Goal: Transaction & Acquisition: Purchase product/service

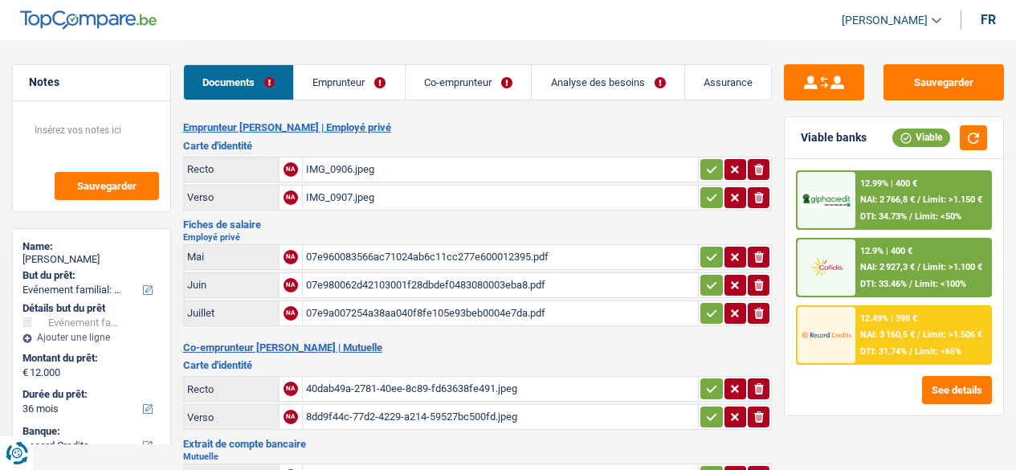
select select "familyEvent"
select select "36"
select select "record credits"
select select "married"
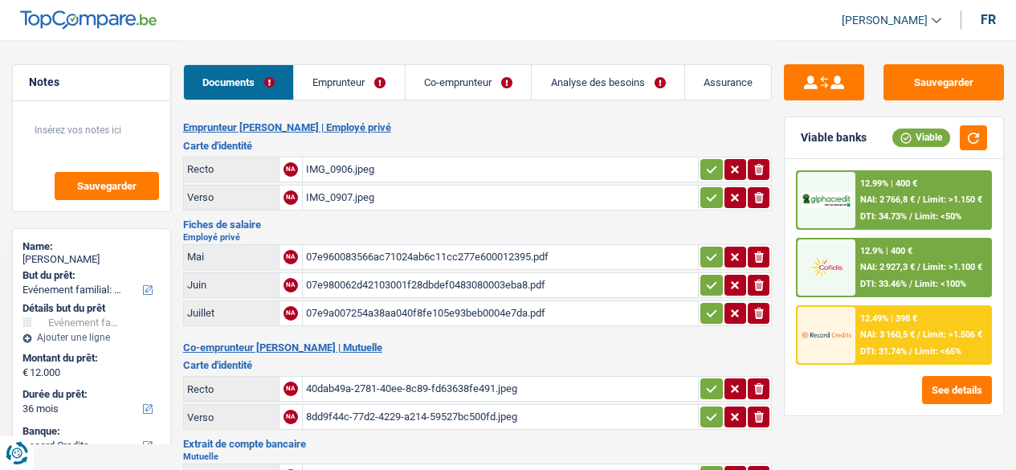
select select "BE"
select select "privateEmployee"
select select "netSalary"
select select "mealVouchers"
select select "BE"
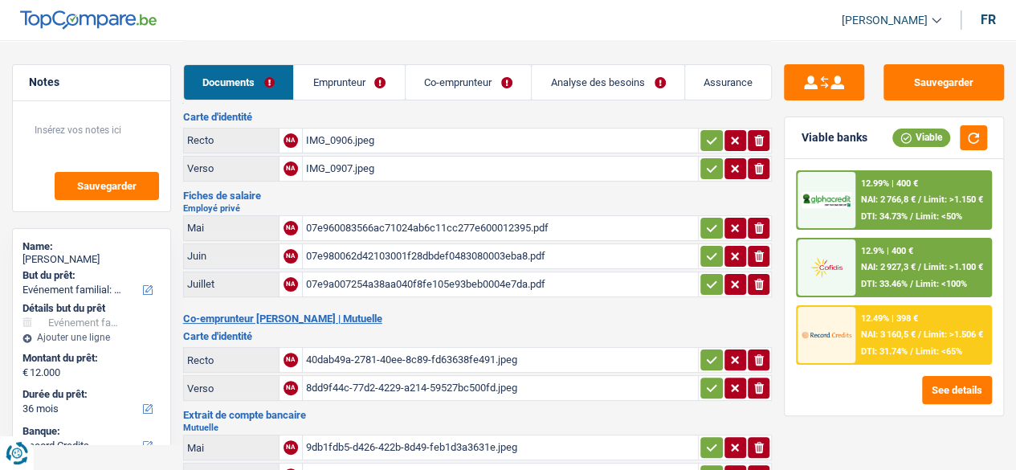
scroll to position [30, 0]
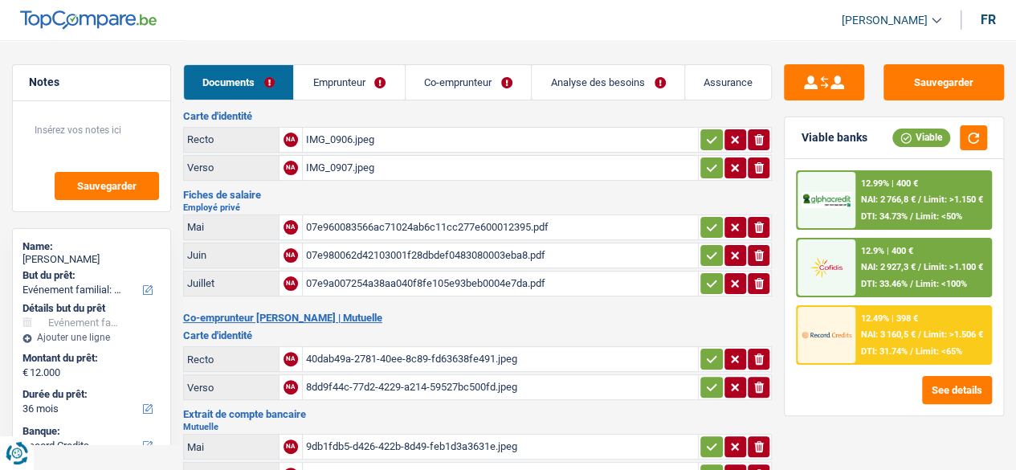
click at [378, 93] on link "Emprunteur" at bounding box center [349, 82] width 111 height 35
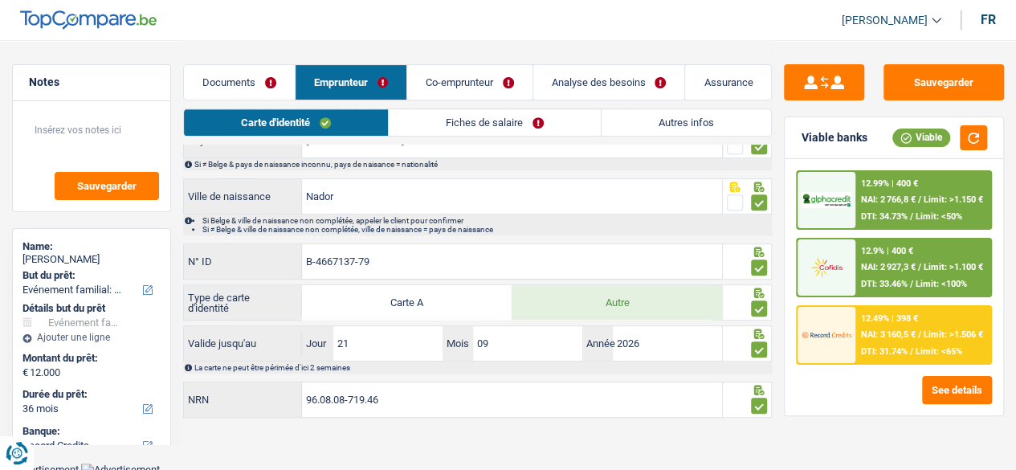
scroll to position [0, 0]
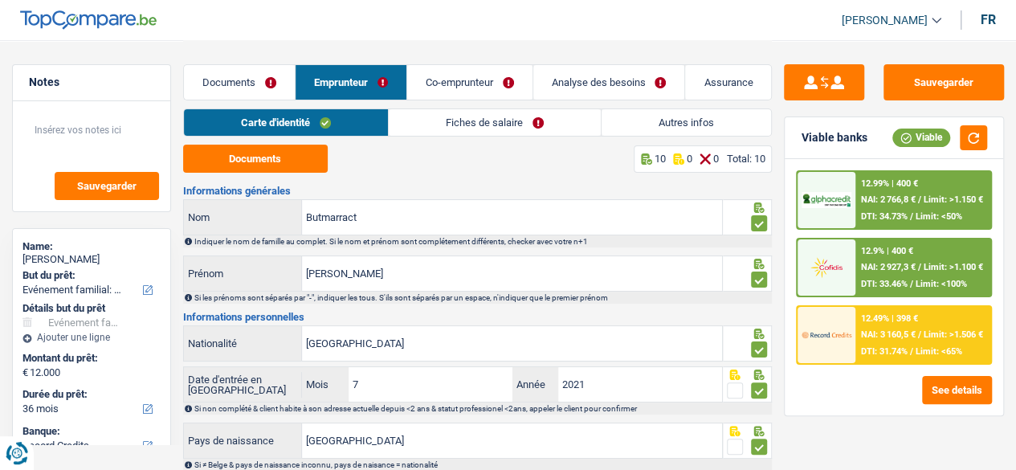
click at [543, 124] on link "Fiches de salaire" at bounding box center [495, 122] width 212 height 27
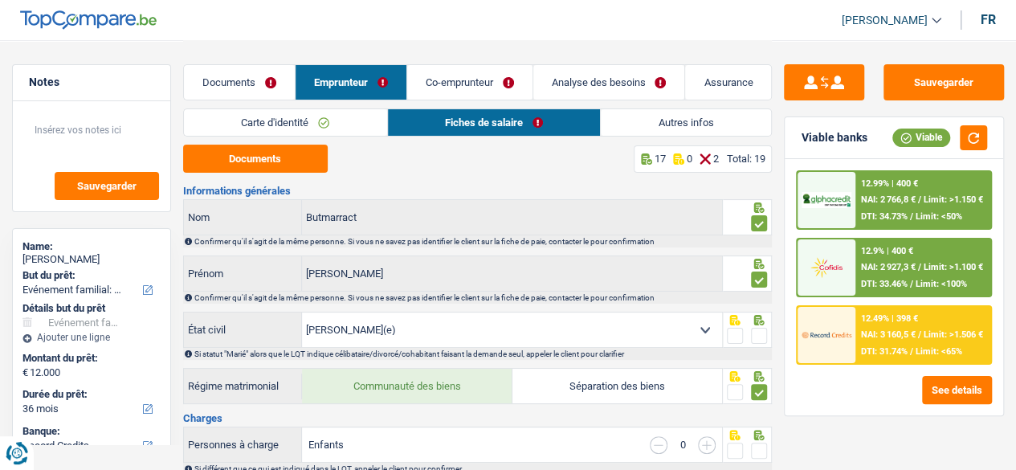
click at [297, 120] on link "Carte d'identité" at bounding box center [285, 122] width 203 height 27
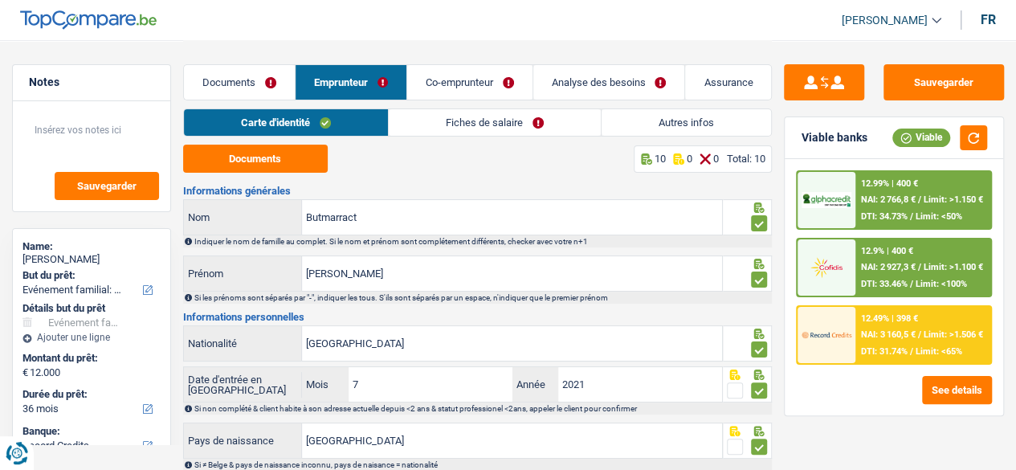
drag, startPoint x: 411, startPoint y: 274, endPoint x: 717, endPoint y: 41, distance: 384.0
click at [717, 40] on div "Bruno Verheyden Se déconnecter fr Notes Sauvegarder Name: Ali Butmarract But du…" at bounding box center [508, 381] width 1016 height 763
click at [635, 15] on header "Bruno Verheyden Se déconnecter fr" at bounding box center [508, 20] width 1016 height 41
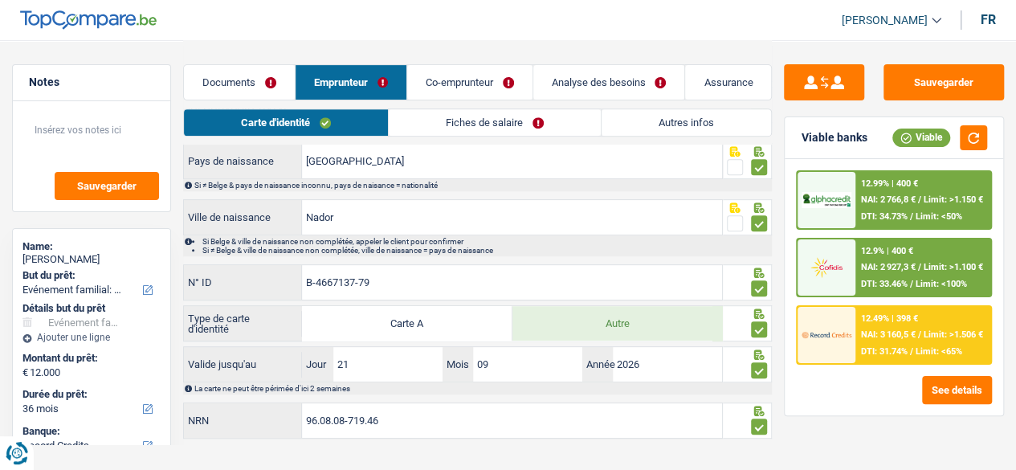
scroll to position [300, 0]
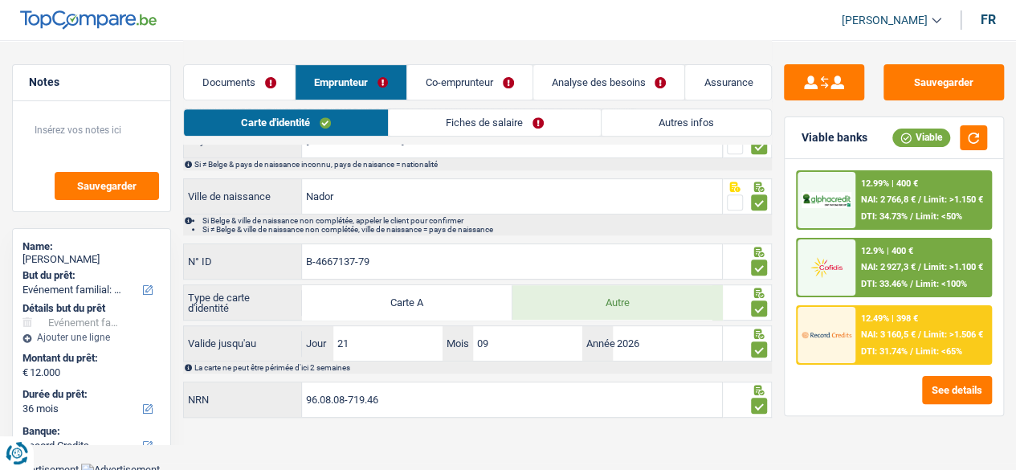
click at [231, 92] on link "Documents" at bounding box center [239, 82] width 111 height 35
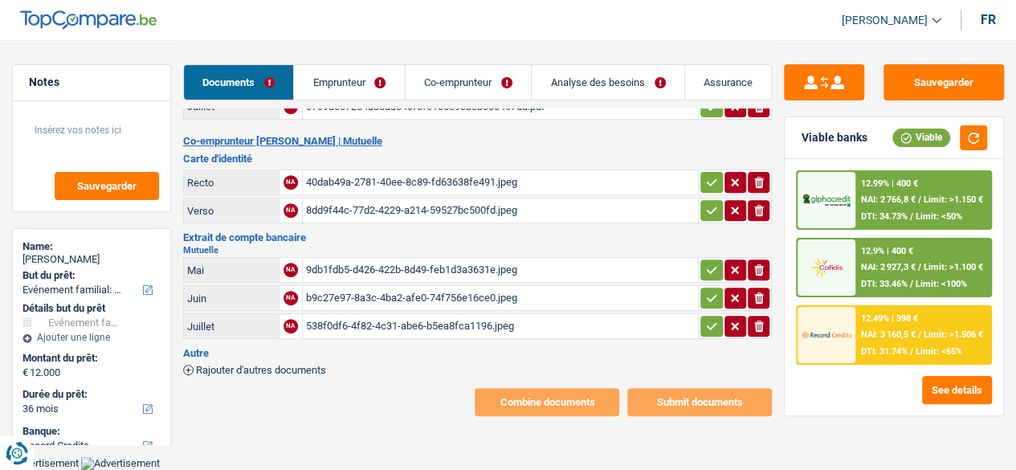
scroll to position [196, 0]
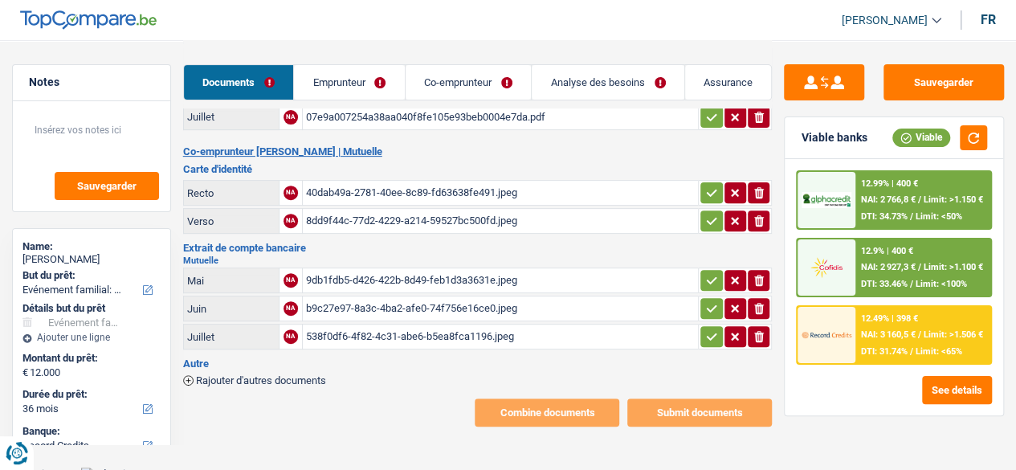
click at [335, 74] on link "Emprunteur" at bounding box center [349, 82] width 111 height 35
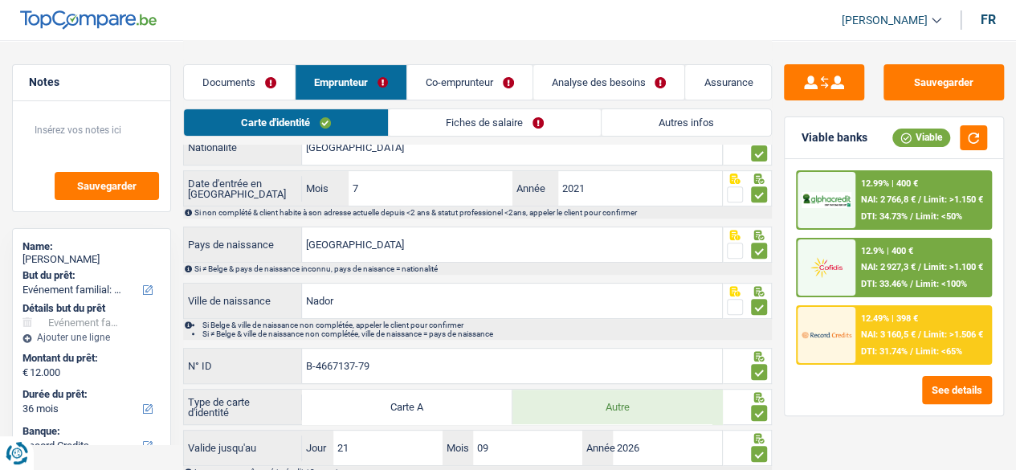
click at [451, 78] on link "Co-emprunteur" at bounding box center [469, 82] width 125 height 35
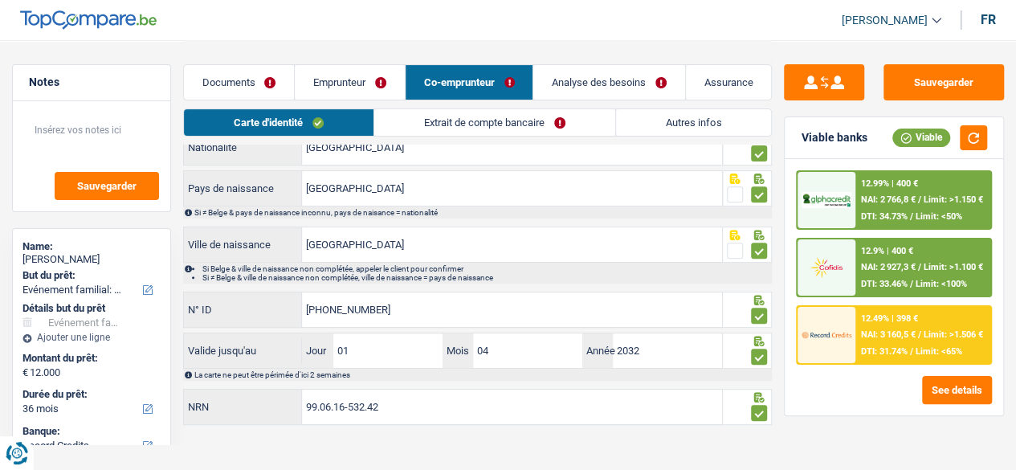
click at [575, 93] on link "Analyse des besoins" at bounding box center [609, 82] width 152 height 35
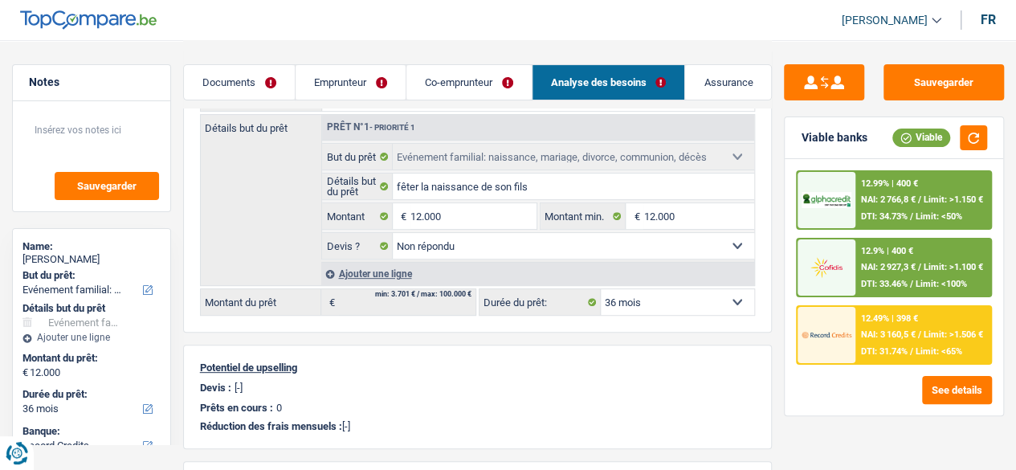
click at [709, 91] on link "Assurance" at bounding box center [728, 82] width 86 height 35
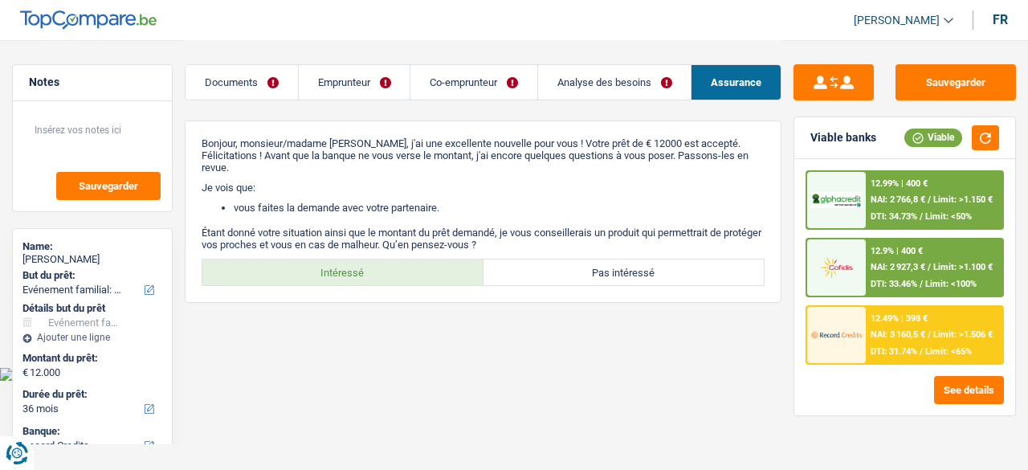
click at [603, 88] on link "Analyse des besoins" at bounding box center [614, 82] width 153 height 35
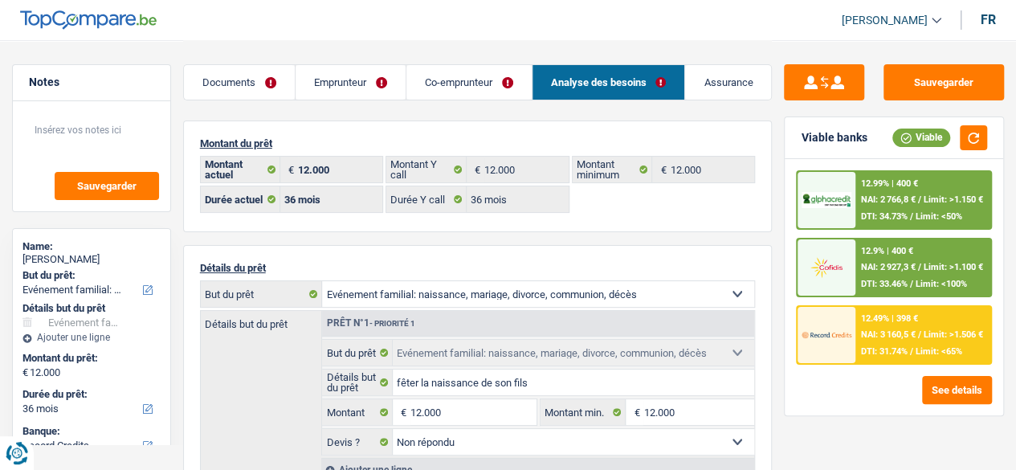
click at [325, 81] on link "Emprunteur" at bounding box center [351, 82] width 110 height 35
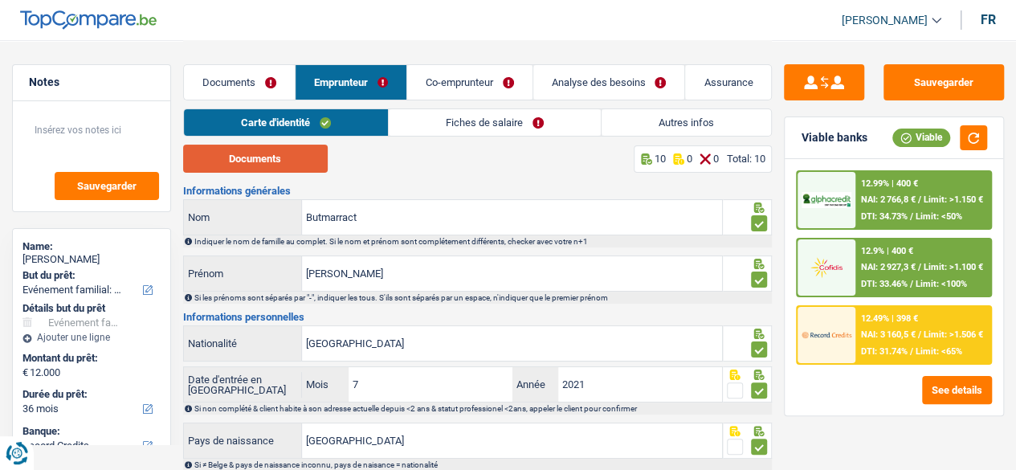
click at [251, 161] on button "Documents" at bounding box center [255, 159] width 145 height 28
click at [242, 86] on link "Documents" at bounding box center [239, 82] width 111 height 35
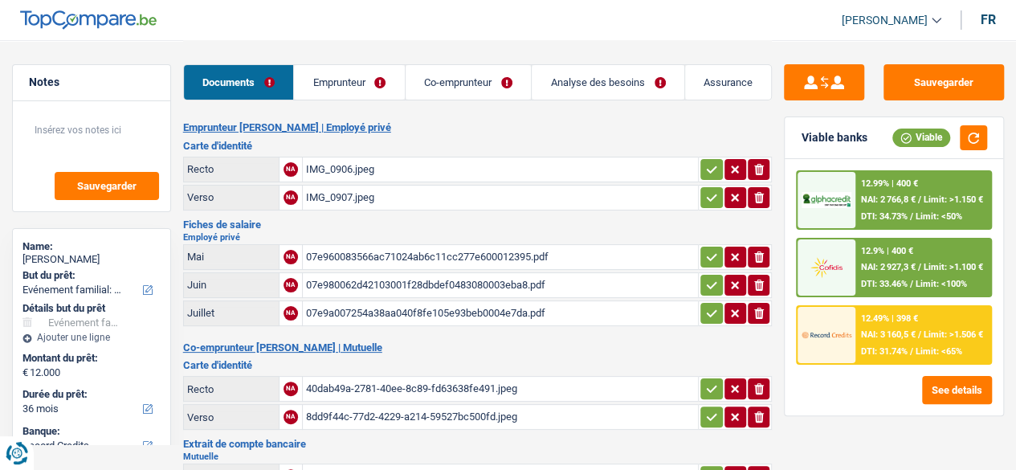
click at [325, 76] on link "Emprunteur" at bounding box center [349, 82] width 111 height 35
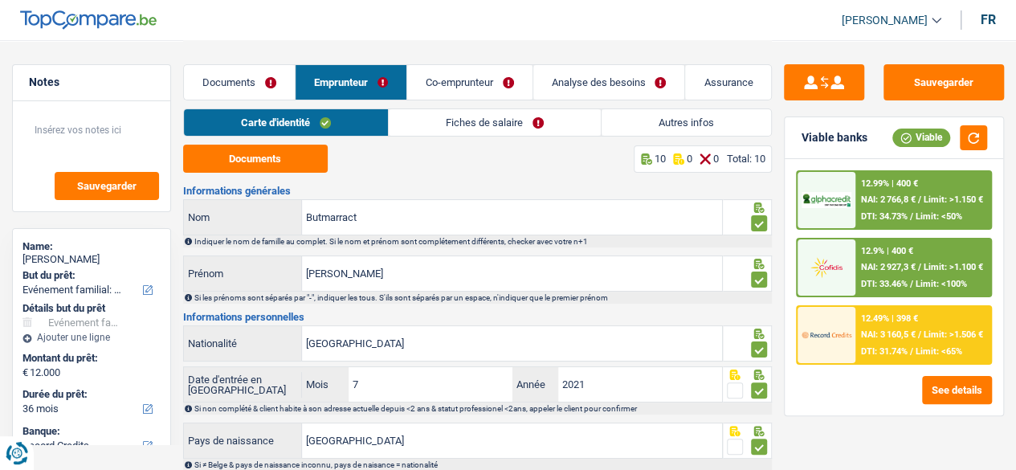
click at [466, 84] on link "Co-emprunteur" at bounding box center [469, 82] width 125 height 35
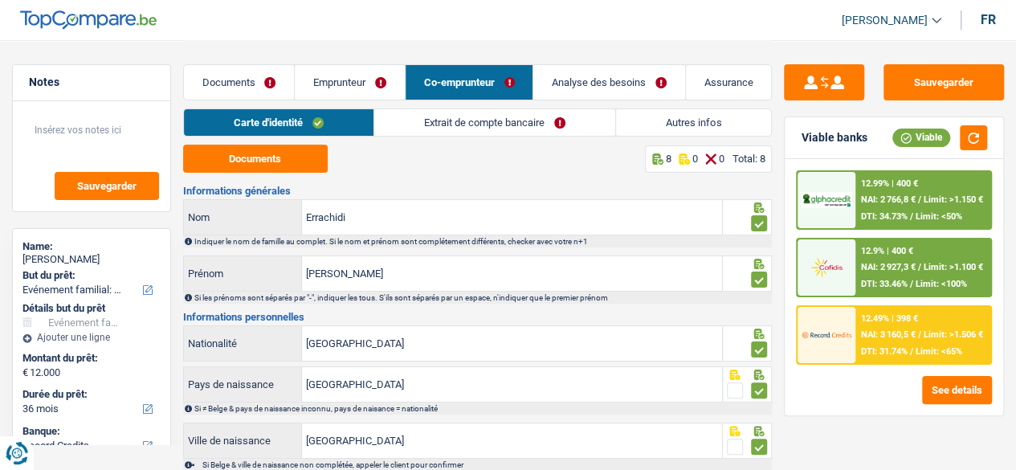
click at [595, 91] on link "Analyse des besoins" at bounding box center [609, 82] width 152 height 35
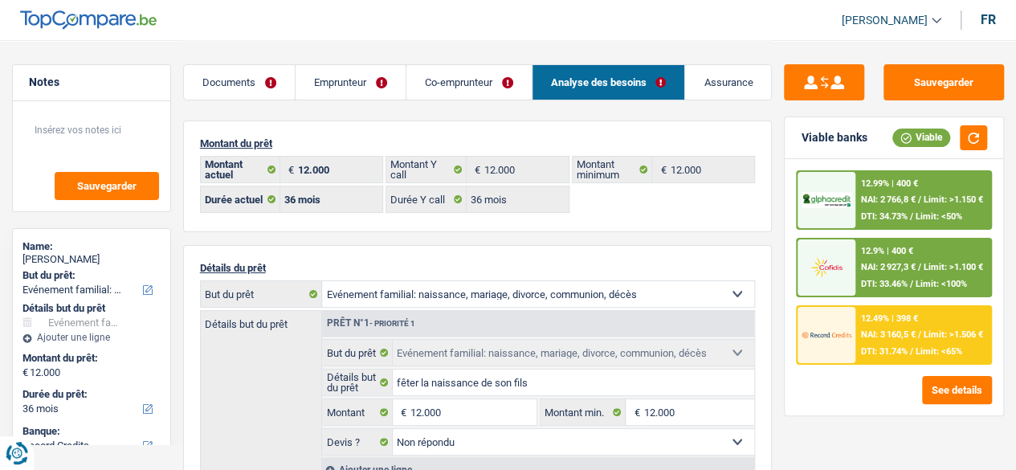
click at [724, 86] on link "Assurance" at bounding box center [728, 82] width 86 height 35
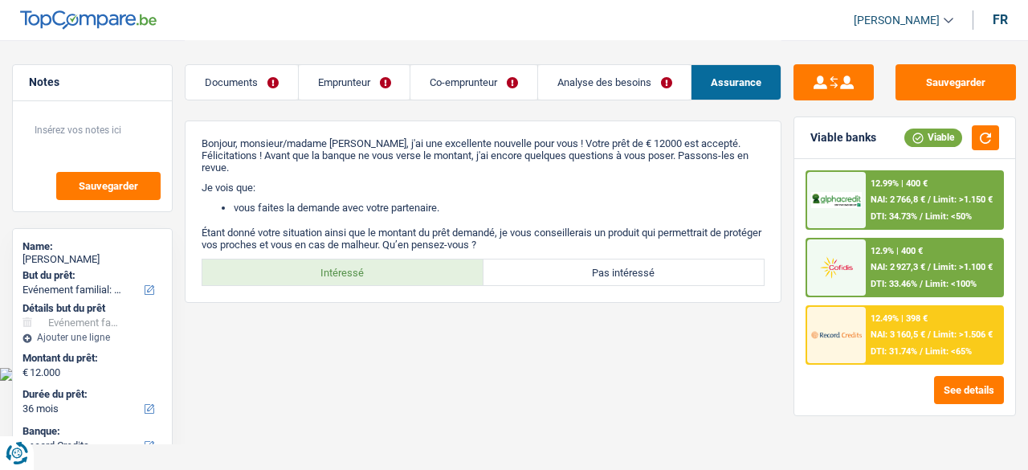
click at [249, 88] on link "Documents" at bounding box center [242, 82] width 112 height 35
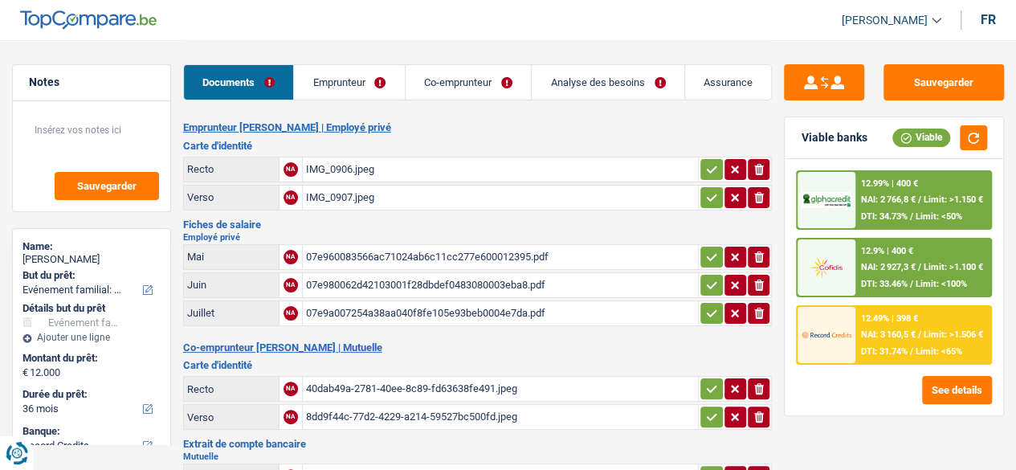
click at [314, 86] on link "Emprunteur" at bounding box center [349, 82] width 111 height 35
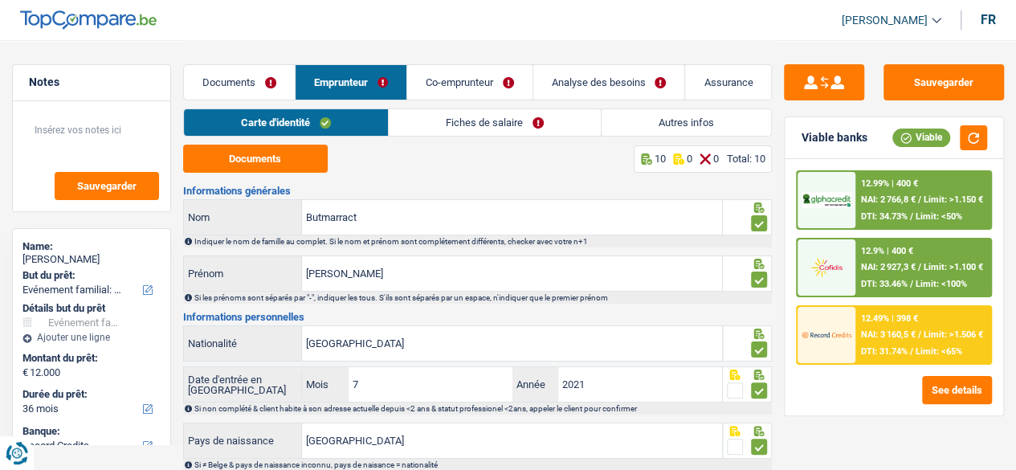
click at [503, 121] on link "Fiches de salaire" at bounding box center [495, 122] width 212 height 27
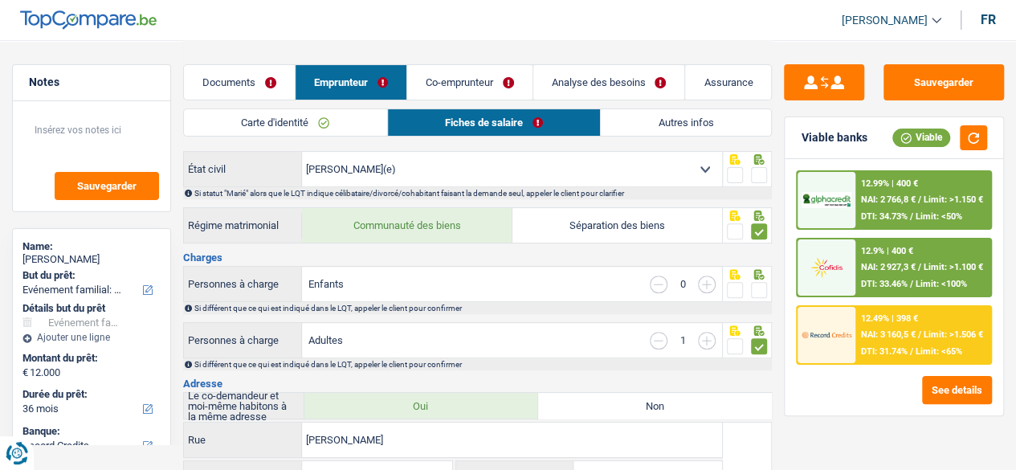
scroll to position [80, 0]
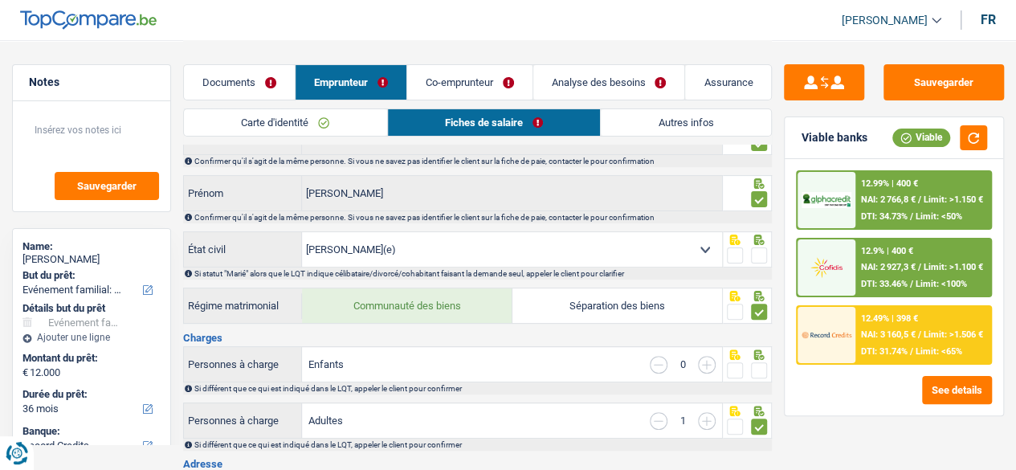
click at [762, 372] on span at bounding box center [759, 370] width 16 height 16
click at [0, 0] on input "radio" at bounding box center [0, 0] width 0 height 0
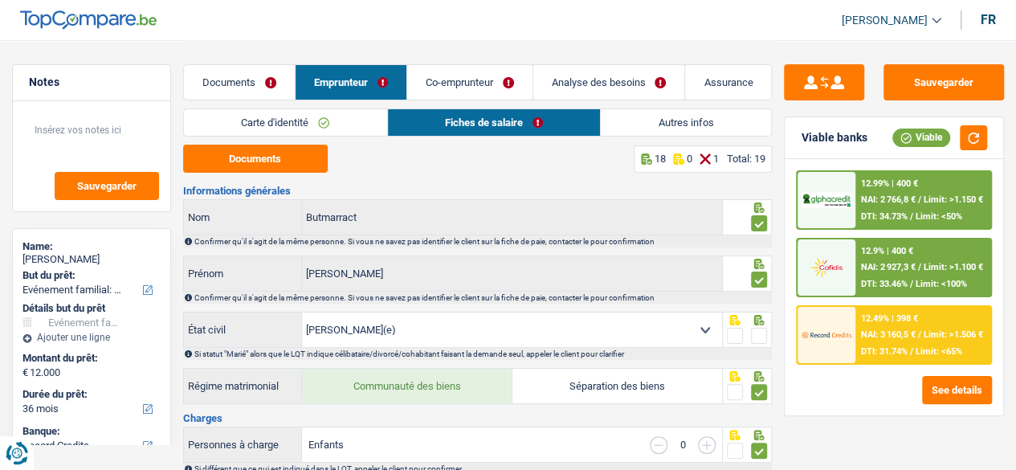
click at [582, 84] on link "Analyse des besoins" at bounding box center [609, 82] width 152 height 35
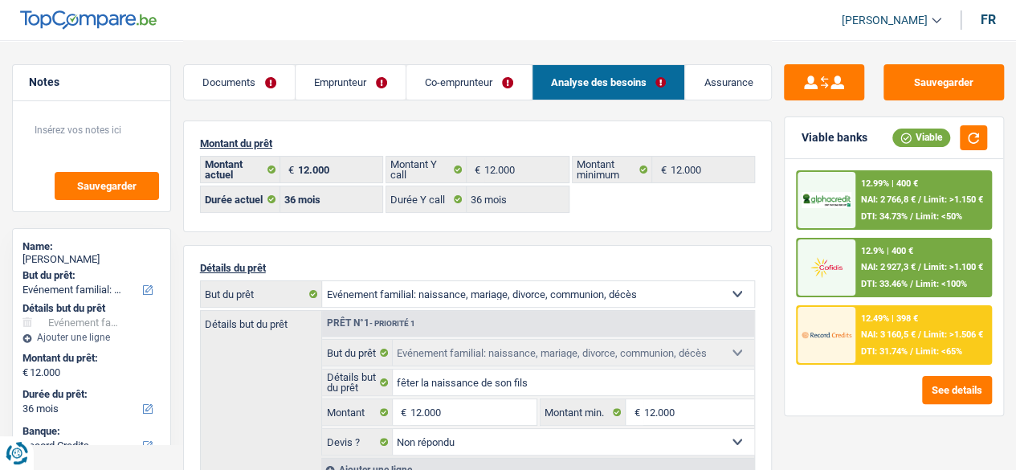
click at [432, 92] on link "Co-emprunteur" at bounding box center [468, 82] width 125 height 35
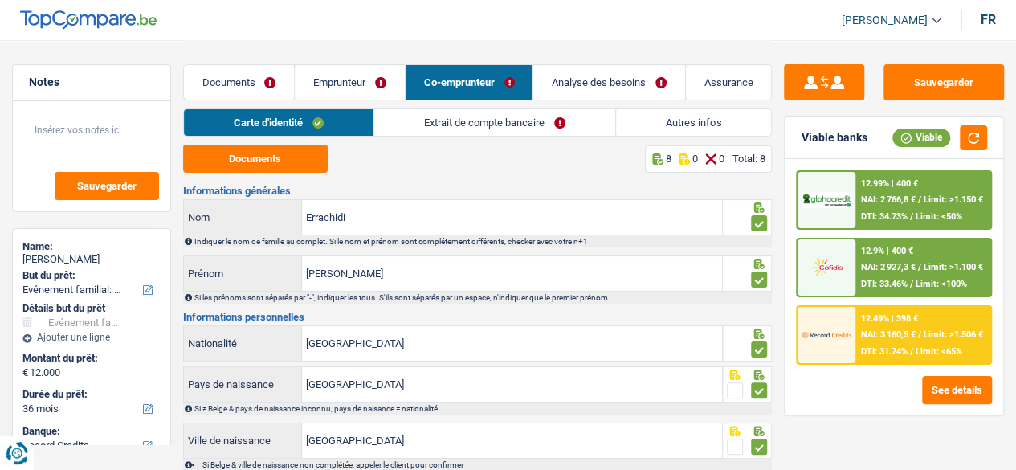
click at [530, 120] on link "Extrait de compte bancaire" at bounding box center [494, 122] width 241 height 27
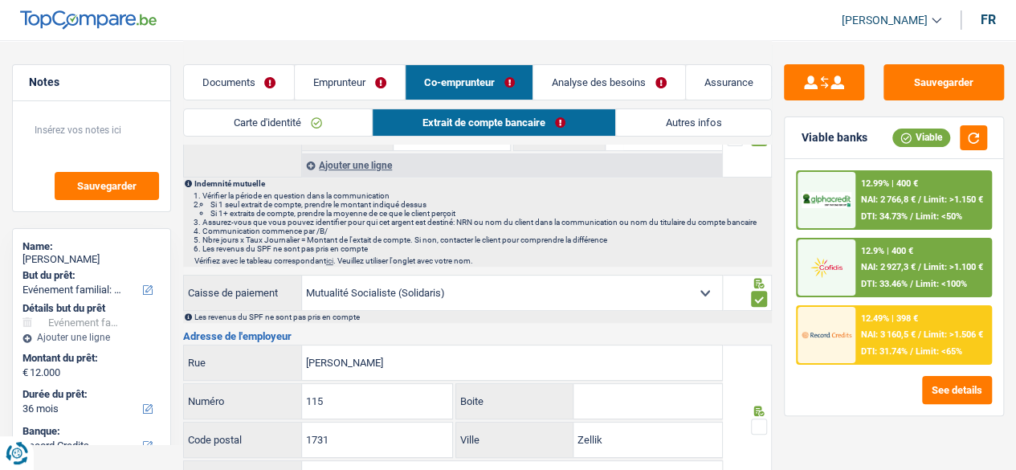
scroll to position [161, 0]
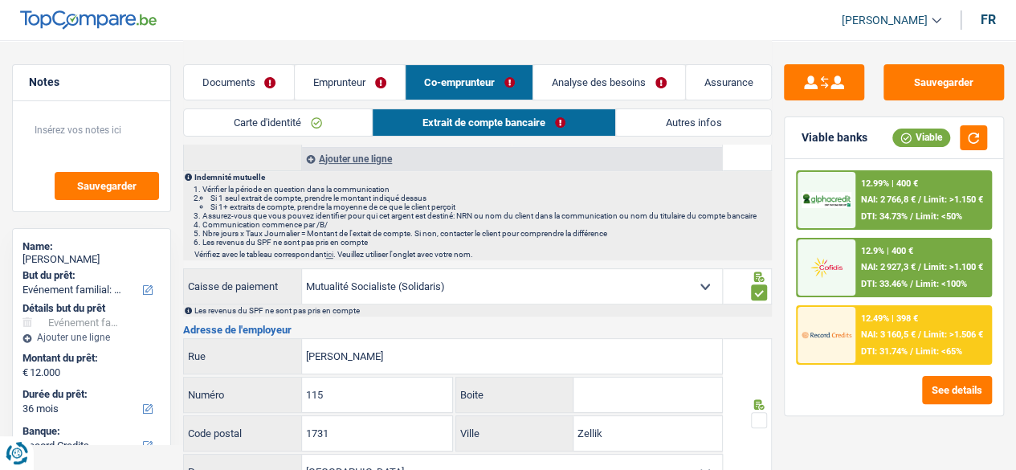
drag, startPoint x: 308, startPoint y: 284, endPoint x: 360, endPoint y: 284, distance: 51.4
click at [342, 284] on select "Mutualité Chrétienne Mutualité Socialiste (Solidaris) SPF Sécurité Sociale Unio…" at bounding box center [512, 286] width 420 height 35
click at [427, 285] on select "Mutualité Chrétienne Mutualité Socialiste (Solidaris) SPF Sécurité Sociale Unio…" at bounding box center [512, 286] width 420 height 35
drag, startPoint x: 448, startPoint y: 288, endPoint x: 417, endPoint y: 286, distance: 31.4
click at [417, 286] on select "Mutualité Chrétienne Mutualité Socialiste (Solidaris) SPF Sécurité Sociale Unio…" at bounding box center [512, 286] width 420 height 35
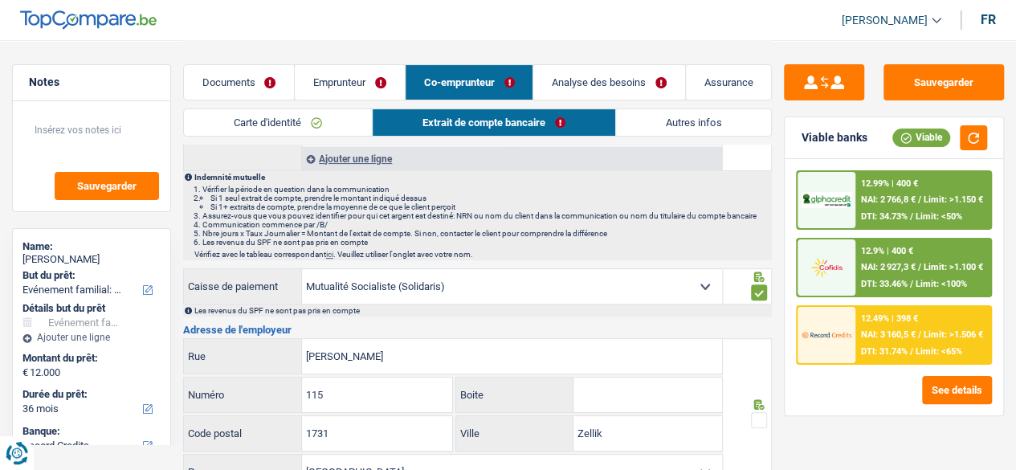
click at [470, 298] on select "Mutualité Chrétienne Mutualité Socialiste (Solidaris) SPF Sécurité Sociale Unio…" at bounding box center [512, 286] width 420 height 35
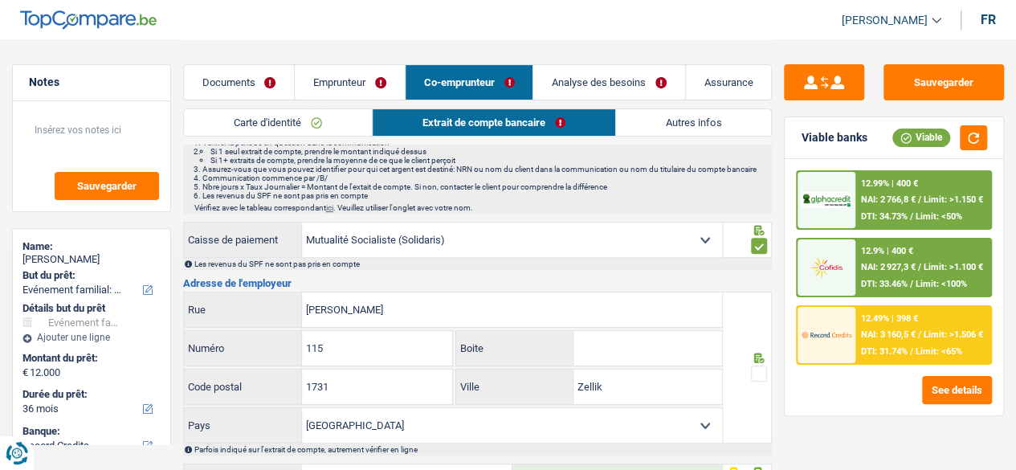
scroll to position [241, 0]
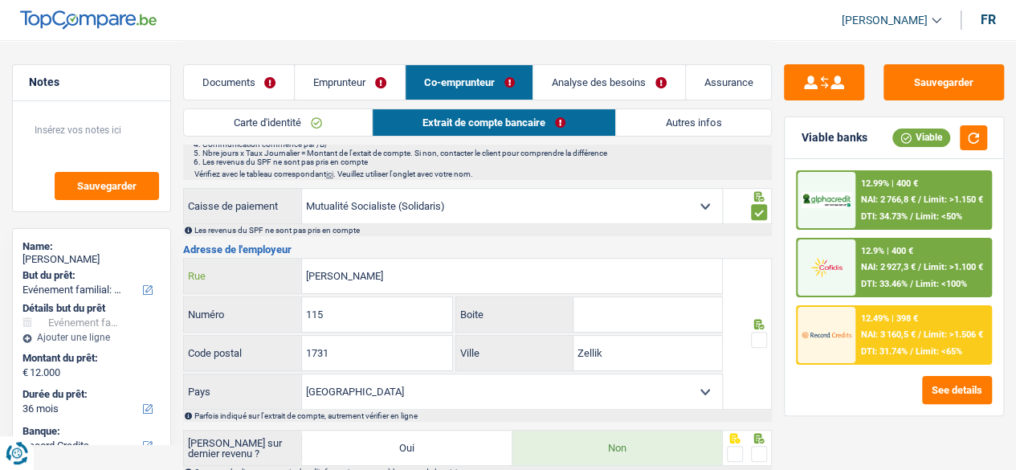
drag, startPoint x: 445, startPoint y: 275, endPoint x: 285, endPoint y: 278, distance: 159.9
click at [283, 277] on div "Frans timmermansstraat Rue" at bounding box center [453, 276] width 539 height 35
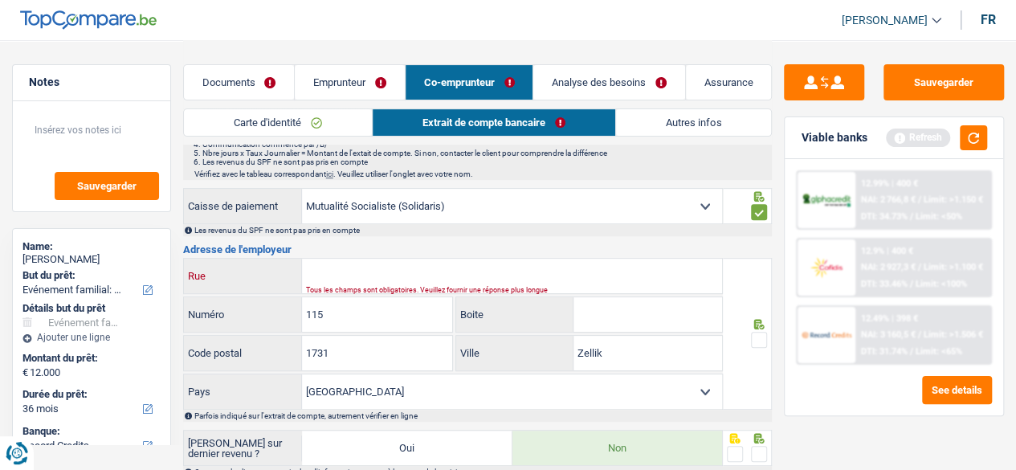
paste input "Brusselsesteenweg 636"
type input "Brusselsesteenweg"
drag, startPoint x: 325, startPoint y: 322, endPoint x: 243, endPoint y: 329, distance: 82.3
click at [243, 329] on div "115 Numéro" at bounding box center [318, 315] width 270 height 39
type input "639"
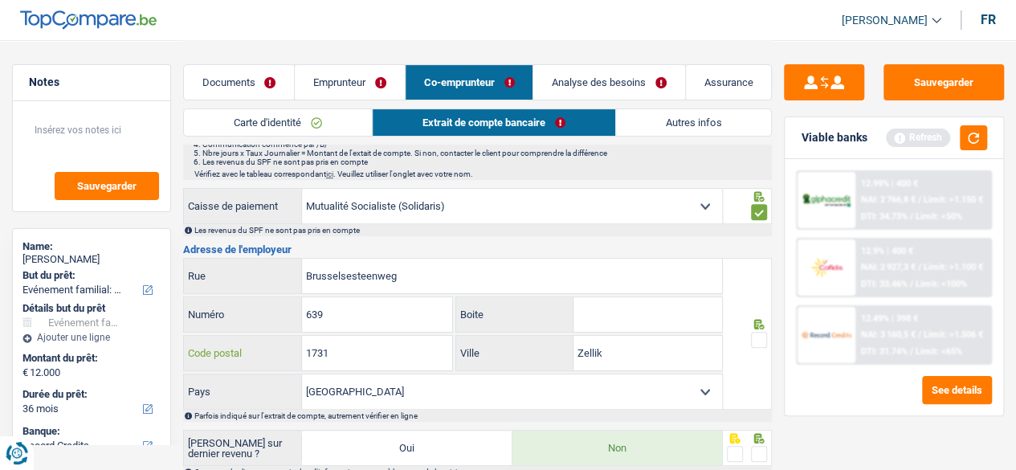
click at [363, 351] on input "1731" at bounding box center [377, 353] width 150 height 35
click at [760, 341] on span at bounding box center [759, 340] width 16 height 16
click at [0, 0] on input "radio" at bounding box center [0, 0] width 0 height 0
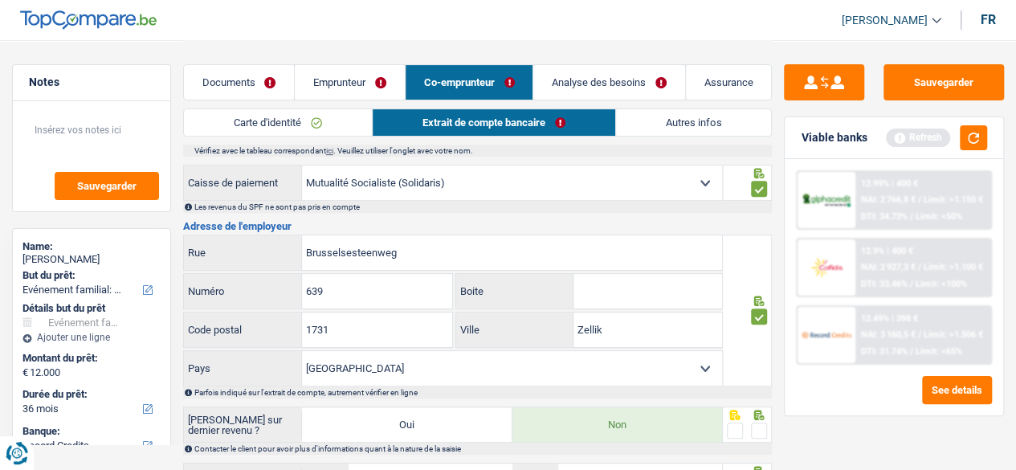
scroll to position [365, 0]
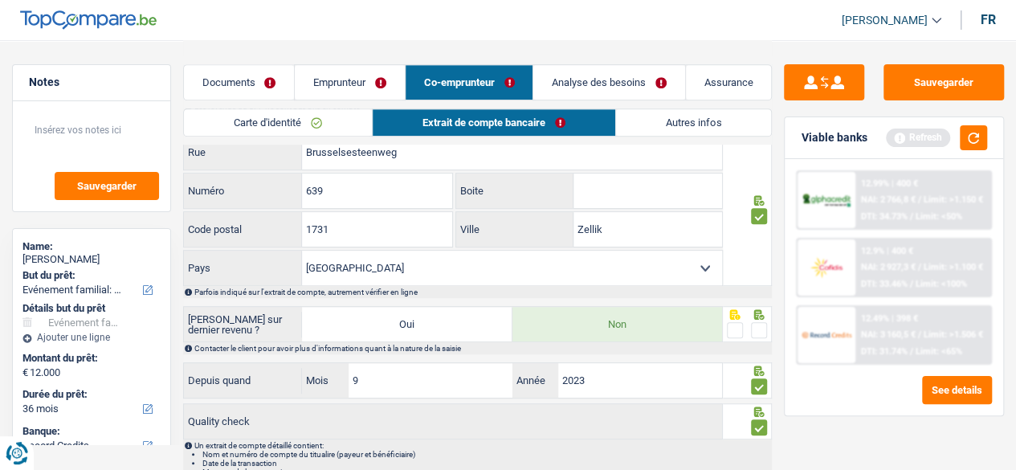
click at [759, 329] on span at bounding box center [759, 330] width 16 height 16
click at [0, 0] on input "radio" at bounding box center [0, 0] width 0 height 0
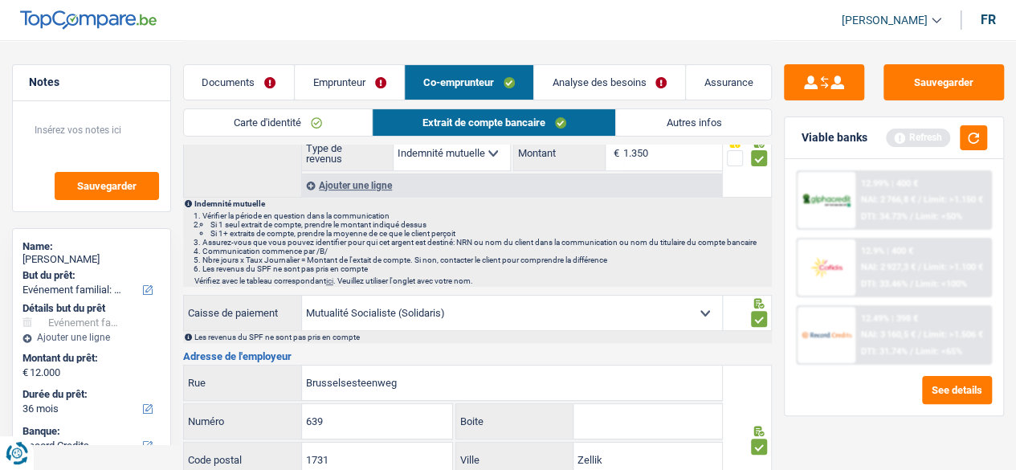
scroll to position [0, 0]
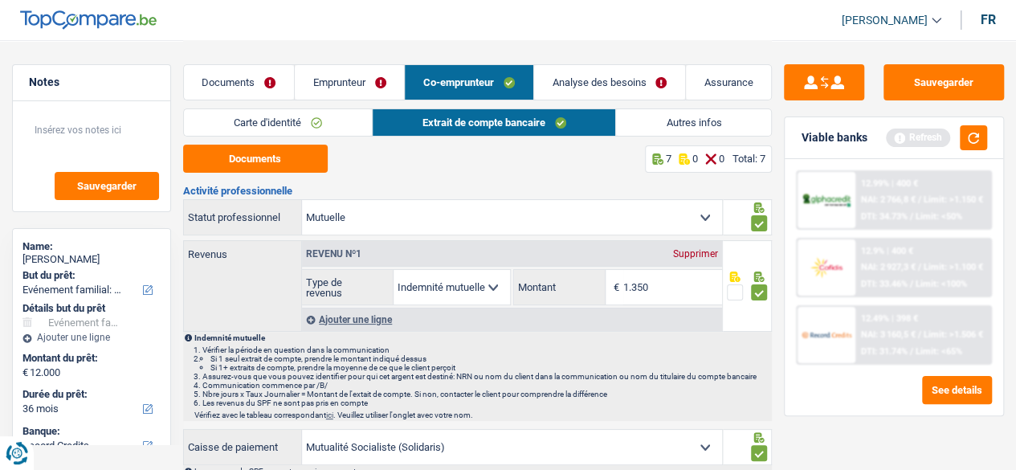
click at [604, 83] on link "Analyse des besoins" at bounding box center [609, 82] width 151 height 35
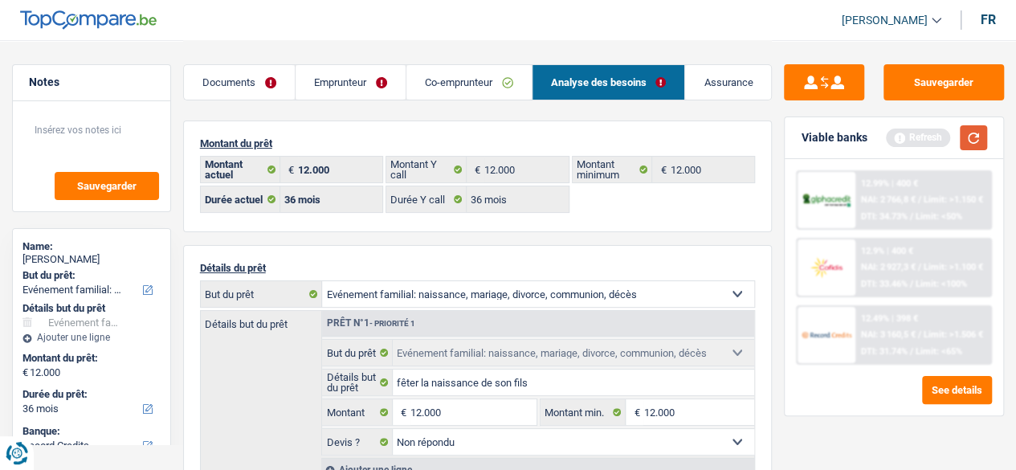
click at [976, 145] on button "button" at bounding box center [973, 137] width 27 height 25
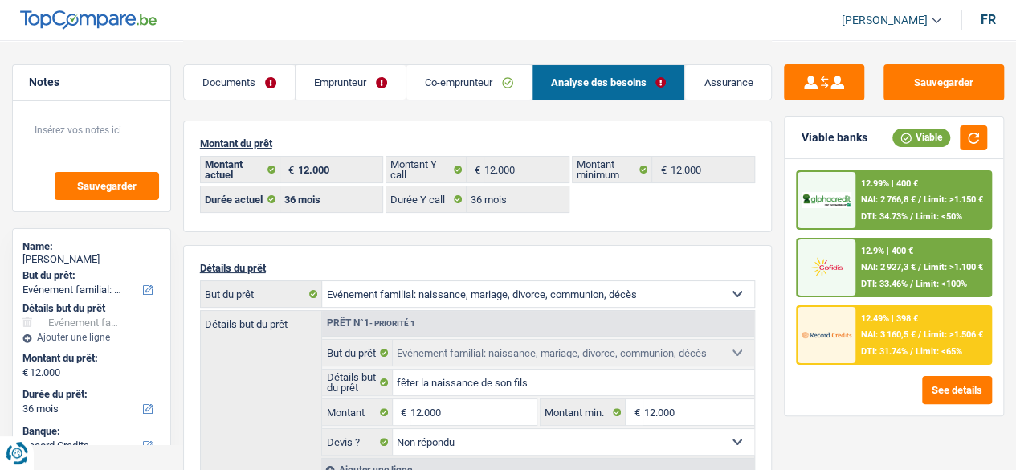
click at [906, 211] on span "DTI: 34.73%" at bounding box center [883, 216] width 47 height 10
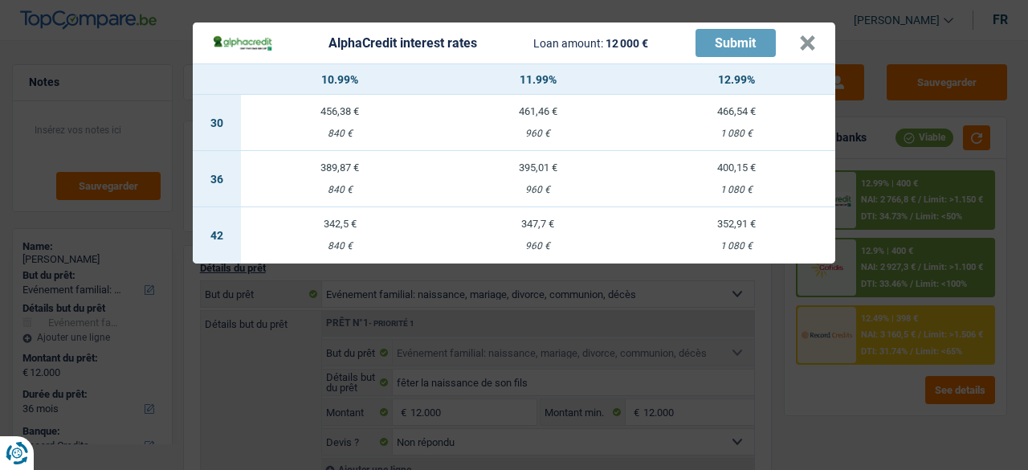
click at [729, 185] on div "1 080 €" at bounding box center [736, 190] width 198 height 10
select select "alphacredit"
type input "12,99"
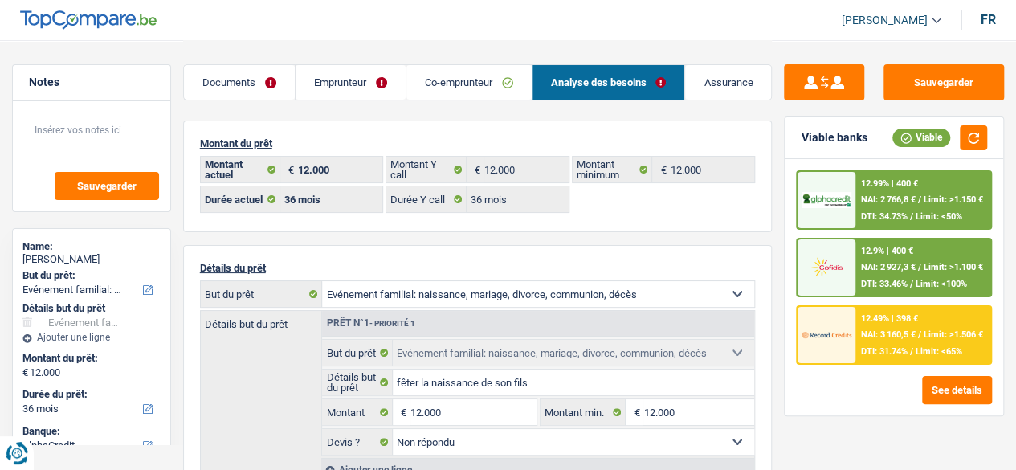
click at [869, 212] on span "DTI: 34.73%" at bounding box center [883, 216] width 47 height 10
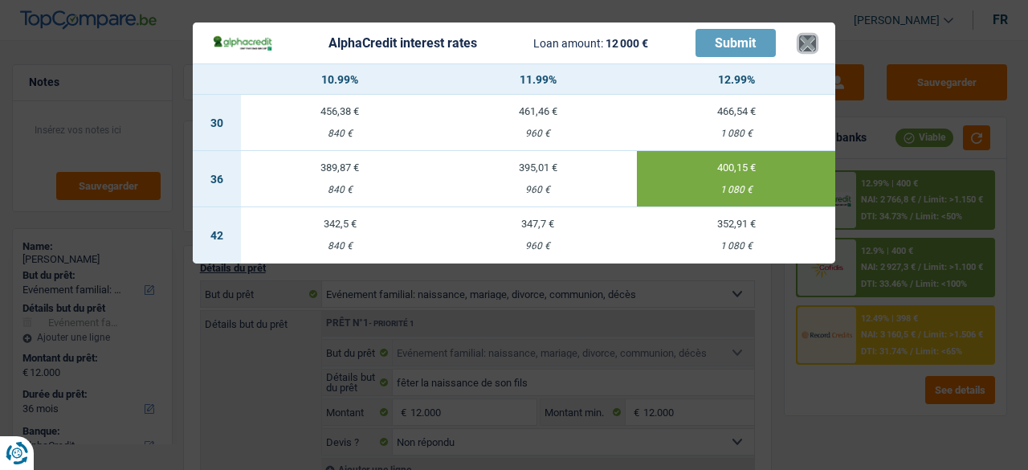
click at [816, 51] on header "AlphaCredit interest rates Loan amount: 12 000 € Submit ×" at bounding box center [514, 42] width 643 height 41
click at [815, 49] on button "×" at bounding box center [807, 43] width 17 height 16
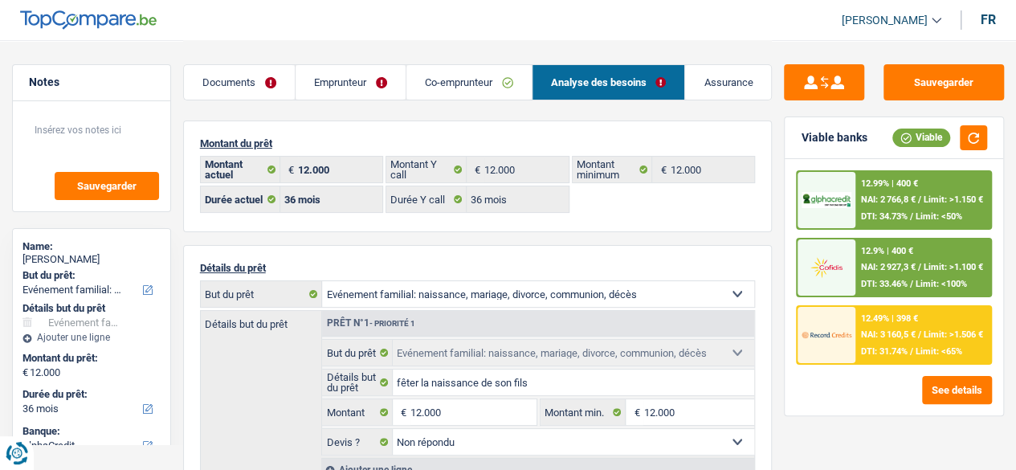
click at [343, 78] on link "Emprunteur" at bounding box center [351, 82] width 110 height 35
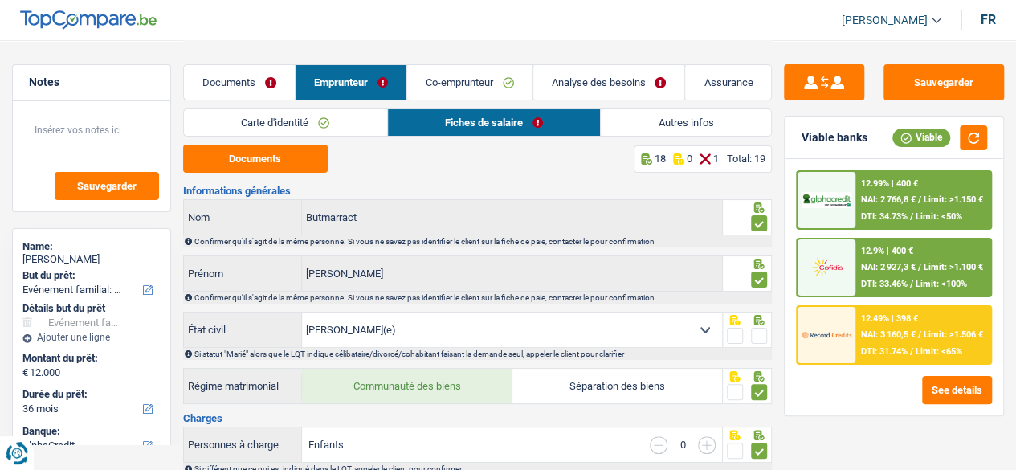
click at [760, 337] on span at bounding box center [759, 336] width 16 height 16
click at [0, 0] on input "radio" at bounding box center [0, 0] width 0 height 0
click at [568, 88] on link "Analyse des besoins" at bounding box center [609, 82] width 152 height 35
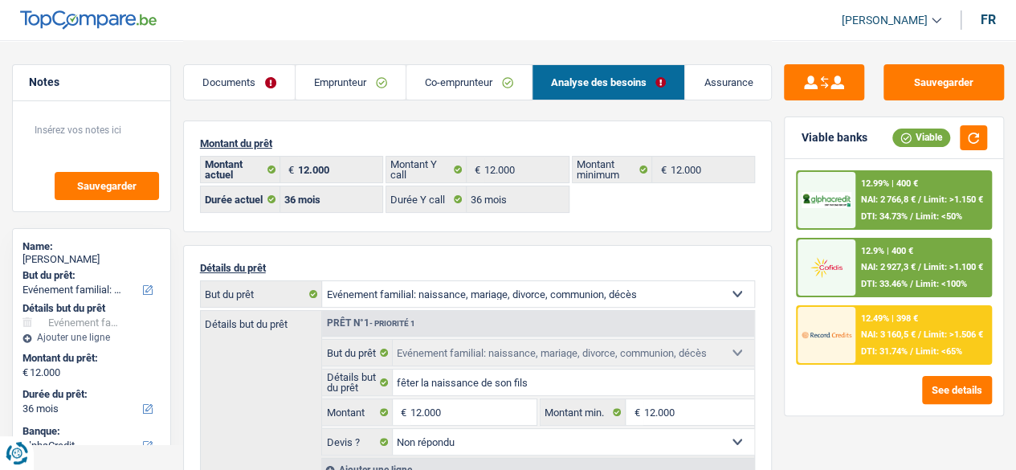
click at [913, 208] on div "12.99% | 400 € NAI: 2 766,8 € / Limit: >1.150 € DTI: 34.73% / Limit: <50%" at bounding box center [923, 200] width 135 height 56
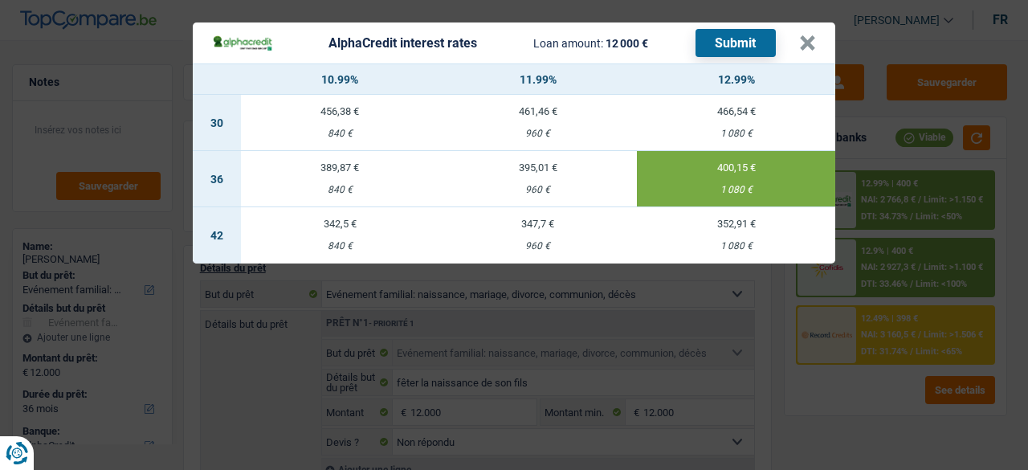
click at [725, 45] on button "Submit" at bounding box center [736, 43] width 80 height 28
click at [800, 41] on button "×" at bounding box center [807, 43] width 17 height 16
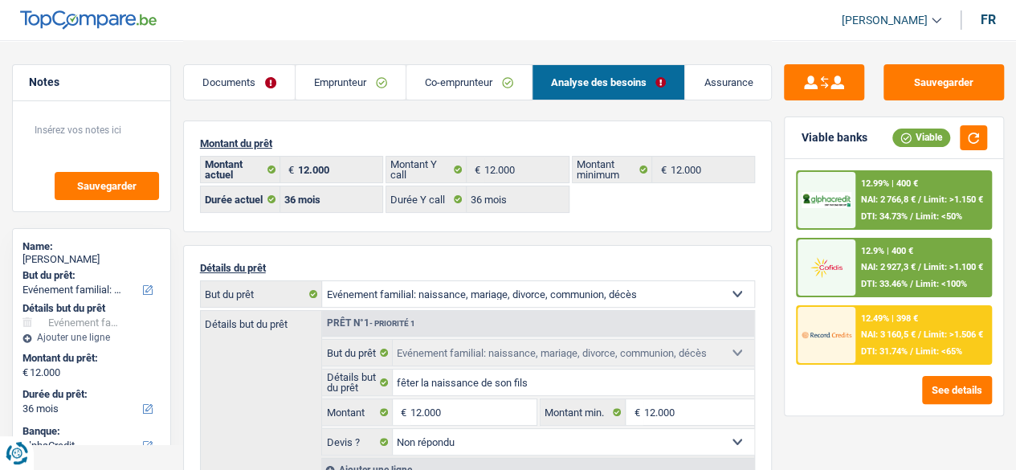
drag, startPoint x: 92, startPoint y: 263, endPoint x: 35, endPoint y: 261, distance: 57.1
click at [35, 261] on div "Ali Butmarract" at bounding box center [91, 259] width 138 height 13
copy div "Butmarract"
click at [345, 80] on link "Emprunteur" at bounding box center [351, 82] width 110 height 35
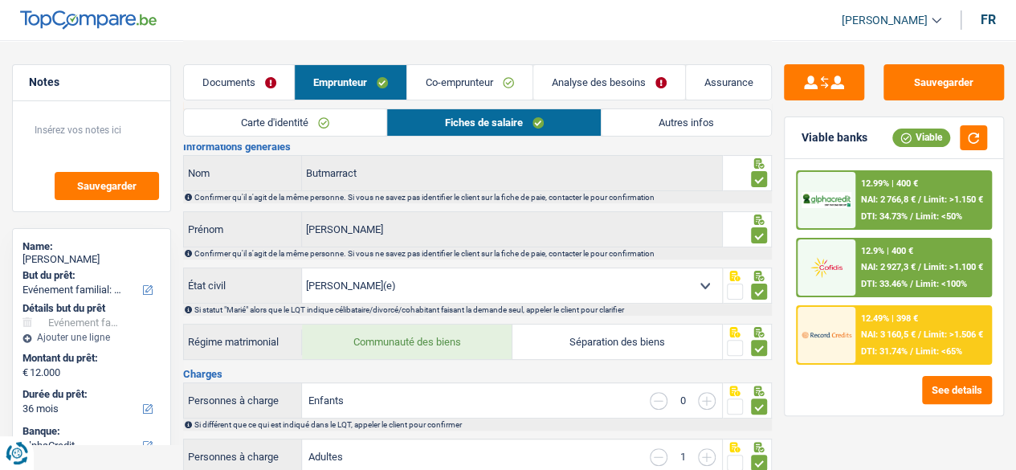
scroll to position [80, 0]
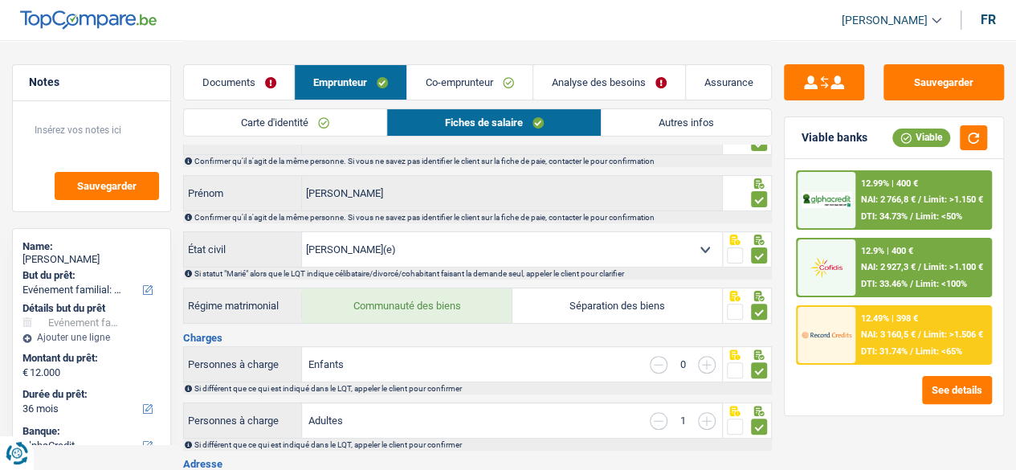
click at [680, 121] on link "Autres infos" at bounding box center [687, 122] width 170 height 27
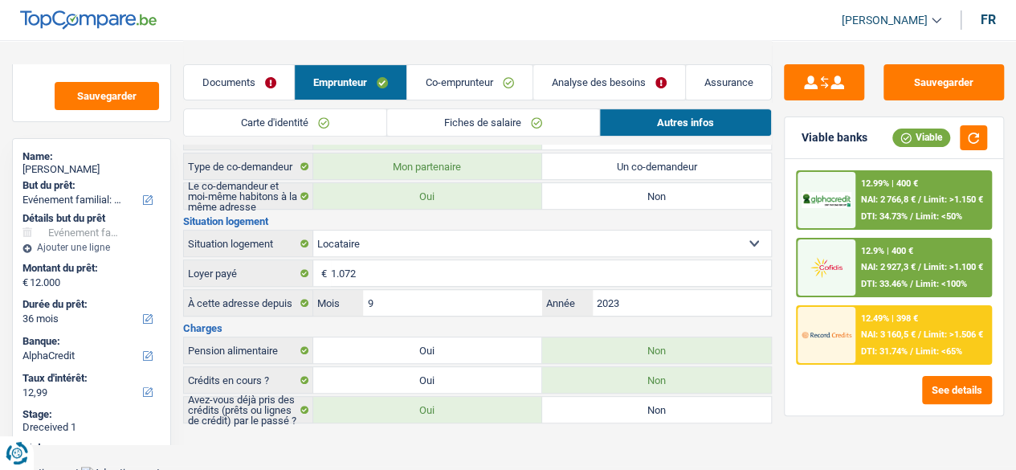
scroll to position [0, 0]
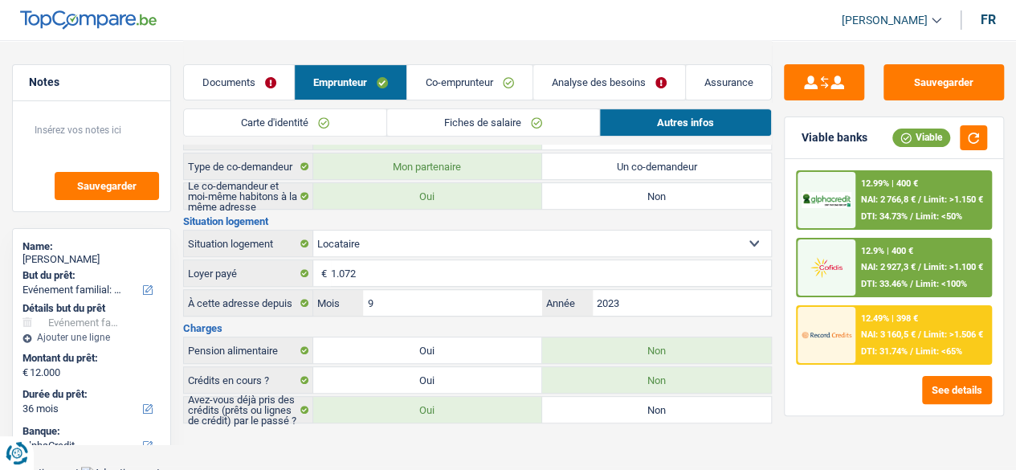
click at [958, 189] on div "12.99% | 400 € NAI: 2 766,8 € / Limit: >1.150 € DTI: 34.73% / Limit: <50%" at bounding box center [923, 200] width 135 height 56
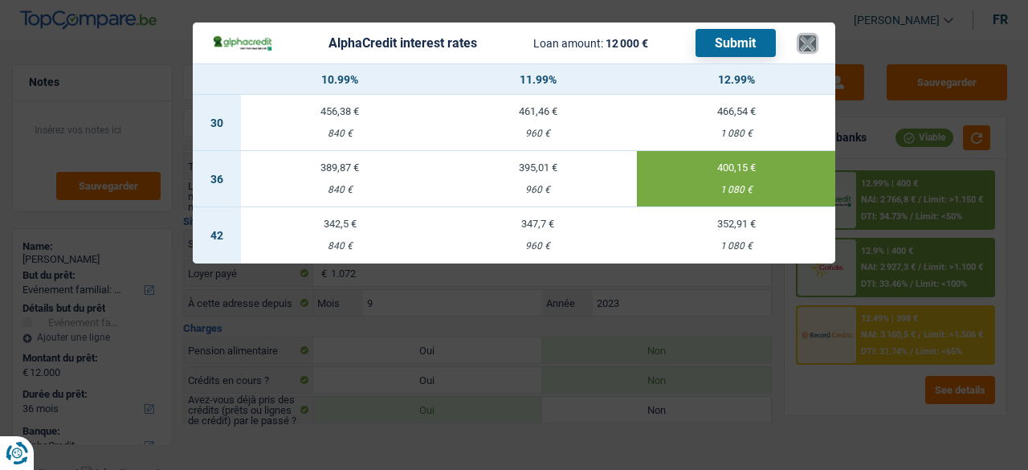
click at [807, 44] on button "×" at bounding box center [807, 43] width 17 height 16
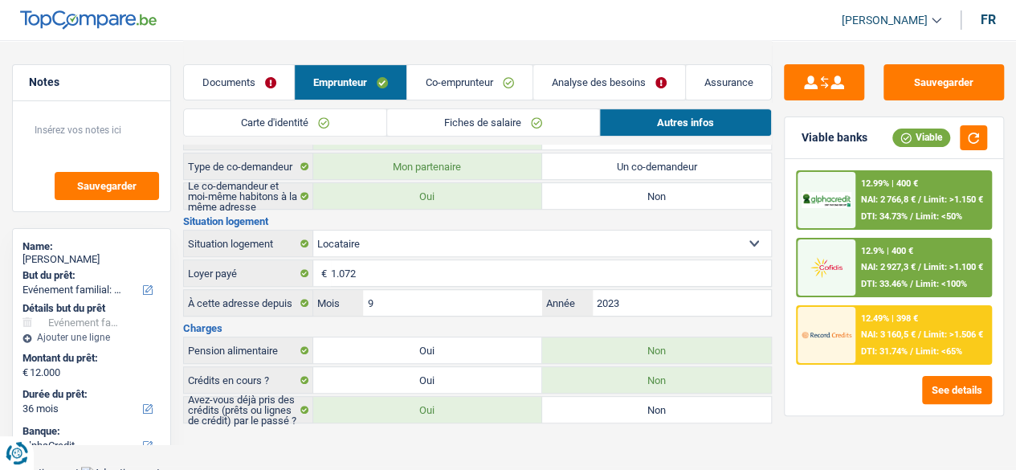
click at [892, 275] on div "12.9% | 400 € NAI: 2 927,3 € / Limit: >1.100 € DTI: 33.46% / Limit: <100%" at bounding box center [923, 267] width 135 height 56
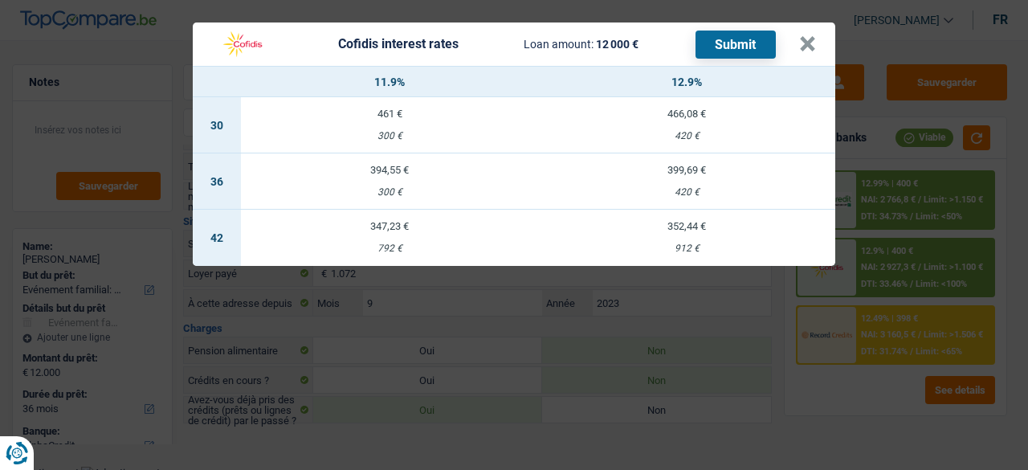
click at [681, 178] on td "399,69 € 420 €" at bounding box center [686, 181] width 297 height 56
select select "cofidis"
type input "12,90"
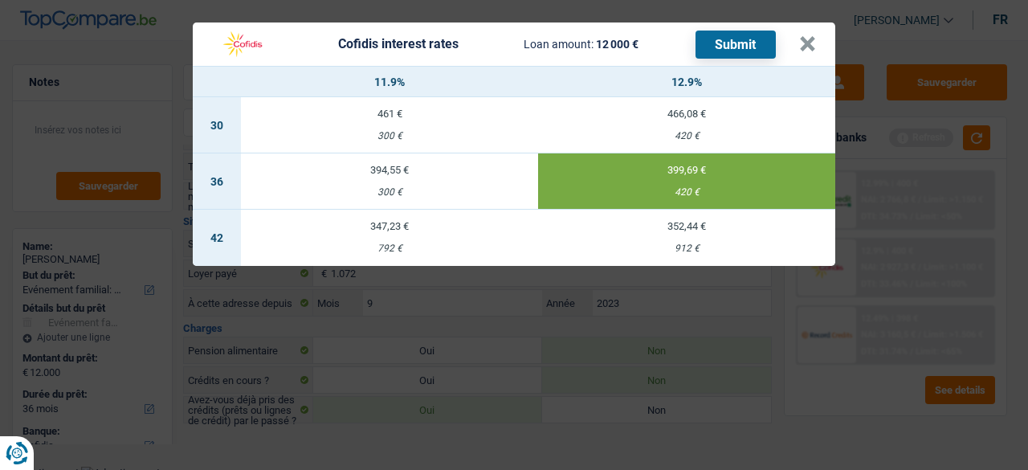
click at [744, 44] on button "Submit" at bounding box center [736, 45] width 80 height 28
click at [813, 45] on button "×" at bounding box center [807, 44] width 17 height 16
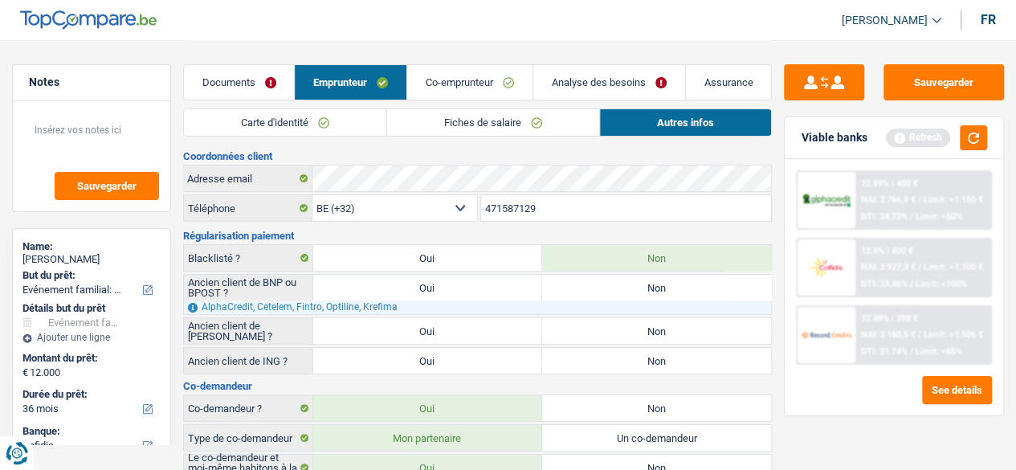
click at [250, 83] on link "Documents" at bounding box center [239, 82] width 111 height 35
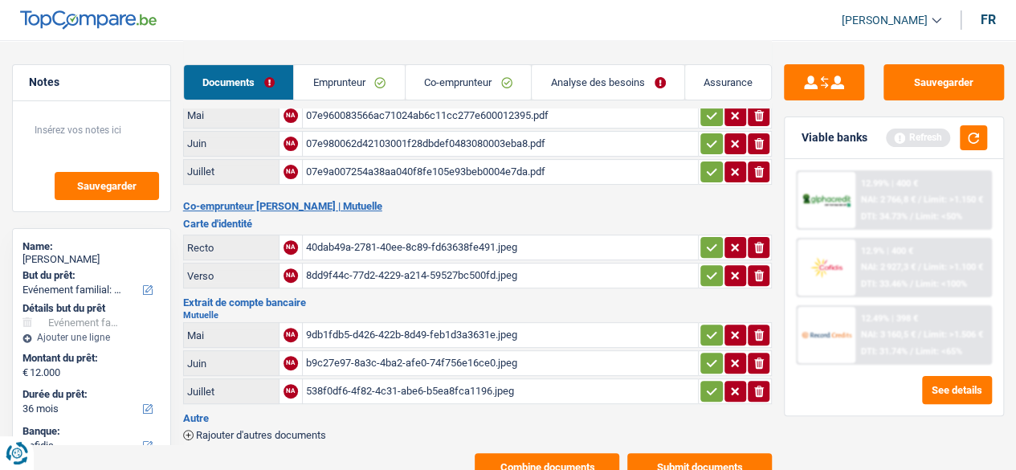
scroll to position [196, 0]
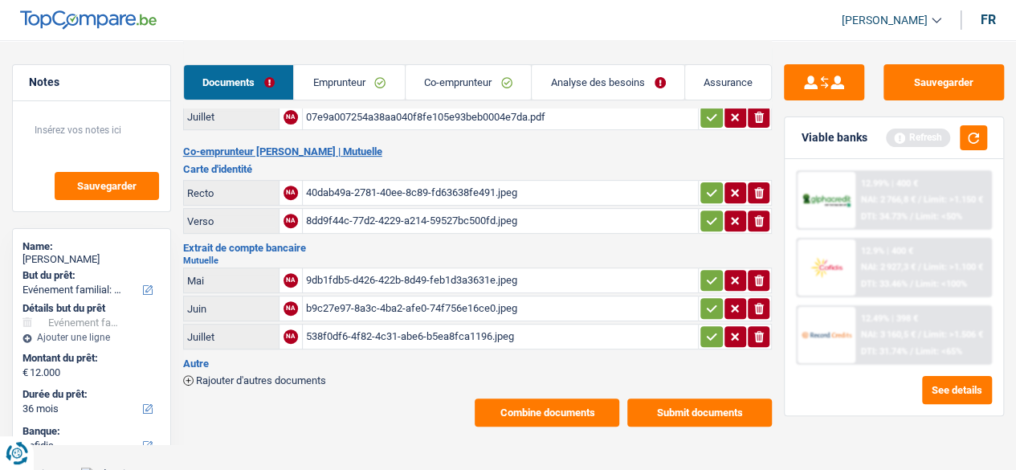
click at [538, 405] on button "Combine documents" at bounding box center [547, 412] width 145 height 28
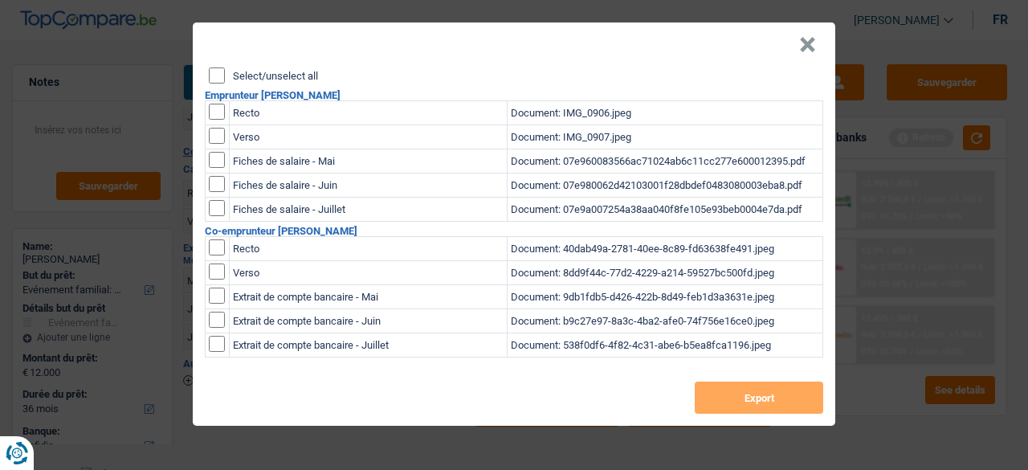
click at [210, 83] on input "Select/unselect all" at bounding box center [217, 75] width 16 height 16
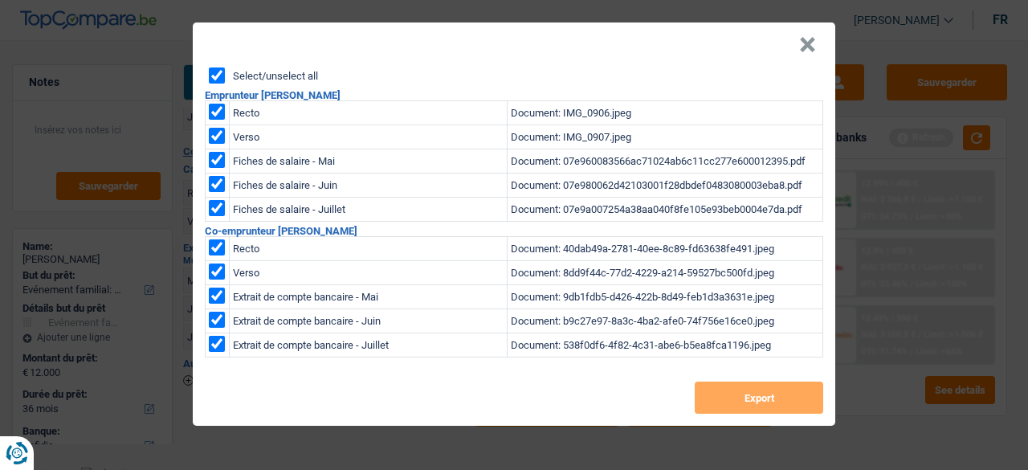
checkbox input "true"
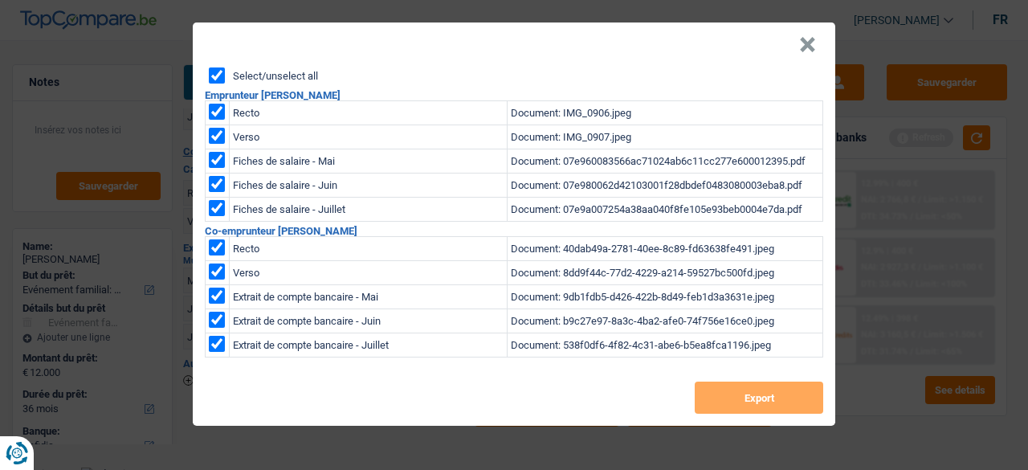
checkbox input "true"
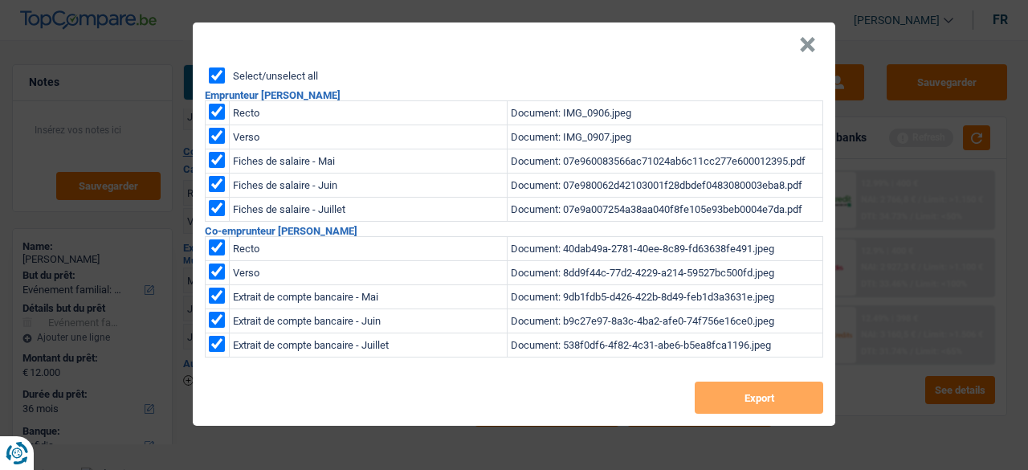
checkbox input "true"
click at [749, 402] on button "Export" at bounding box center [759, 398] width 129 height 32
click at [808, 53] on button "×" at bounding box center [807, 45] width 17 height 16
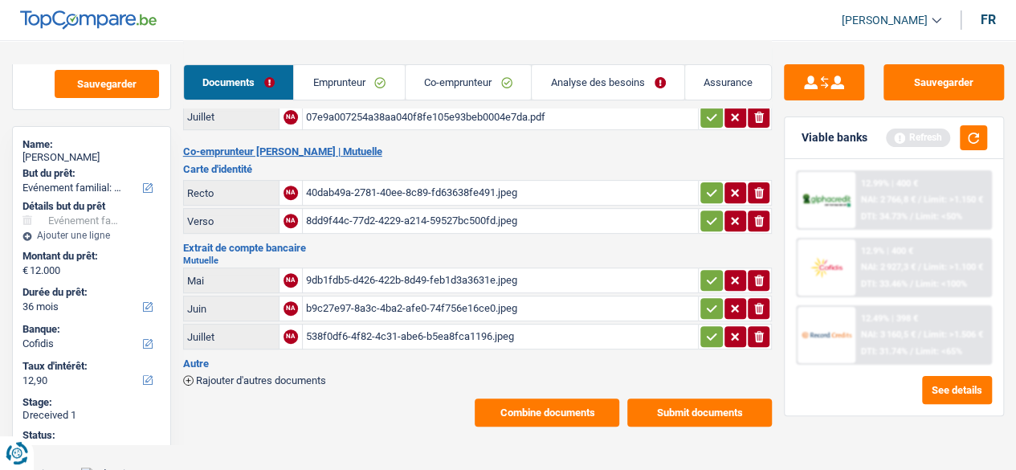
scroll to position [0, 0]
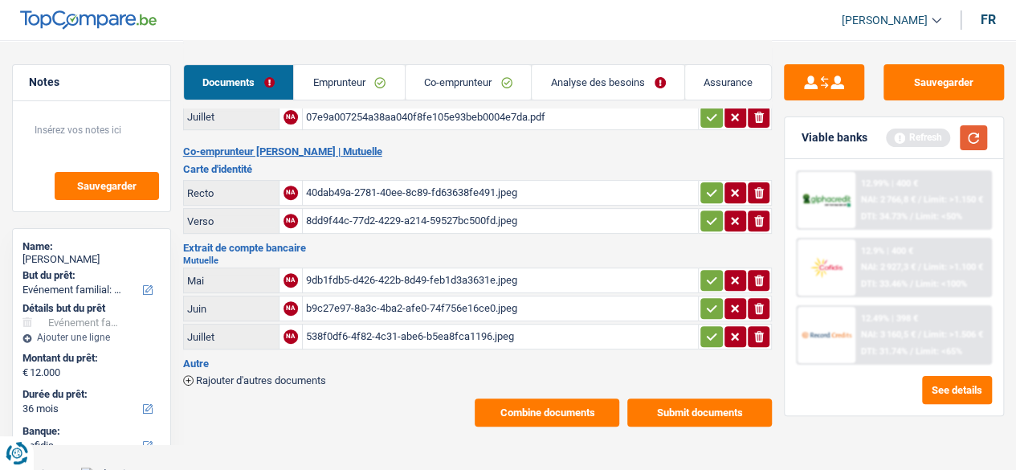
click at [966, 140] on button "button" at bounding box center [973, 137] width 27 height 25
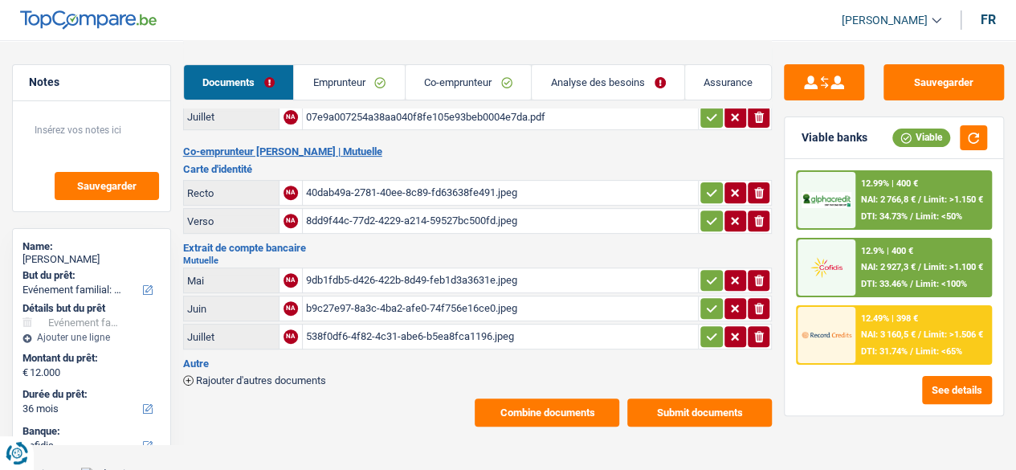
click at [905, 333] on span "NAI: 3 160,5 €" at bounding box center [887, 334] width 55 height 10
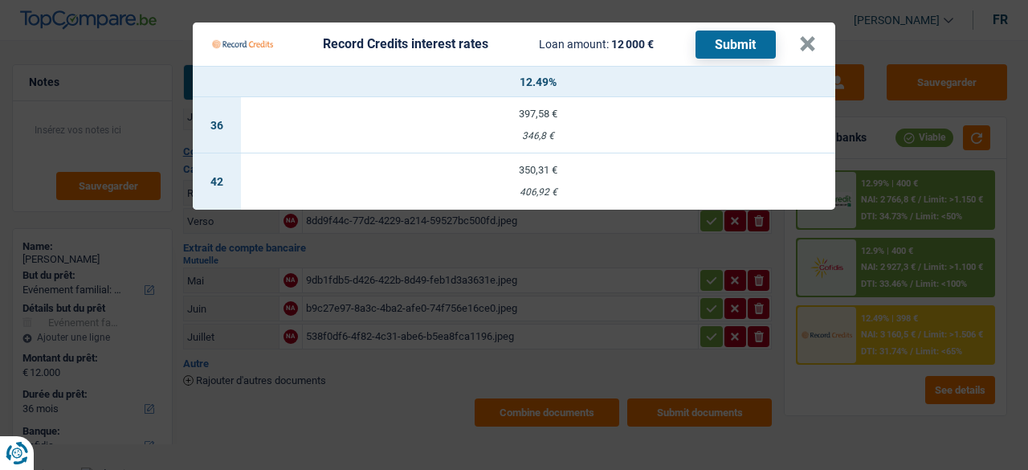
click at [522, 110] on div "397,58 €" at bounding box center [538, 113] width 594 height 10
select select "record credits"
type input "12,49"
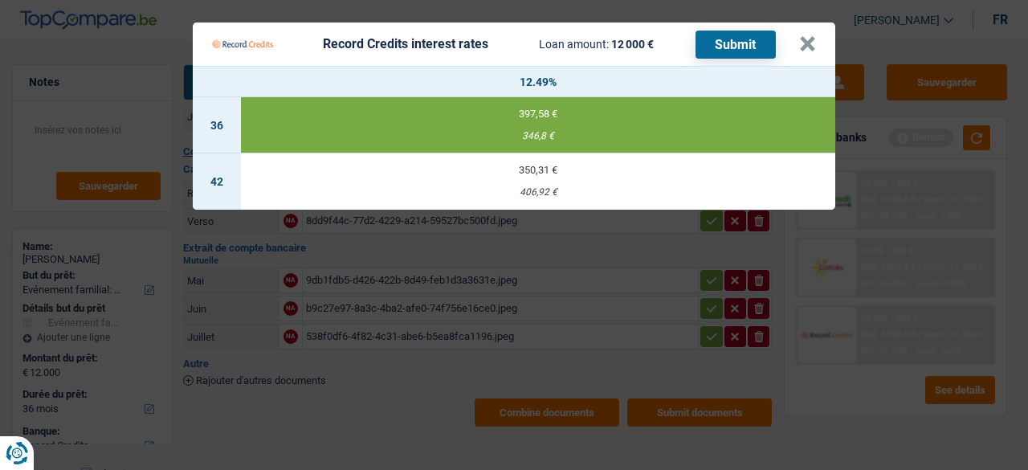
click at [743, 43] on button "Submit" at bounding box center [736, 45] width 80 height 28
click at [811, 48] on button "×" at bounding box center [807, 44] width 17 height 16
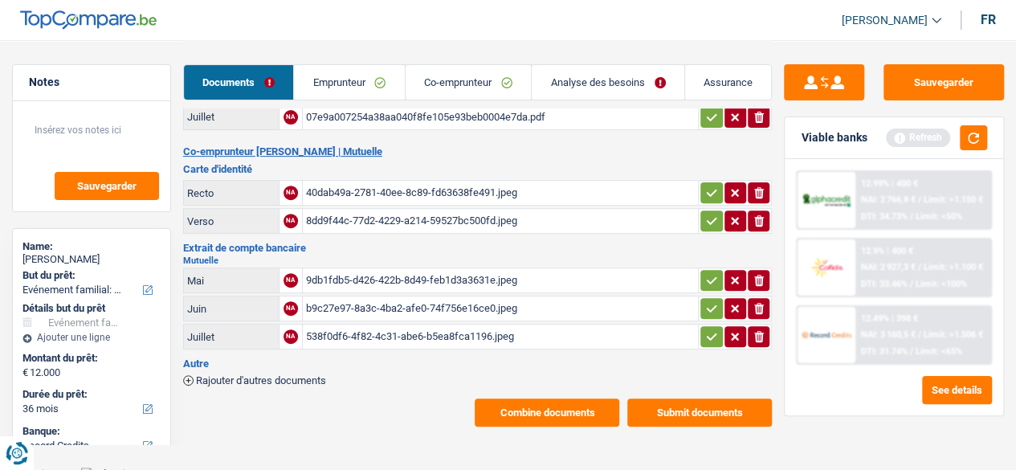
click at [601, 81] on link "Analyse des besoins" at bounding box center [608, 82] width 153 height 35
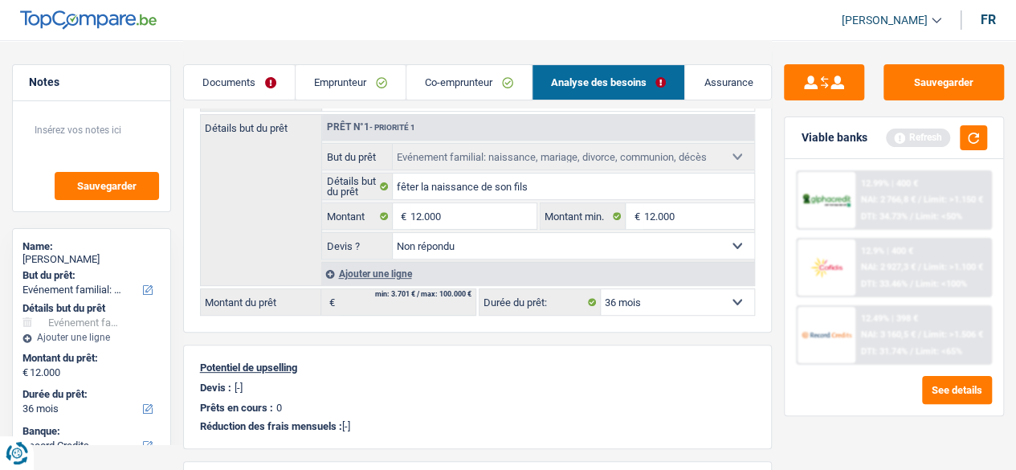
click at [217, 92] on link "Documents" at bounding box center [239, 82] width 111 height 35
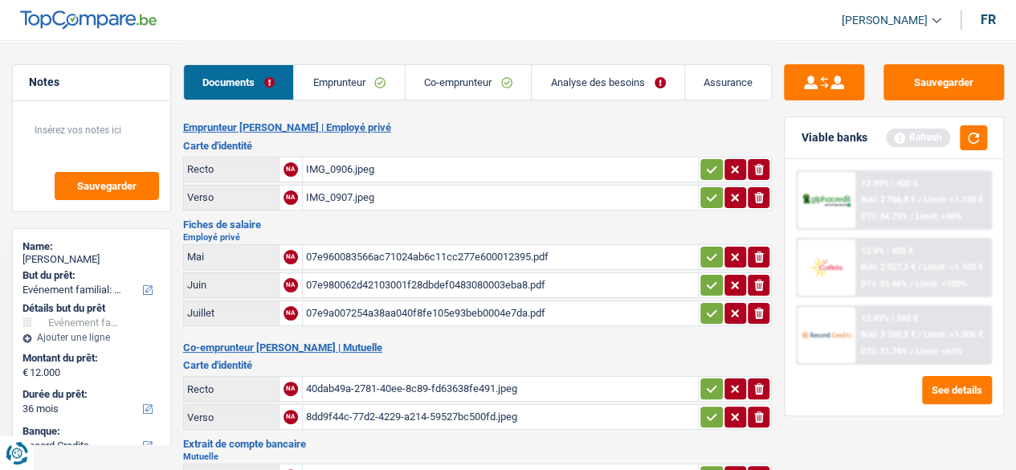
click at [352, 171] on div "IMG_0906.jpeg" at bounding box center [501, 169] width 390 height 24
click at [357, 258] on div "07e960083566ac71024ab6c11cc277e600012395.pdf" at bounding box center [501, 257] width 390 height 24
click at [439, 75] on link "Co-emprunteur" at bounding box center [469, 82] width 126 height 35
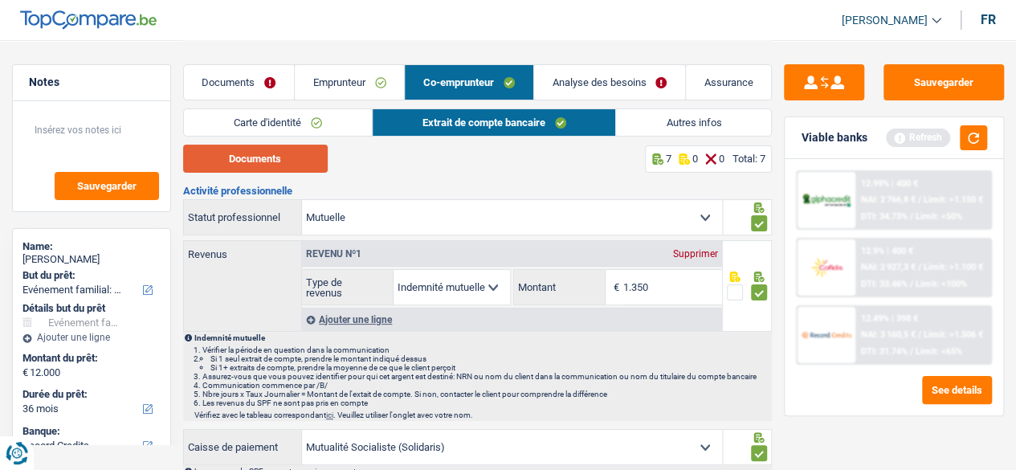
click at [247, 160] on button "Documents" at bounding box center [255, 159] width 145 height 28
click at [268, 124] on link "Carte d'identité" at bounding box center [278, 122] width 188 height 27
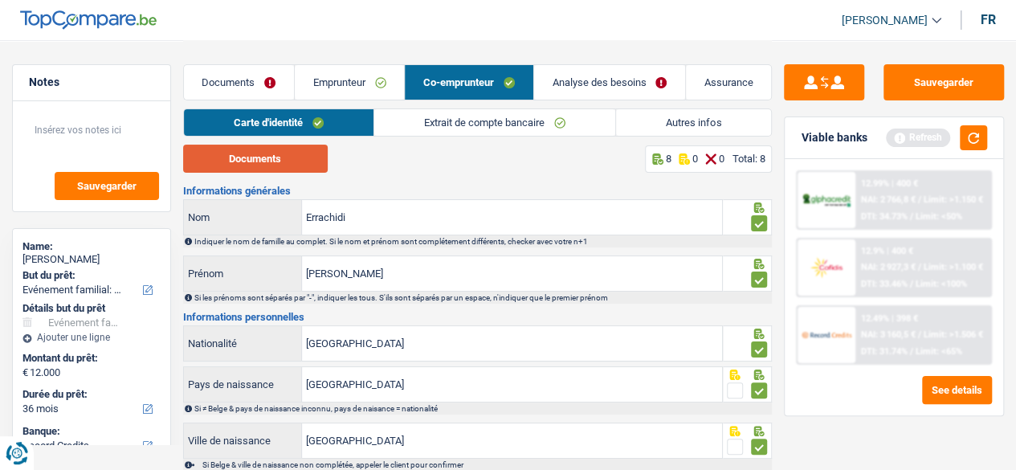
click at [243, 153] on button "Documents" at bounding box center [255, 159] width 145 height 28
click at [339, 83] on link "Emprunteur" at bounding box center [349, 82] width 109 height 35
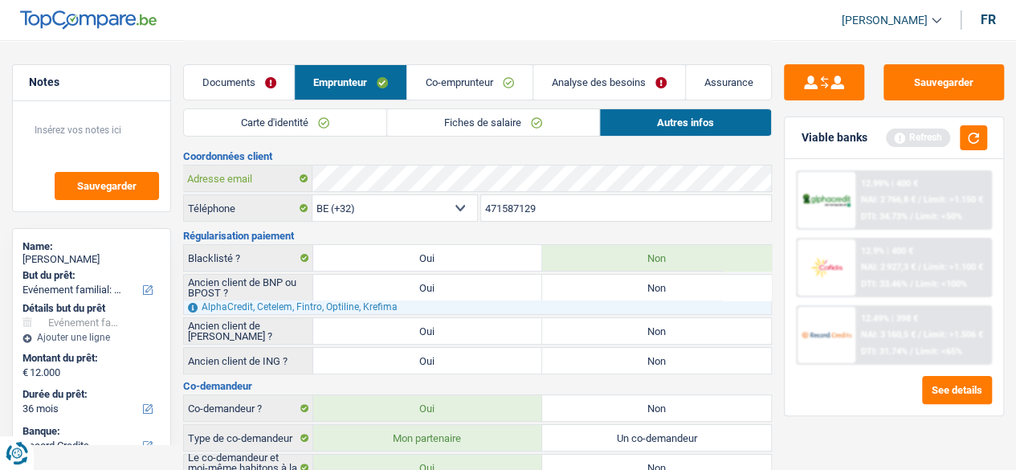
click at [276, 168] on div "Adresse email" at bounding box center [478, 178] width 588 height 26
click at [459, 87] on link "Co-emprunteur" at bounding box center [469, 82] width 125 height 35
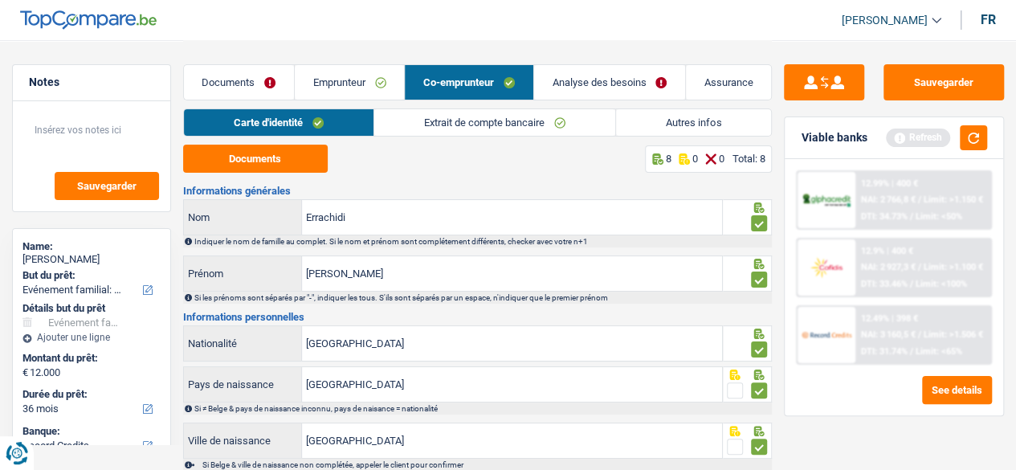
click at [332, 83] on link "Emprunteur" at bounding box center [349, 82] width 109 height 35
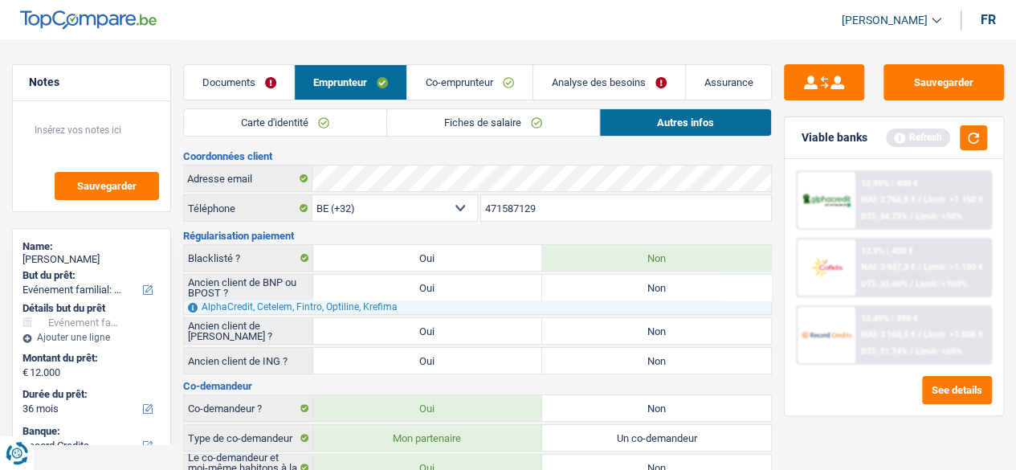
click at [251, 82] on link "Documents" at bounding box center [239, 82] width 111 height 35
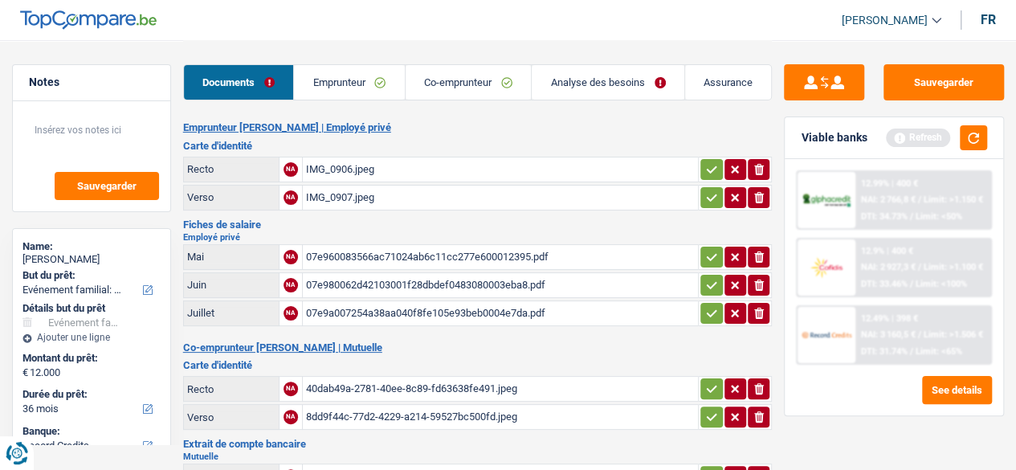
click at [387, 260] on div "07e960083566ac71024ab6c11cc277e600012395.pdf" at bounding box center [501, 257] width 390 height 24
click at [950, 72] on button "Sauvegarder" at bounding box center [944, 82] width 120 height 36
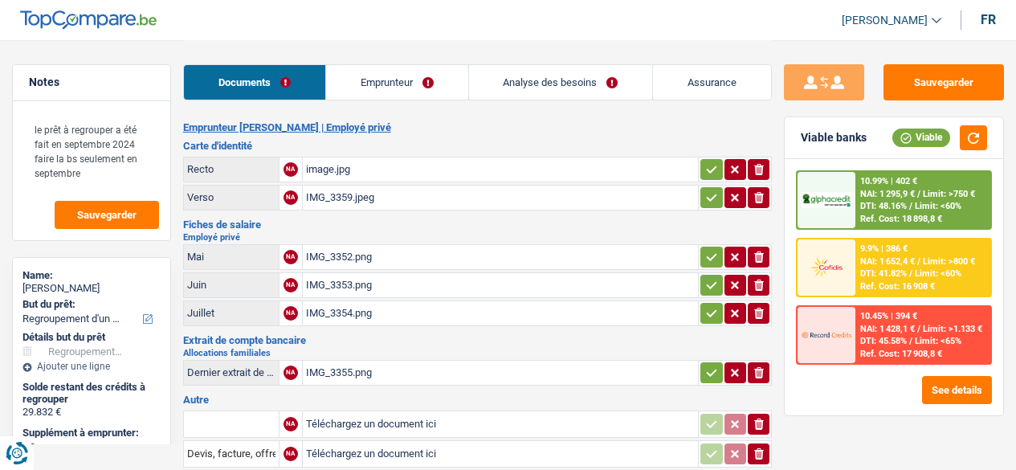
select select "refinancing"
select select "120"
click at [327, 178] on div "image.jpg" at bounding box center [501, 169] width 390 height 24
click at [345, 187] on div "IMG_3359.jpeg" at bounding box center [501, 198] width 390 height 24
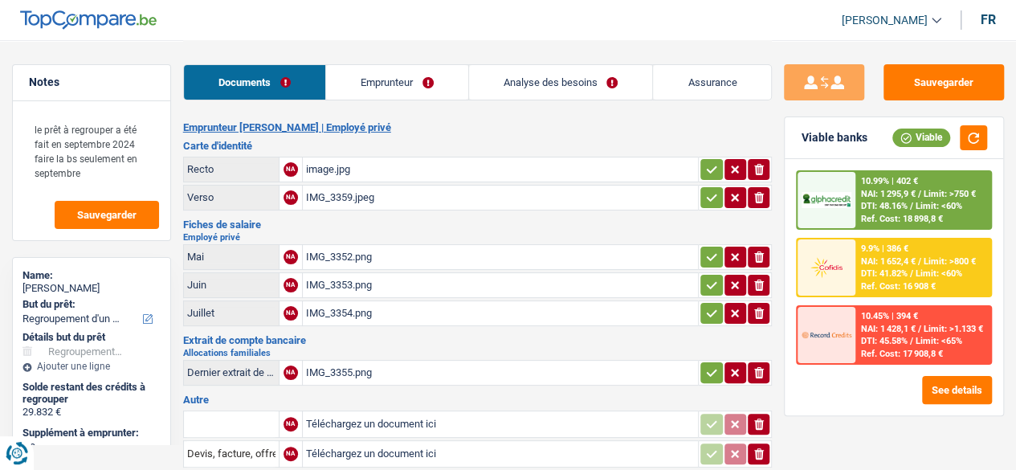
click at [333, 245] on div "IMG_3352.png" at bounding box center [501, 257] width 390 height 24
click at [327, 286] on div "IMG_3353.png" at bounding box center [501, 285] width 390 height 24
click at [374, 309] on div "IMG_3354.png" at bounding box center [501, 313] width 390 height 24
click at [350, 365] on div "IMG_3355.png" at bounding box center [501, 373] width 390 height 24
click at [355, 86] on link "Emprunteur" at bounding box center [397, 82] width 142 height 35
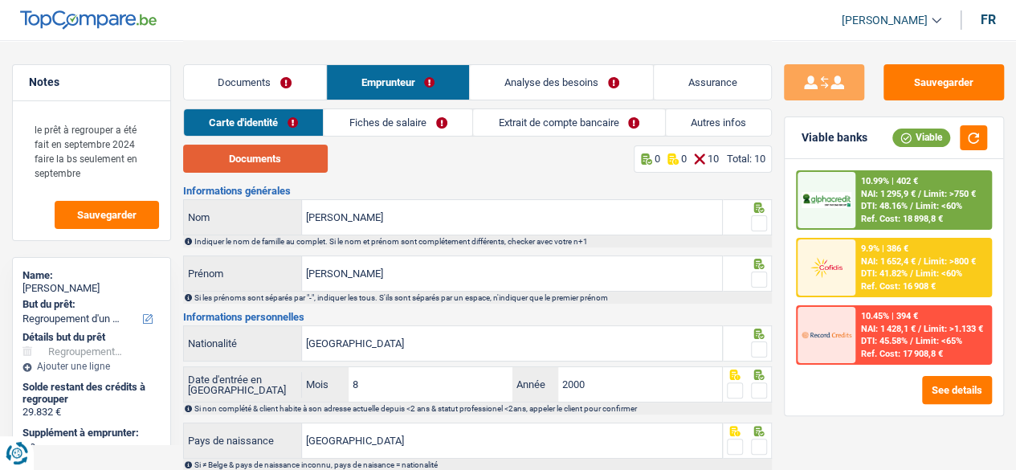
click at [282, 152] on button "Documents" at bounding box center [255, 159] width 145 height 28
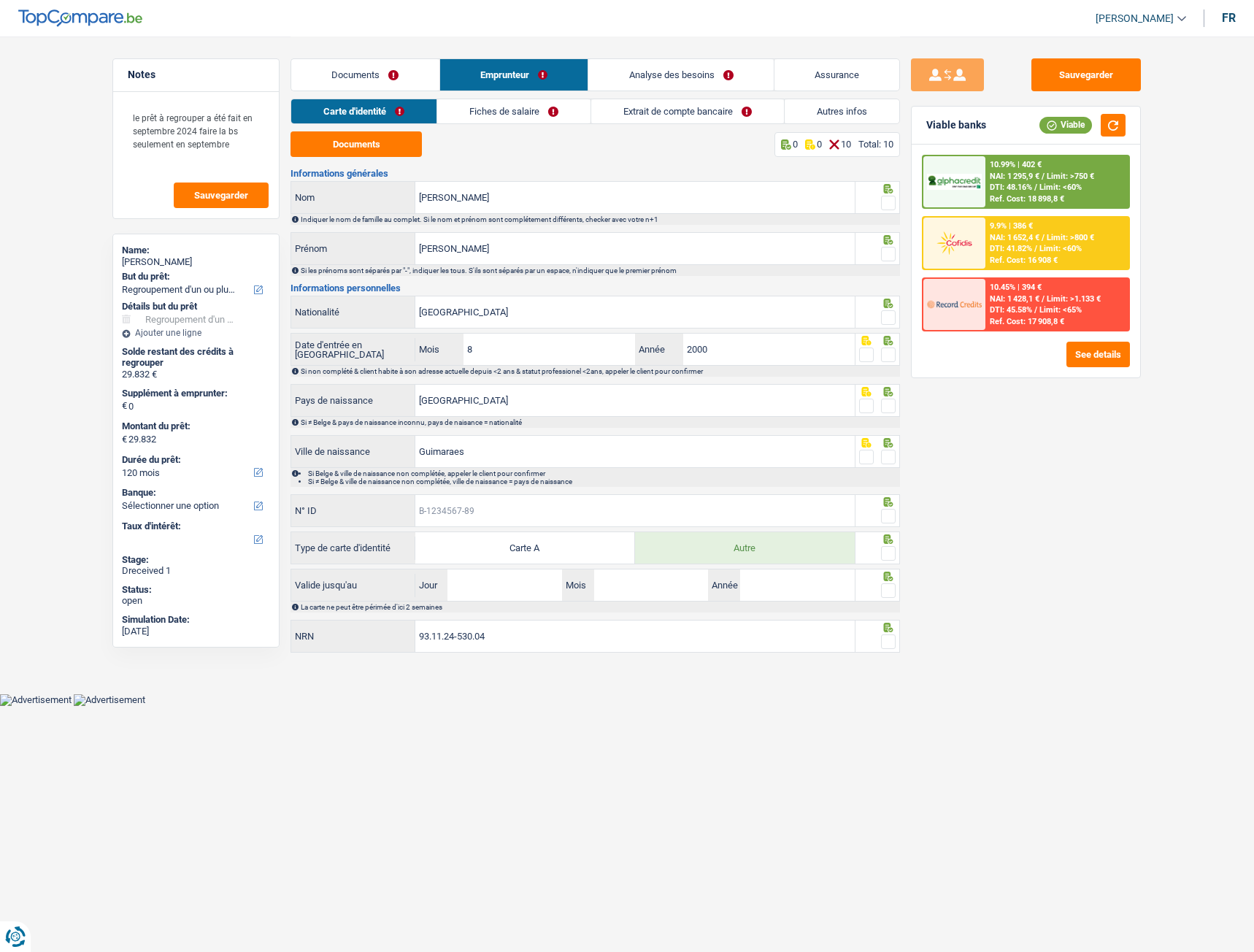
click at [493, 426] on input "N° ID" at bounding box center [635, 511] width 440 height 32
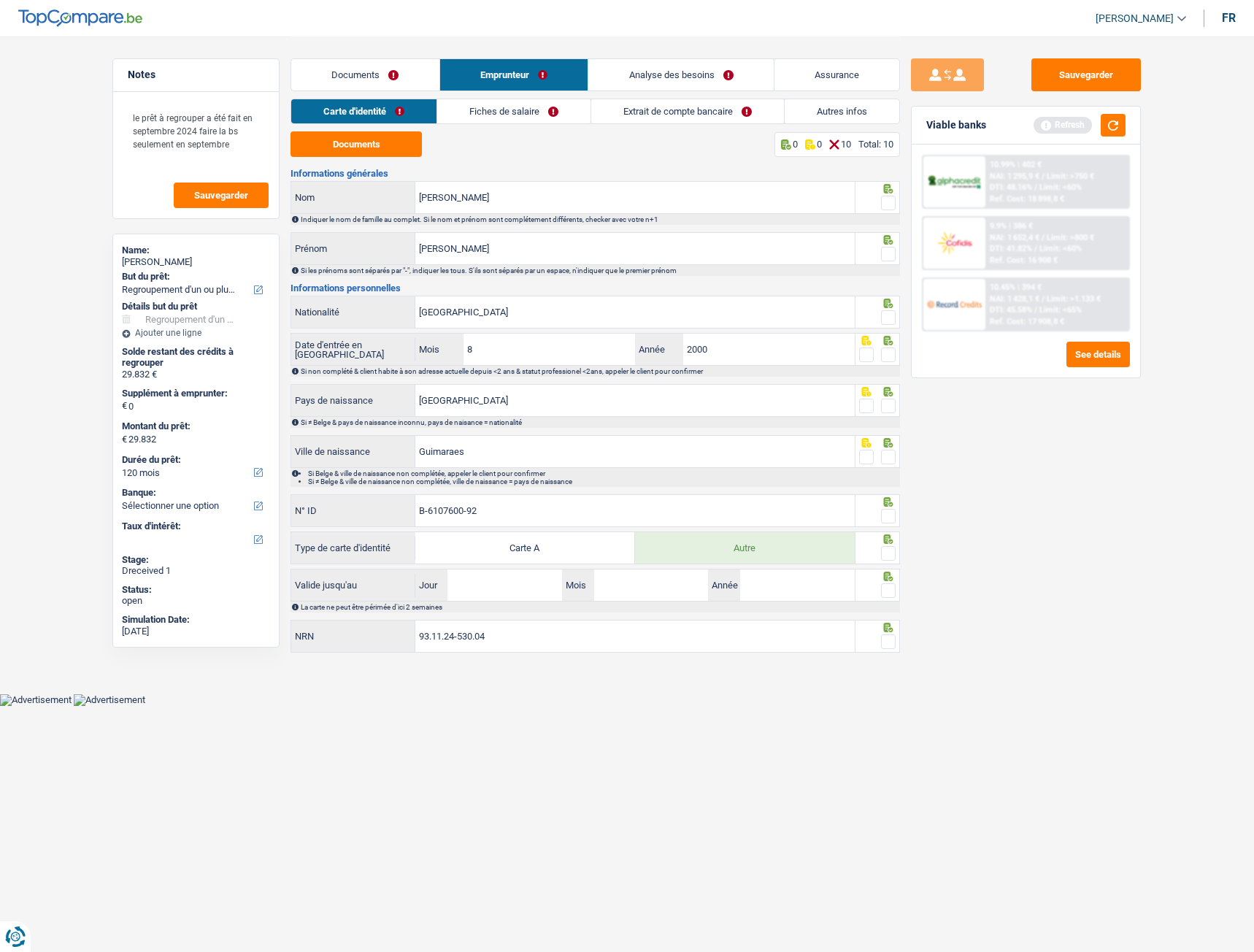
type input "B-6107600-92"
click at [892, 426] on span at bounding box center [889, 516] width 15 height 15
click at [0, 0] on input "radio" at bounding box center [0, 0] width 0 height 0
click at [889, 426] on div "Si Belge & ville de naissance non complétée, appeler le client pour confirmer S…" at bounding box center [595, 477] width 610 height 19
click at [889, 426] on span at bounding box center [889, 457] width 15 height 15
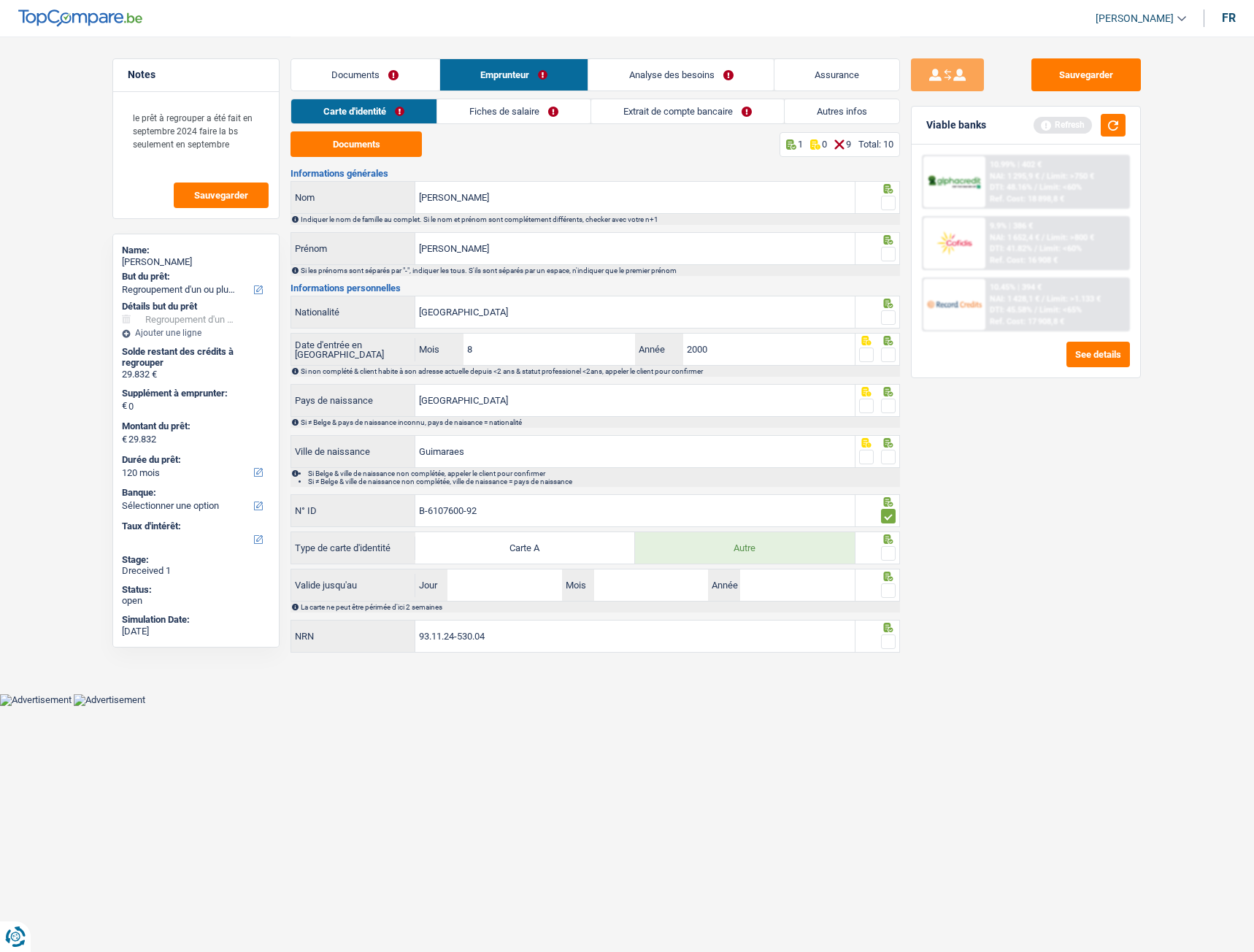
click at [0, 0] on input "radio" at bounding box center [0, 0] width 0 height 0
click at [893, 405] on span at bounding box center [889, 406] width 15 height 15
click at [0, 0] on input "radio" at bounding box center [0, 0] width 0 height 0
click at [891, 354] on span at bounding box center [889, 354] width 15 height 15
click at [0, 0] on input "radio" at bounding box center [0, 0] width 0 height 0
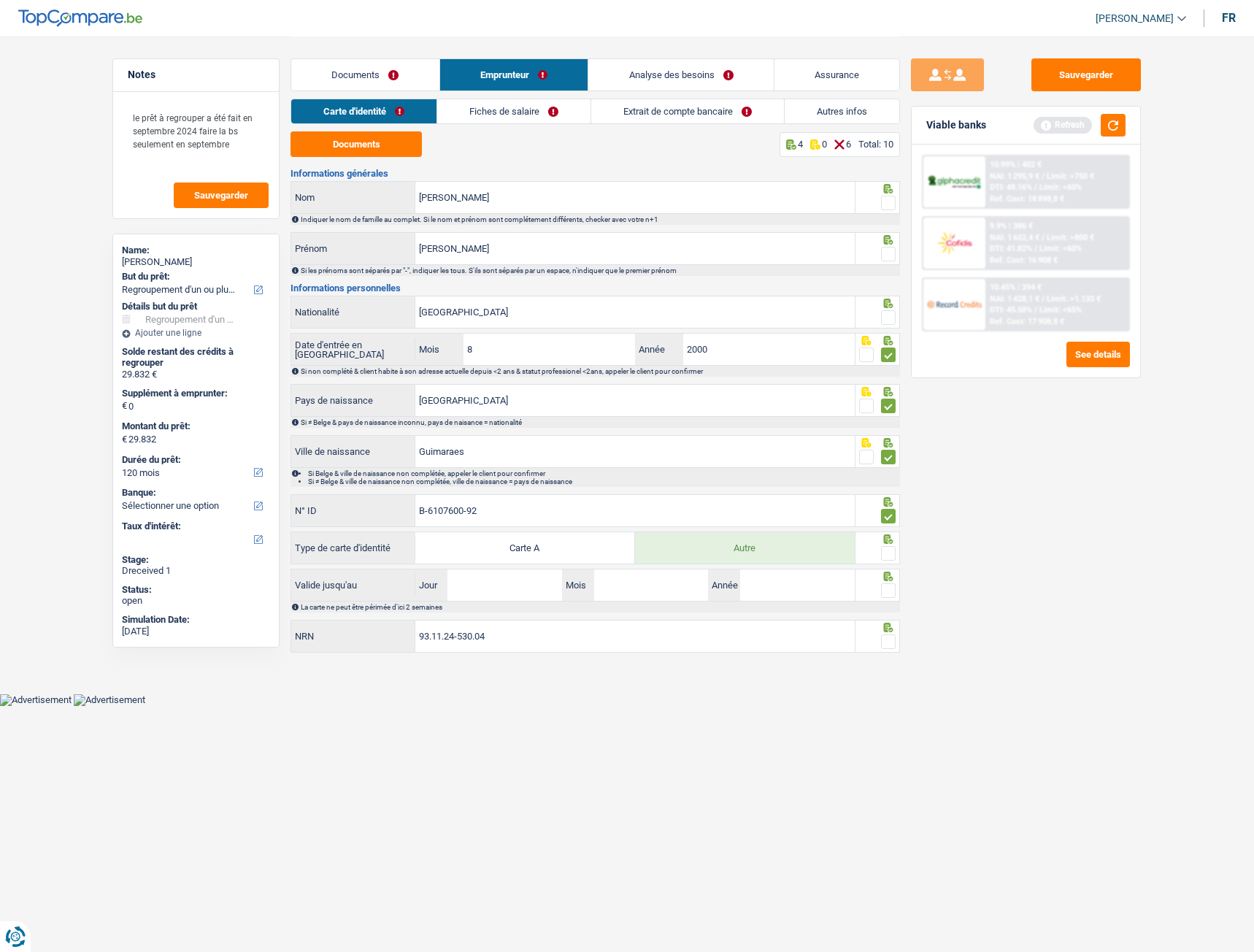
click at [889, 314] on span at bounding box center [889, 317] width 15 height 15
click at [0, 0] on input "radio" at bounding box center [0, 0] width 0 height 0
drag, startPoint x: 893, startPoint y: 257, endPoint x: 886, endPoint y: 232, distance: 26.0
click at [891, 254] on span at bounding box center [889, 254] width 15 height 15
click at [0, 0] on input "radio" at bounding box center [0, 0] width 0 height 0
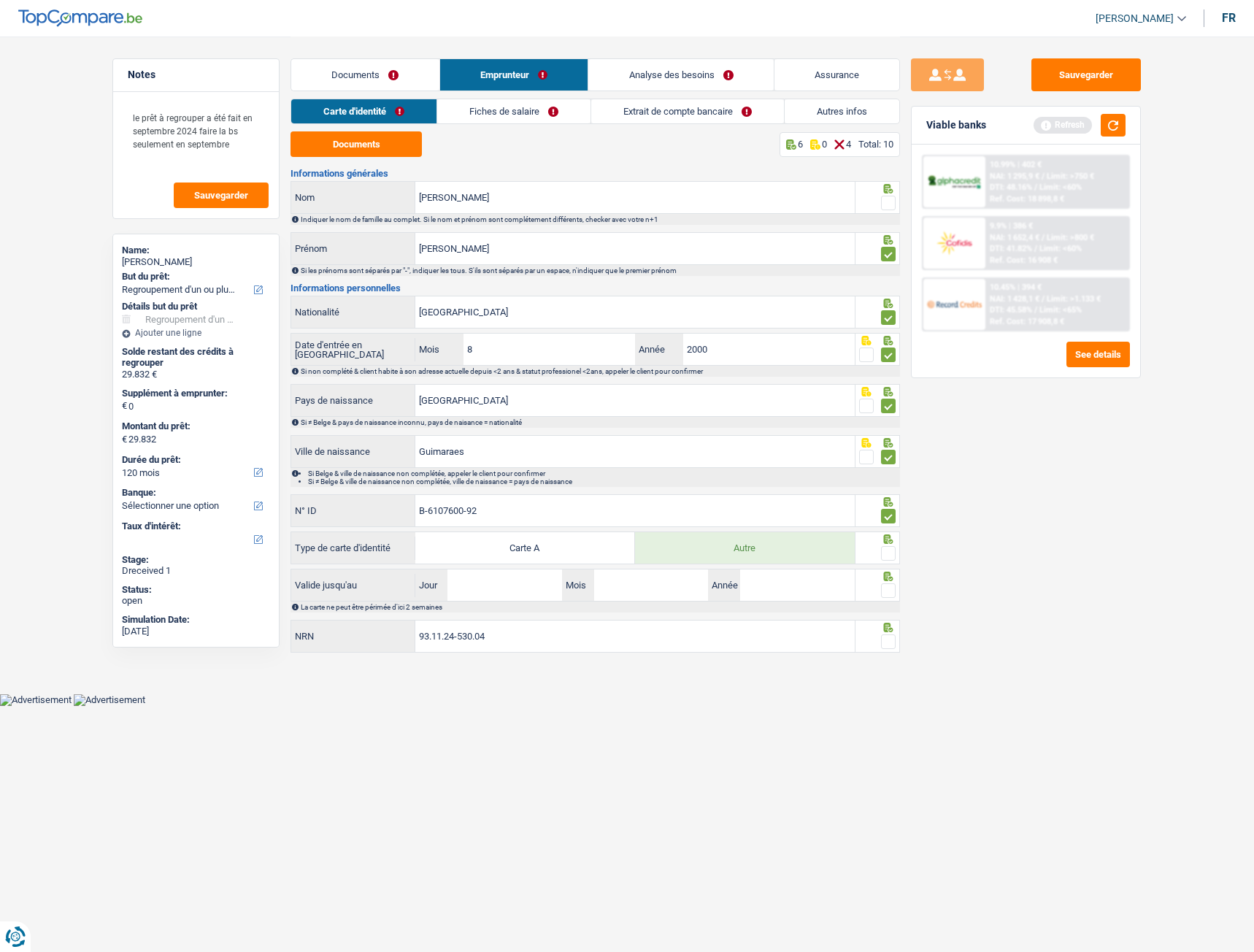
click at [885, 207] on span at bounding box center [889, 203] width 15 height 15
click at [0, 0] on input "radio" at bounding box center [0, 0] width 0 height 0
click at [537, 426] on input "Jour" at bounding box center [503, 585] width 114 height 32
type input "24"
type input "07"
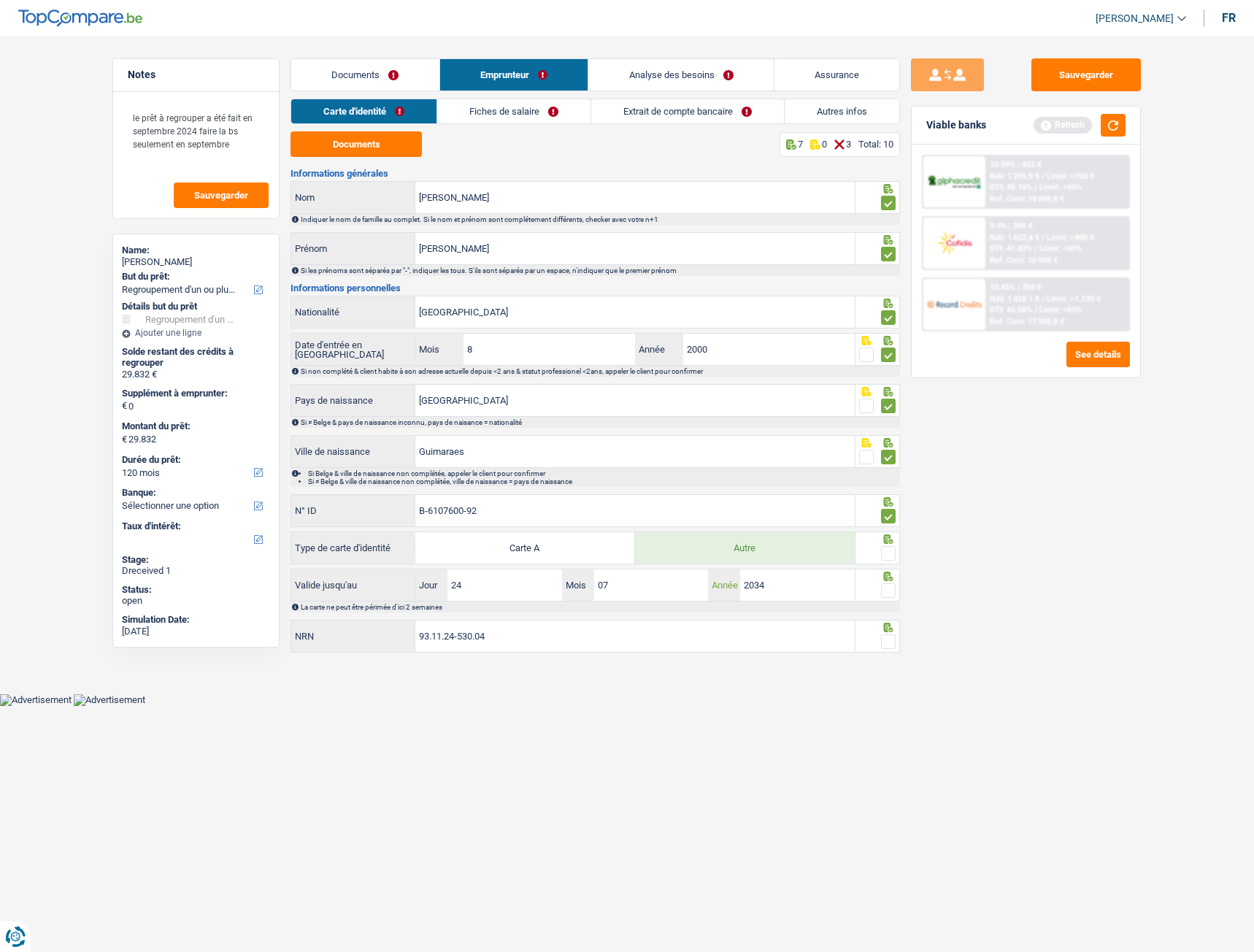
type input "2034"
click at [885, 426] on span at bounding box center [889, 590] width 15 height 15
click at [0, 0] on input "radio" at bounding box center [0, 0] width 0 height 0
click at [894, 426] on span at bounding box center [889, 641] width 15 height 15
click at [0, 0] on input "radio" at bounding box center [0, 0] width 0 height 0
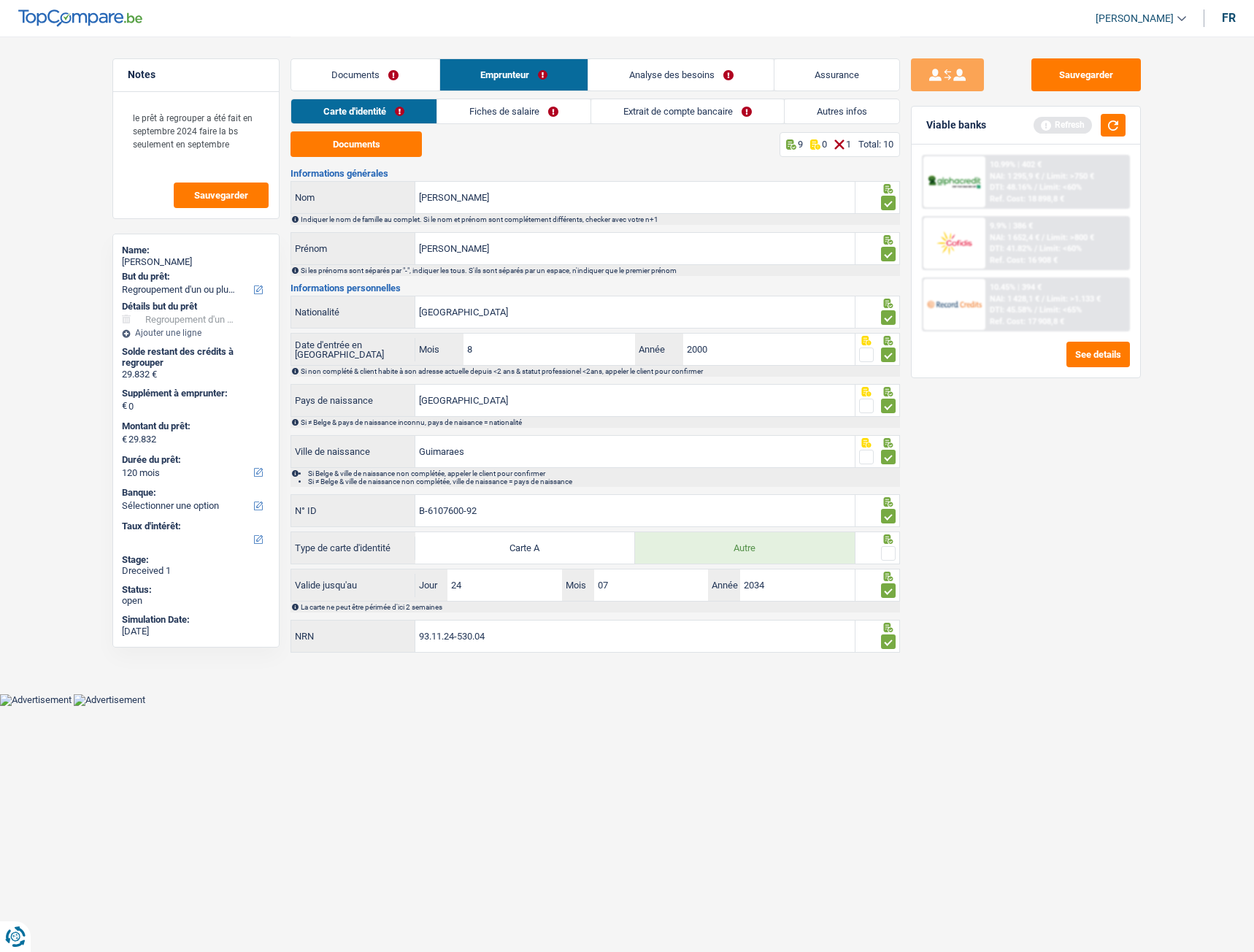
click at [893, 426] on span at bounding box center [889, 553] width 15 height 15
click at [0, 0] on input "radio" at bounding box center [0, 0] width 0 height 0
click at [644, 91] on div "Documents Emprunteur Analyse des besoins Assurance" at bounding box center [595, 67] width 610 height 62
click at [646, 77] on link "Analyse des besoins" at bounding box center [681, 74] width 185 height 32
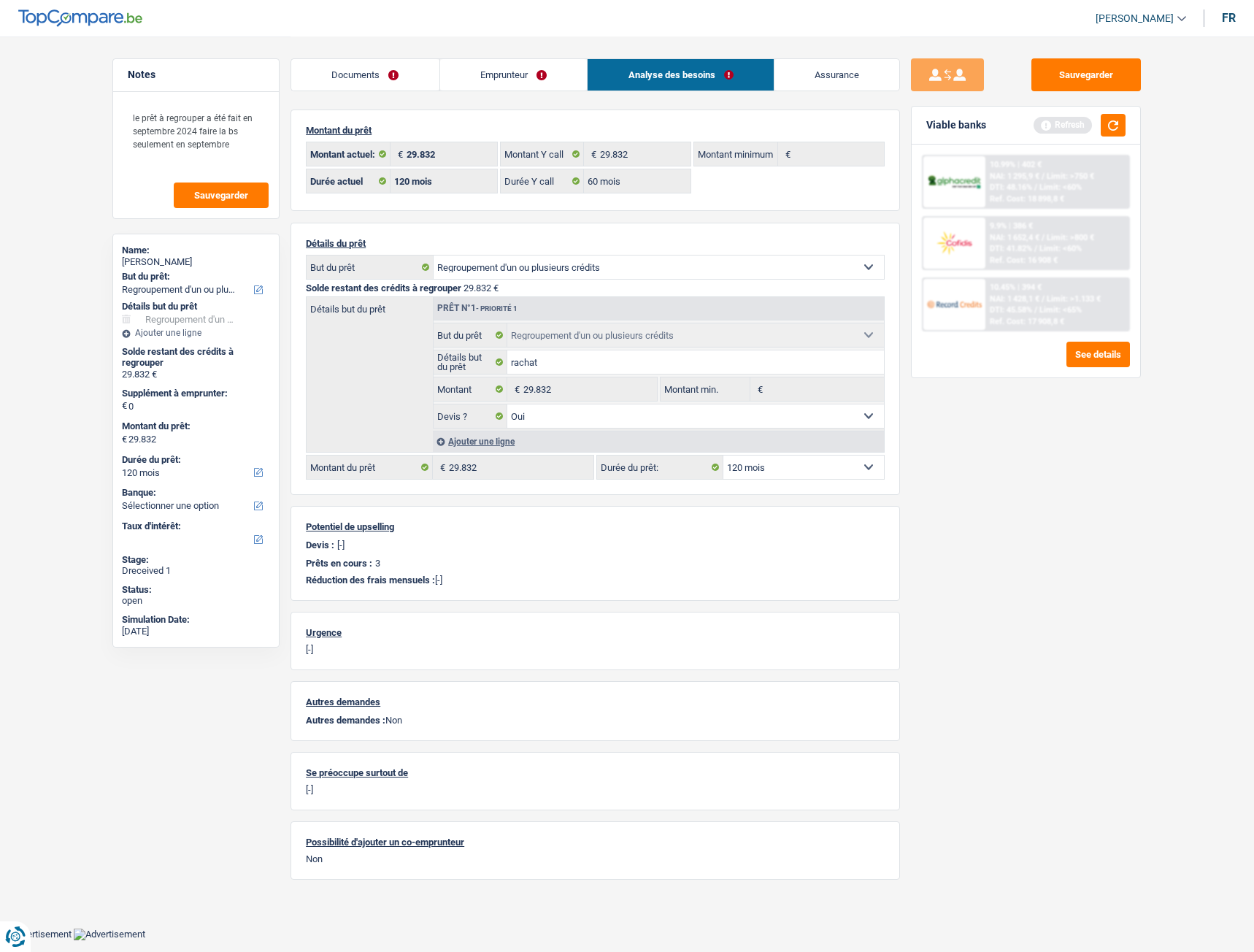
click at [513, 83] on link "Emprunteur" at bounding box center [513, 74] width 147 height 32
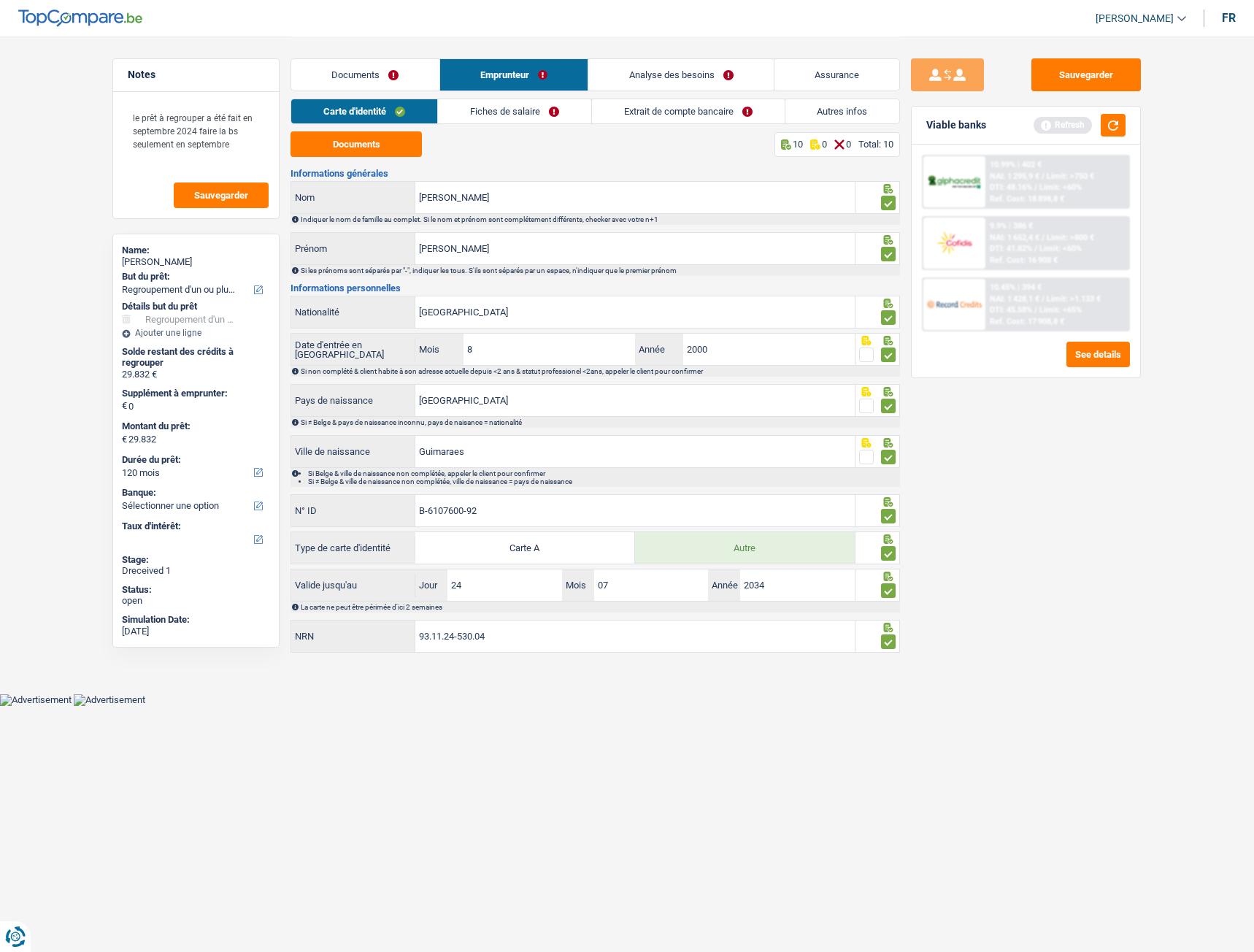
click at [532, 113] on link "Fiches de salaire" at bounding box center [514, 111] width 154 height 25
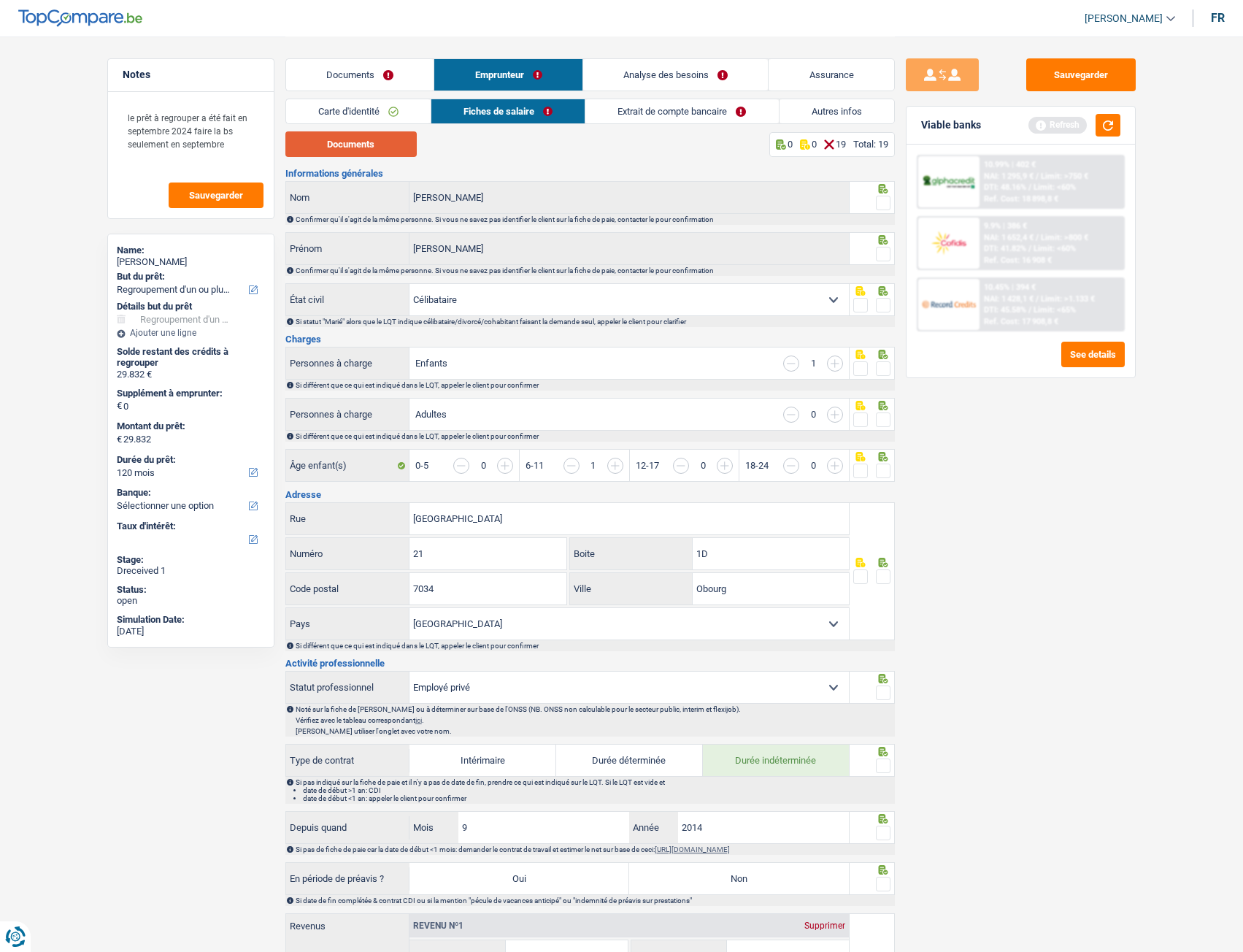
click at [636, 187] on div "Documents 0 0 19 Total: 19 Informations générales Alves Pereira Nom Confirmer q…" at bounding box center [590, 931] width 610 height 1599
click at [377, 143] on button "Documents" at bounding box center [351, 144] width 132 height 25
click at [880, 371] on span at bounding box center [883, 369] width 15 height 15
click at [0, 0] on input "radio" at bounding box center [0, 0] width 0 height 0
click at [888, 308] on span at bounding box center [883, 305] width 15 height 15
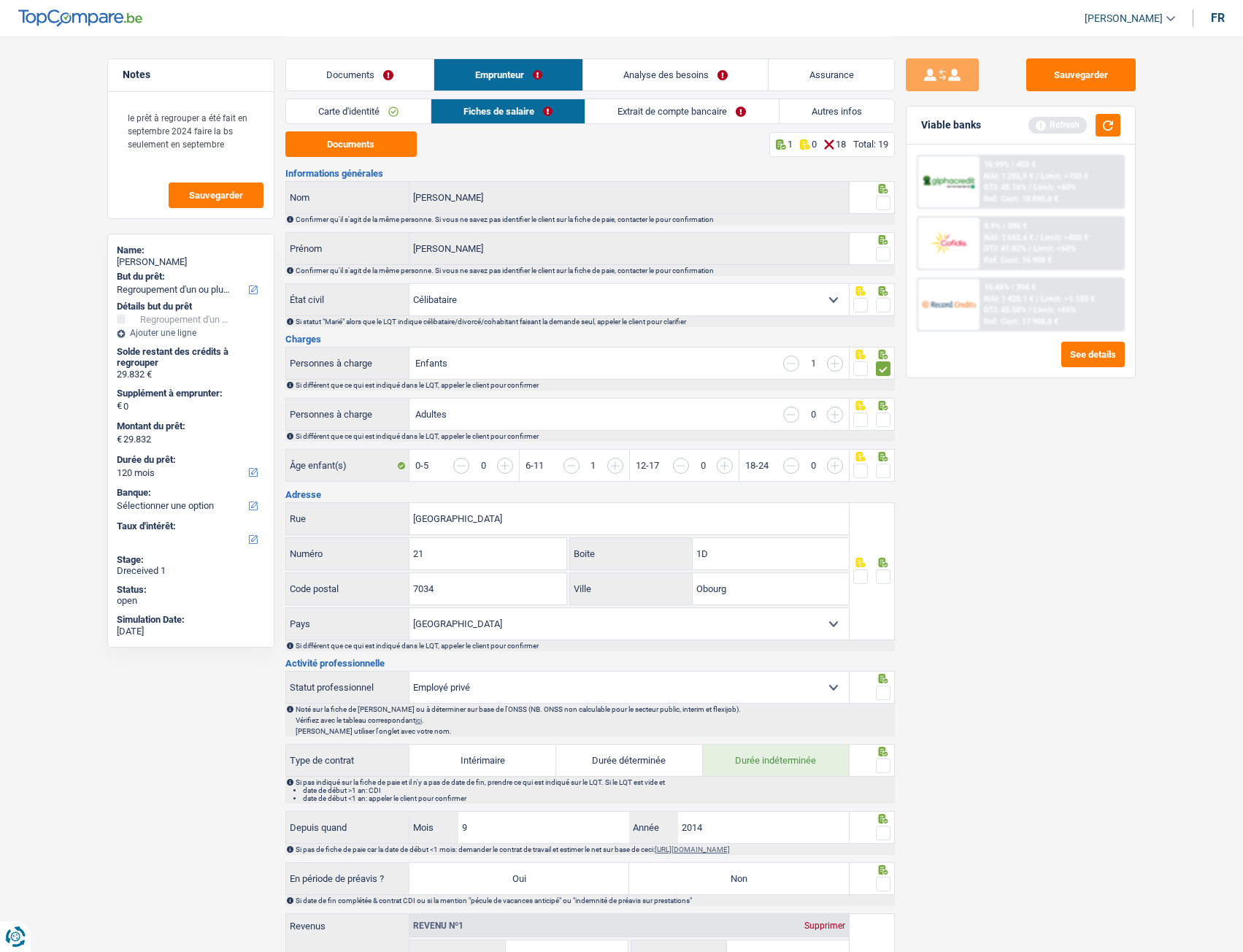
click at [0, 0] on input "radio" at bounding box center [0, 0] width 0 height 0
click at [885, 203] on span at bounding box center [883, 203] width 15 height 15
click at [0, 0] on input "radio" at bounding box center [0, 0] width 0 height 0
click at [886, 255] on span at bounding box center [883, 254] width 15 height 15
click at [0, 0] on input "radio" at bounding box center [0, 0] width 0 height 0
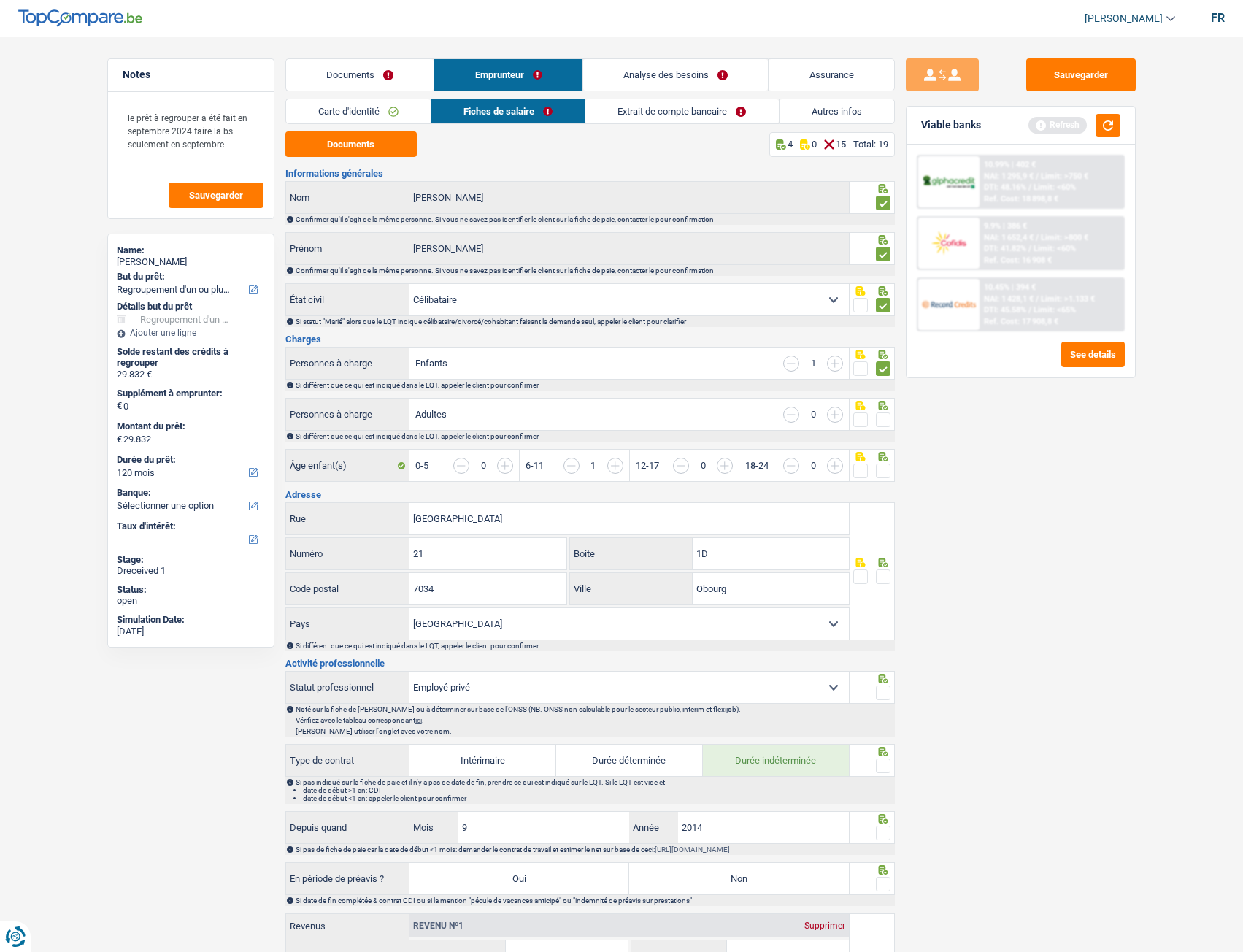
click at [890, 420] on div at bounding box center [872, 414] width 45 height 33
click at [882, 421] on span at bounding box center [883, 420] width 15 height 15
click at [0, 0] on input "radio" at bounding box center [0, 0] width 0 height 0
click at [884, 426] on span at bounding box center [883, 471] width 15 height 15
click at [0, 0] on input "radio" at bounding box center [0, 0] width 0 height 0
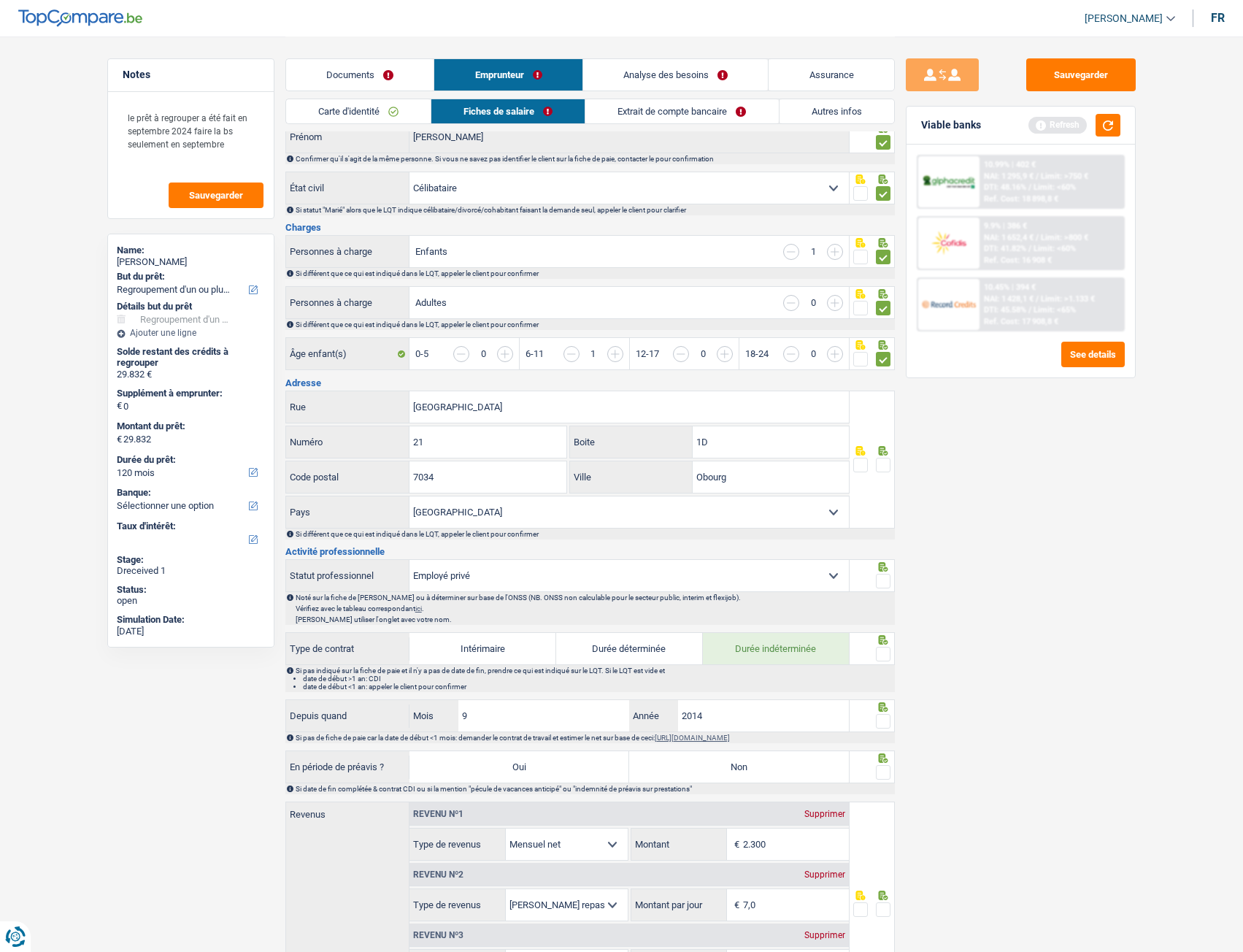
scroll to position [146, 0]
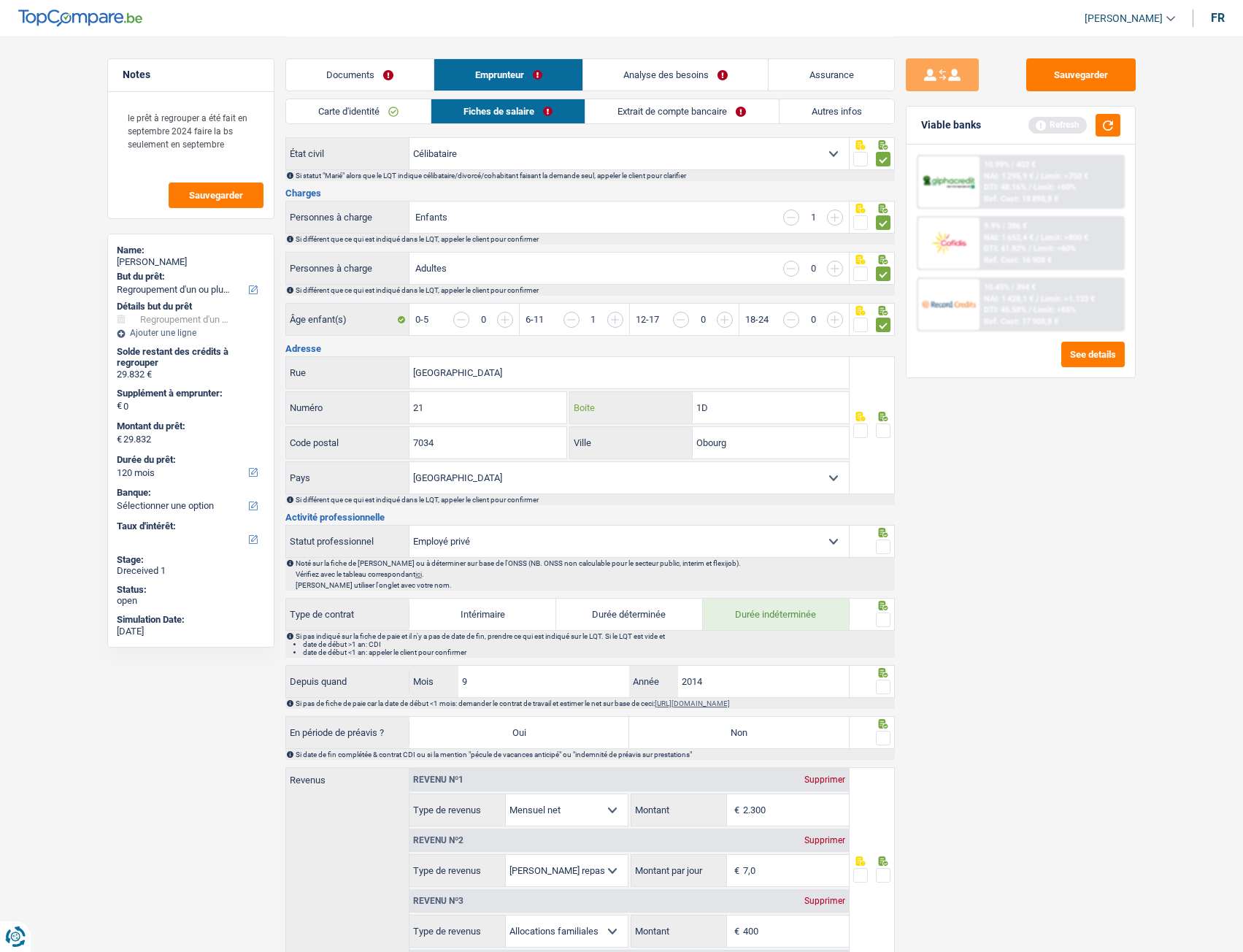
click at [700, 404] on input "1D" at bounding box center [771, 407] width 156 height 32
type input "D"
click at [879, 426] on div at bounding box center [883, 431] width 15 height 18
click at [885, 426] on span at bounding box center [883, 431] width 15 height 15
click at [0, 0] on input "radio" at bounding box center [0, 0] width 0 height 0
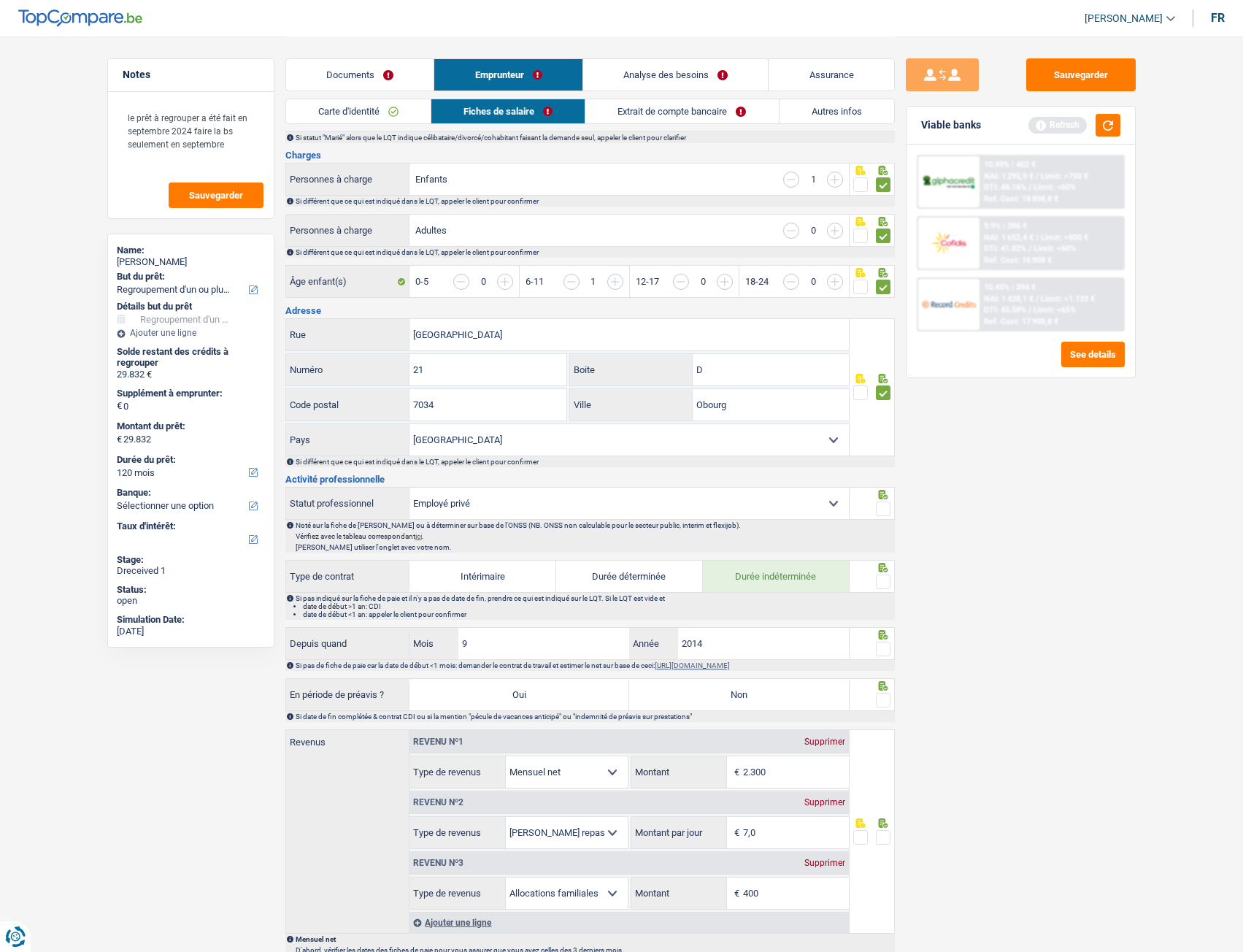
scroll to position [219, 0]
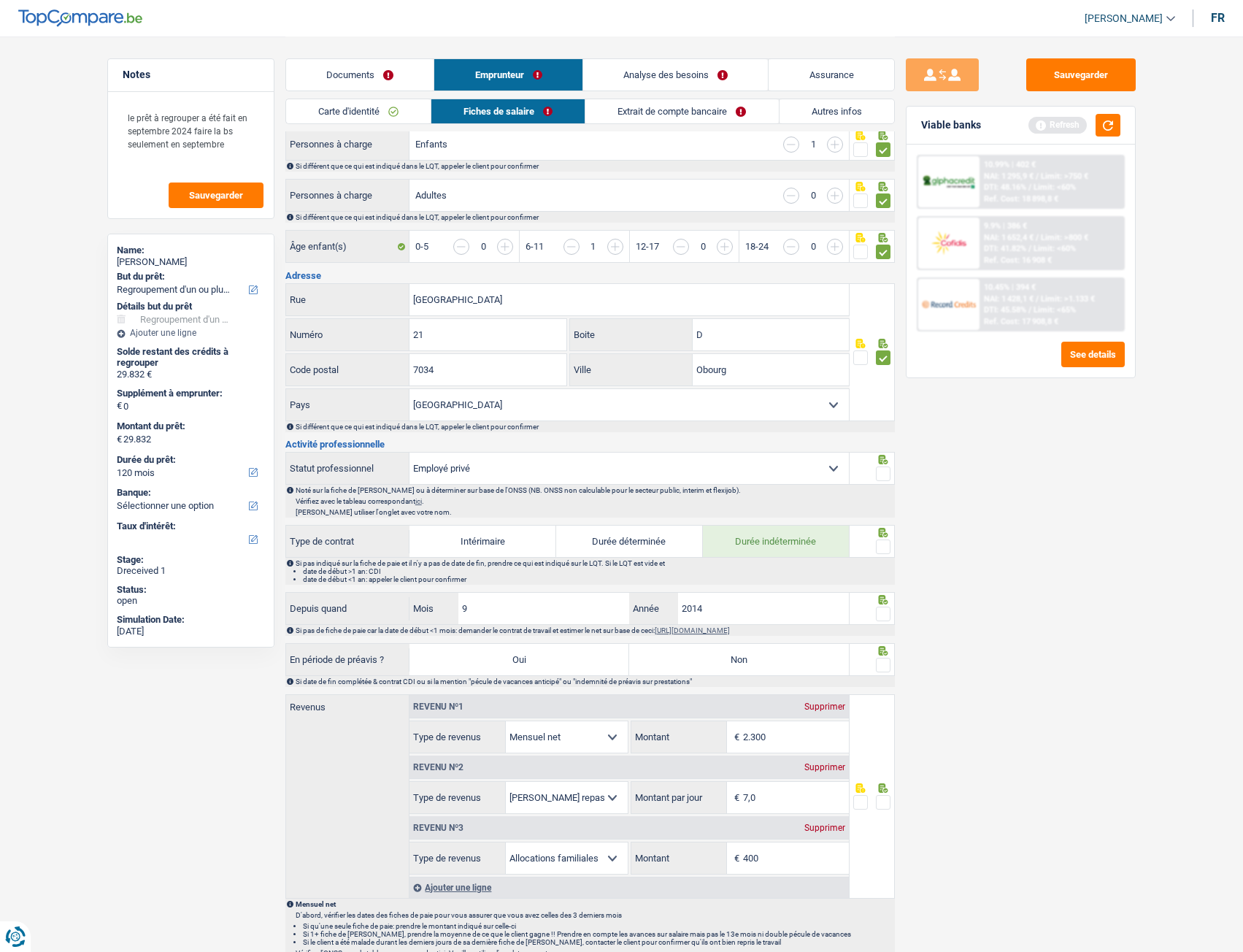
click at [885, 426] on span at bounding box center [883, 473] width 15 height 15
click at [0, 0] on input "radio" at bounding box center [0, 0] width 0 height 0
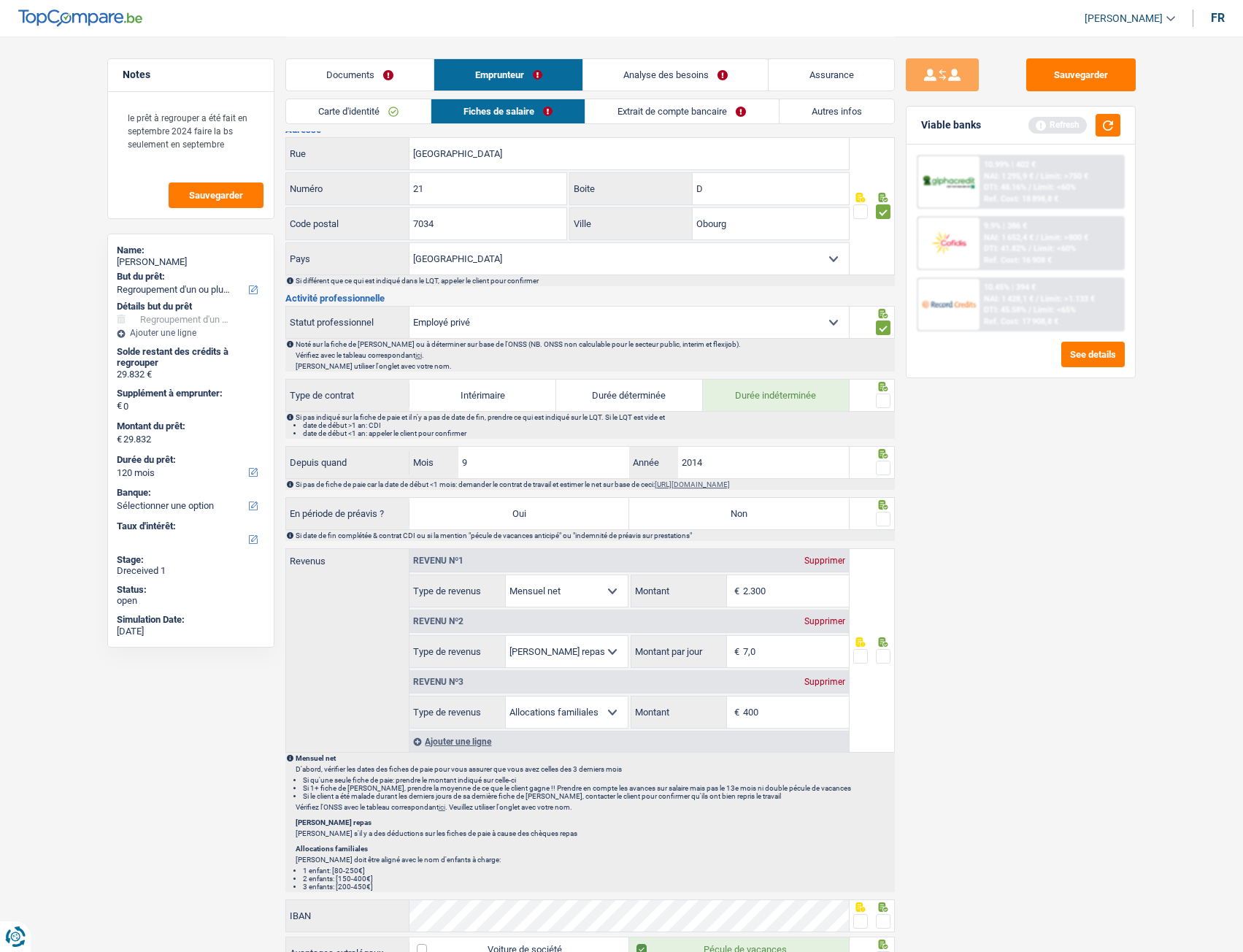
click at [888, 402] on span at bounding box center [883, 401] width 15 height 15
click at [0, 0] on input "radio" at bounding box center [0, 0] width 0 height 0
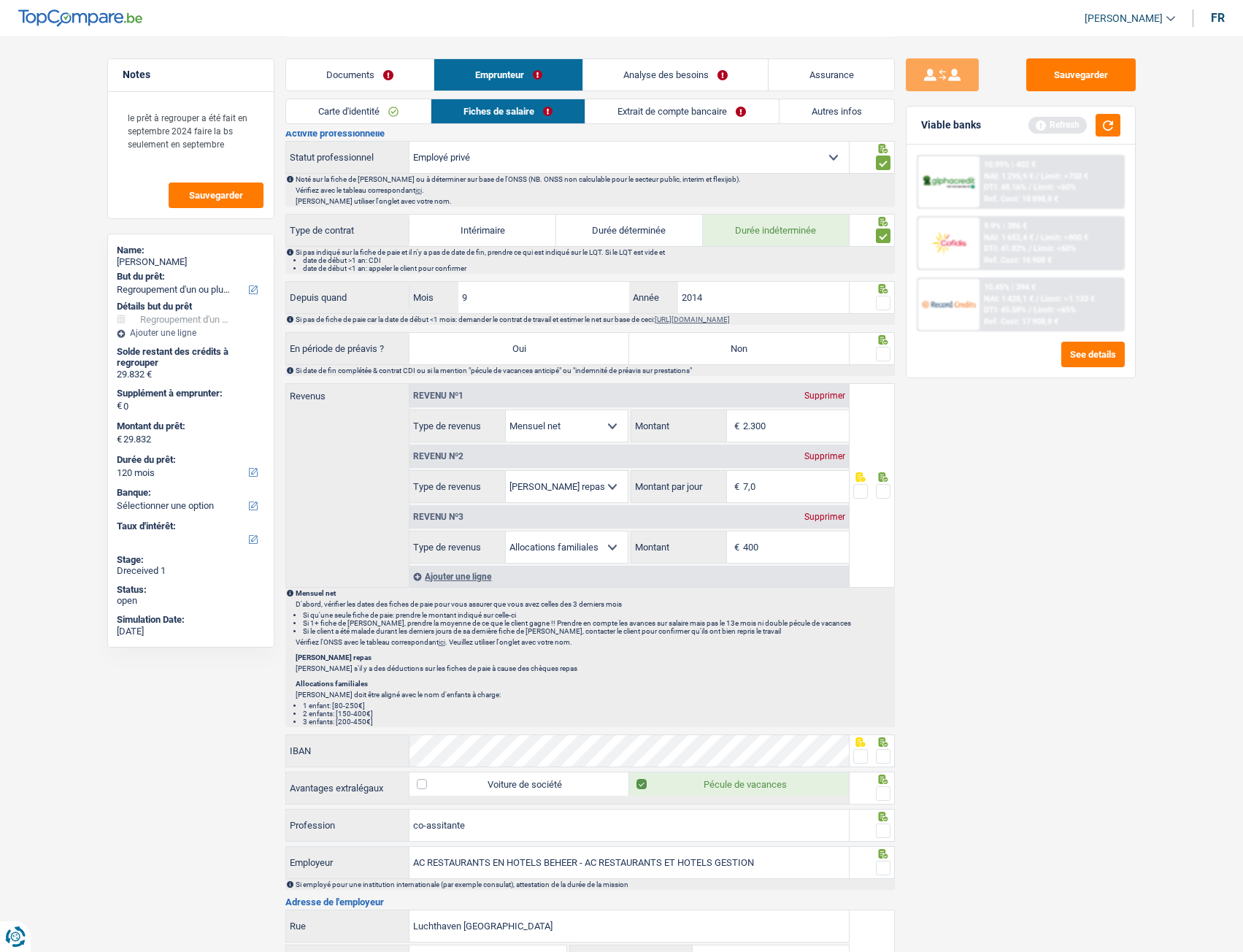
scroll to position [584, 0]
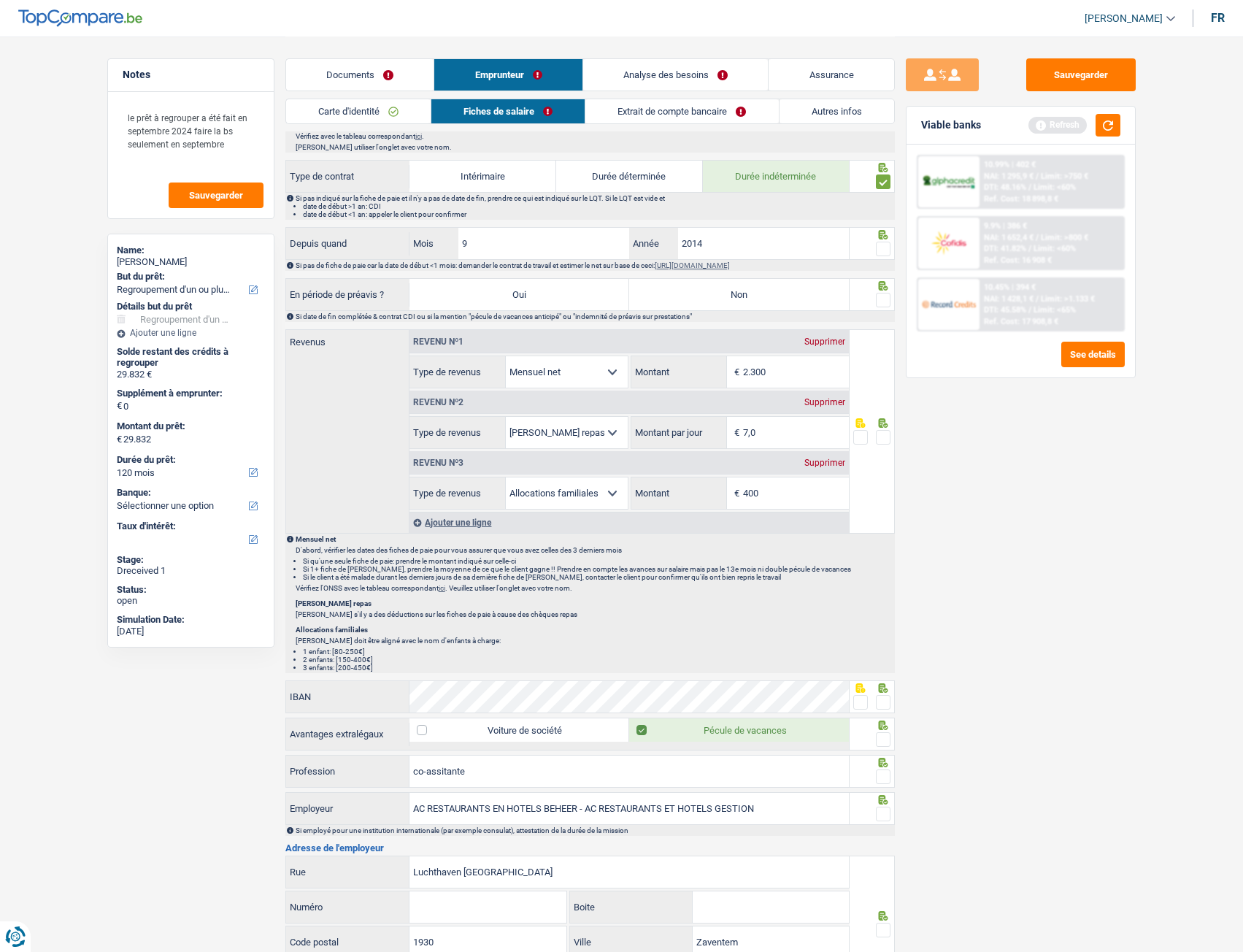
drag, startPoint x: 885, startPoint y: 251, endPoint x: 876, endPoint y: 262, distance: 14.2
click at [885, 252] on span at bounding box center [883, 249] width 15 height 15
click at [0, 0] on input "radio" at bounding box center [0, 0] width 0 height 0
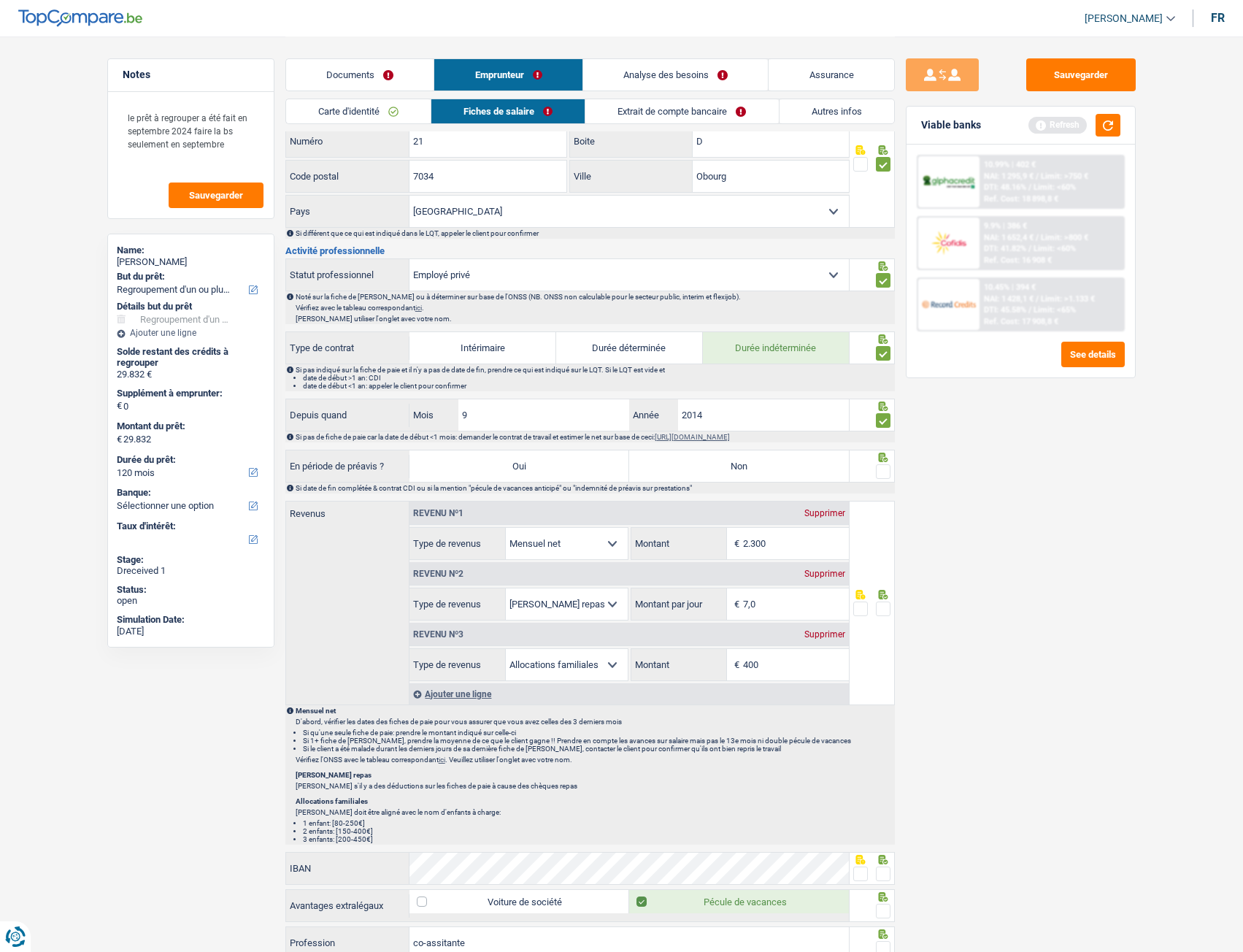
scroll to position [365, 0]
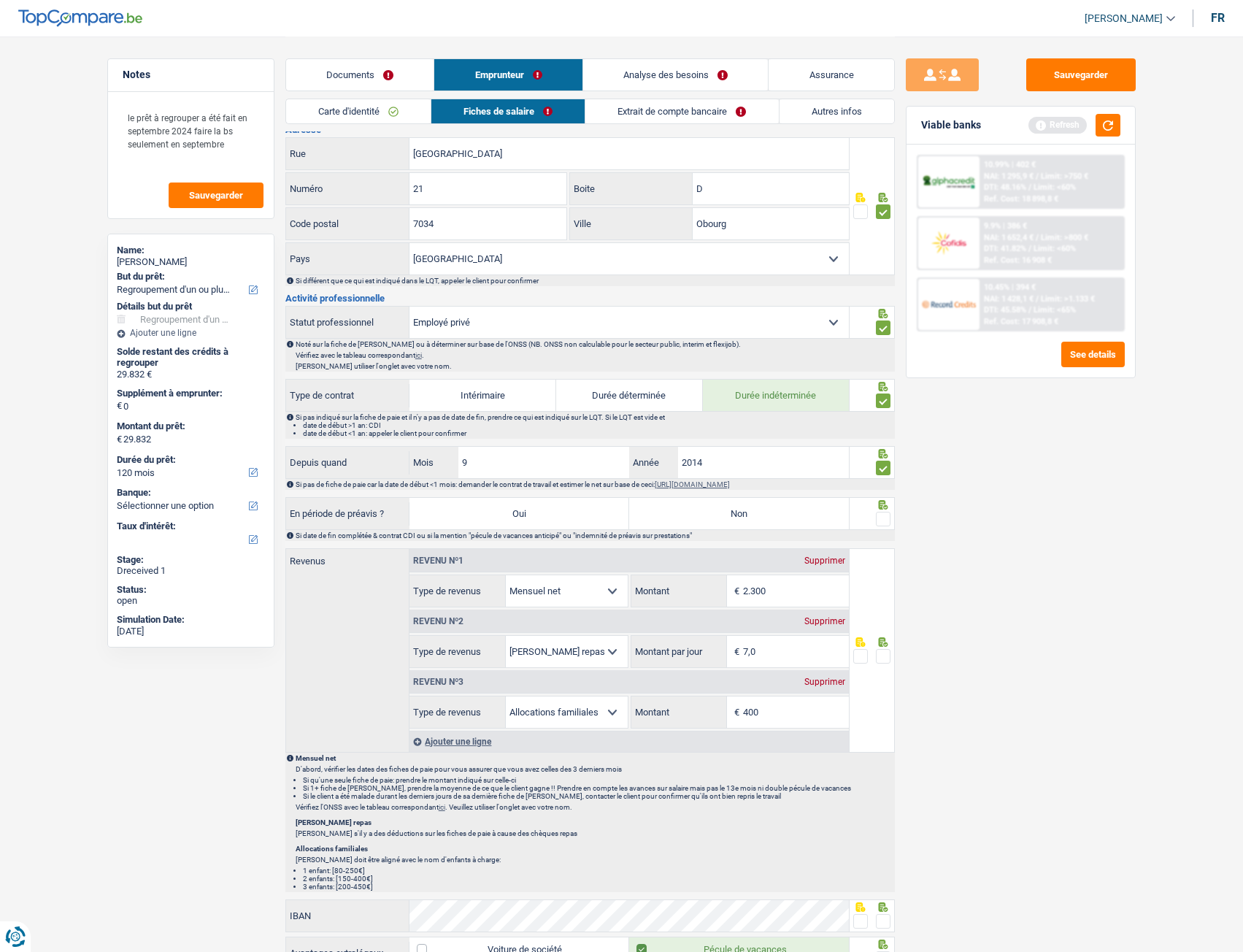
click at [881, 426] on span at bounding box center [883, 519] width 15 height 15
click at [0, 0] on input "radio" at bounding box center [0, 0] width 0 height 0
click at [814, 426] on label "Non" at bounding box center [739, 513] width 220 height 32
click at [814, 426] on input "Non" at bounding box center [739, 513] width 220 height 32
radio input "true"
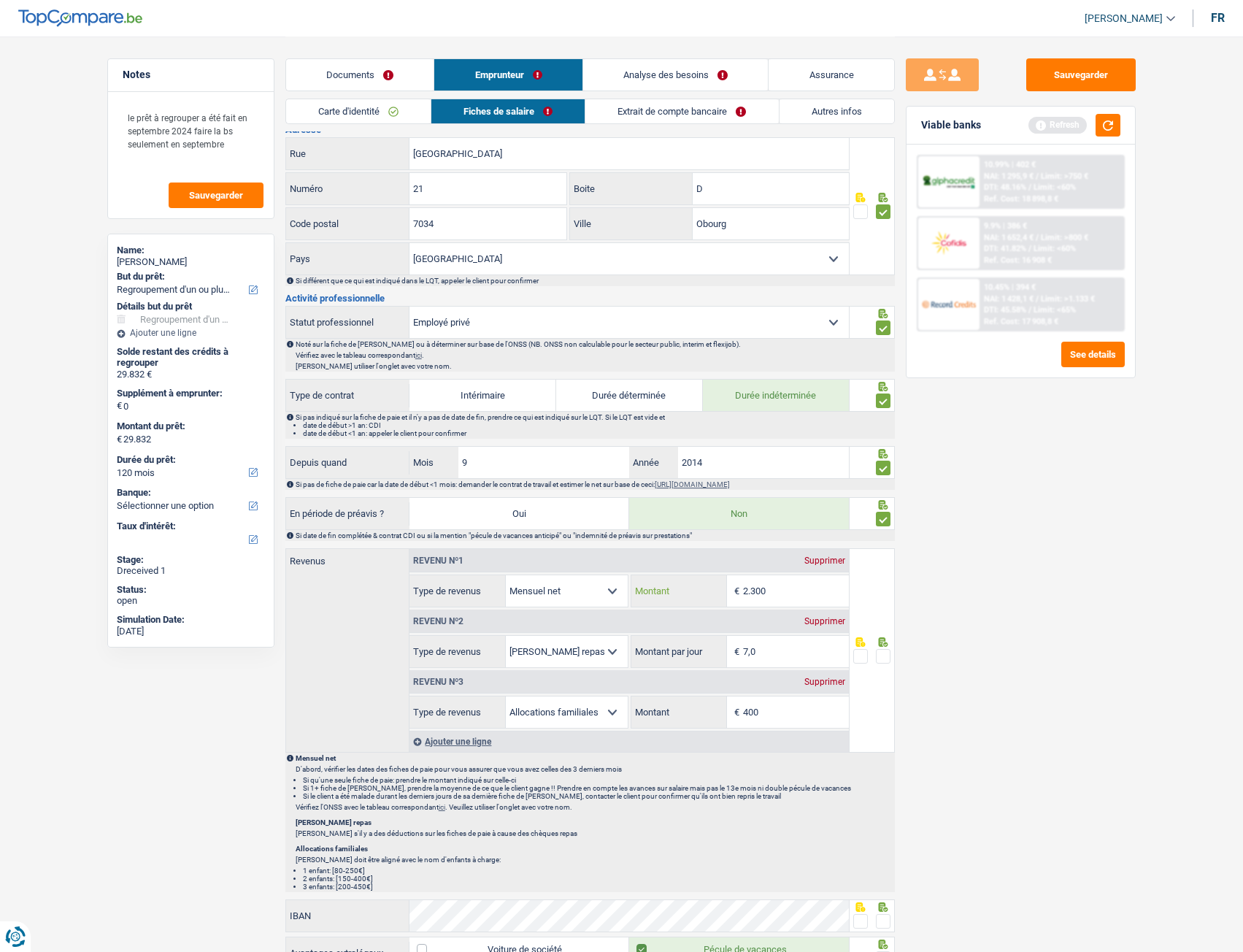
click at [784, 426] on input "2.300" at bounding box center [796, 590] width 105 height 32
type input "2.309"
click at [778, 426] on input "7,0" at bounding box center [796, 651] width 105 height 32
click at [326, 426] on label "En période de préavis ?" at bounding box center [348, 514] width 124 height 24
click at [788, 426] on input "7,0" at bounding box center [796, 651] width 105 height 32
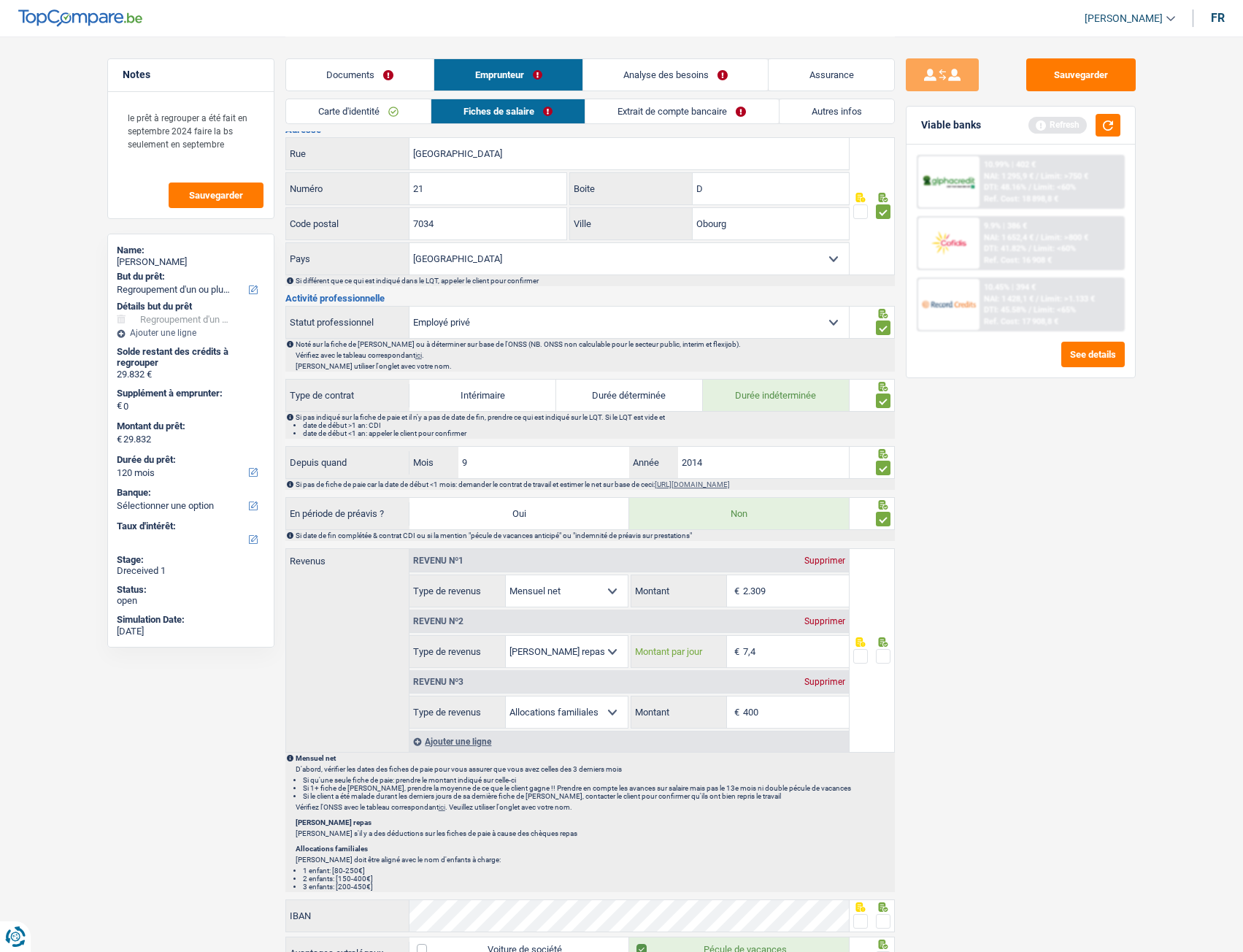
type input "7,4"
click at [882, 426] on span at bounding box center [883, 656] width 15 height 15
click at [0, 0] on input "radio" at bounding box center [0, 0] width 0 height 0
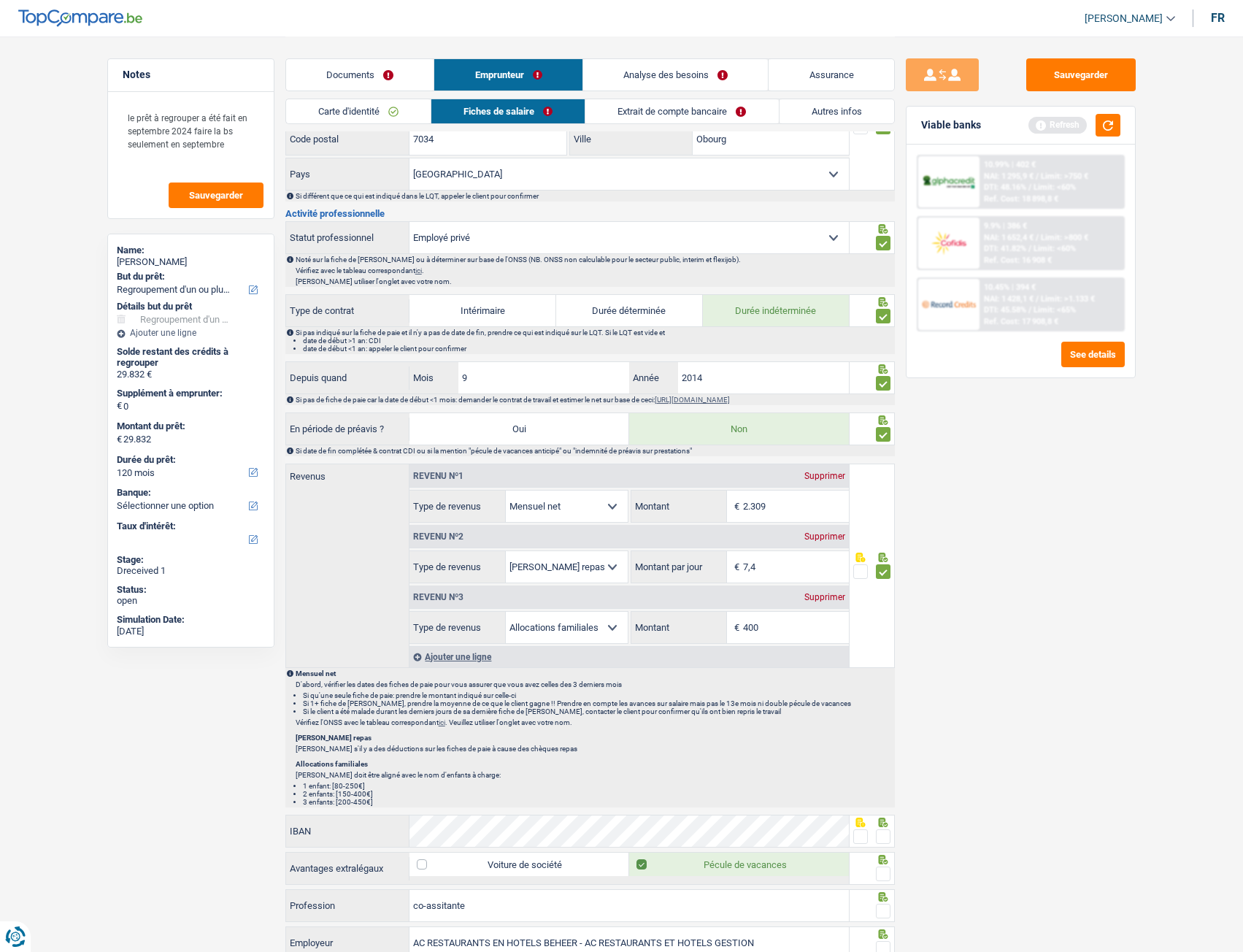
scroll to position [584, 0]
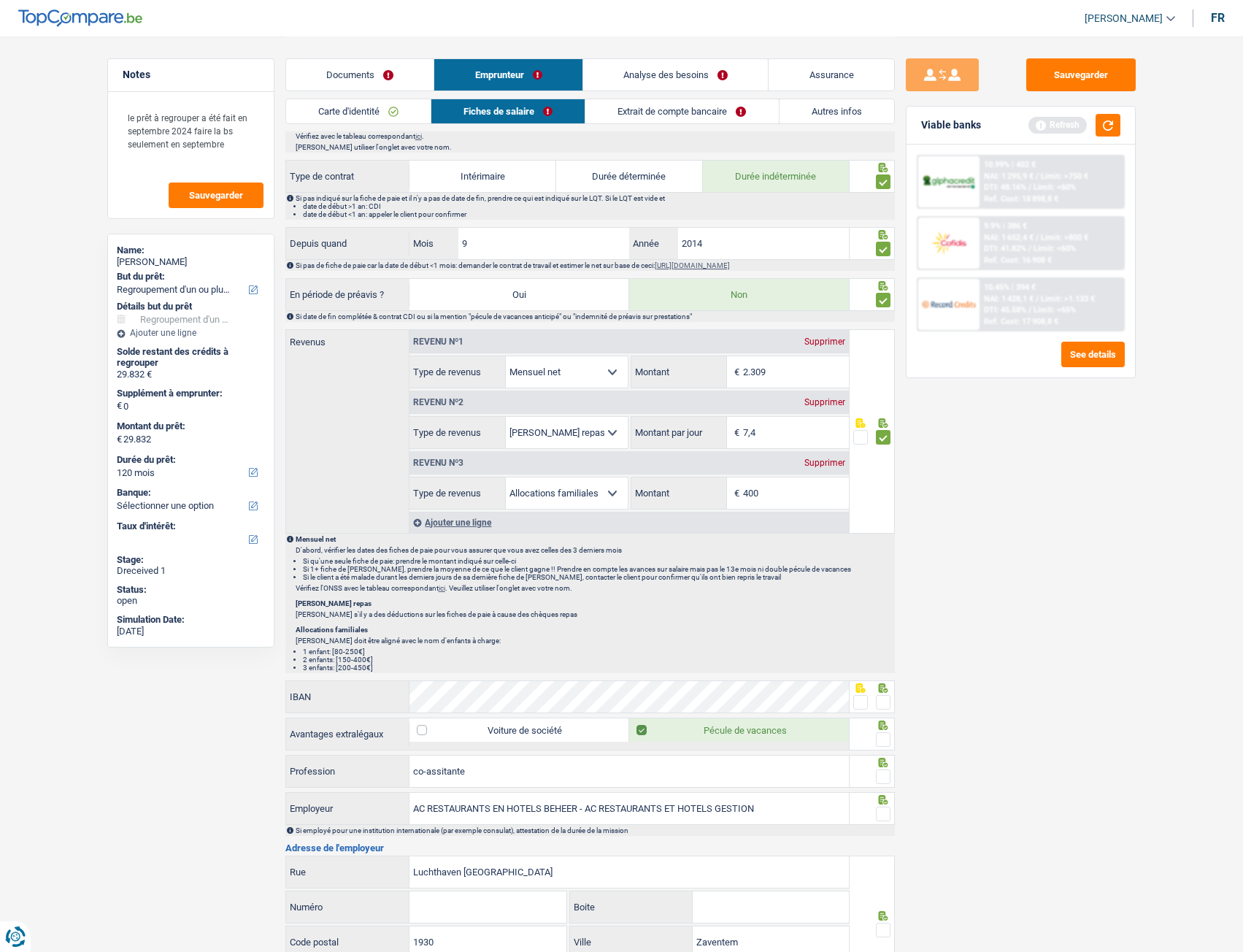
click at [860, 426] on span at bounding box center [860, 437] width 15 height 15
click at [0, 0] on input "radio" at bounding box center [0, 0] width 0 height 0
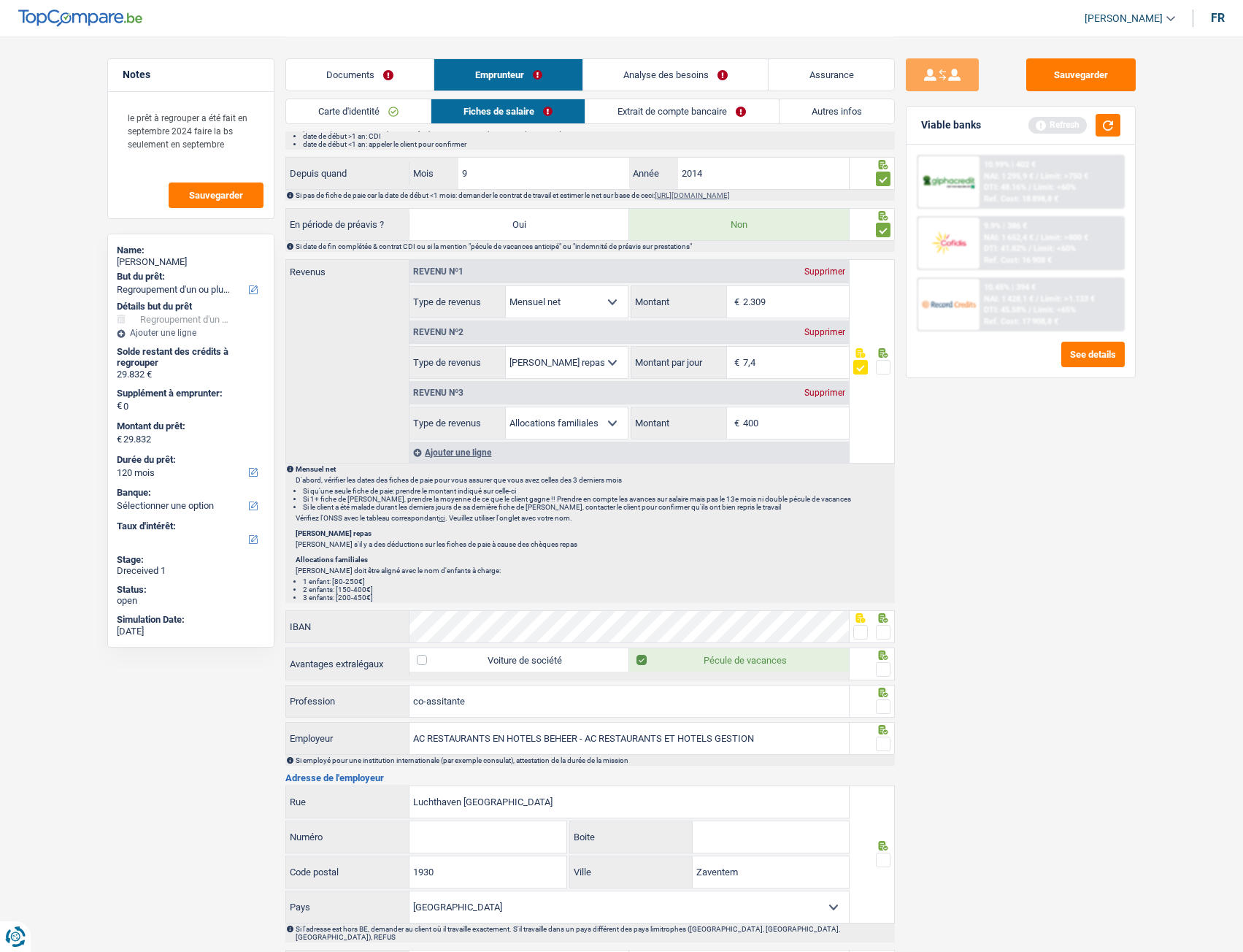
scroll to position [729, 0]
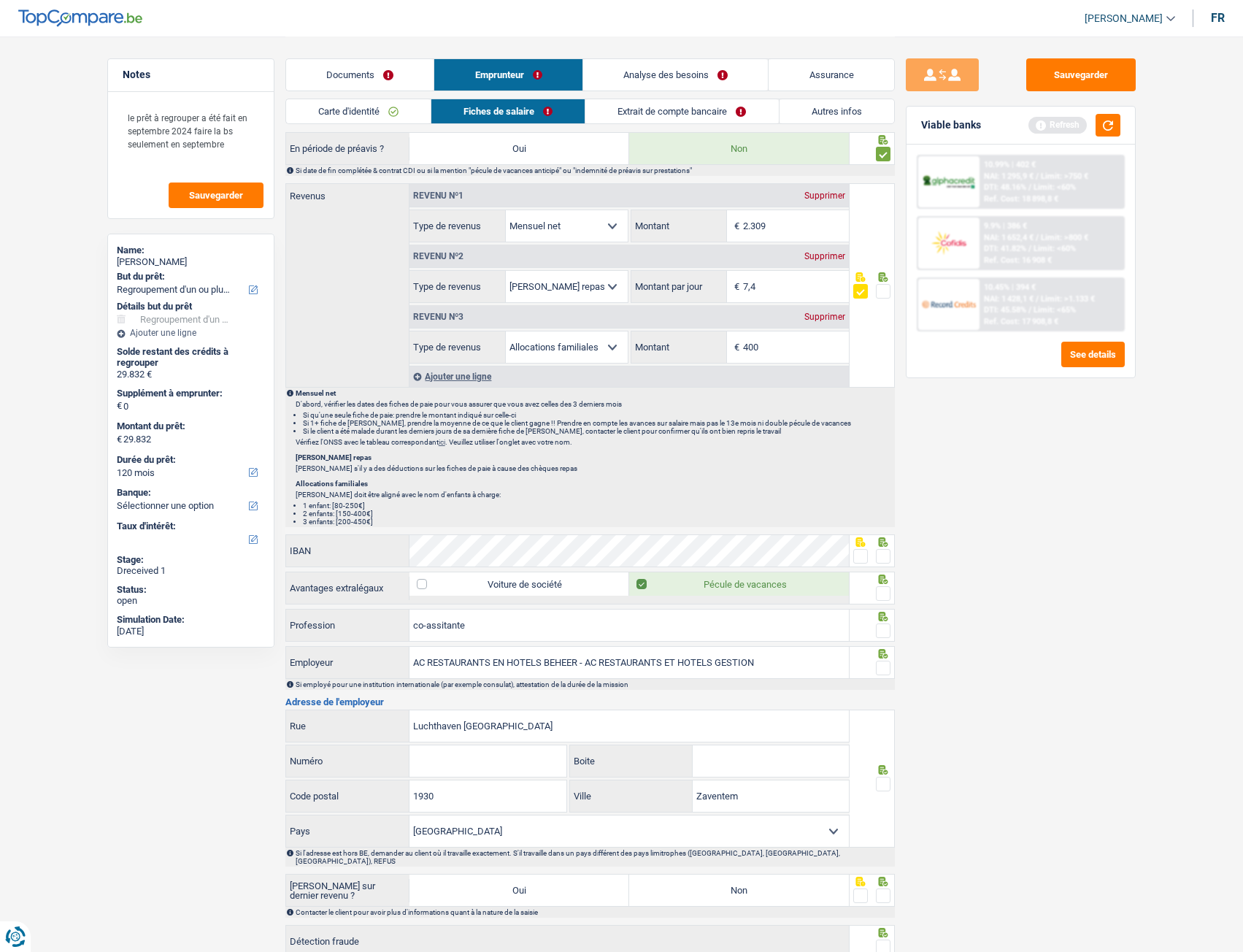
click at [887, 289] on span at bounding box center [883, 291] width 15 height 15
click at [0, 0] on input "radio" at bounding box center [0, 0] width 0 height 0
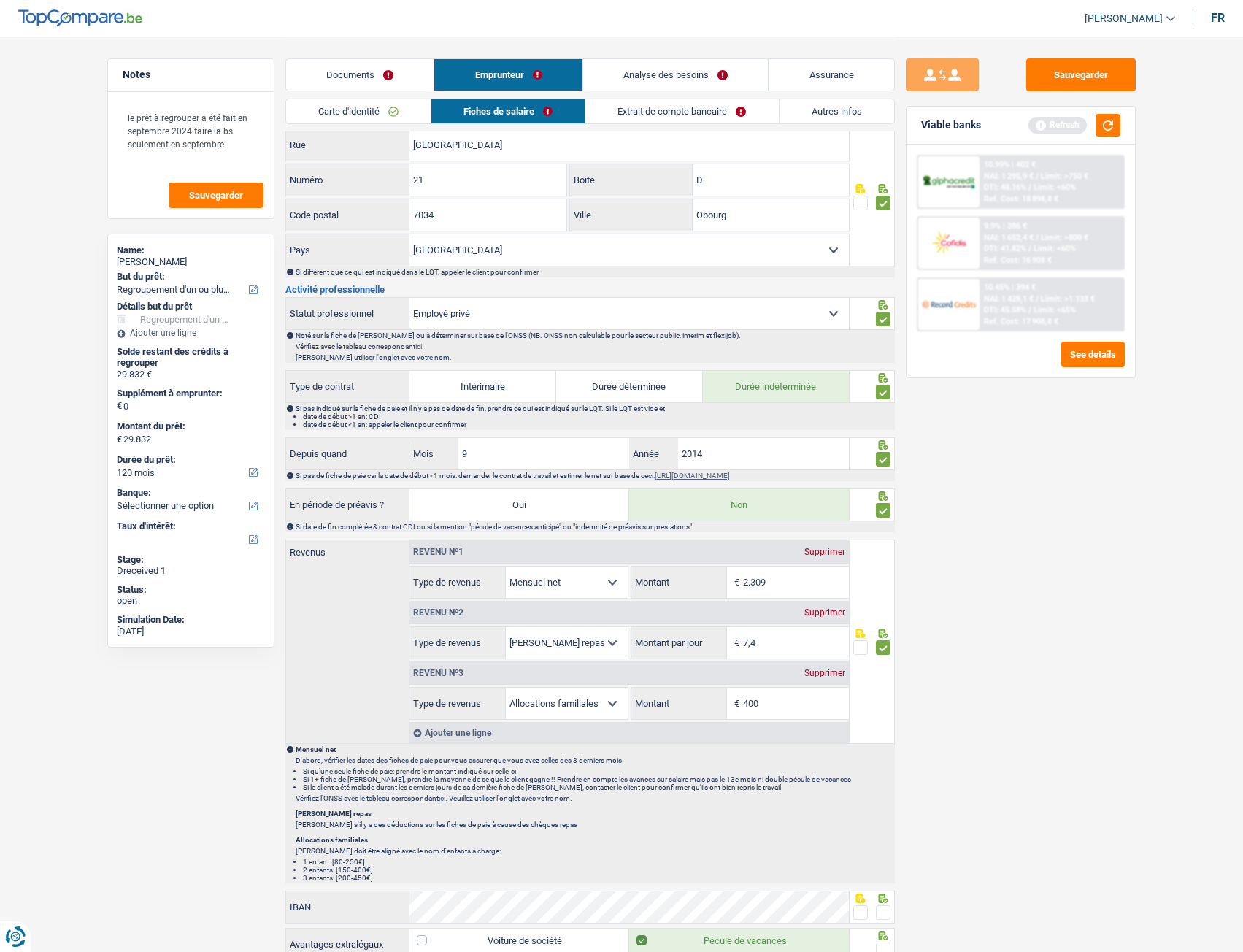
scroll to position [365, 0]
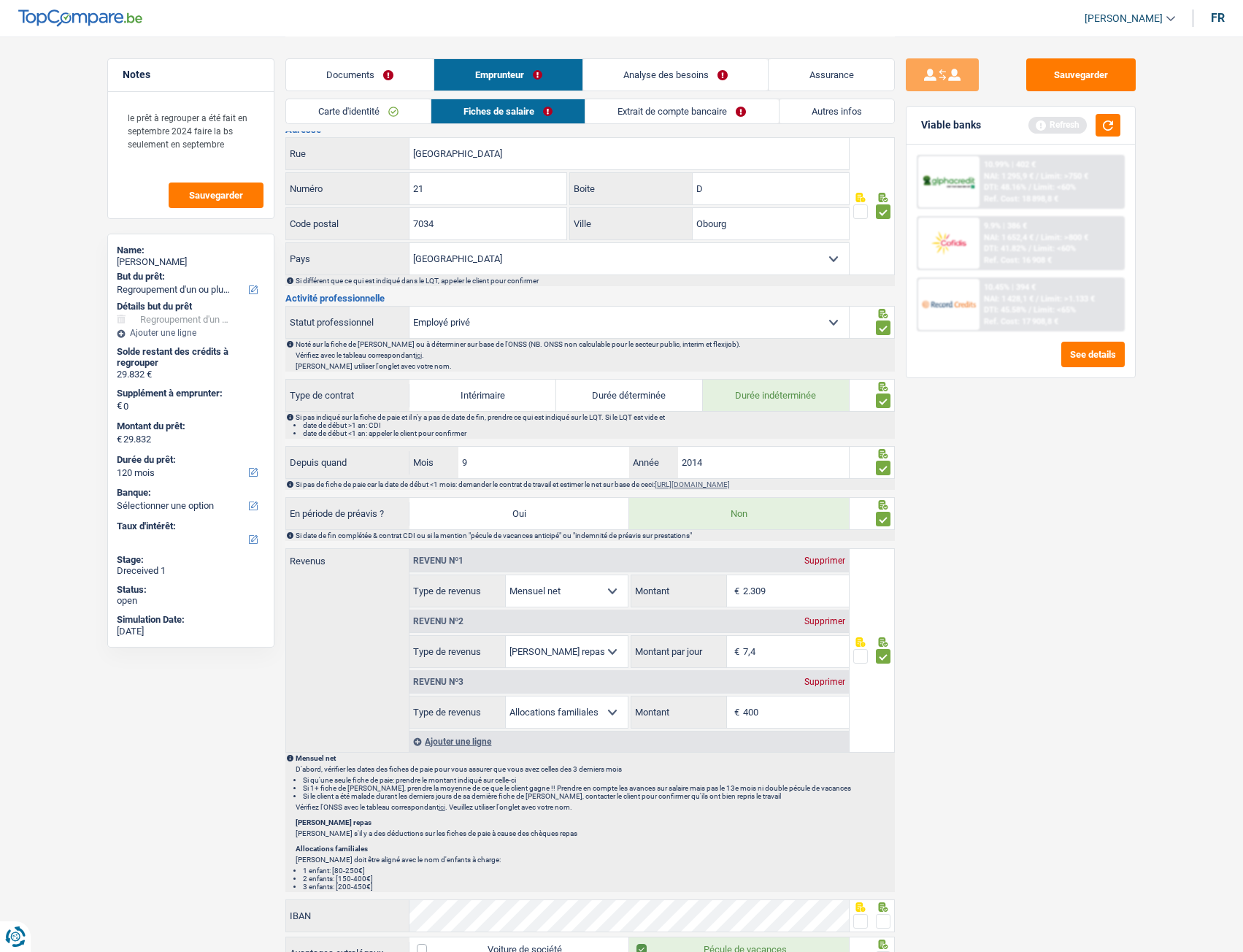
click at [706, 113] on link "Extrait de compte bancaire" at bounding box center [681, 111] width 193 height 25
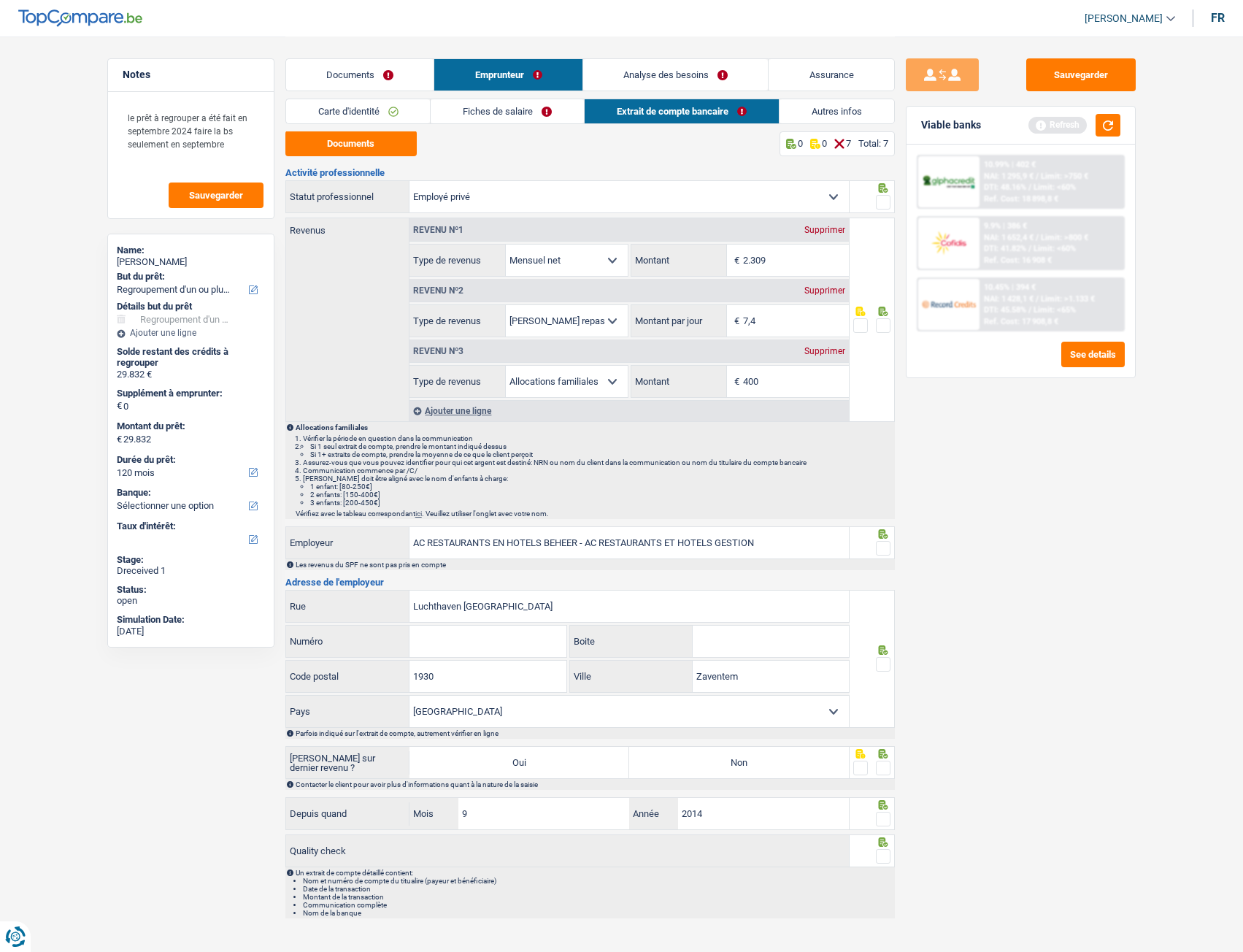
scroll to position [0, 0]
click at [524, 110] on link "Fiches de salaire" at bounding box center [507, 111] width 154 height 25
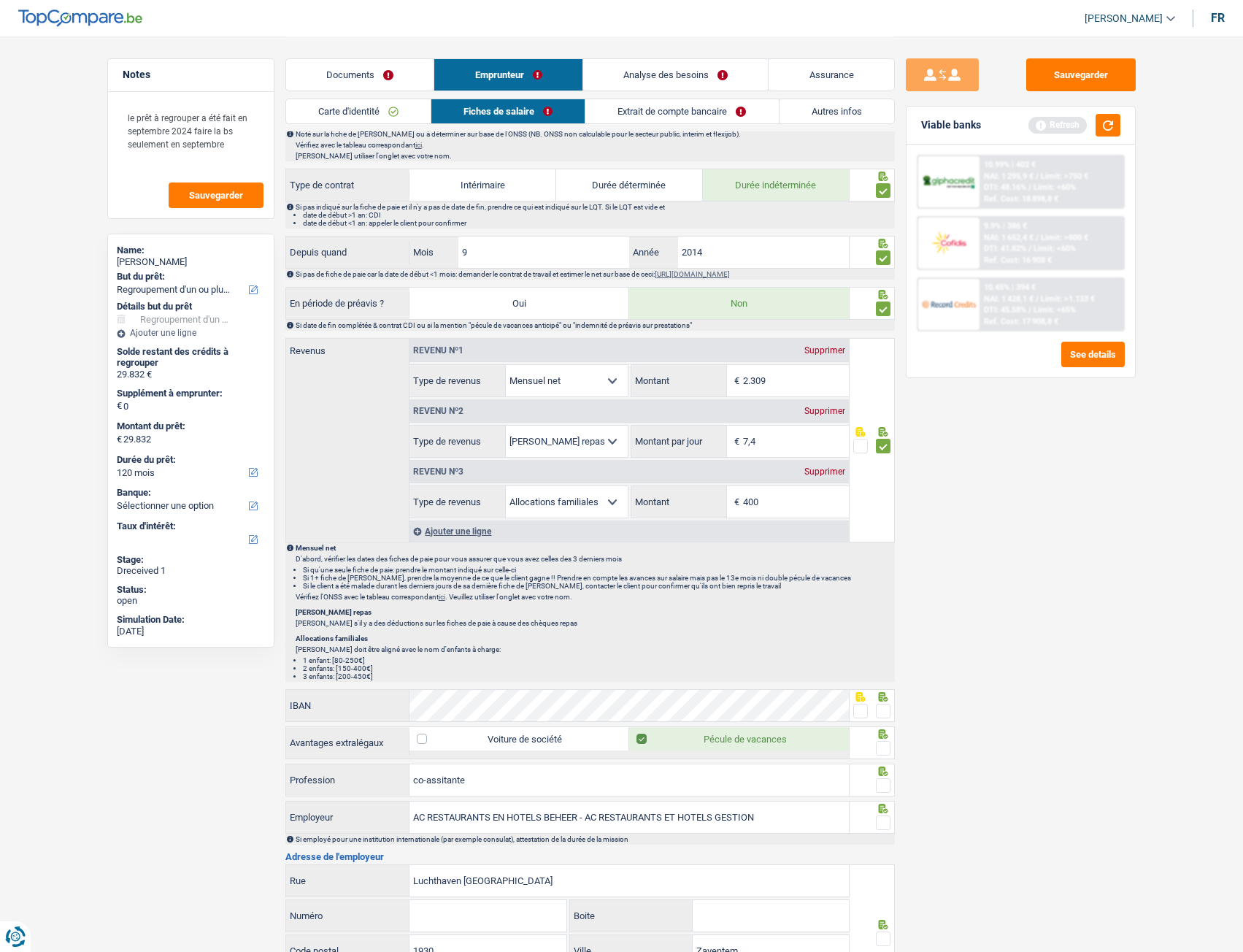
scroll to position [700, 0]
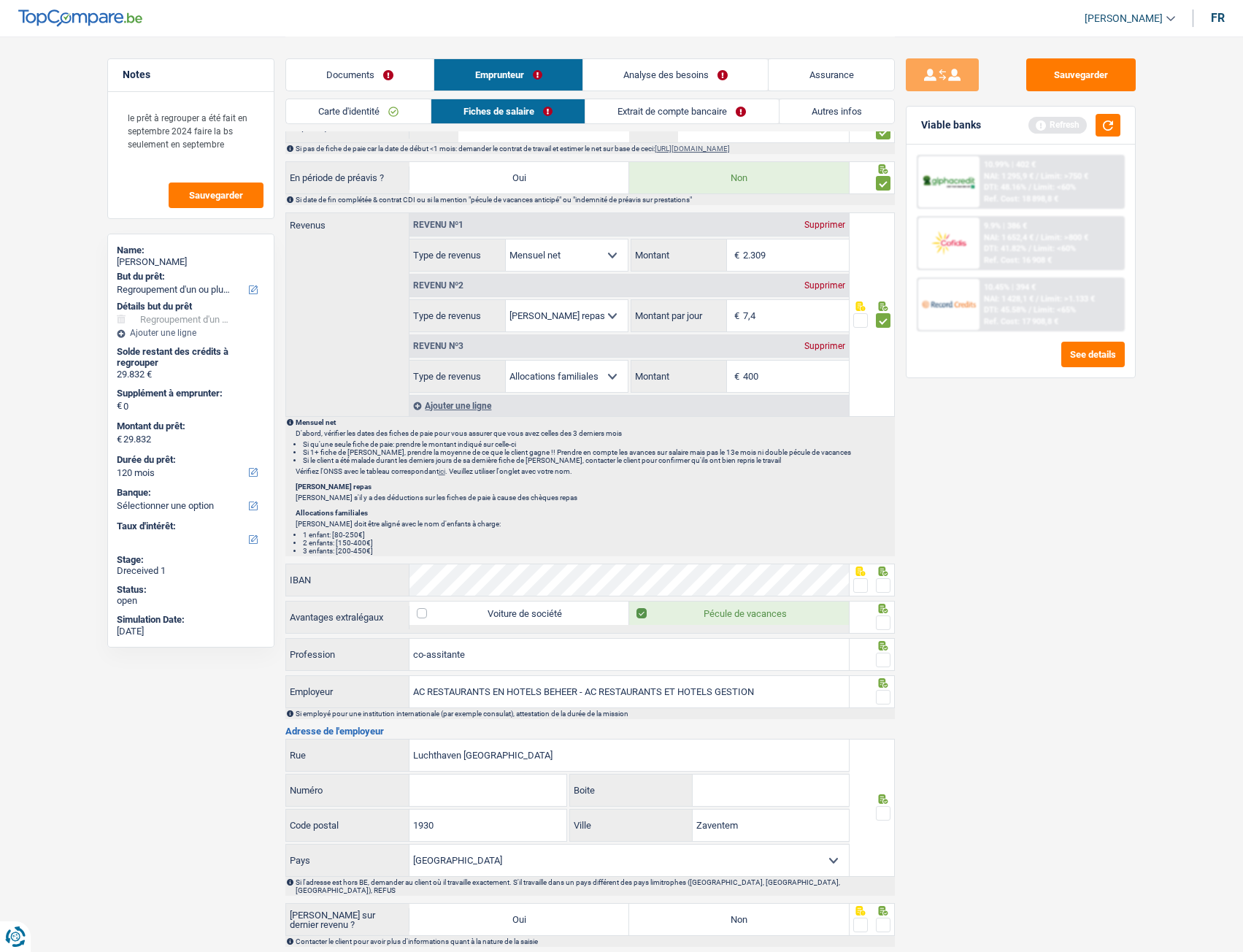
click at [877, 426] on span at bounding box center [883, 585] width 15 height 15
click at [0, 0] on input "radio" at bounding box center [0, 0] width 0 height 0
click at [881, 426] on span at bounding box center [883, 622] width 15 height 15
click at [0, 0] on input "radio" at bounding box center [0, 0] width 0 height 0
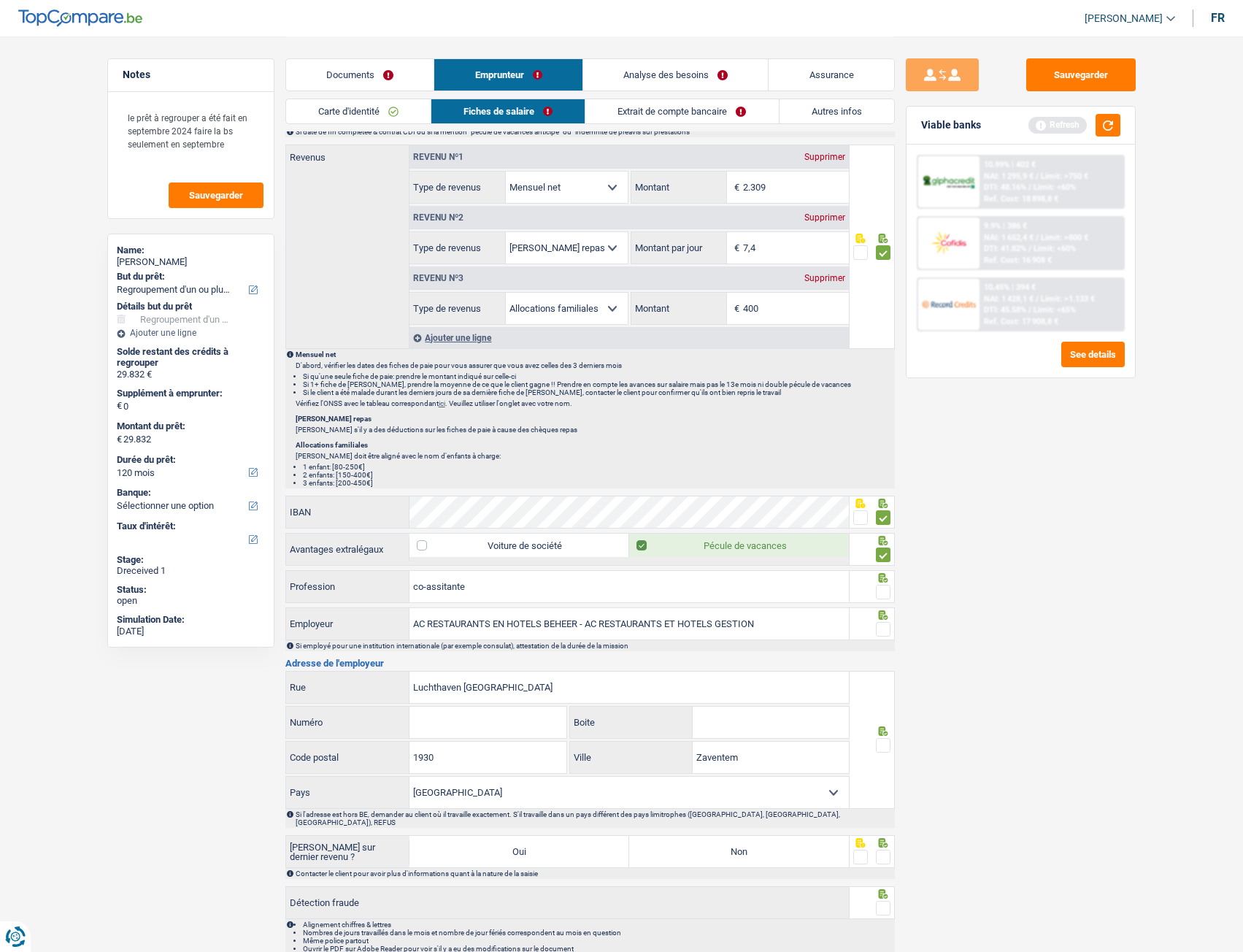
scroll to position [826, 0]
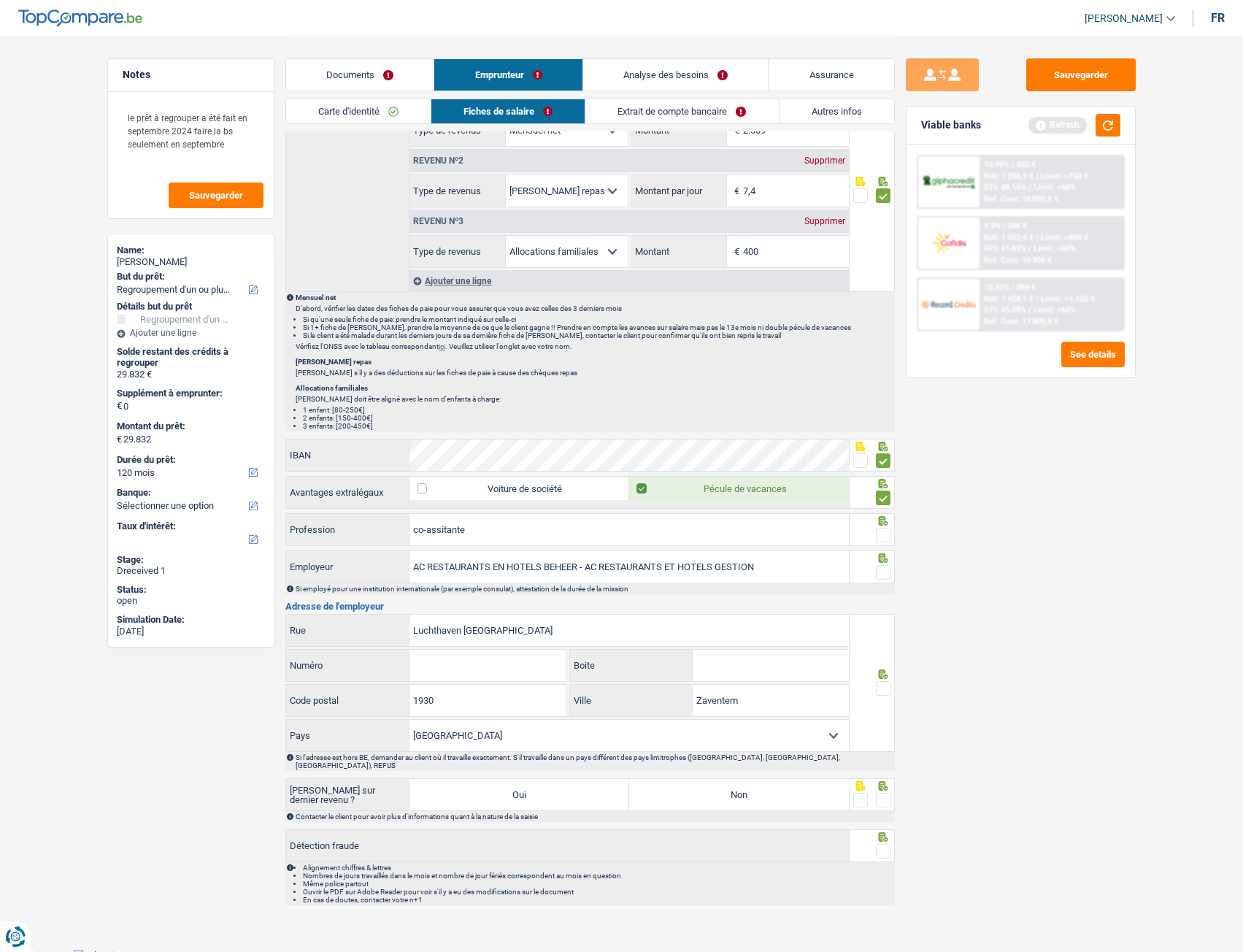
click at [884, 426] on span at bounding box center [883, 535] width 15 height 15
click at [0, 0] on input "radio" at bounding box center [0, 0] width 0 height 0
click at [883, 426] on span at bounding box center [883, 572] width 15 height 15
click at [0, 0] on input "radio" at bounding box center [0, 0] width 0 height 0
click at [464, 426] on input "Numéro" at bounding box center [488, 665] width 157 height 32
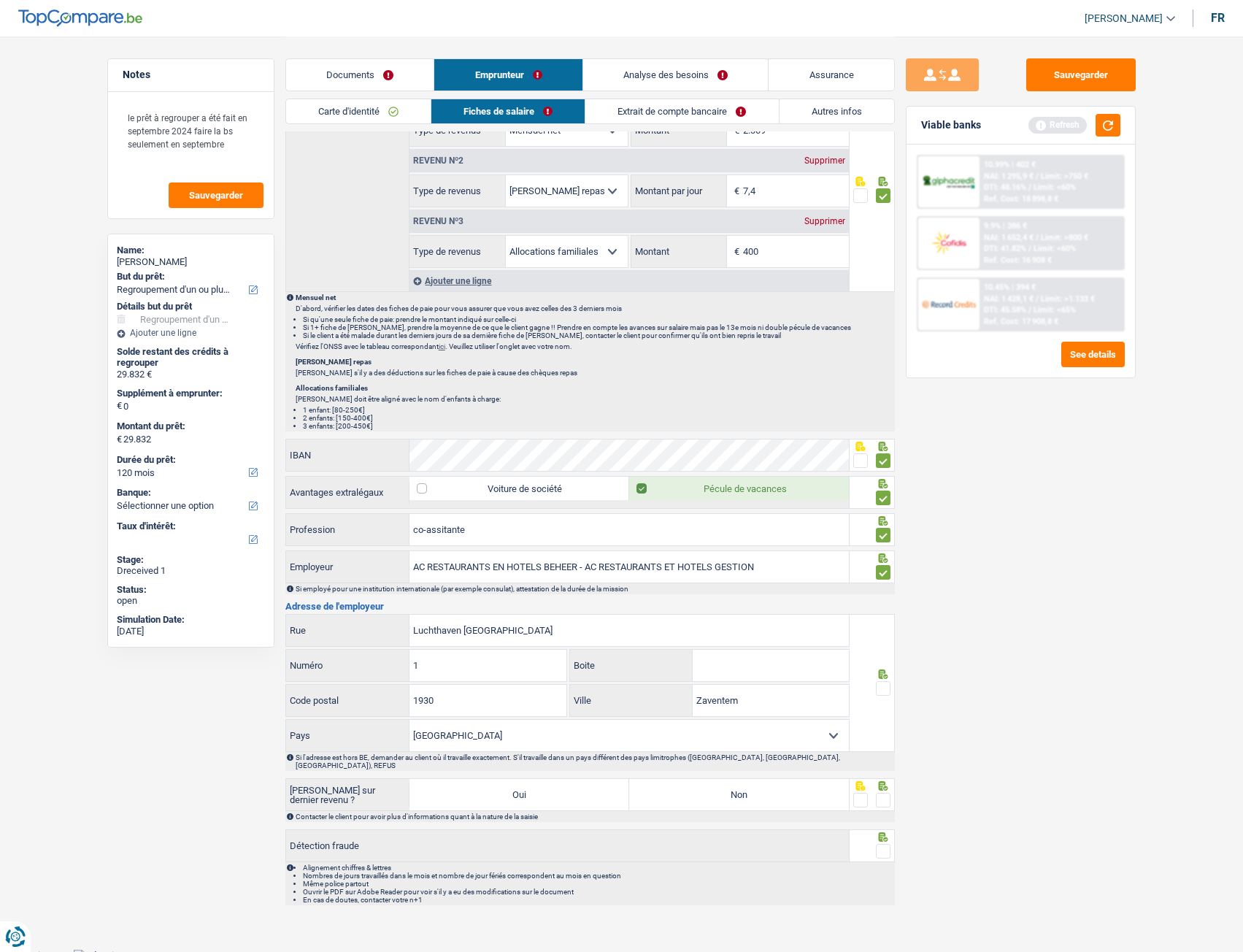
type input "1"
click at [711, 426] on input "Boite" at bounding box center [771, 665] width 156 height 32
type input "M"
click at [887, 426] on span at bounding box center [883, 688] width 15 height 15
click at [0, 0] on input "radio" at bounding box center [0, 0] width 0 height 0
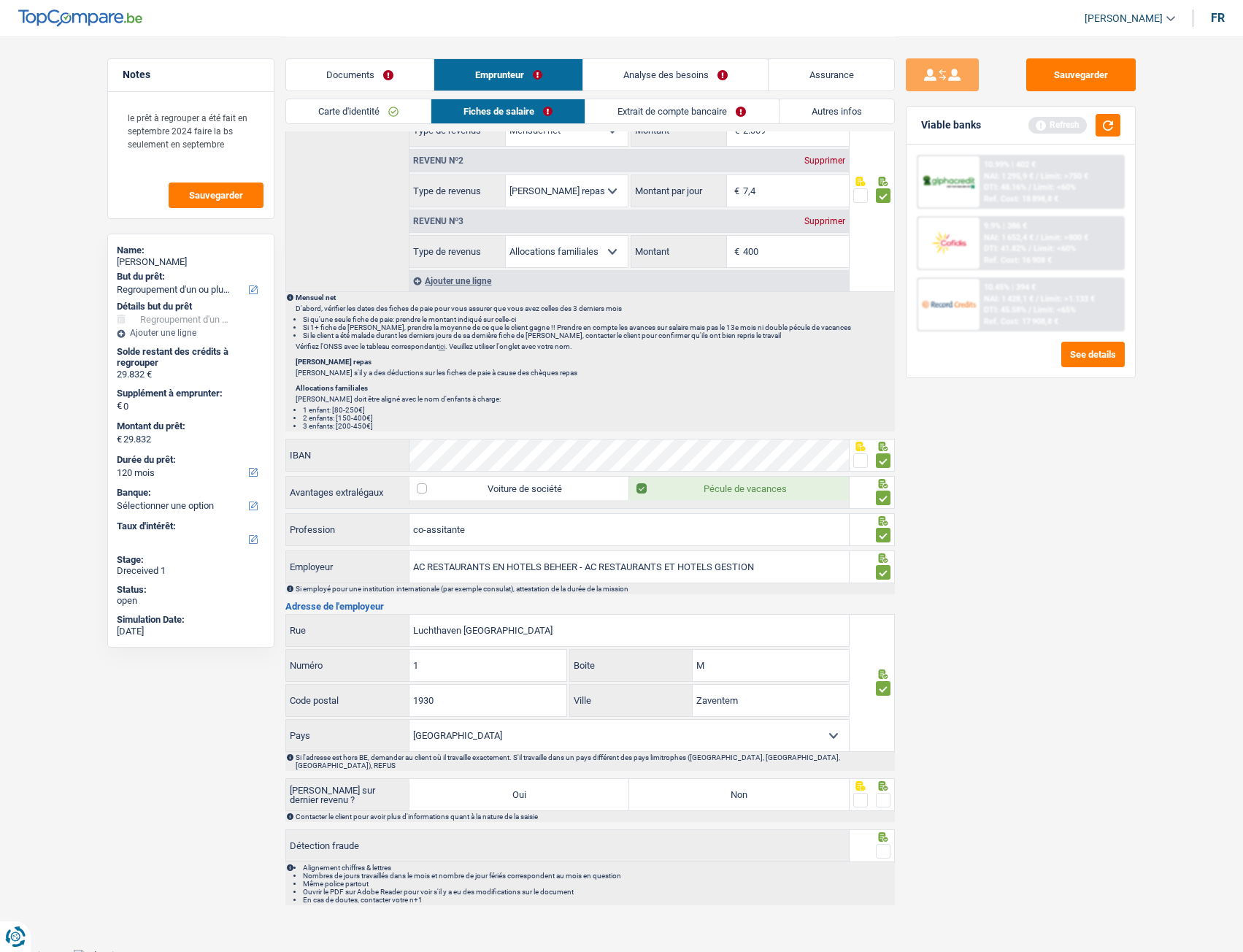
click at [814, 426] on label "Non" at bounding box center [739, 794] width 220 height 32
click at [814, 426] on input "Non" at bounding box center [739, 794] width 220 height 32
radio input "true"
click at [885, 426] on span at bounding box center [883, 799] width 15 height 15
click at [0, 0] on input "radio" at bounding box center [0, 0] width 0 height 0
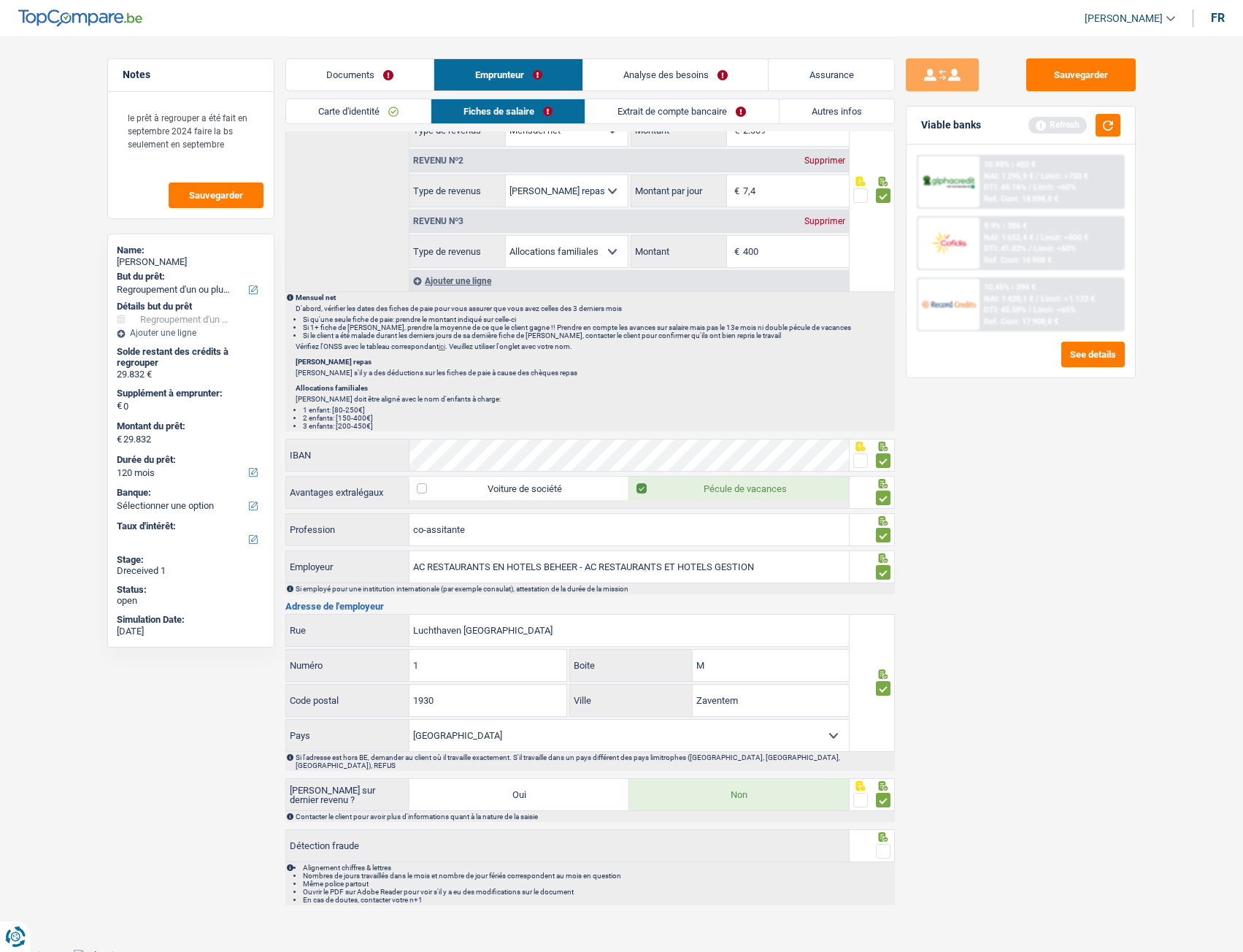
click at [889, 426] on span at bounding box center [883, 851] width 15 height 15
click at [0, 0] on input "radio" at bounding box center [0, 0] width 0 height 0
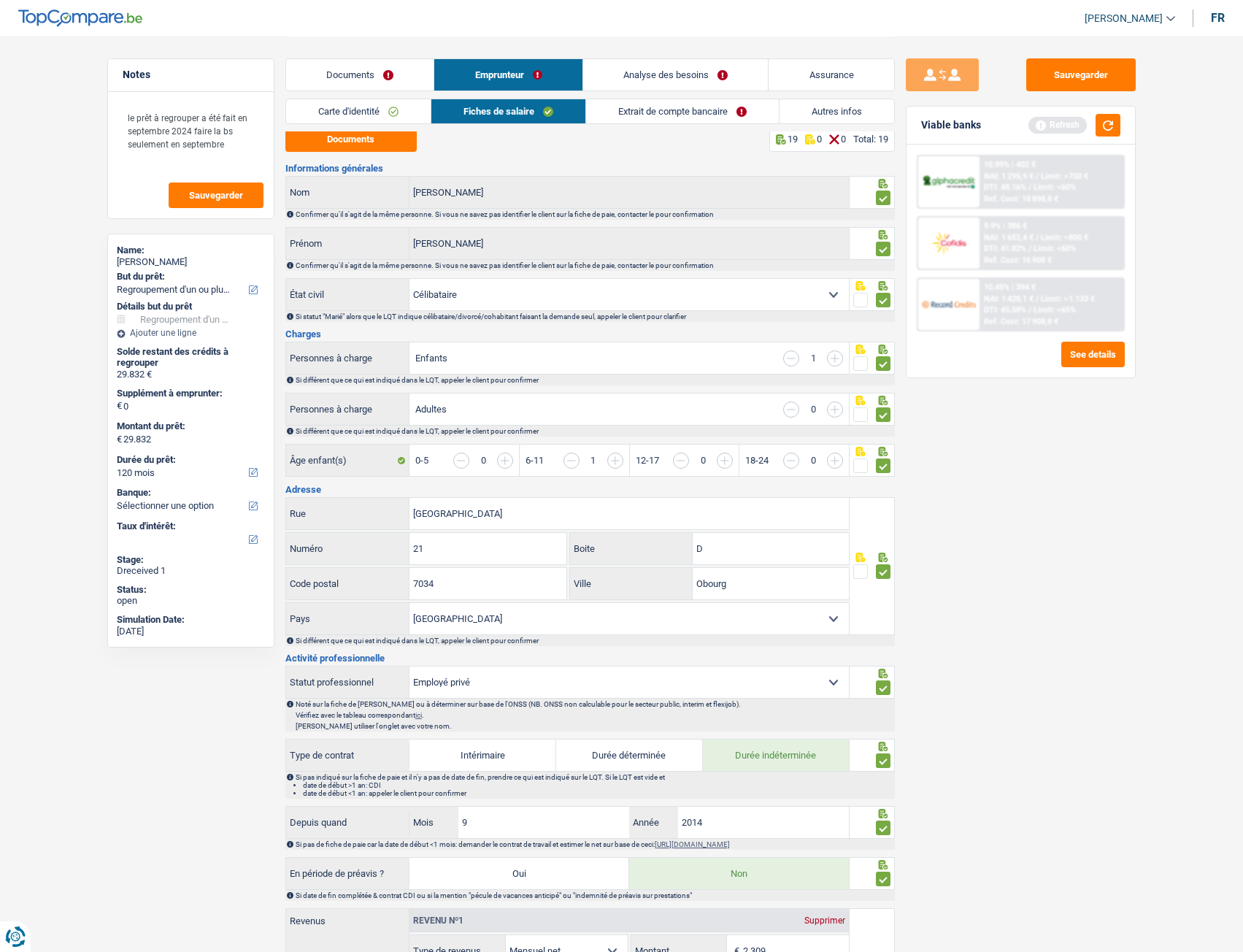
scroll to position [0, 0]
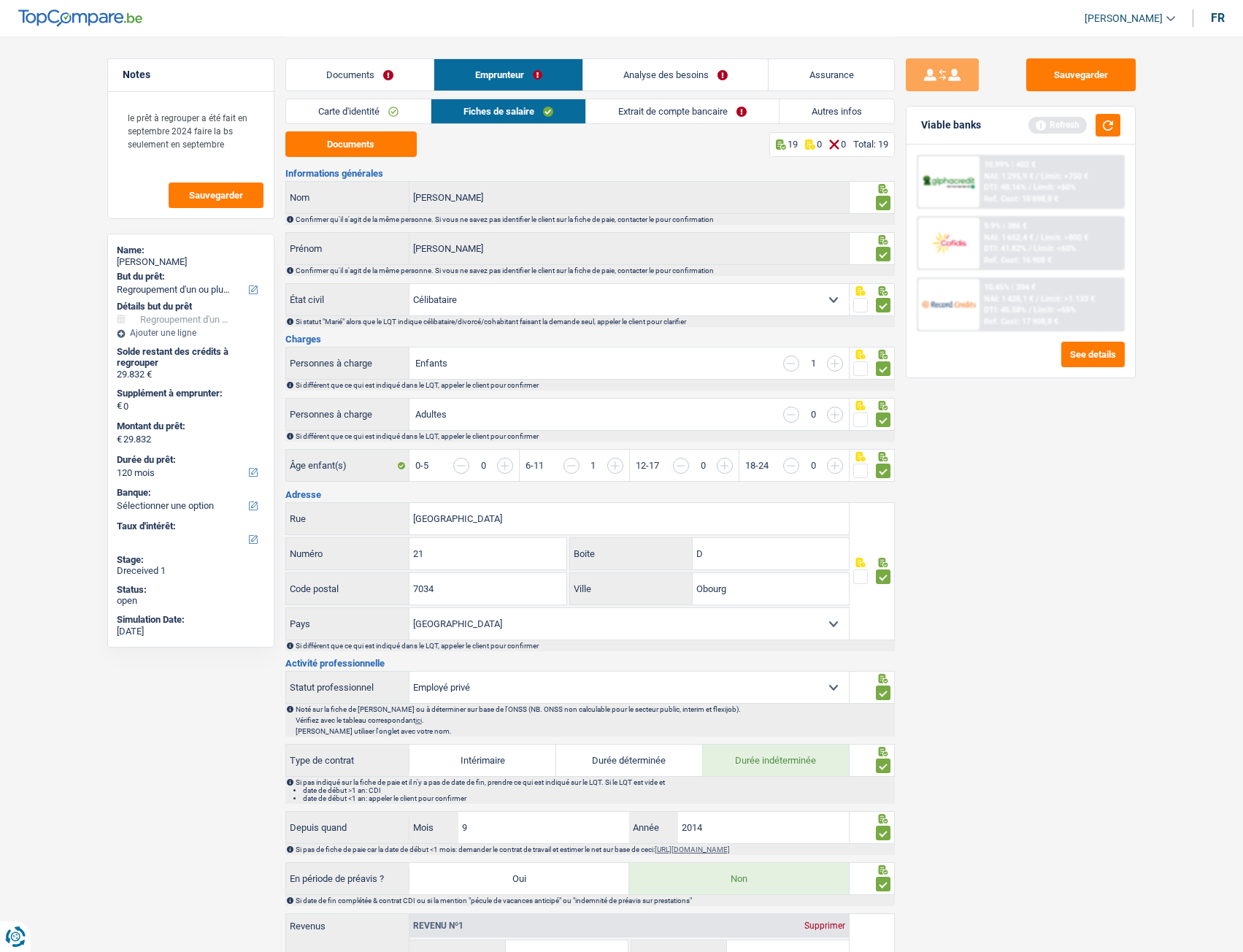
click at [677, 116] on link "Extrait de compte bancaire" at bounding box center [682, 111] width 193 height 25
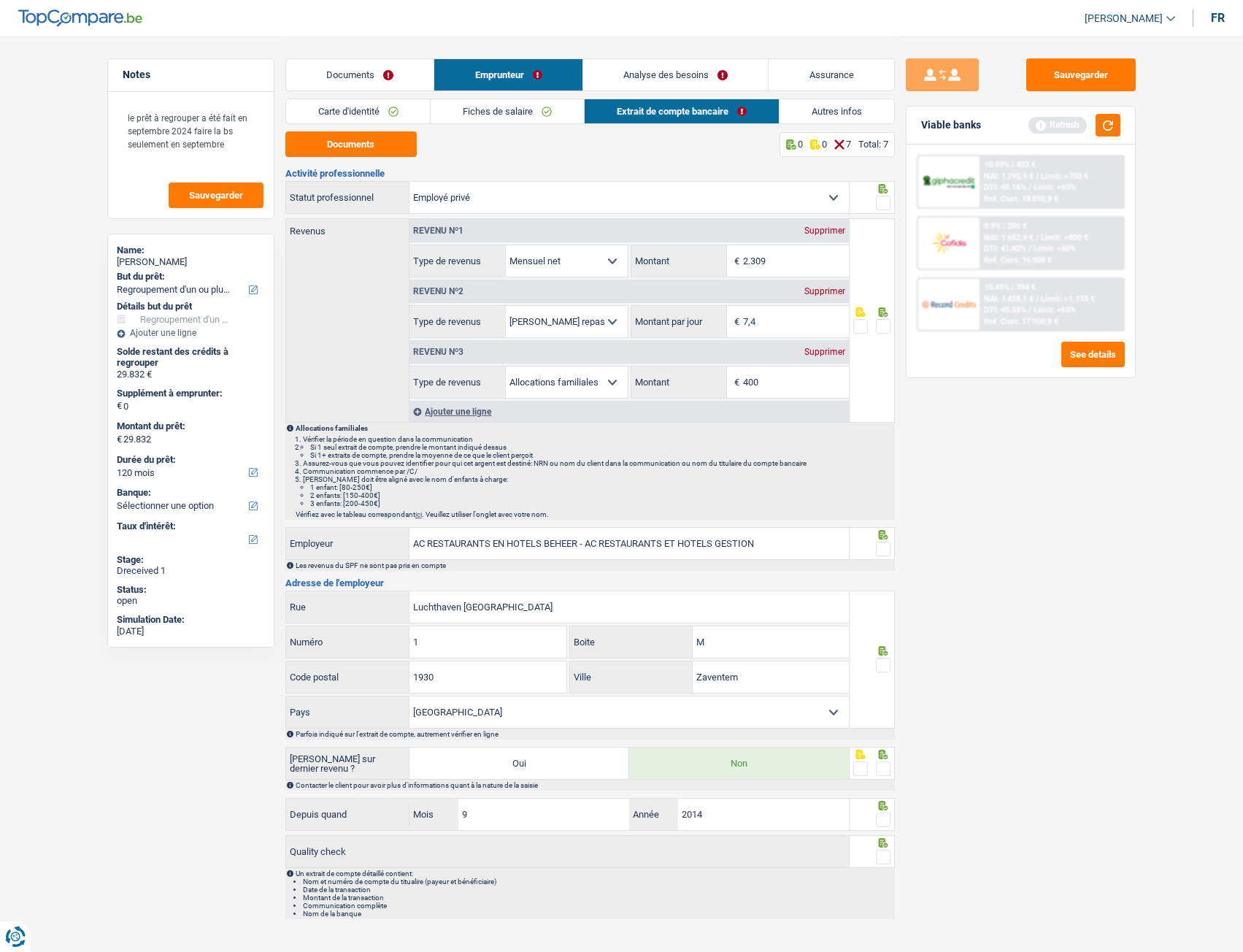
click at [511, 116] on link "Fiches de salaire" at bounding box center [507, 111] width 154 height 25
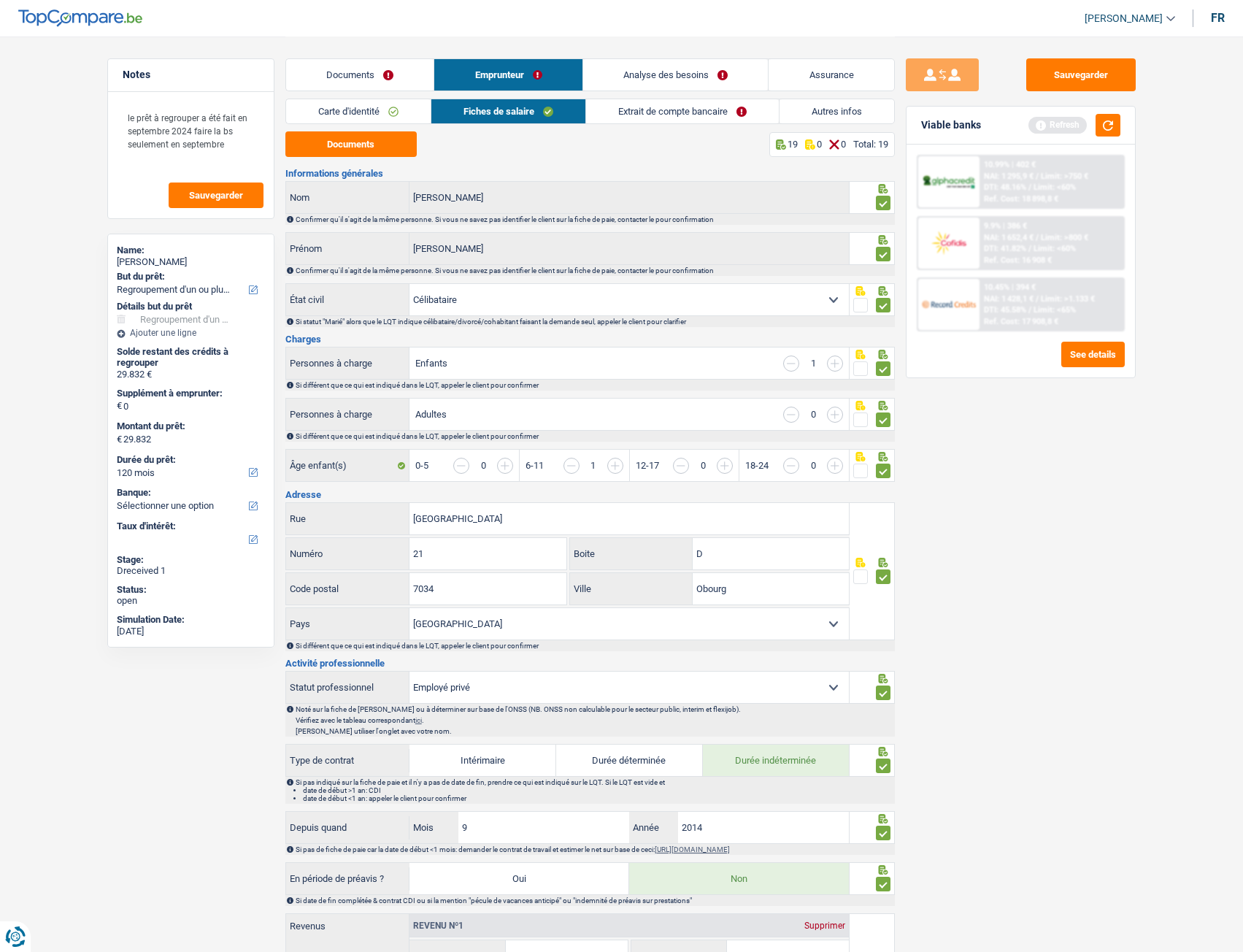
click at [681, 109] on link "Extrait de compte bancaire" at bounding box center [682, 111] width 193 height 25
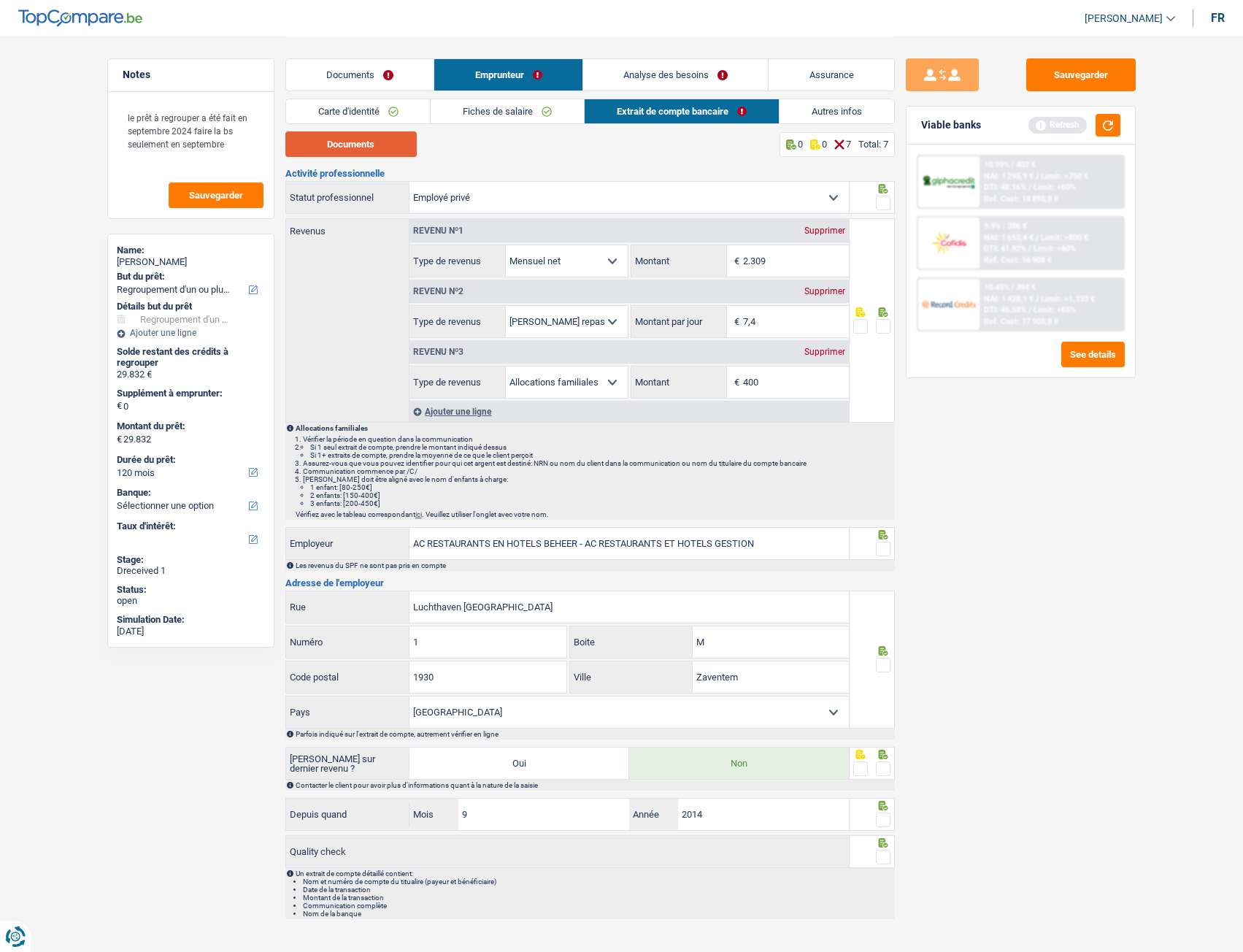
click at [355, 144] on button "Documents" at bounding box center [351, 144] width 132 height 25
click at [881, 328] on span at bounding box center [883, 326] width 15 height 15
click at [0, 0] on input "radio" at bounding box center [0, 0] width 0 height 0
click at [885, 426] on span at bounding box center [883, 549] width 15 height 15
click at [0, 0] on input "radio" at bounding box center [0, 0] width 0 height 0
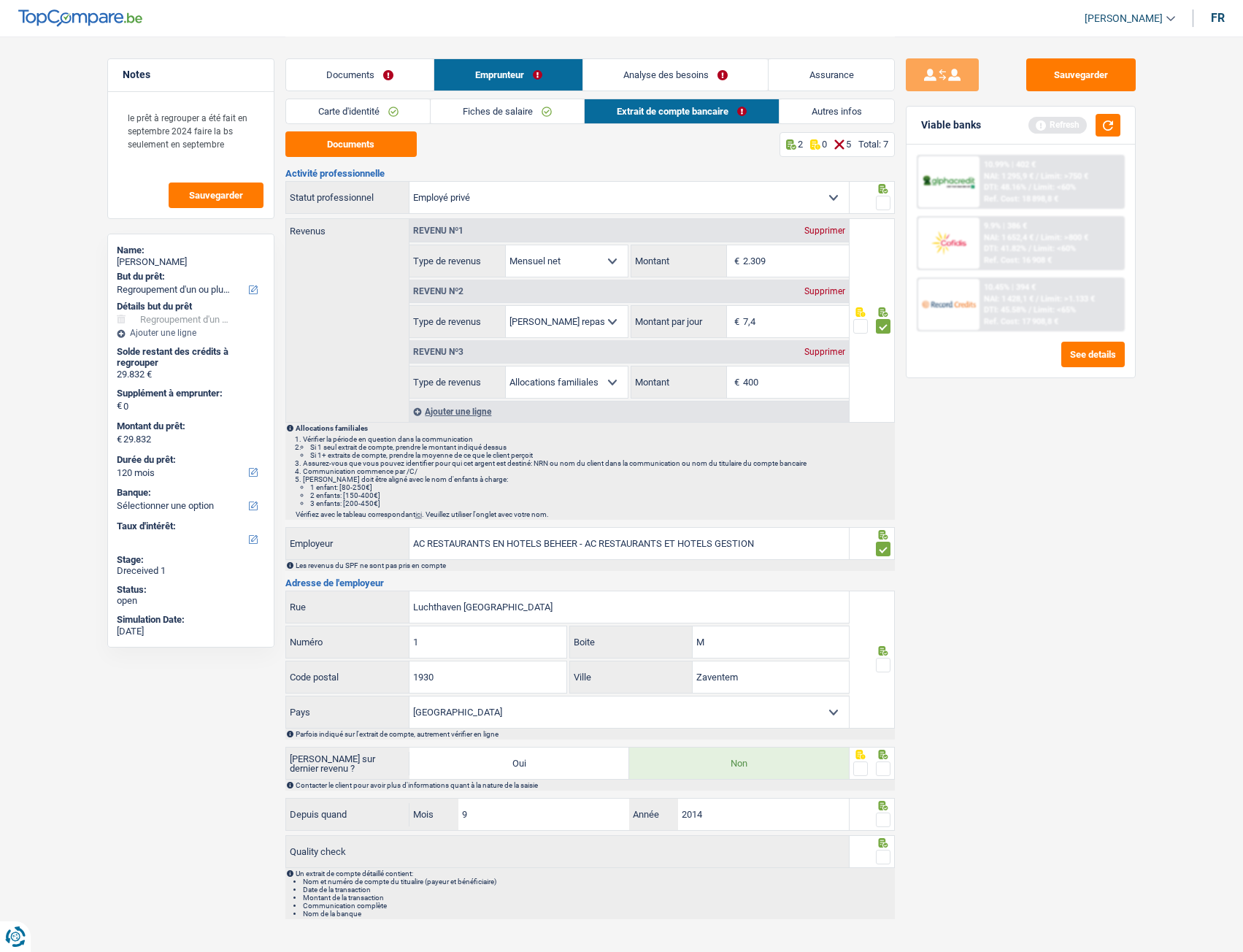
click at [885, 426] on span at bounding box center [883, 665] width 15 height 15
click at [0, 0] on input "radio" at bounding box center [0, 0] width 0 height 0
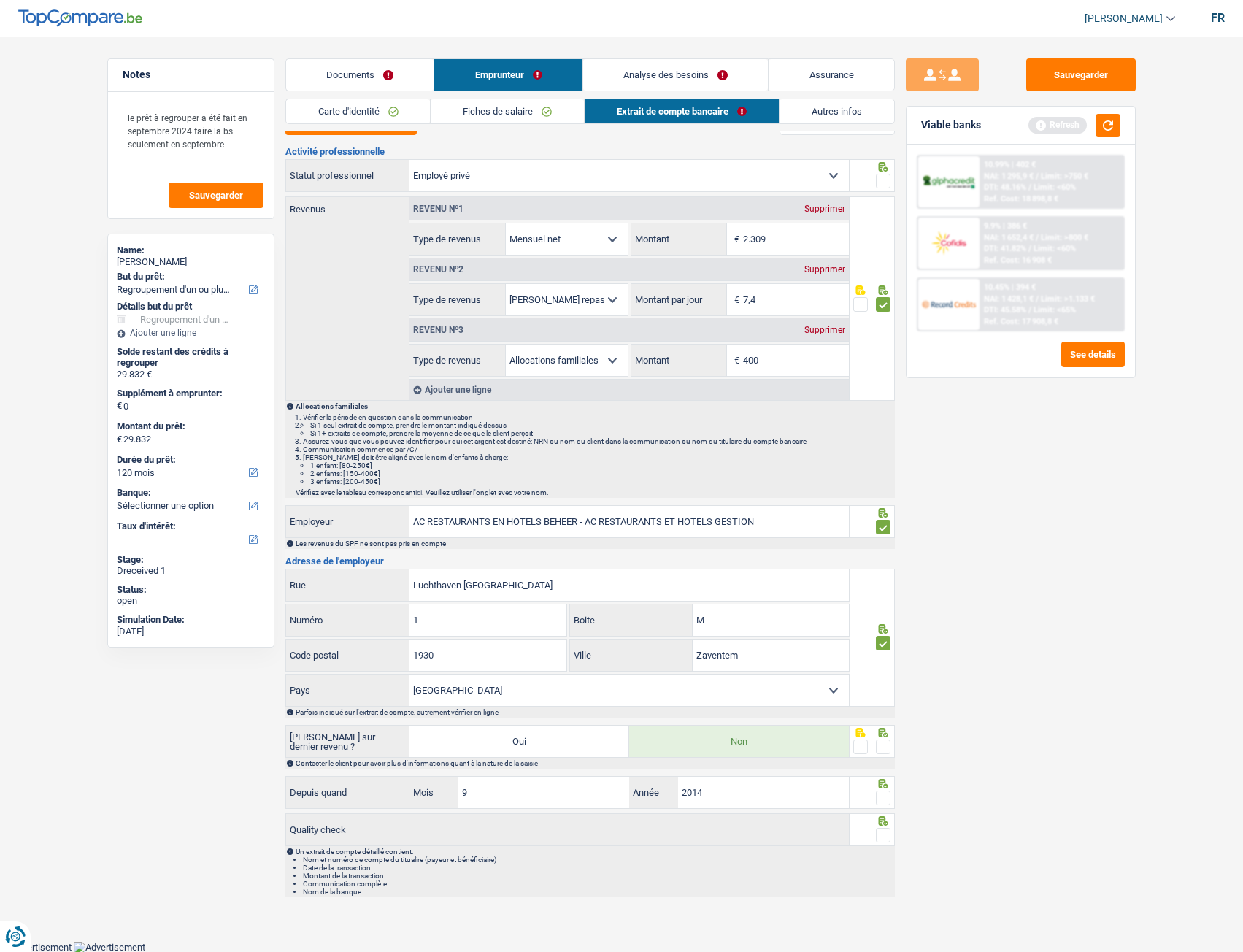
click at [885, 426] on span at bounding box center [883, 747] width 15 height 15
click at [0, 0] on input "radio" at bounding box center [0, 0] width 0 height 0
click at [884, 426] on span at bounding box center [883, 835] width 15 height 15
click at [0, 0] on input "radio" at bounding box center [0, 0] width 0 height 0
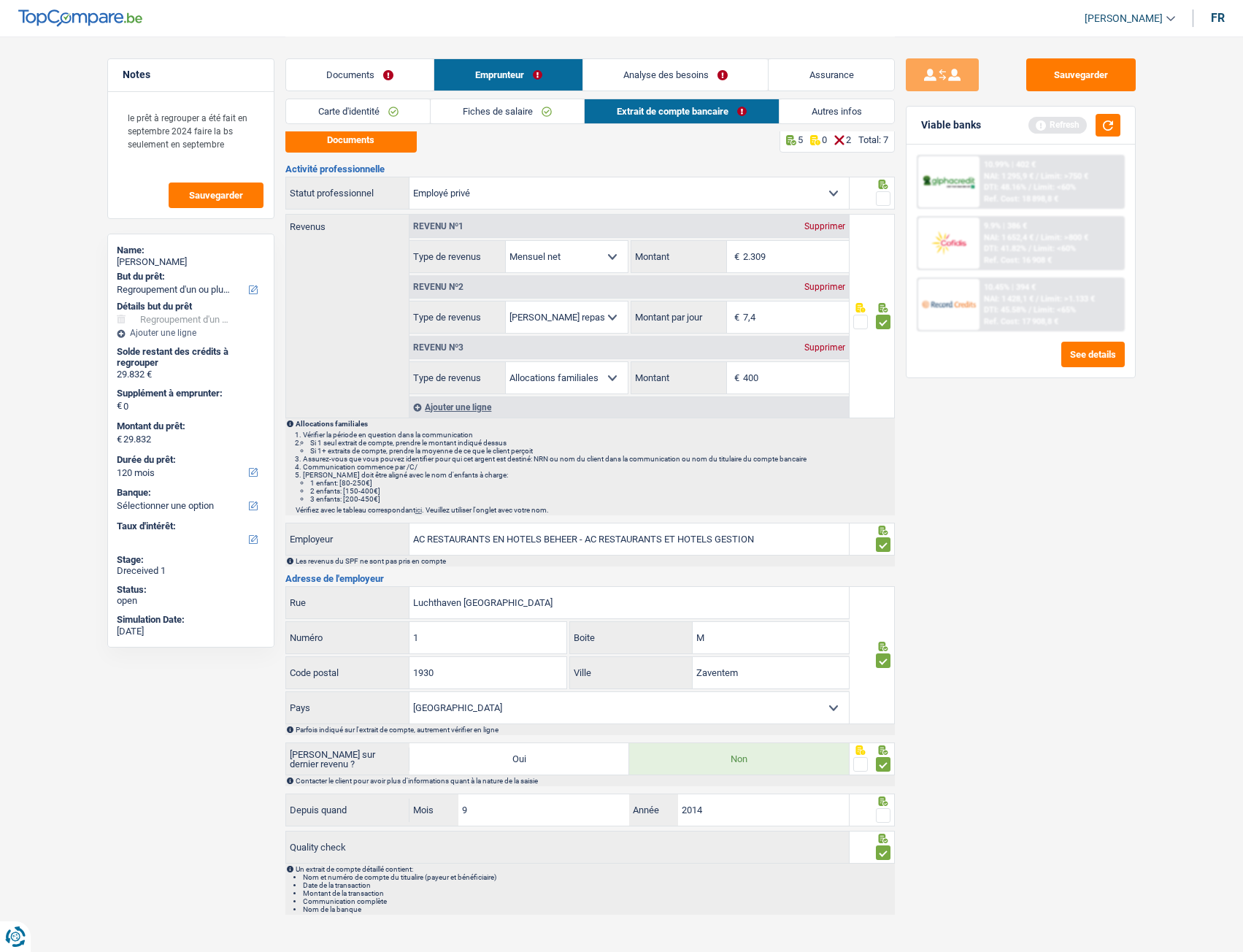
scroll to position [0, 0]
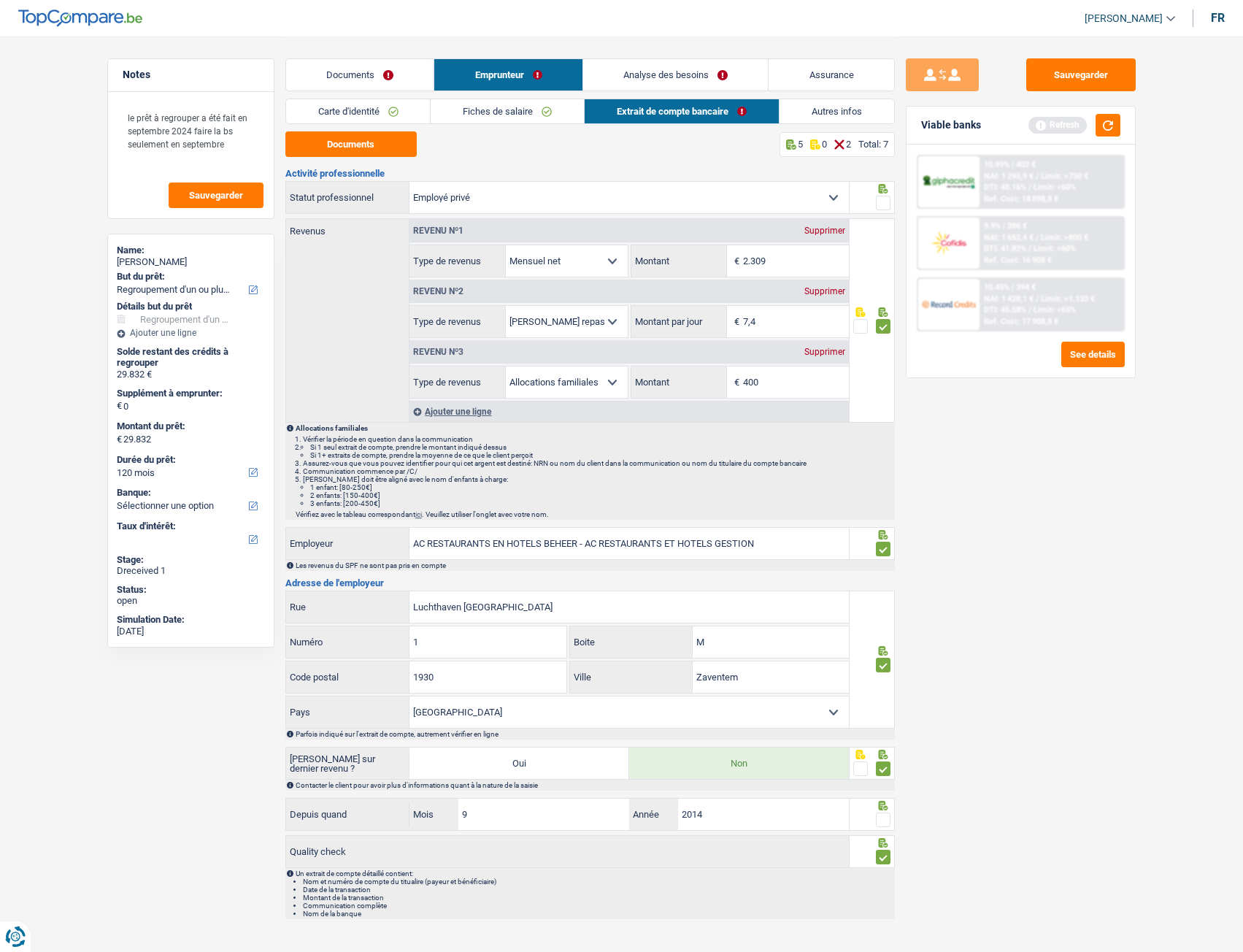
click at [514, 78] on link "Emprunteur" at bounding box center [508, 74] width 148 height 32
click at [861, 332] on span at bounding box center [860, 326] width 15 height 15
click at [0, 0] on input "radio" at bounding box center [0, 0] width 0 height 0
click at [881, 215] on div "Ouvrier Employé privé Employé public Invalide Indépendant Pensionné Chômeur Mut…" at bounding box center [590, 198] width 610 height 35
click at [883, 209] on span at bounding box center [883, 203] width 15 height 15
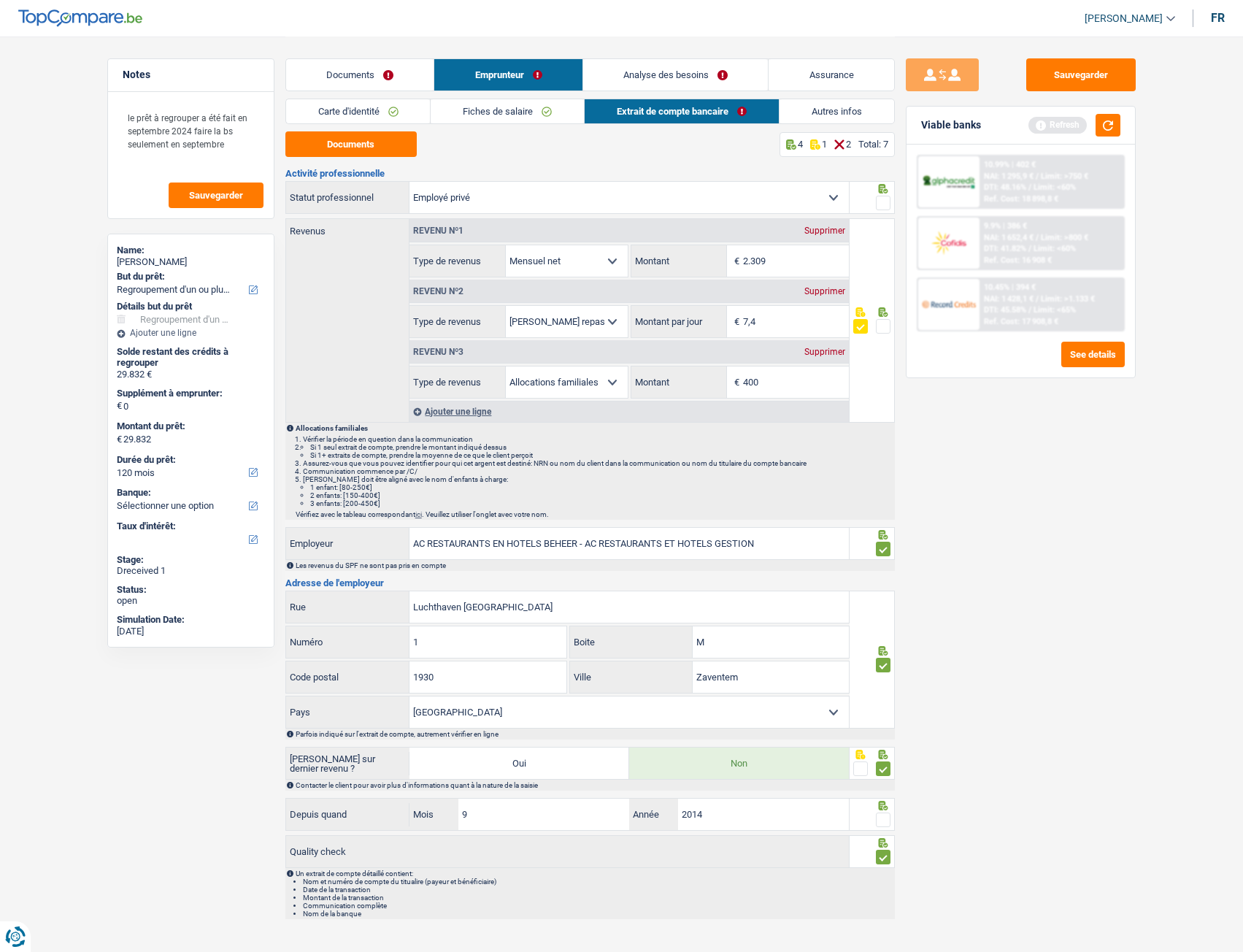
click at [0, 0] on input "radio" at bounding box center [0, 0] width 0 height 0
click at [889, 426] on span at bounding box center [883, 819] width 15 height 15
click at [0, 0] on input "radio" at bounding box center [0, 0] width 0 height 0
click at [625, 74] on link "Analyse des besoins" at bounding box center [676, 74] width 185 height 32
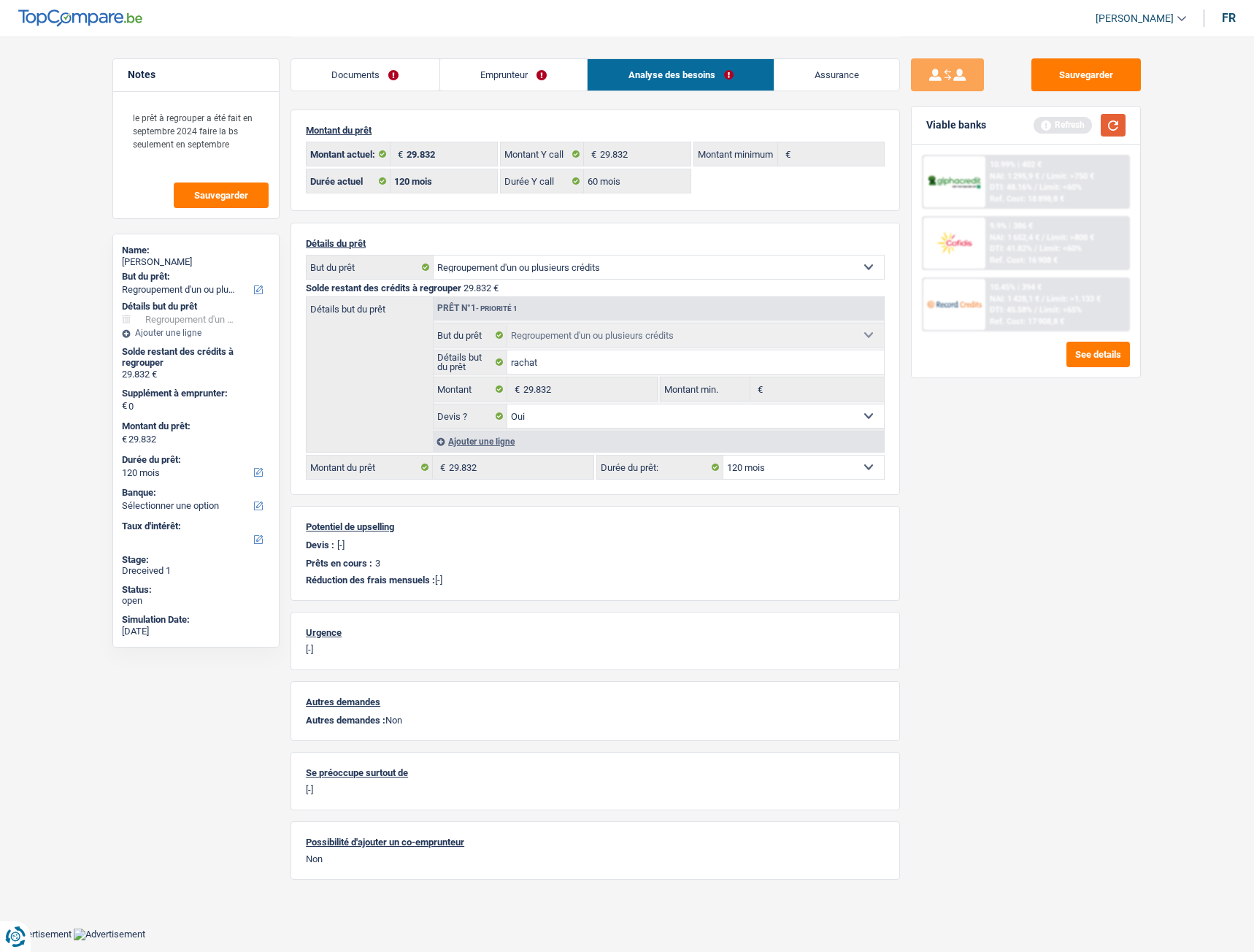
click at [922, 129] on button "button" at bounding box center [1112, 124] width 25 height 23
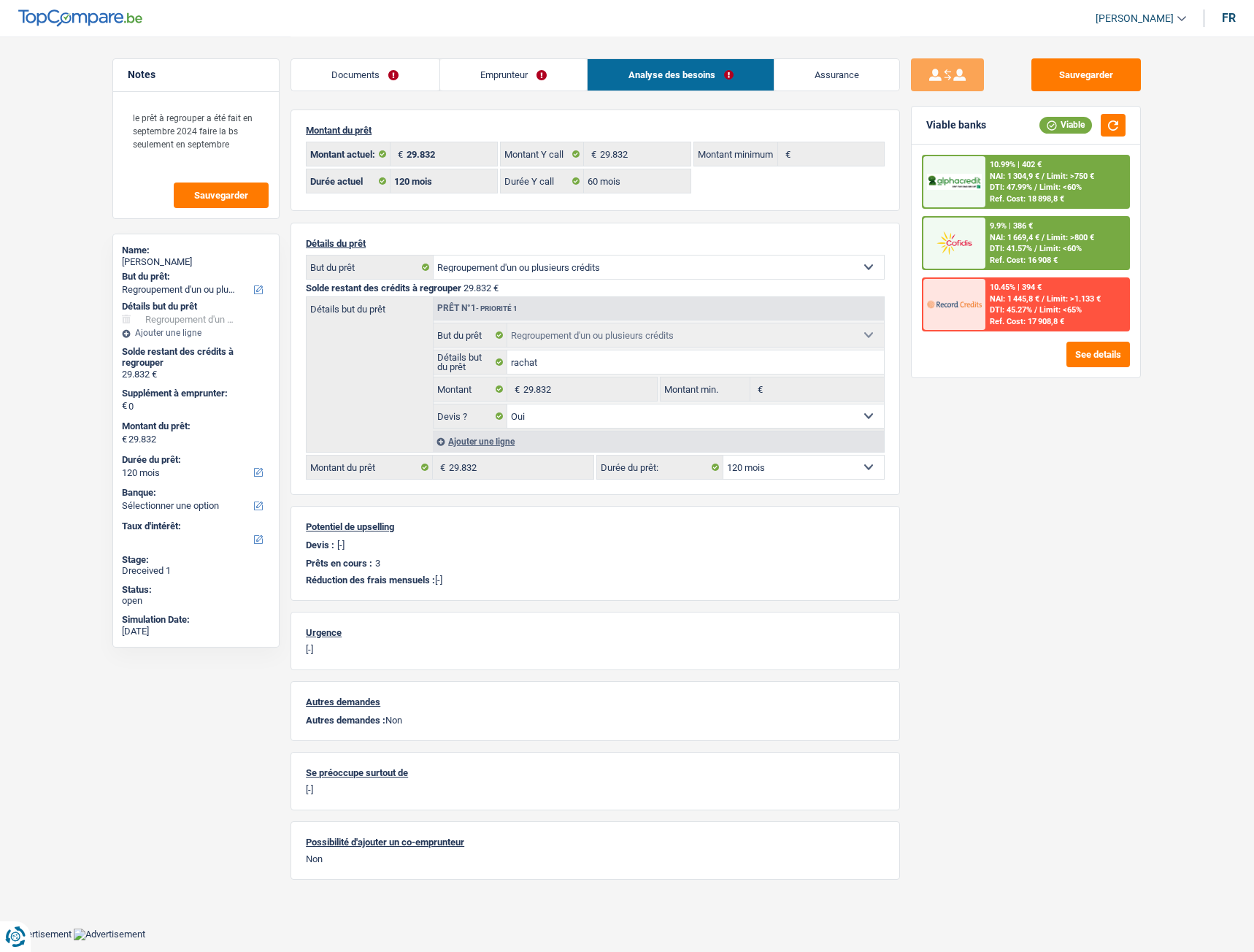
click at [496, 80] on link "Emprunteur" at bounding box center [513, 74] width 147 height 32
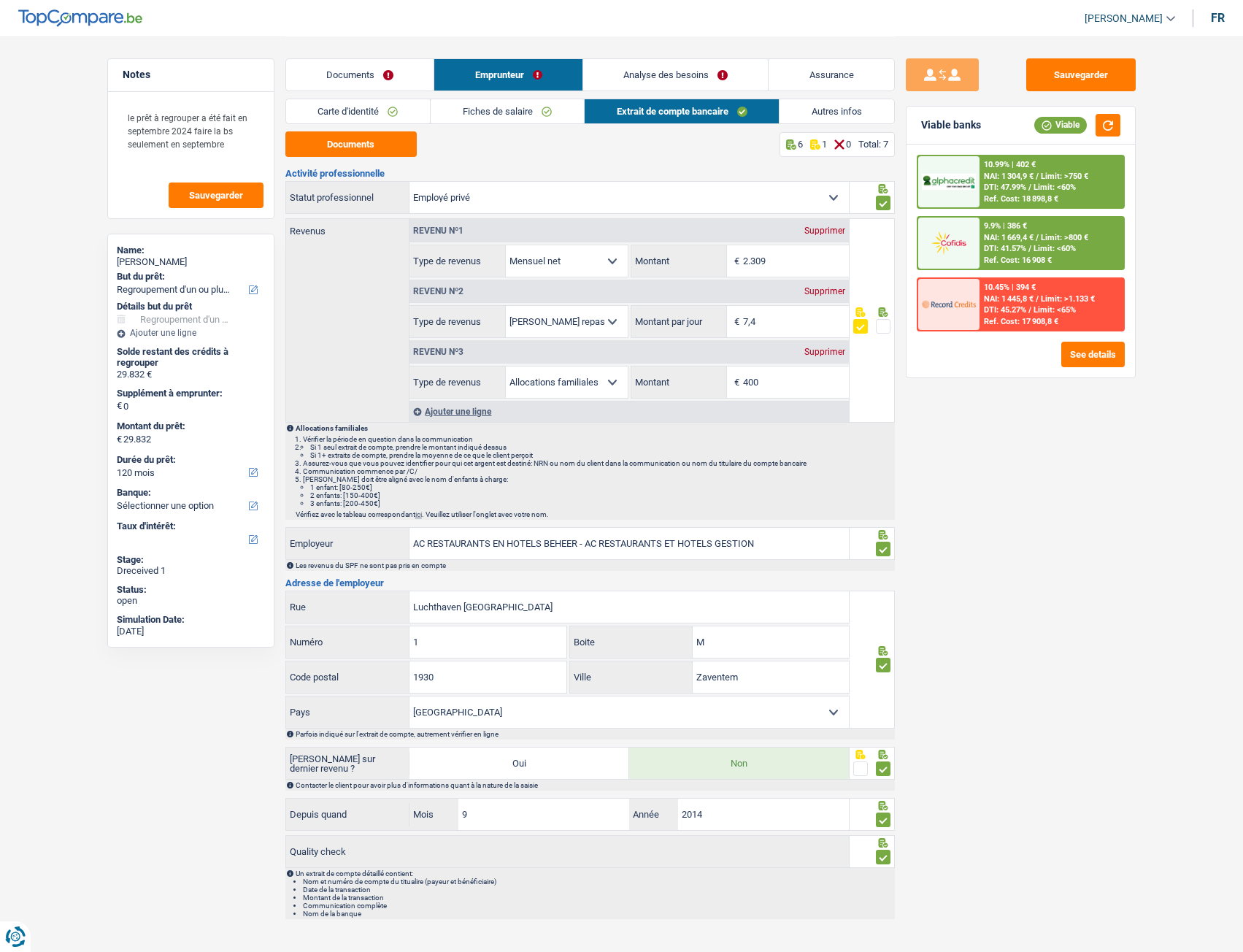
click at [884, 328] on span at bounding box center [883, 326] width 15 height 15
click at [0, 0] on input "radio" at bounding box center [0, 0] width 0 height 0
click at [356, 79] on link "Documents" at bounding box center [360, 74] width 147 height 32
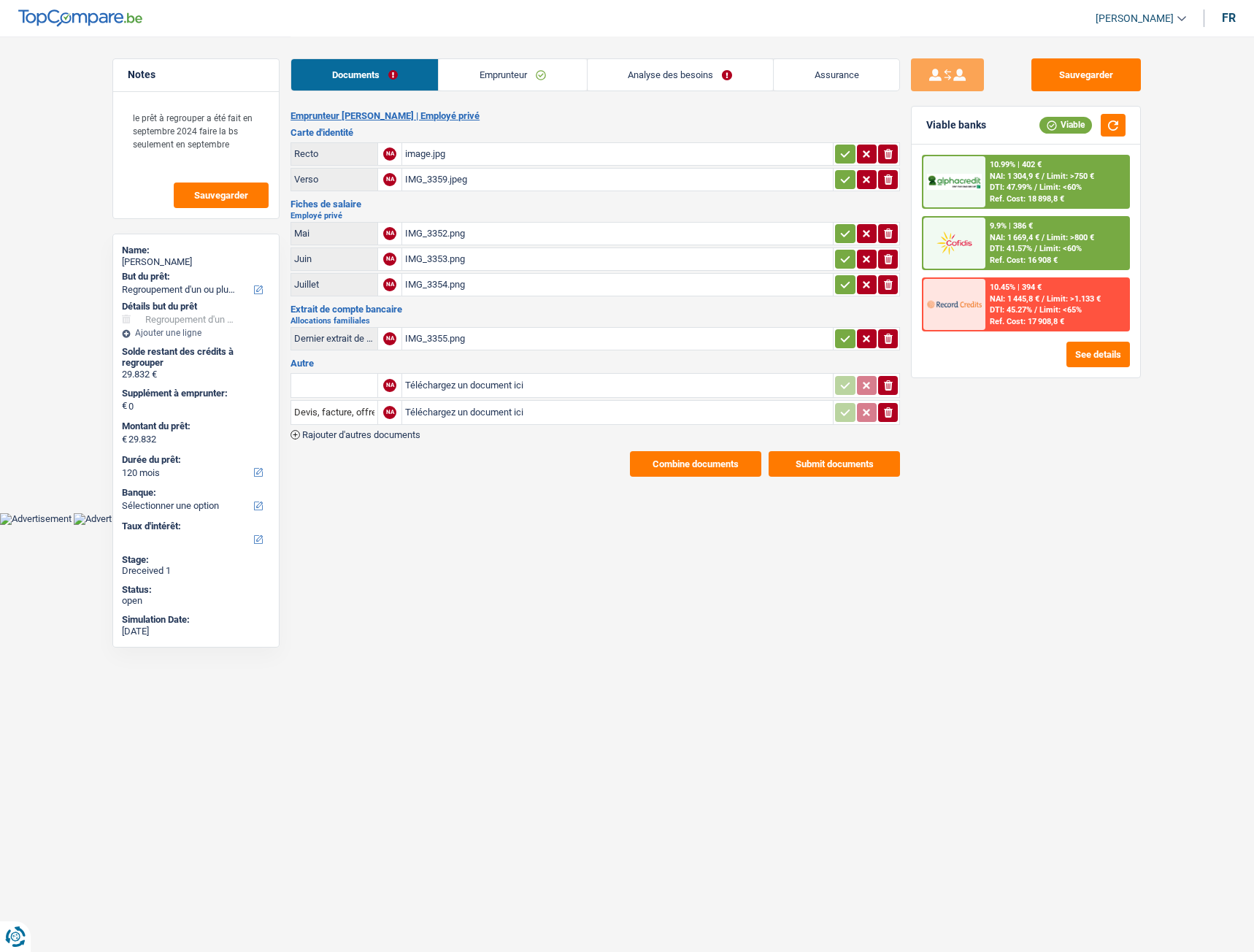
click at [673, 87] on link "Analyse des besoins" at bounding box center [681, 74] width 185 height 32
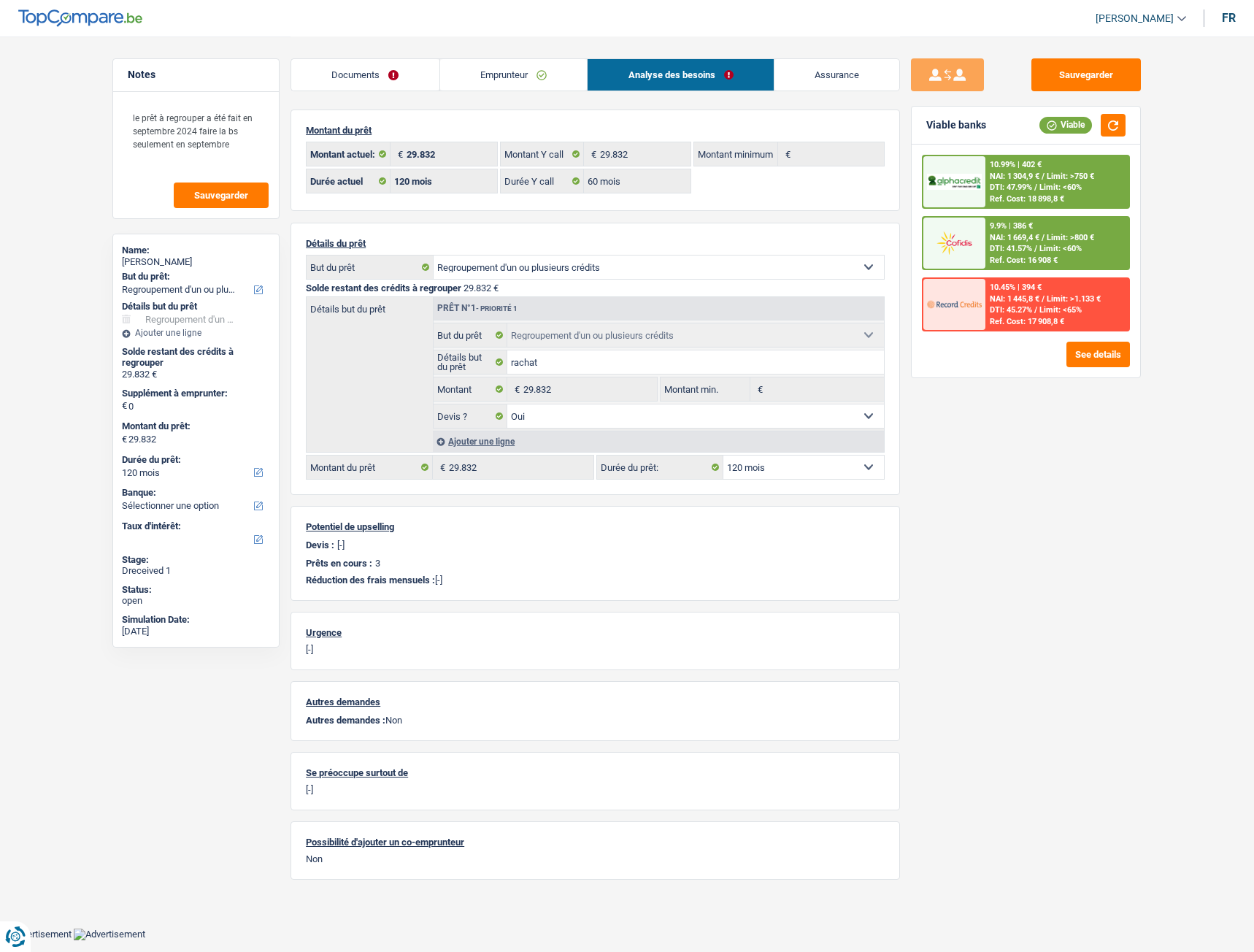
click at [500, 69] on link "Emprunteur" at bounding box center [513, 74] width 147 height 32
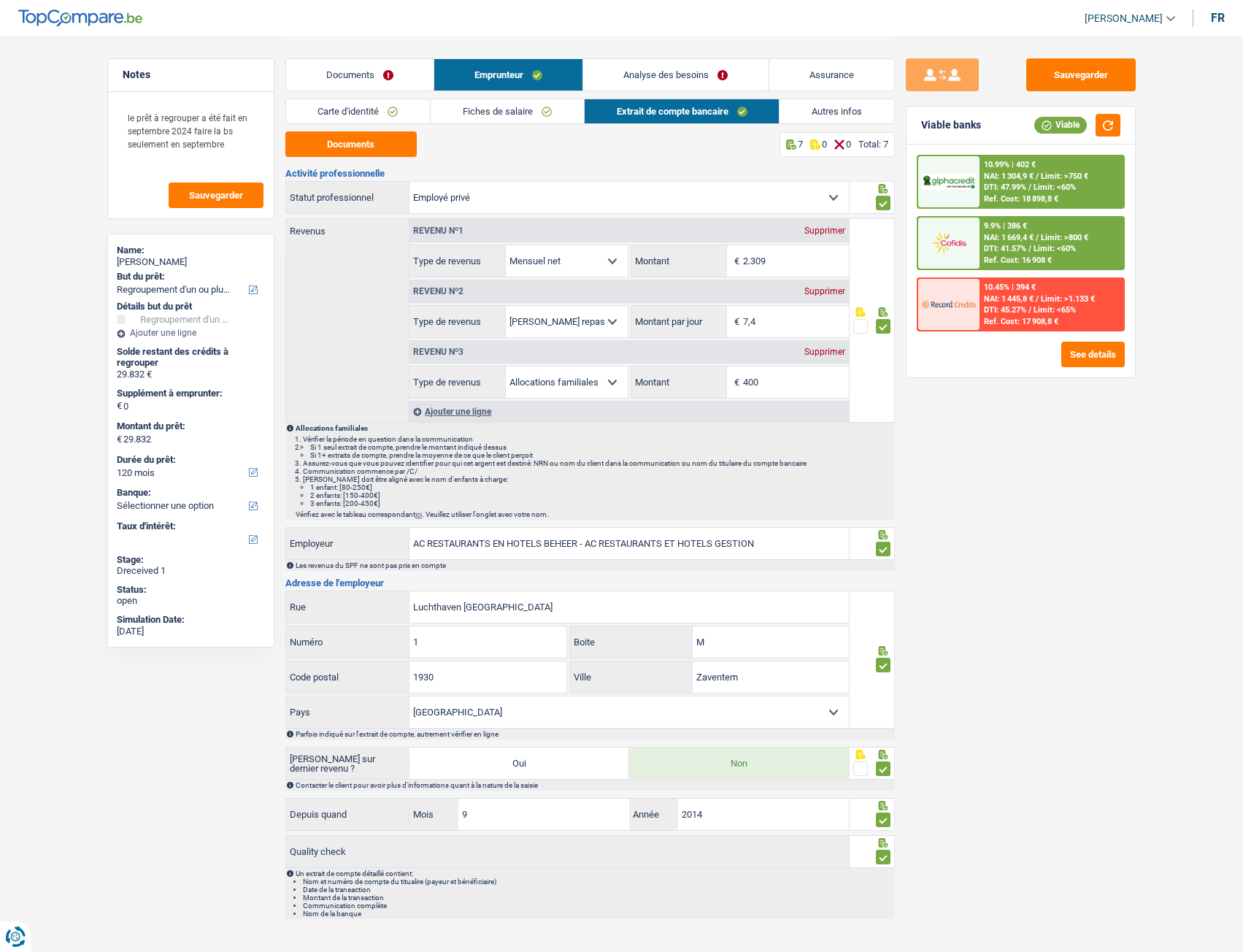
click at [820, 114] on link "Autres infos" at bounding box center [837, 111] width 114 height 25
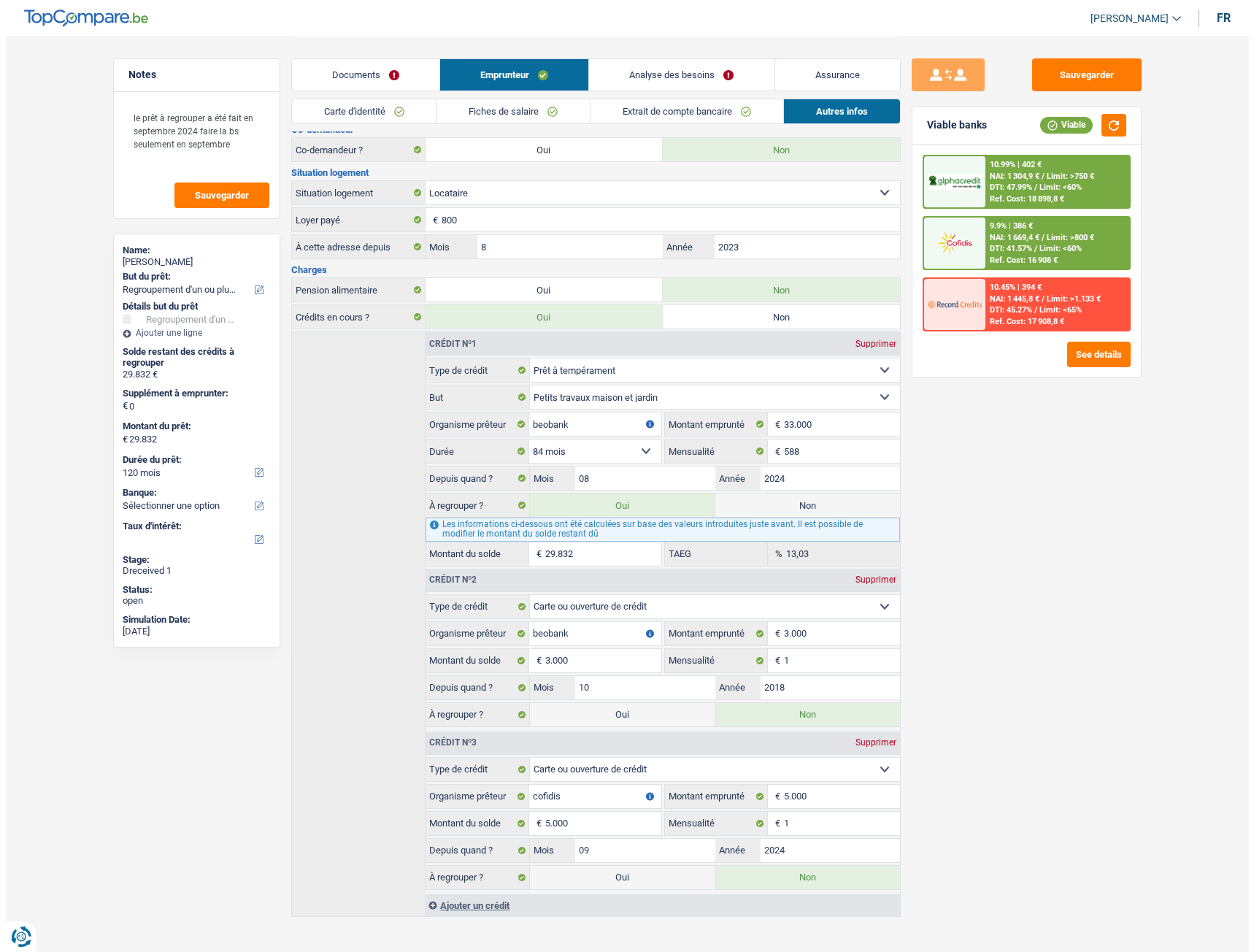
scroll to position [290, 0]
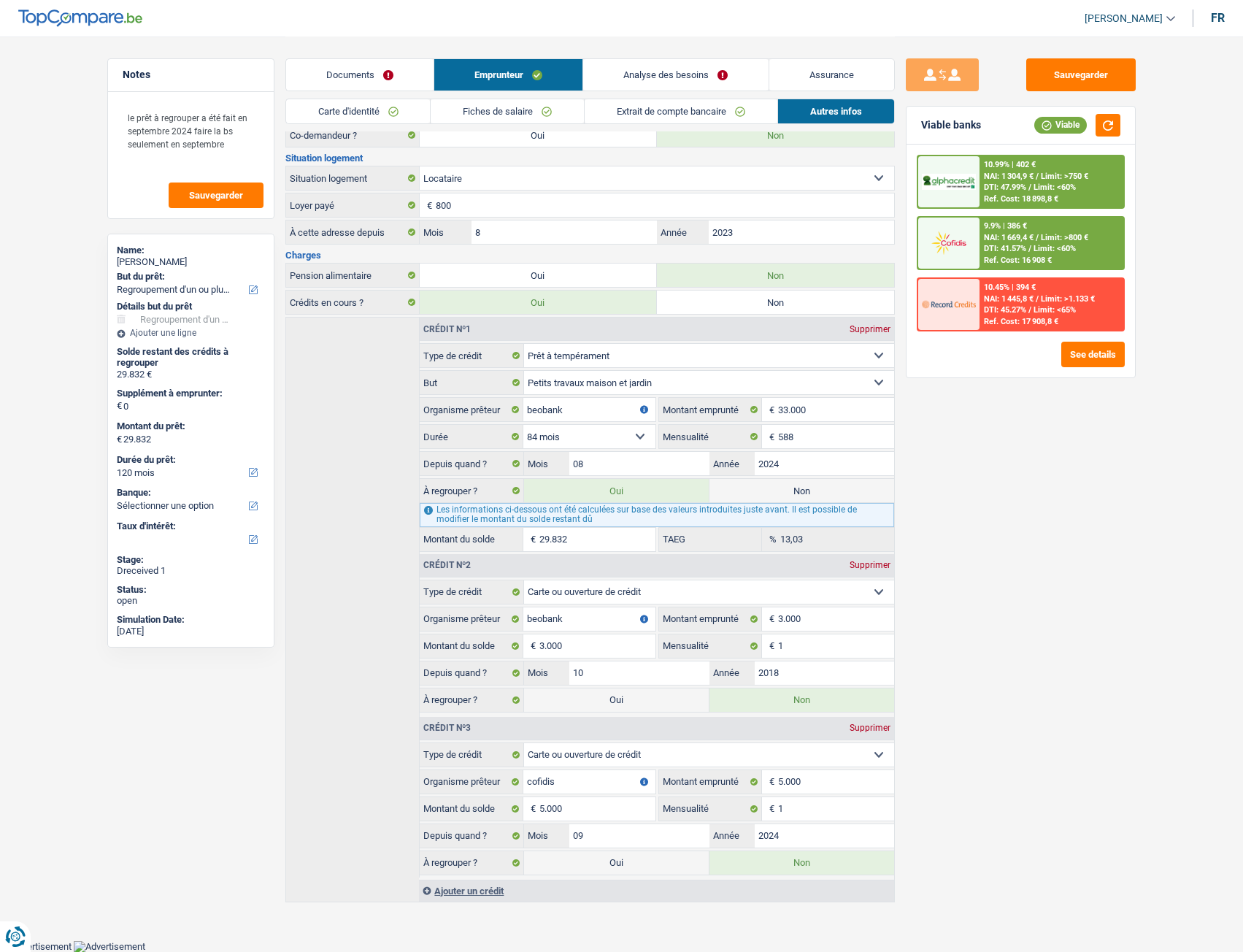
click at [922, 310] on span "Limit: <65%" at bounding box center [1054, 310] width 43 height 9
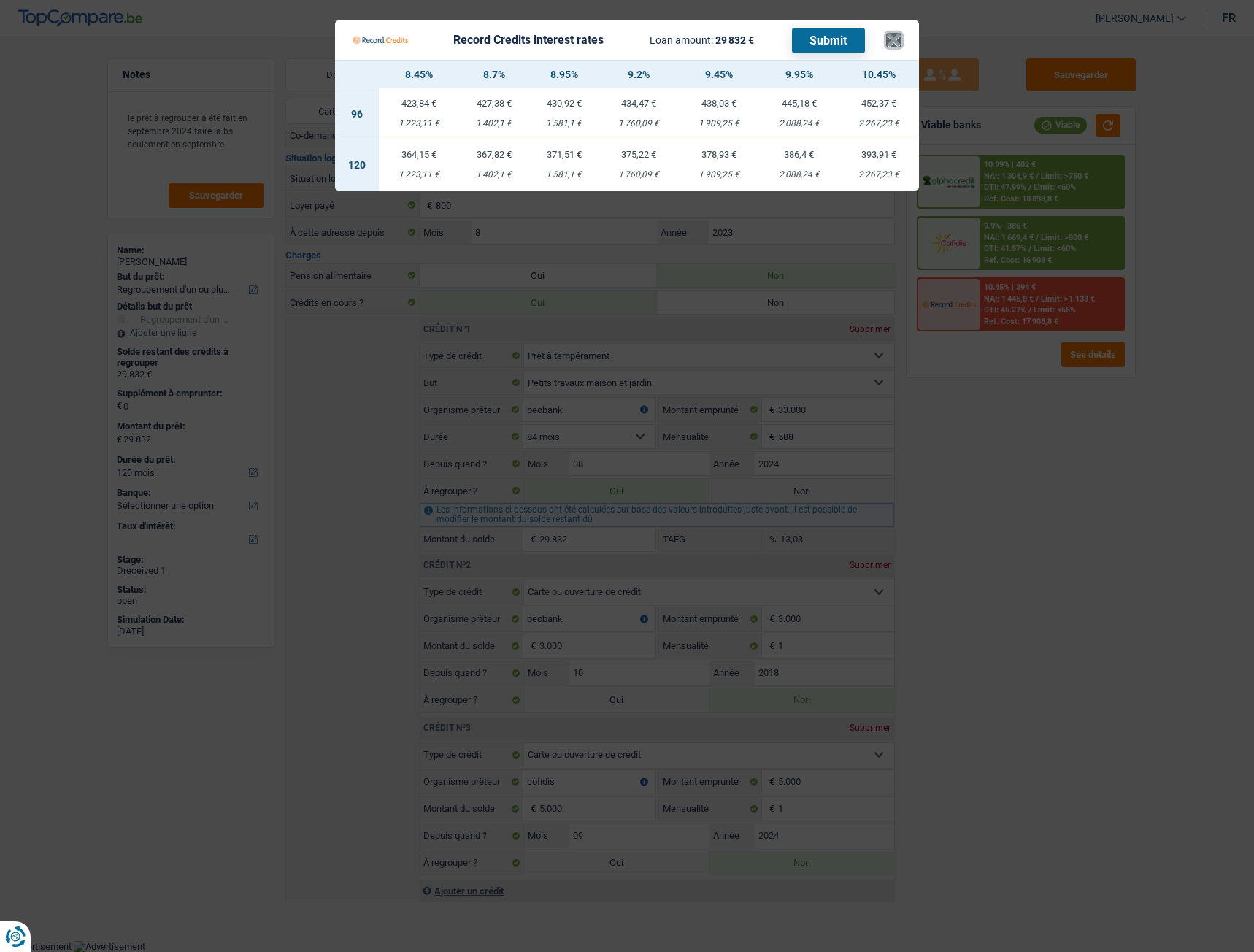
click at [901, 38] on button "×" at bounding box center [893, 40] width 15 height 15
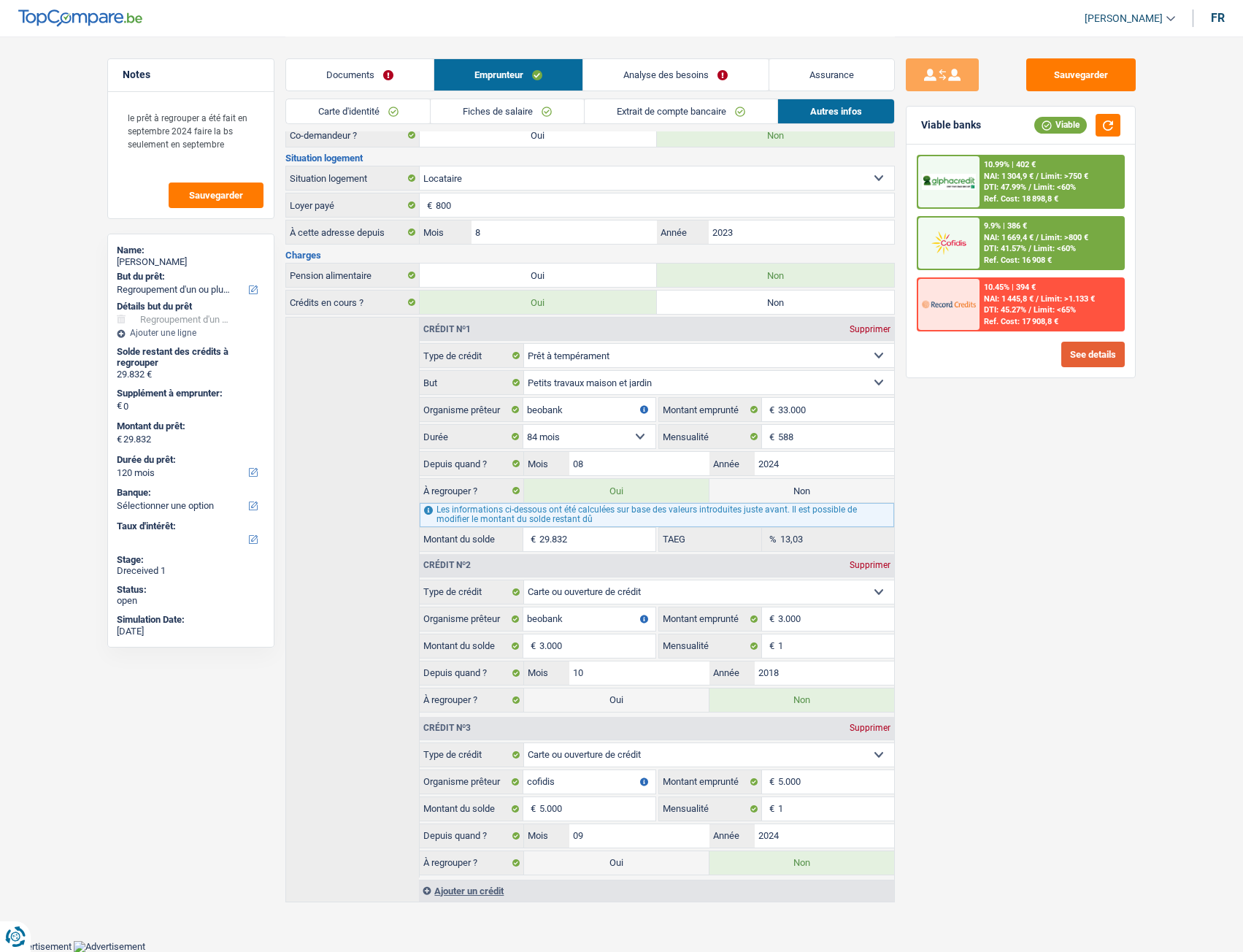
click at [922, 354] on button "See details" at bounding box center [1093, 354] width 64 height 25
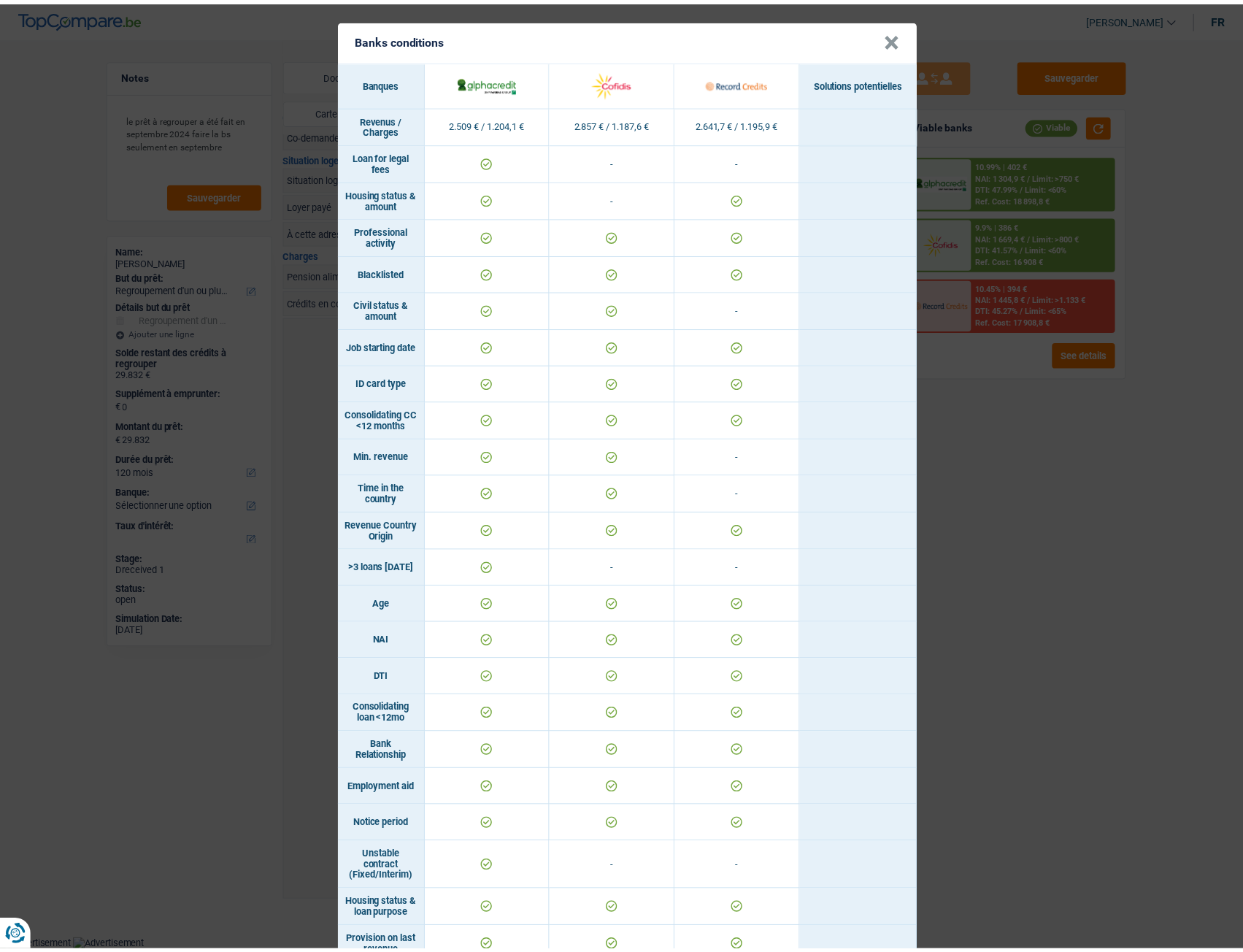
scroll to position [0, 0]
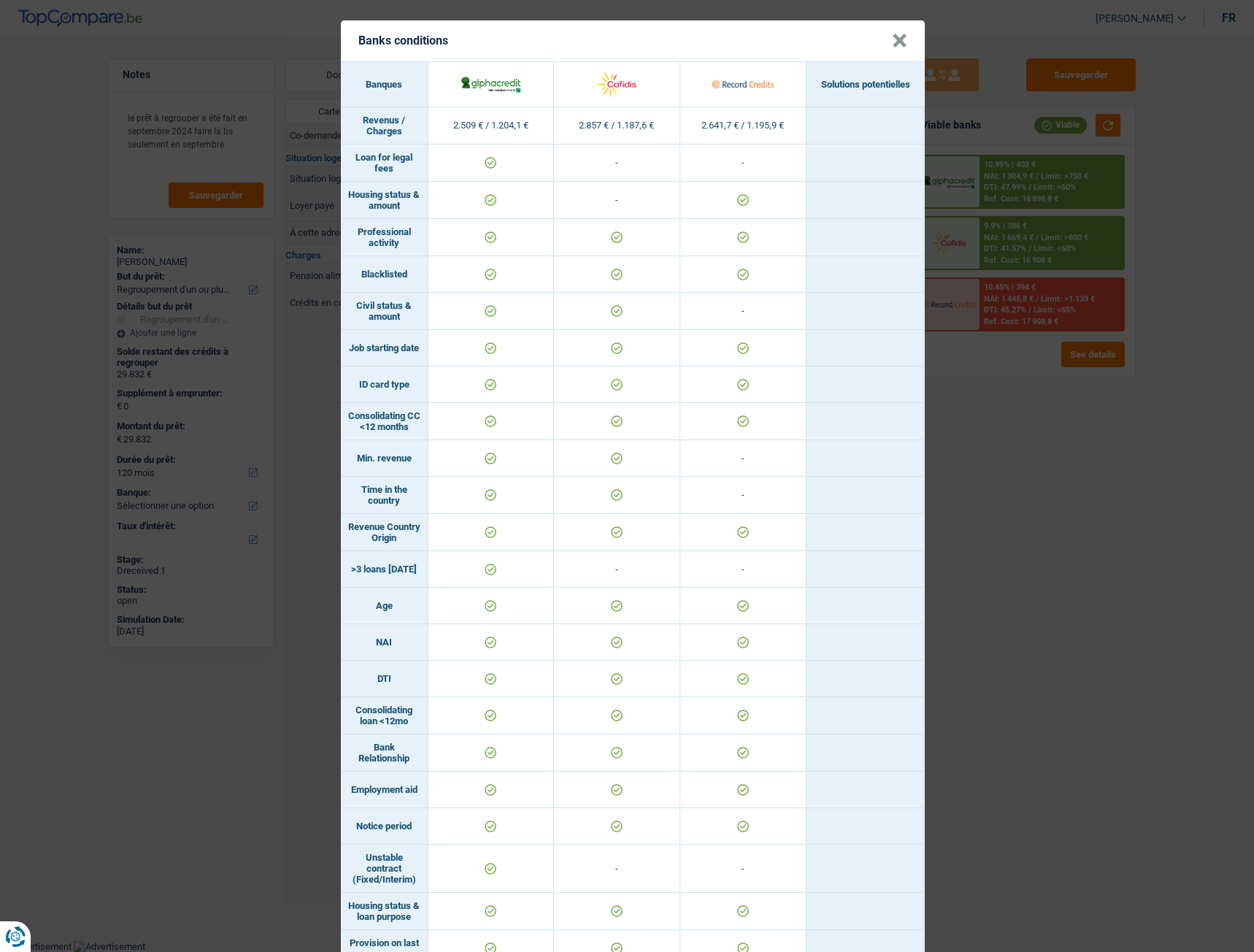
click at [895, 48] on button "×" at bounding box center [900, 41] width 15 height 15
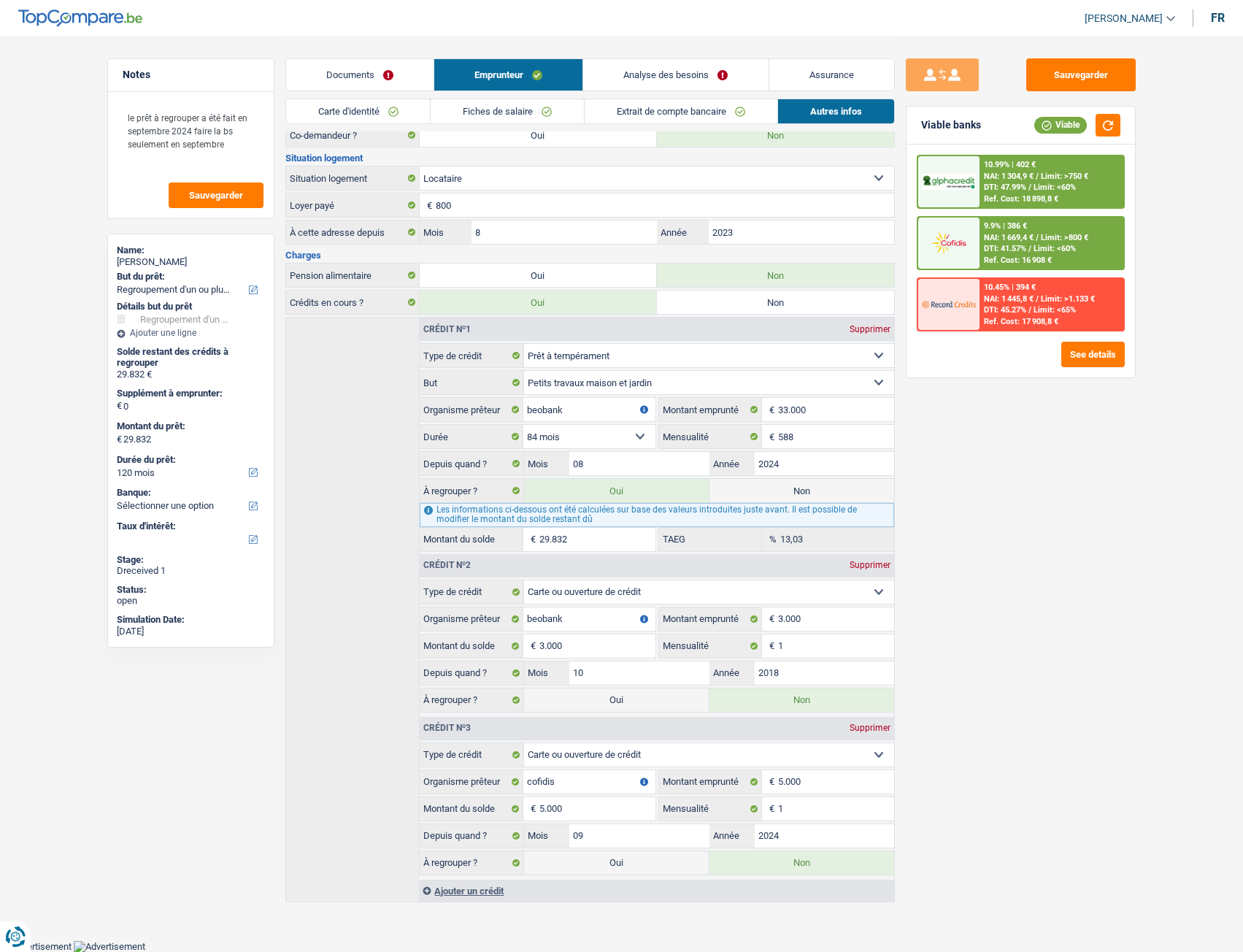
click at [651, 76] on link "Analyse des besoins" at bounding box center [675, 74] width 184 height 32
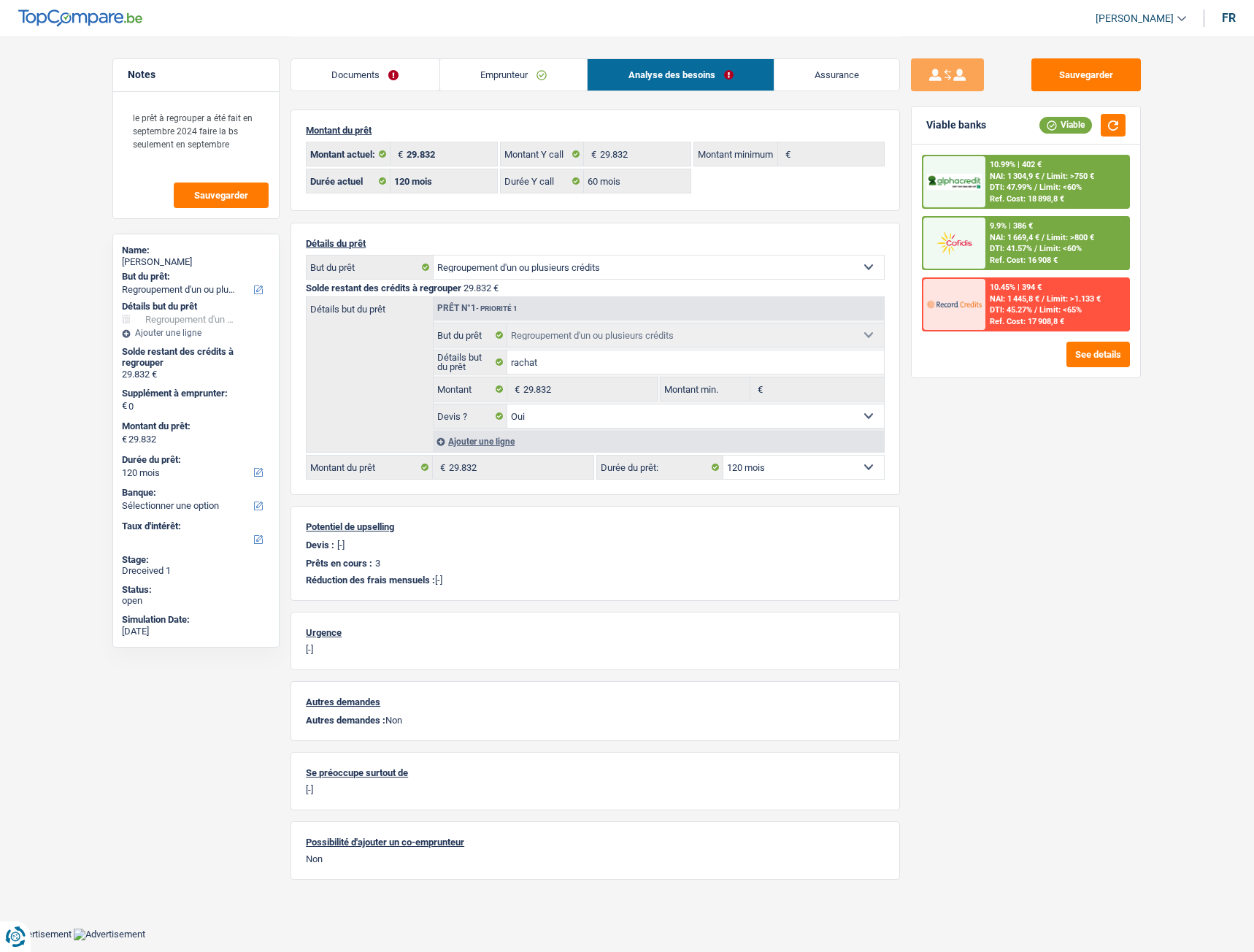
click at [922, 182] on div "10.99% | 402 € NAI: 1 304,9 € / Limit: >750 € DTI: 47.99% / Limit: <60% Ref. Co…" at bounding box center [1057, 182] width 144 height 51
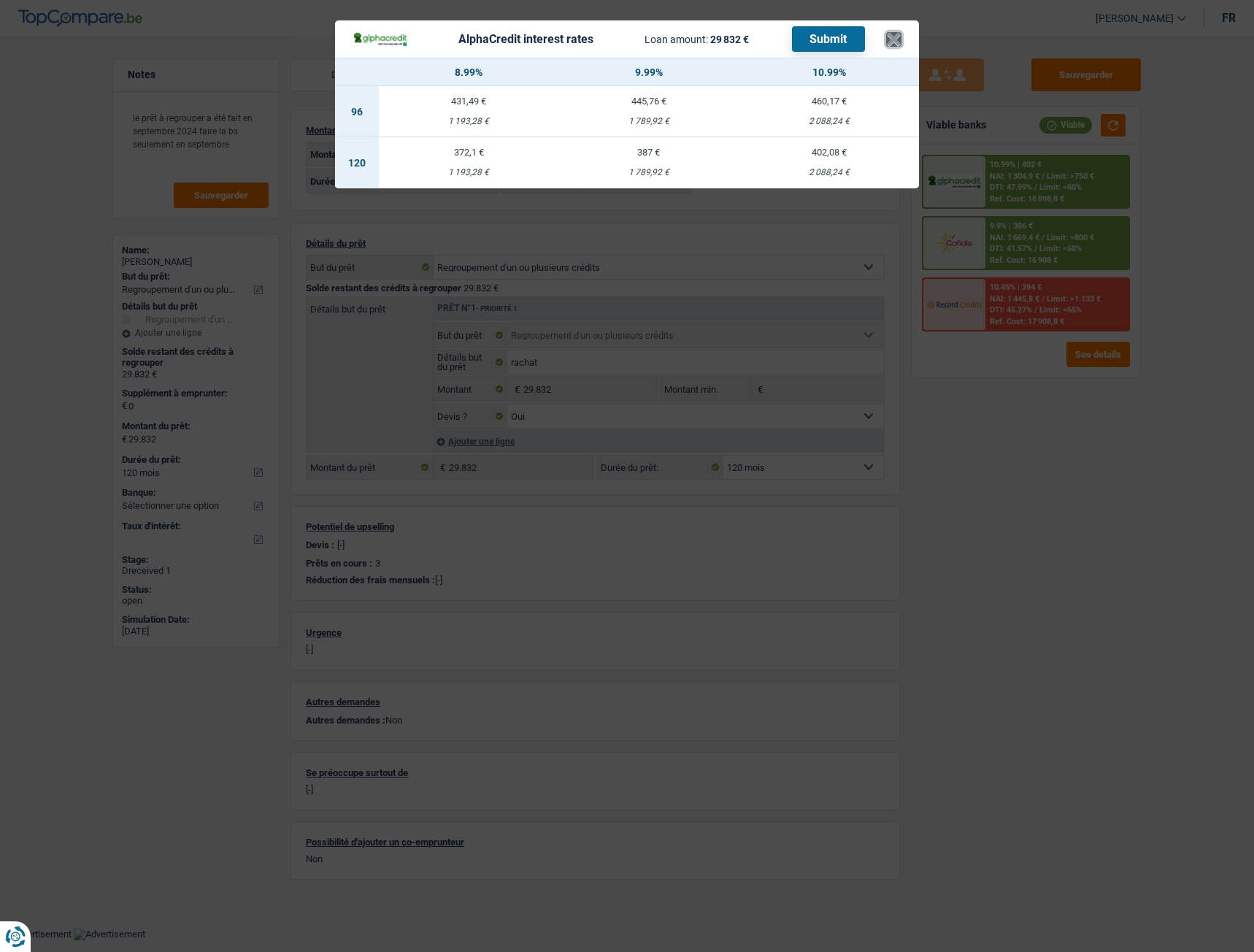
click at [897, 41] on button "×" at bounding box center [893, 39] width 15 height 15
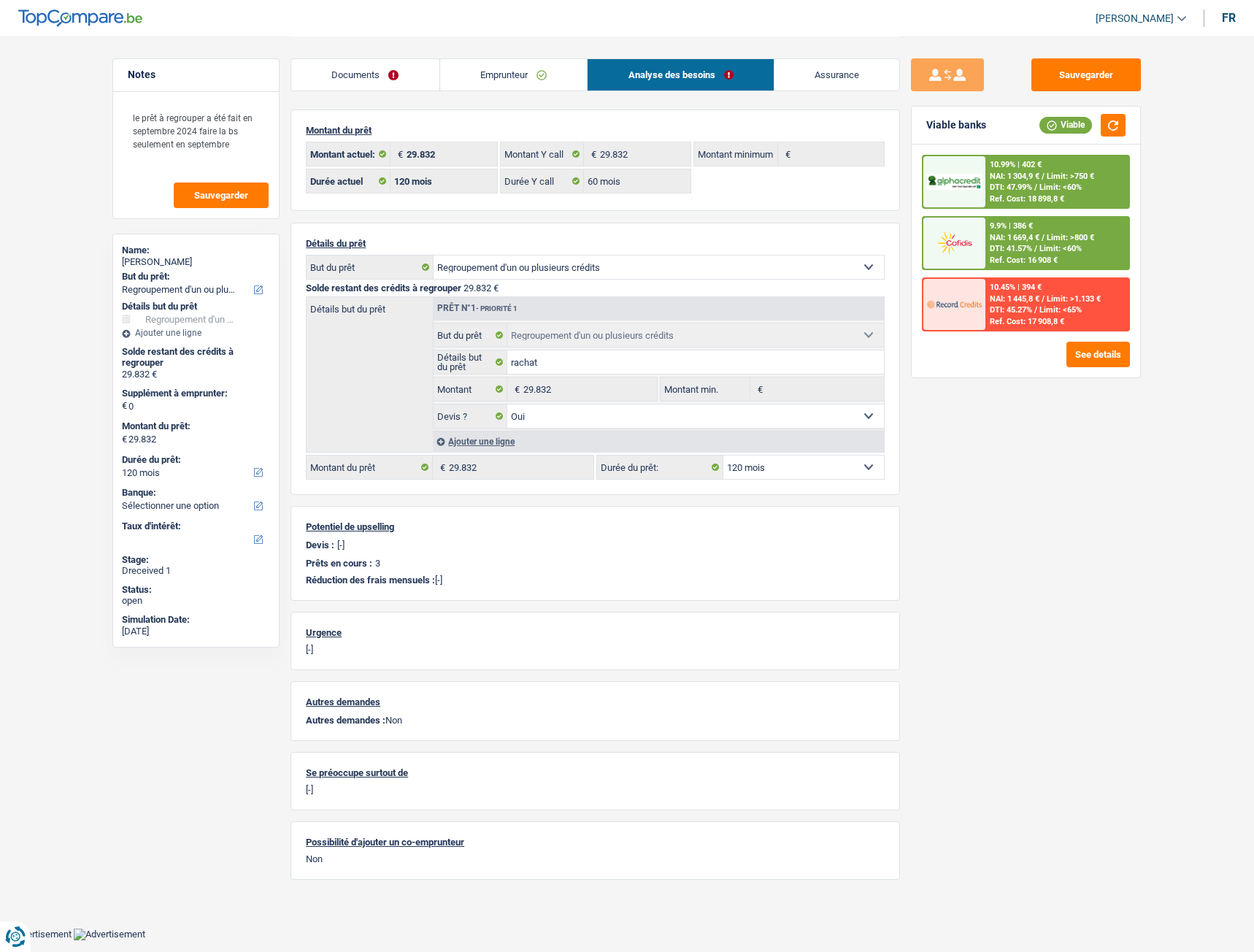
click at [503, 79] on link "Emprunteur" at bounding box center [513, 74] width 147 height 32
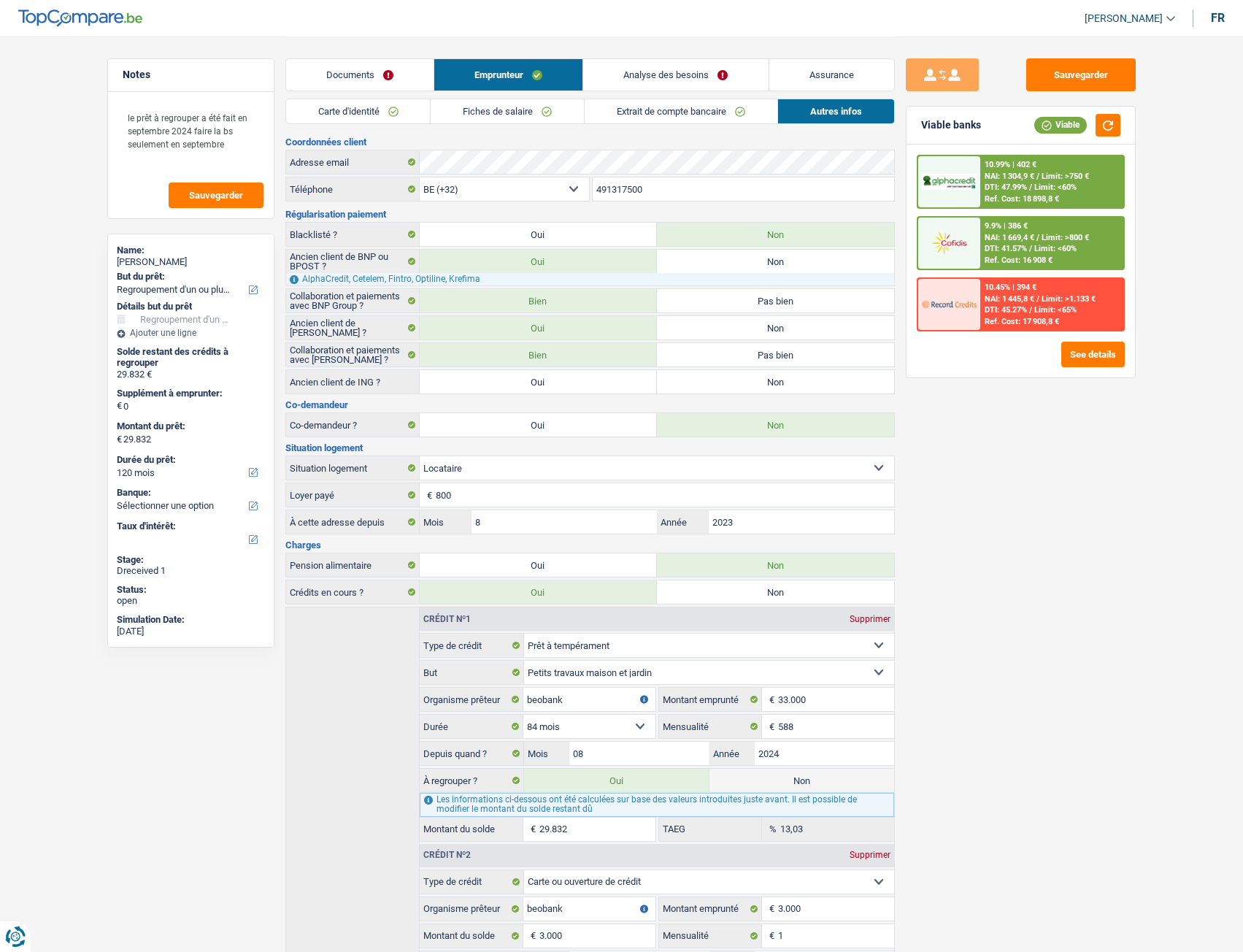
click at [845, 116] on link "Autres infos" at bounding box center [836, 111] width 116 height 25
click at [622, 74] on link "Analyse des besoins" at bounding box center [675, 74] width 184 height 32
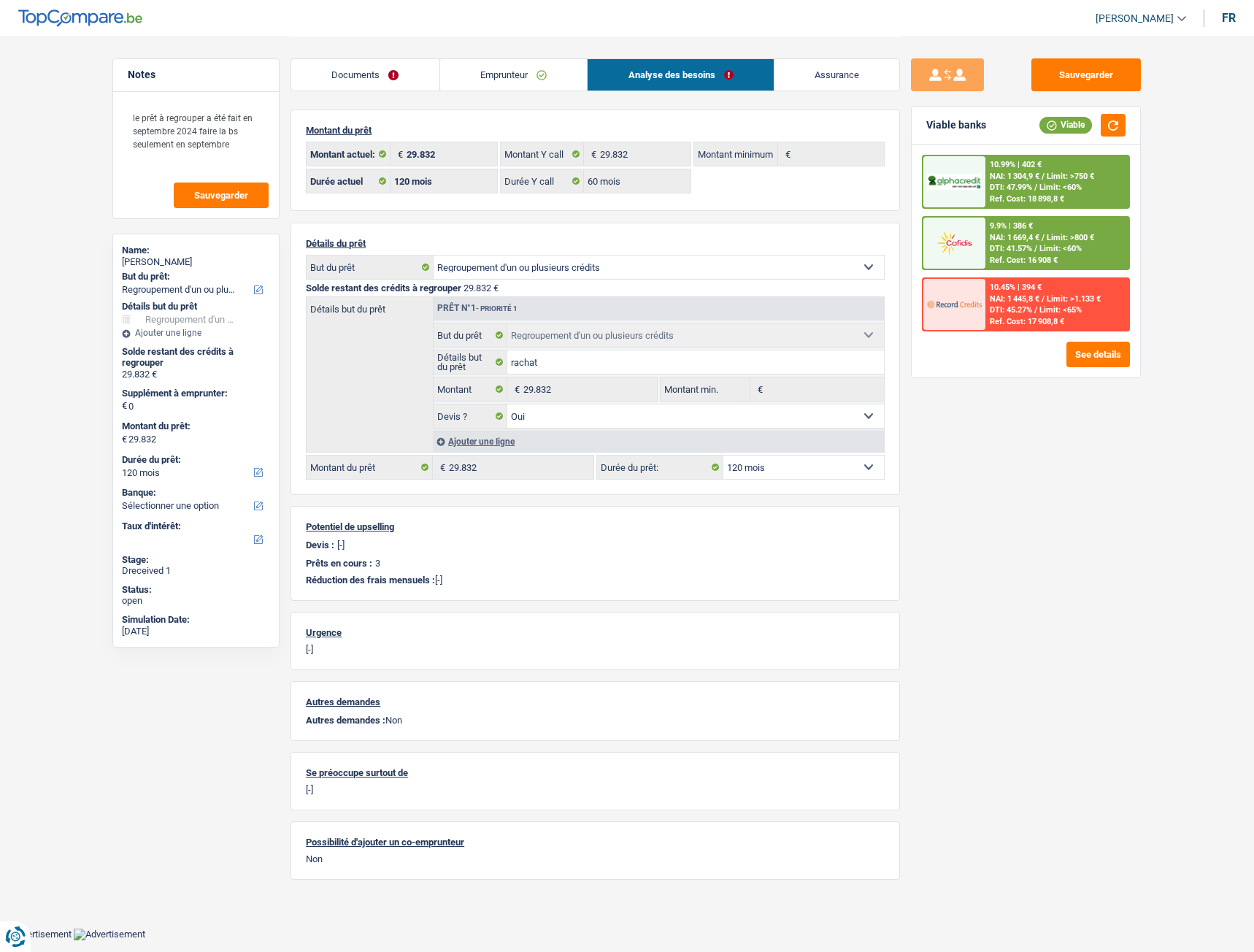
click at [922, 184] on span "DTI: 47.99%" at bounding box center [1010, 187] width 43 height 9
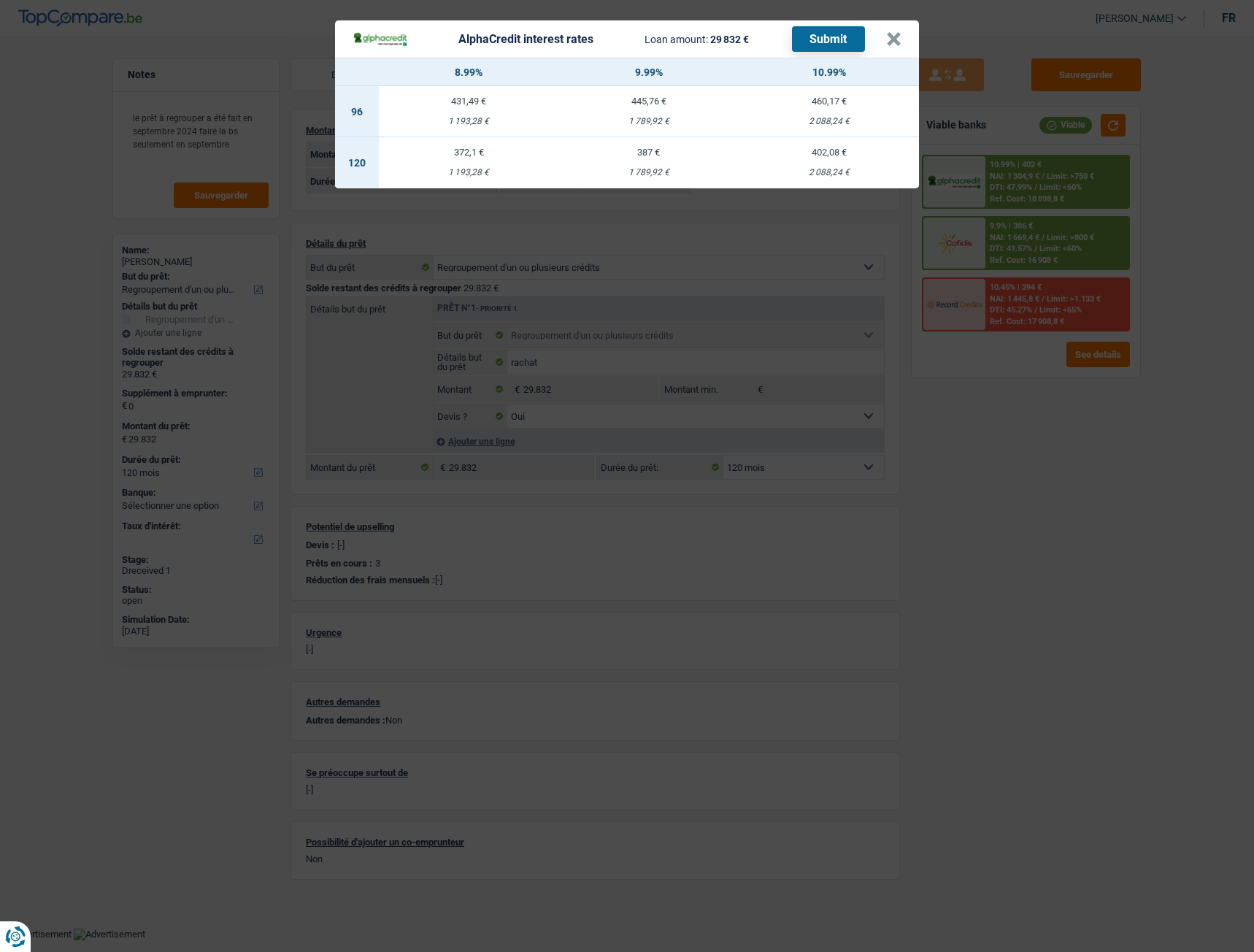
click at [819, 158] on td "402,08 € 2 088,24 €" at bounding box center [829, 163] width 180 height 51
select select "alphacredit"
type input "10,99"
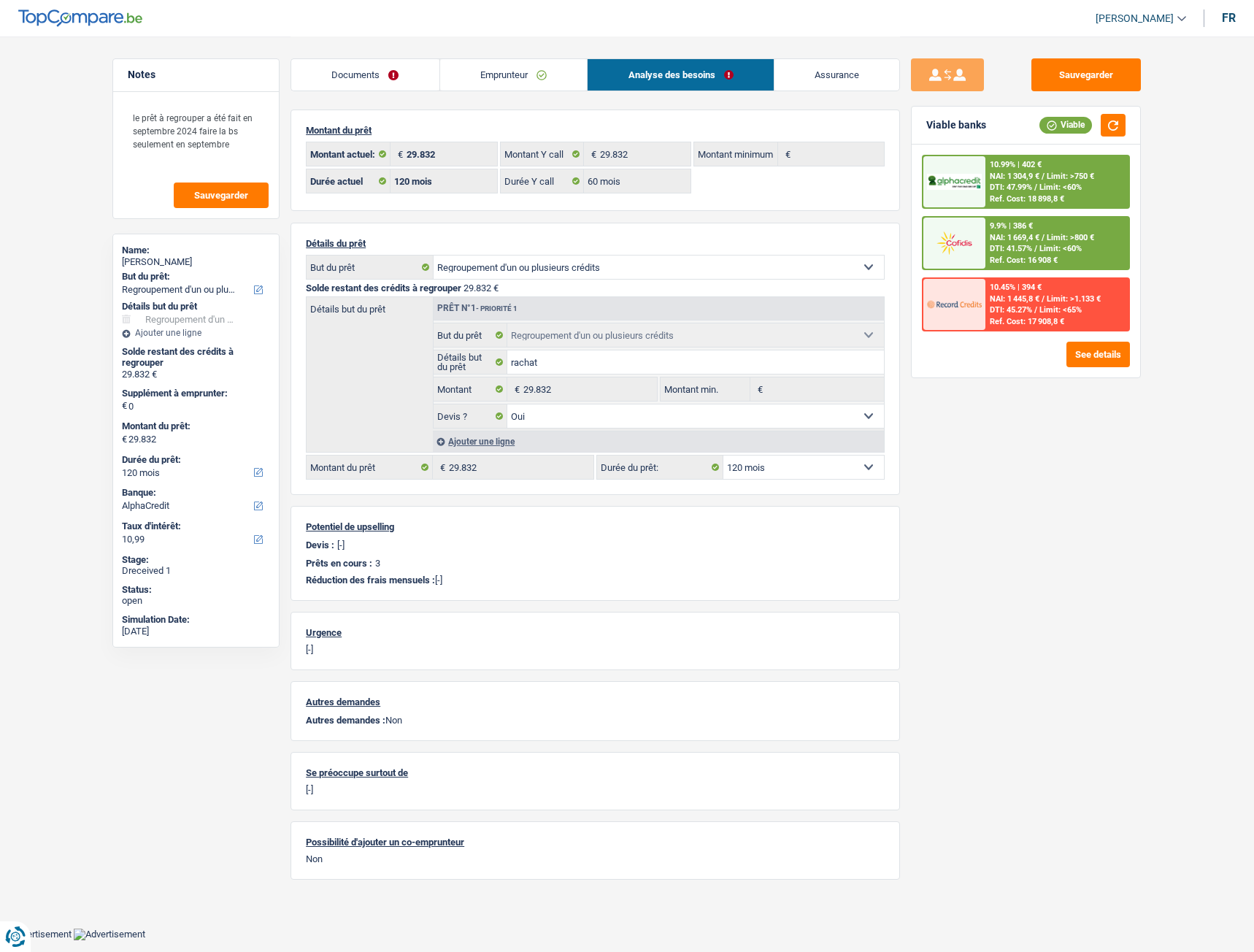
click at [922, 194] on div "10.99% | 402 € NAI: 1 304,9 € / Limit: >750 € DTI: 47.99% / Limit: <60% Ref. Co…" at bounding box center [1057, 182] width 144 height 51
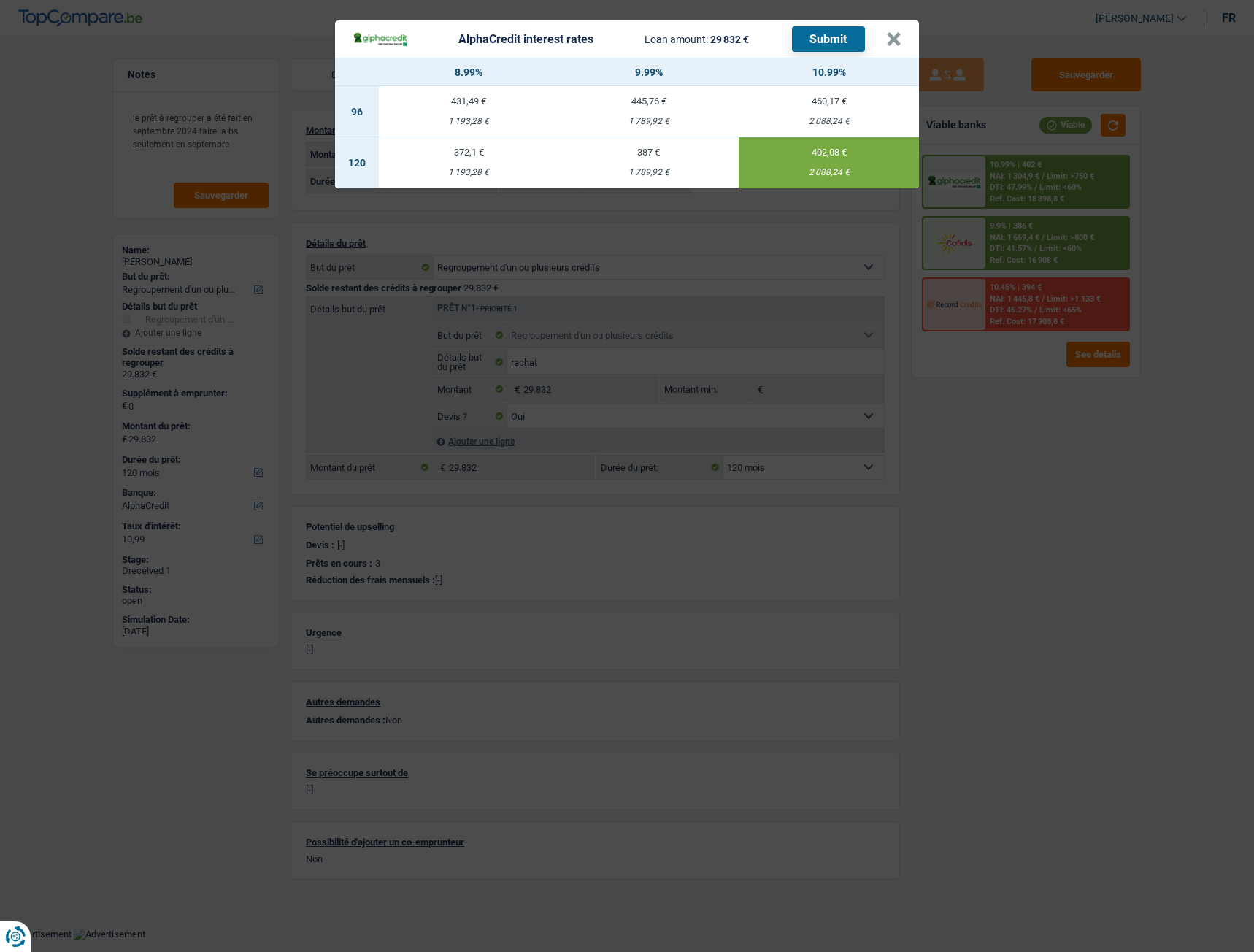
click at [839, 35] on button "Submit" at bounding box center [829, 39] width 73 height 25
click at [900, 42] on button "×" at bounding box center [893, 39] width 15 height 15
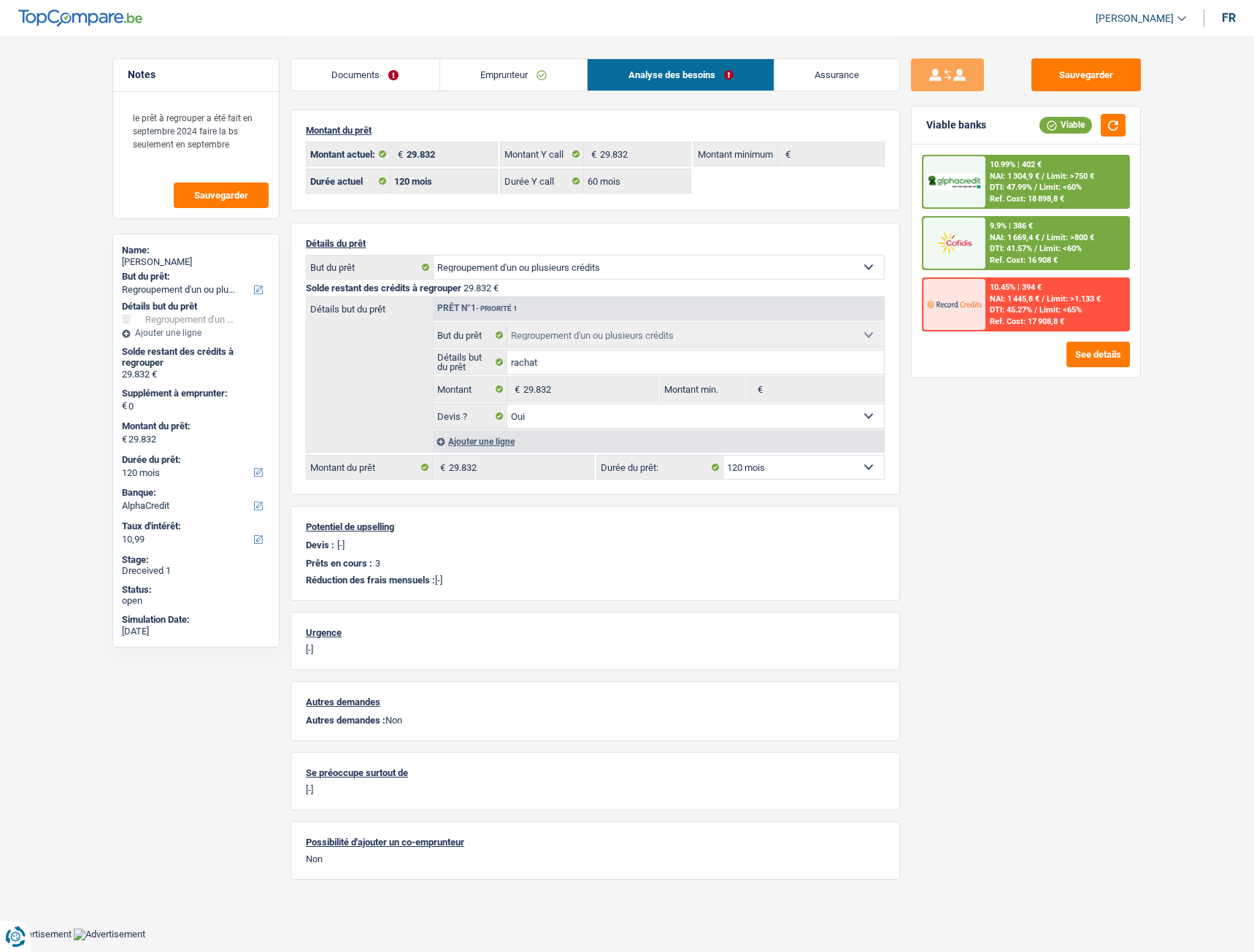
click at [922, 195] on div at bounding box center [953, 182] width 61 height 51
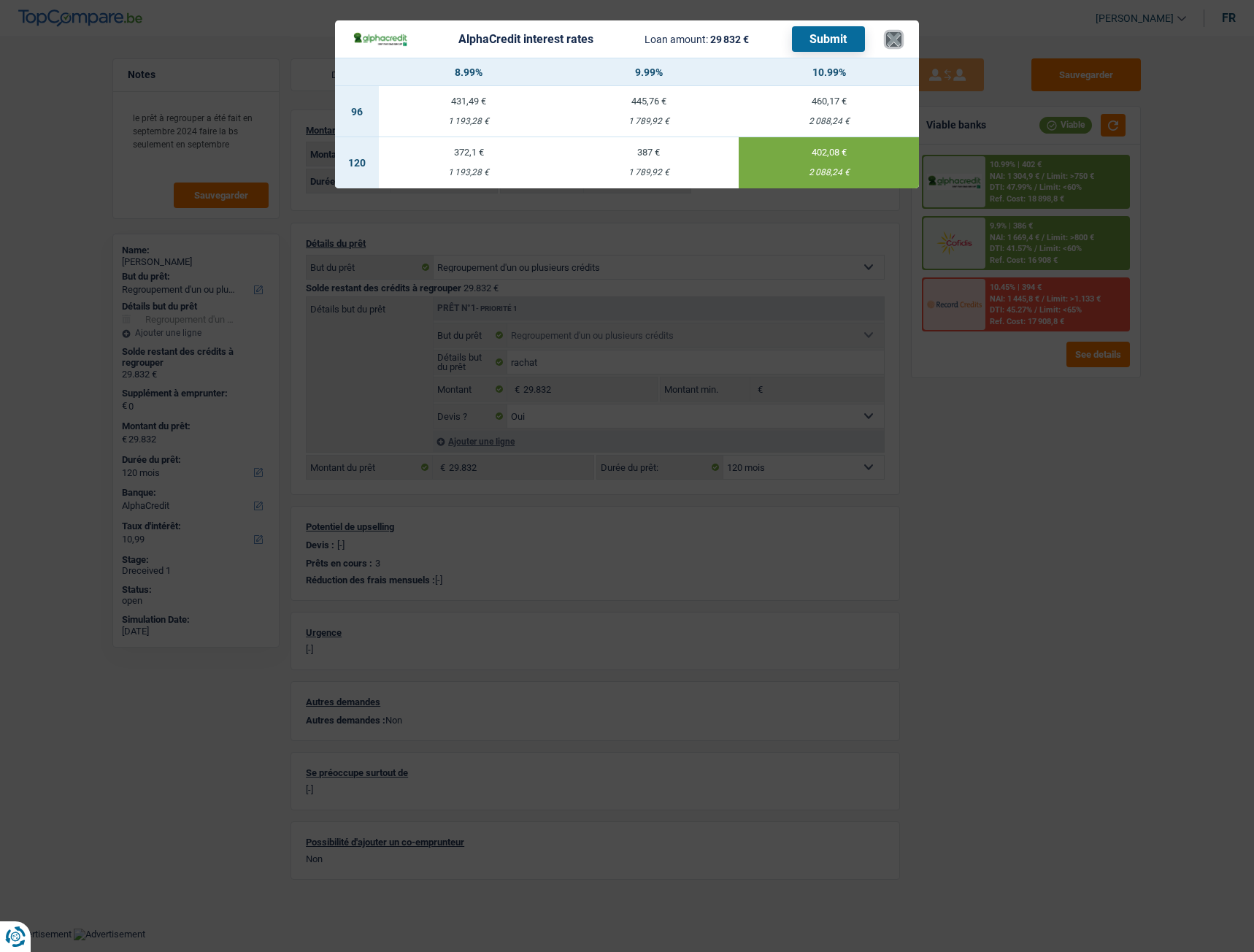
click at [897, 35] on button "×" at bounding box center [893, 39] width 15 height 15
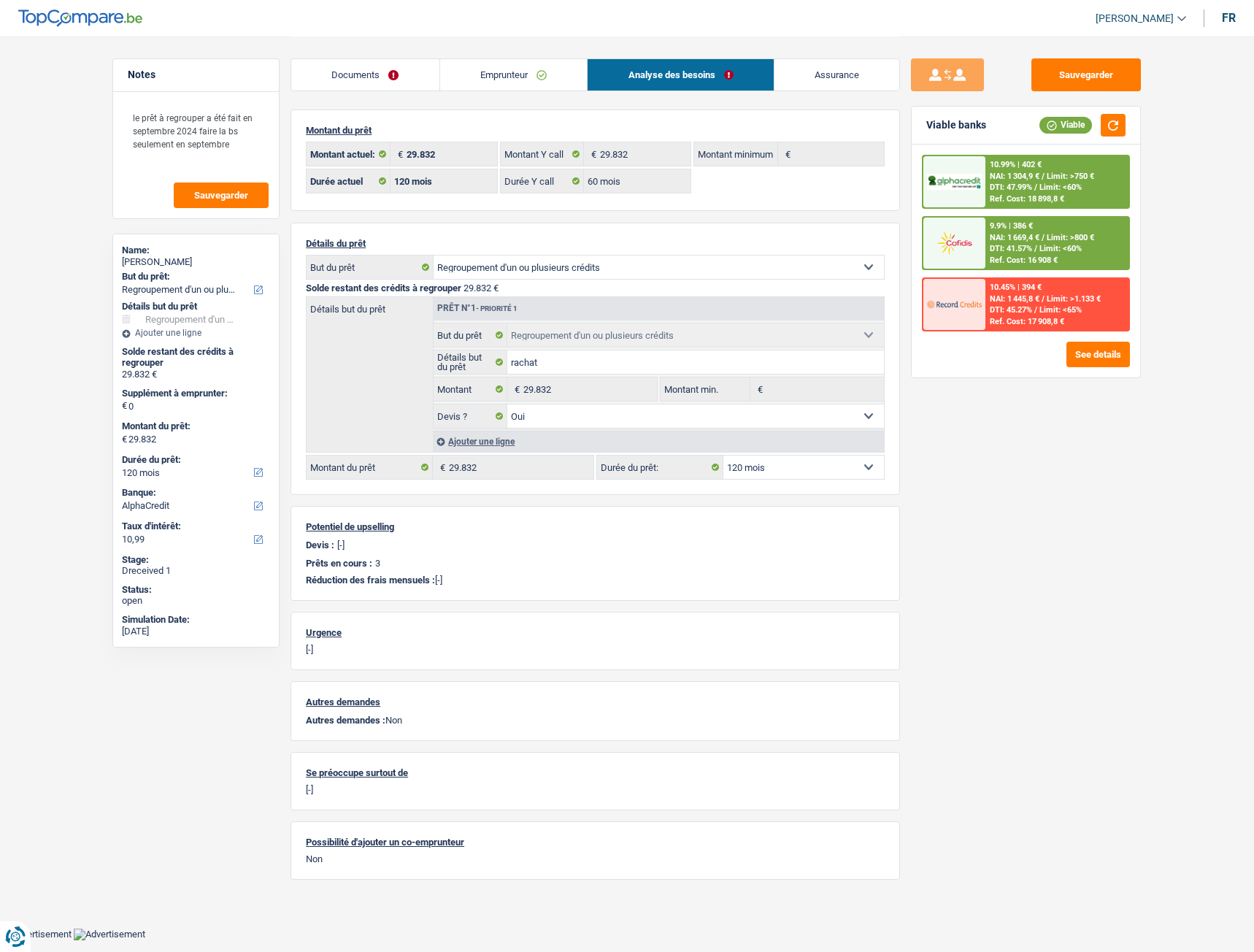
click at [922, 185] on span "/" at bounding box center [1035, 187] width 3 height 9
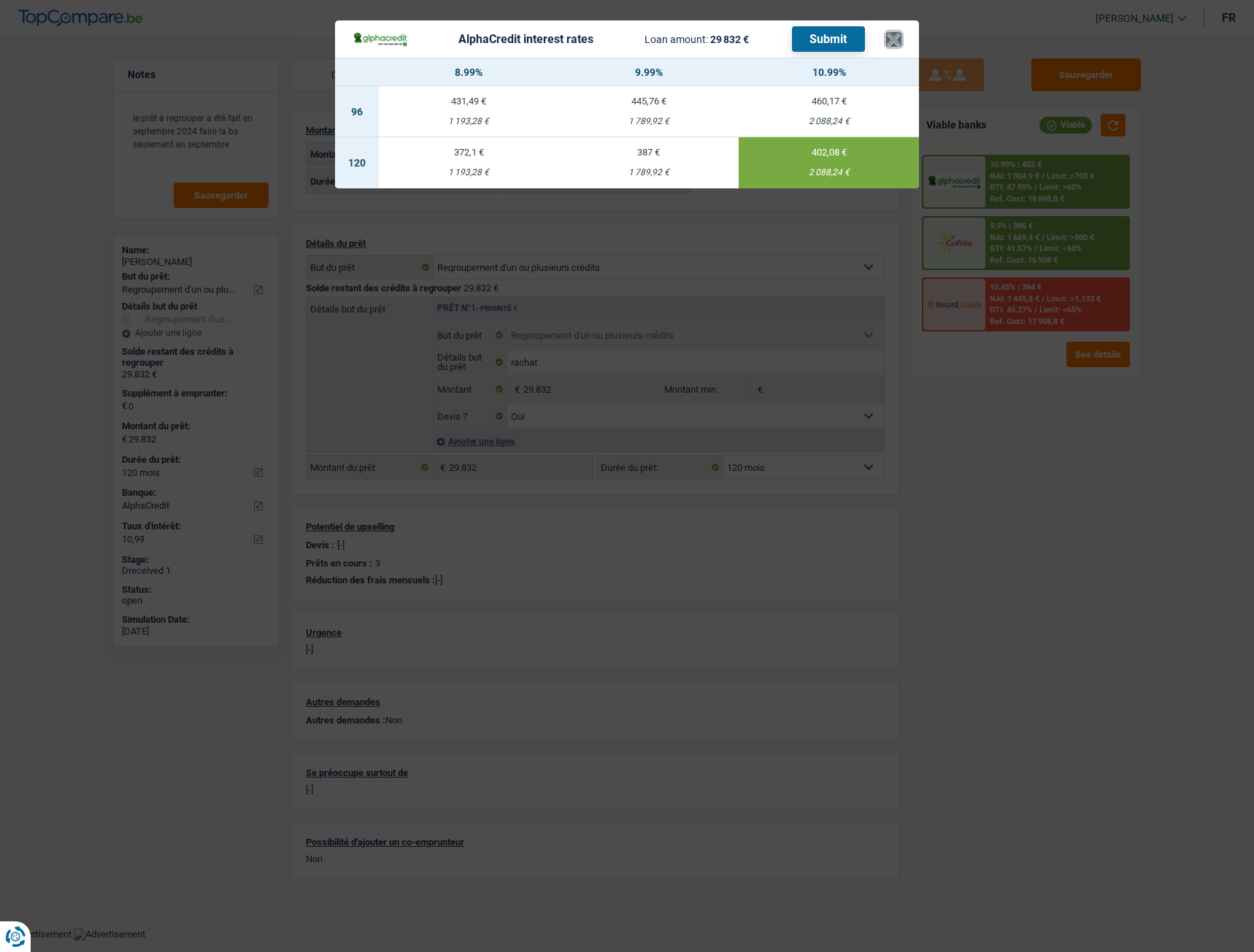
click at [892, 41] on button "×" at bounding box center [893, 39] width 15 height 15
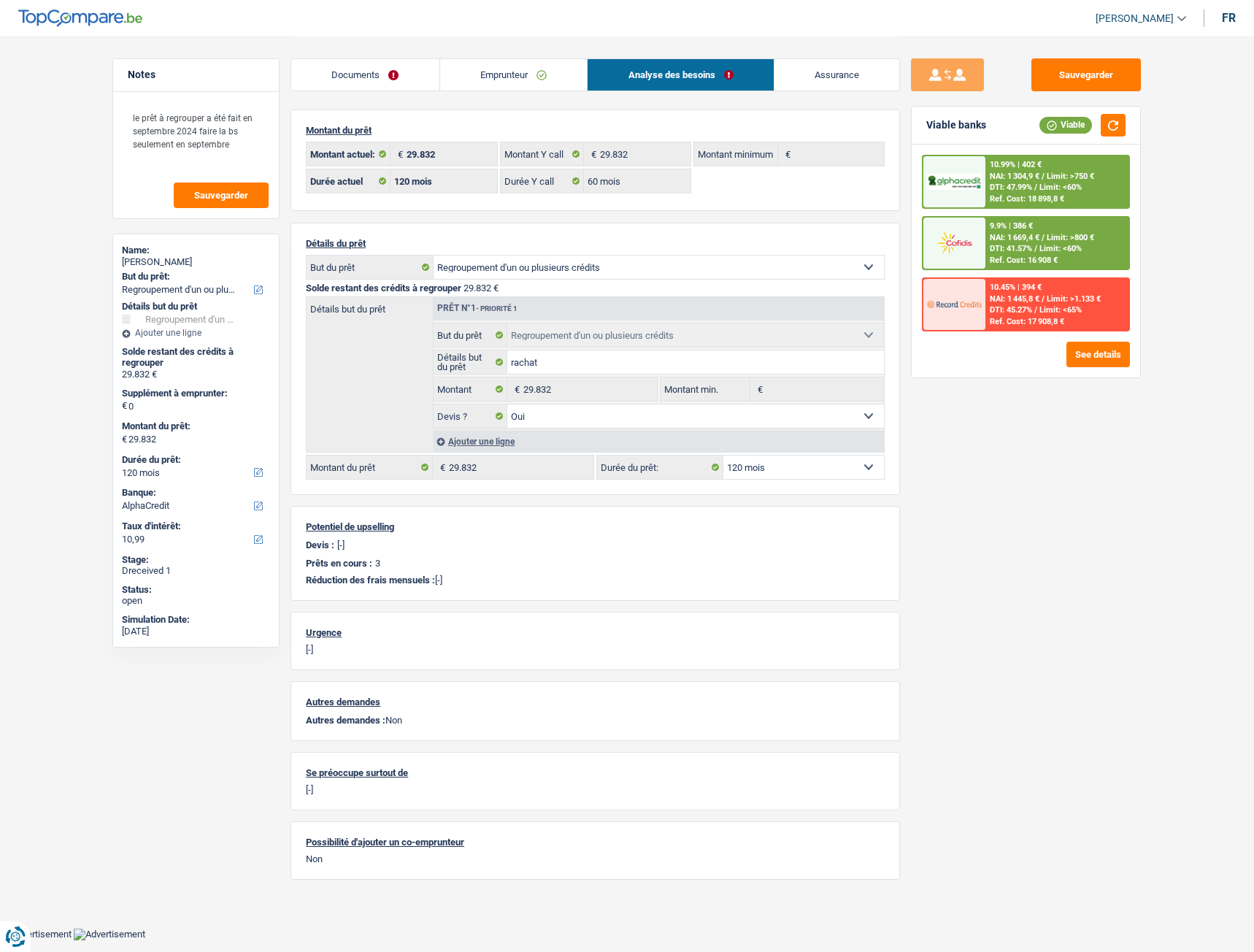
click at [356, 83] on link "Documents" at bounding box center [365, 74] width 148 height 32
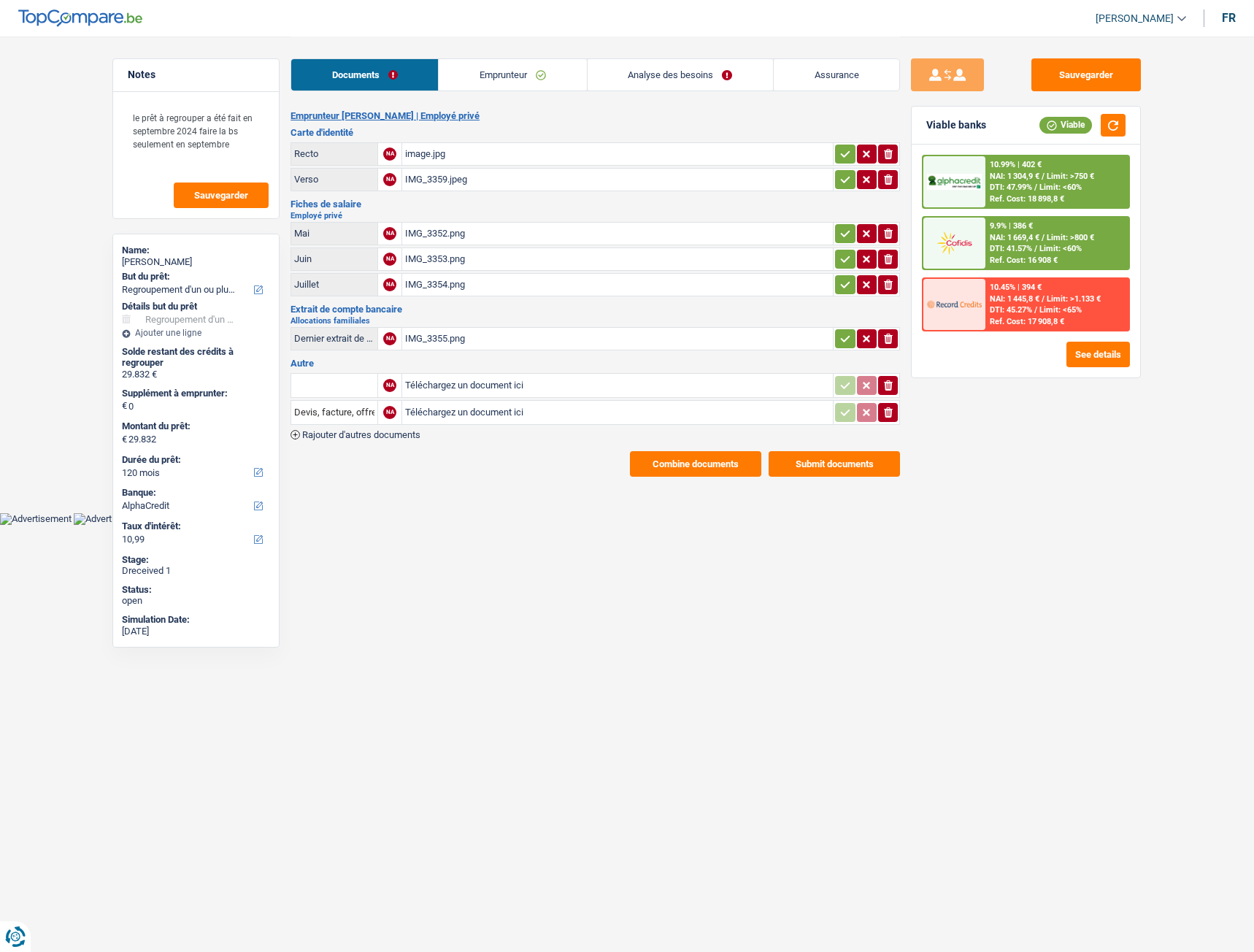
click at [435, 236] on div "IMG_3352.png" at bounding box center [618, 233] width 425 height 22
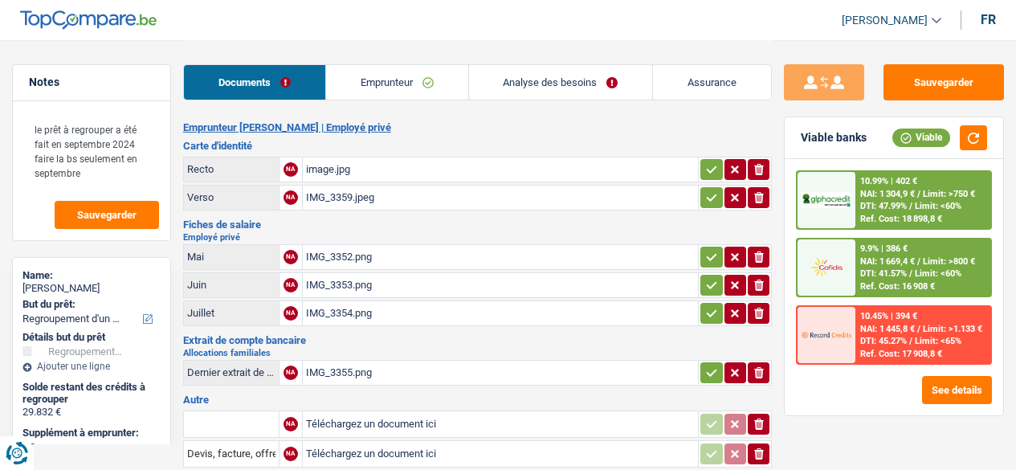
select select "refinancing"
select select "120"
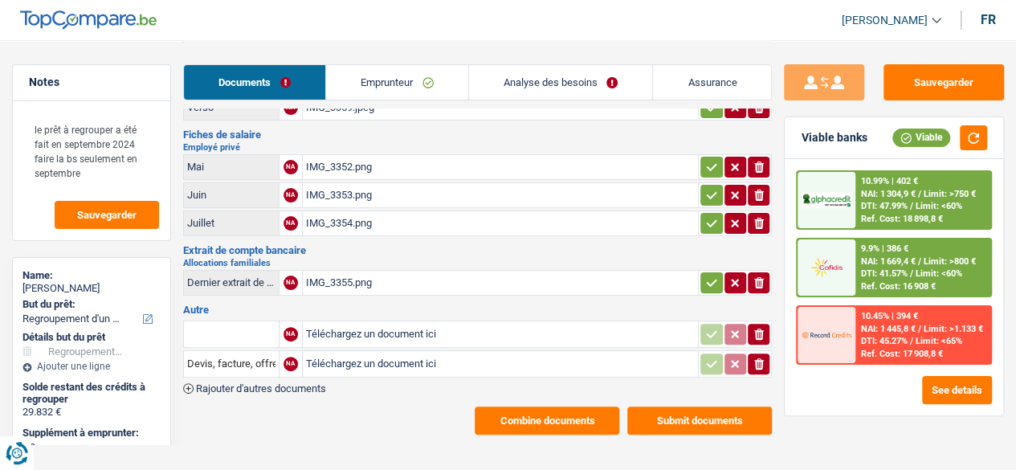
scroll to position [100, 0]
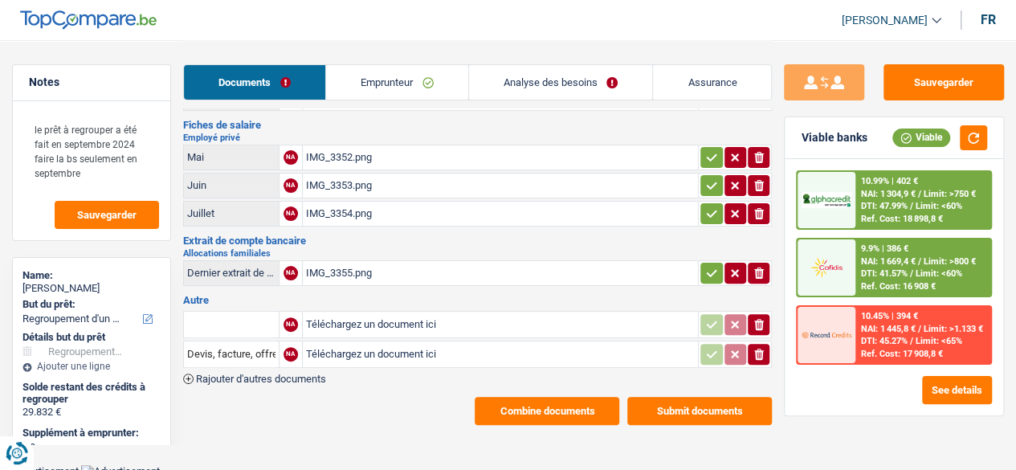
click at [914, 258] on span "NAI: 1 669,4 €" at bounding box center [887, 261] width 55 height 10
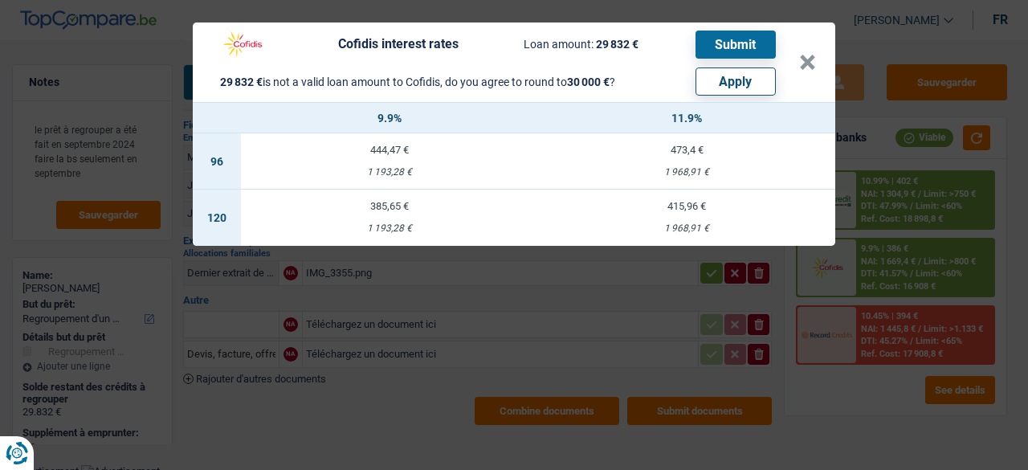
click at [705, 225] on div "1 968,91 €" at bounding box center [686, 228] width 297 height 10
select select "cofidis"
type input "11,90"
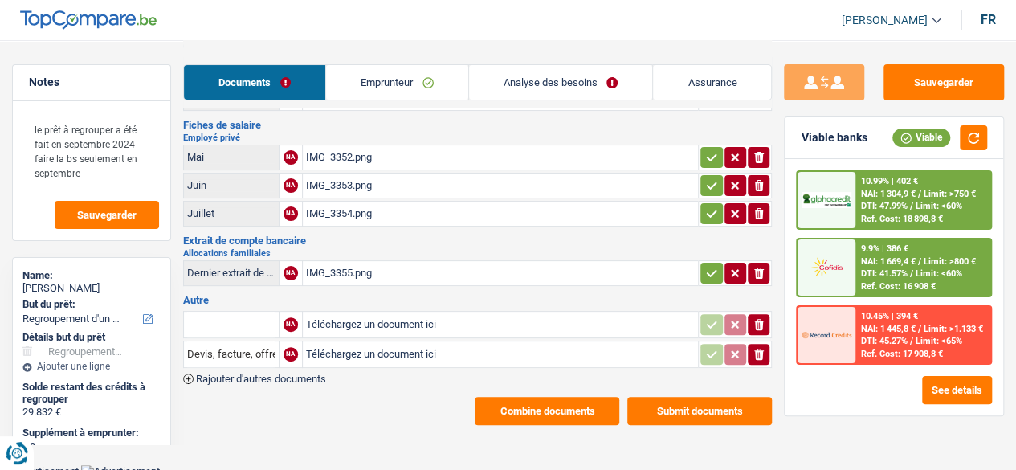
click at [905, 256] on span "NAI: 1 669,4 €" at bounding box center [887, 261] width 55 height 10
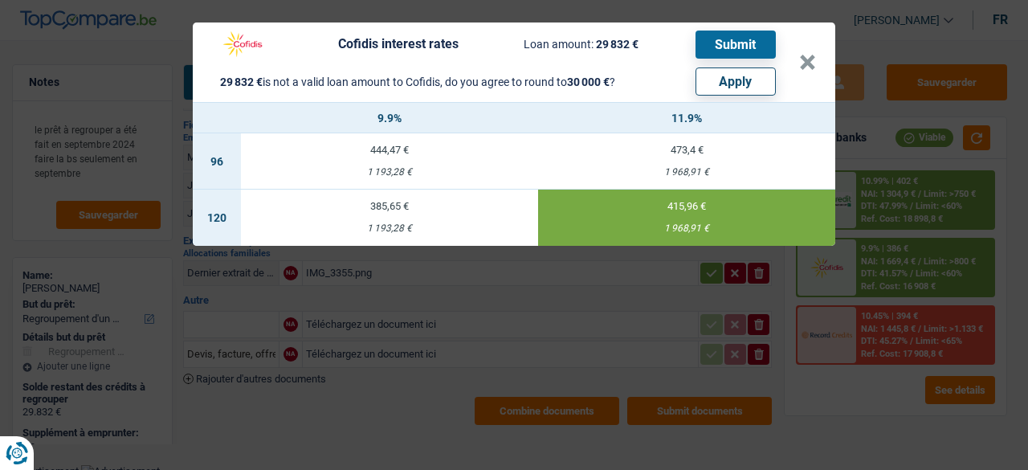
click at [728, 84] on button "Apply" at bounding box center [736, 81] width 80 height 28
type input "168"
type input "30.000"
select select "other"
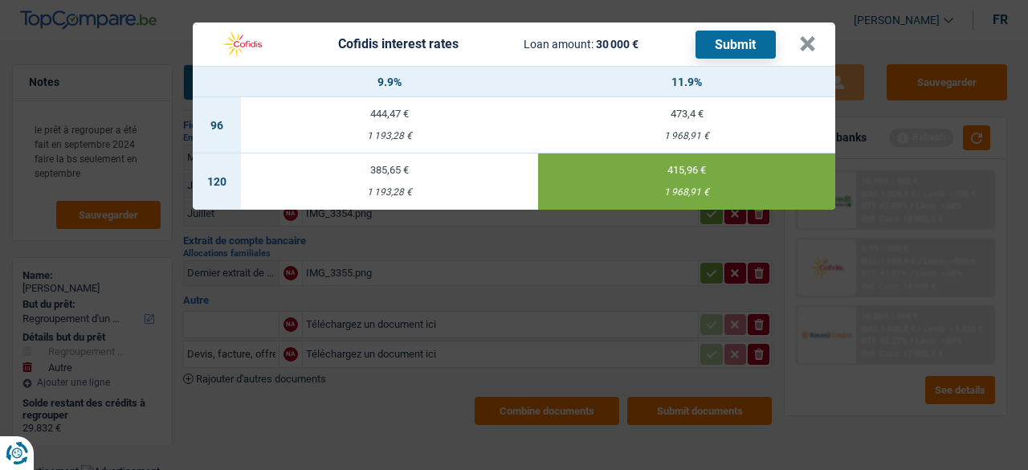
click at [749, 42] on button "Submit" at bounding box center [736, 45] width 80 height 28
click at [815, 43] on header "Cofidis interest rates Loan amount: 30 000 € Submit ×" at bounding box center [514, 43] width 643 height 43
click at [810, 46] on button "×" at bounding box center [807, 44] width 17 height 16
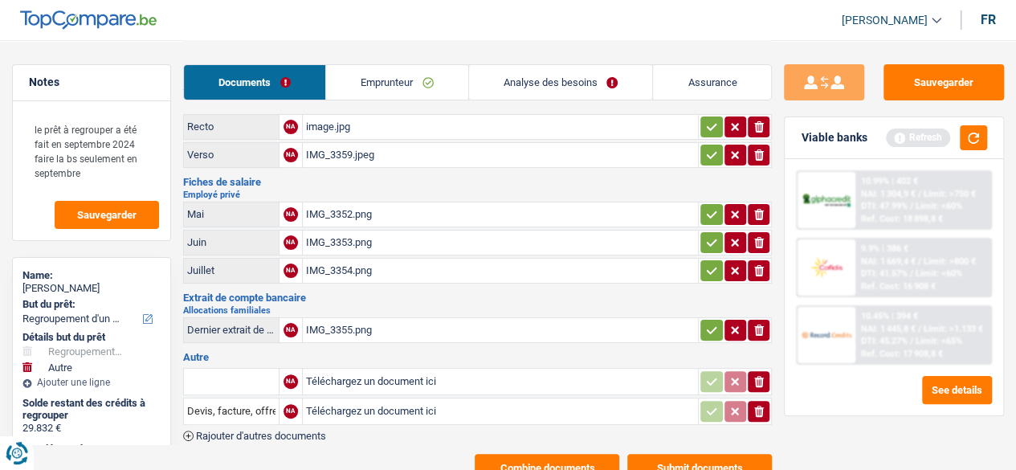
scroll to position [0, 0]
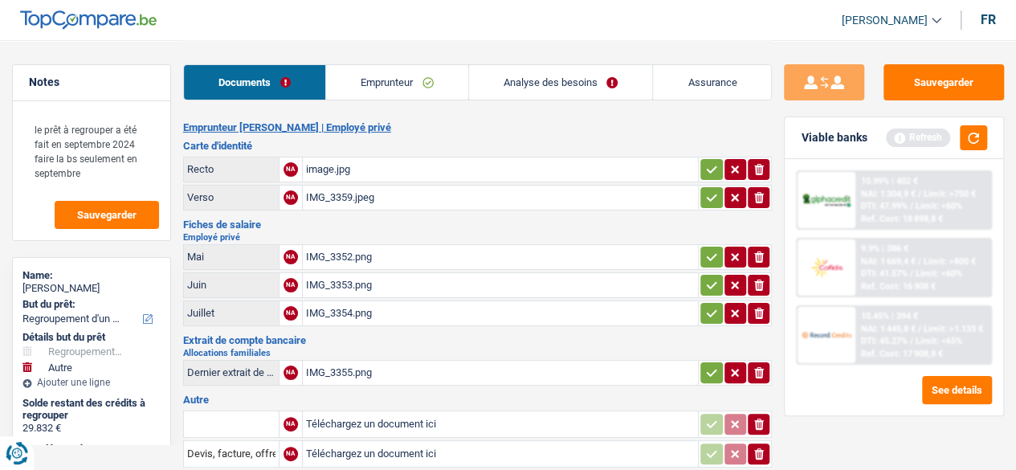
click at [381, 91] on link "Emprunteur" at bounding box center [397, 82] width 142 height 35
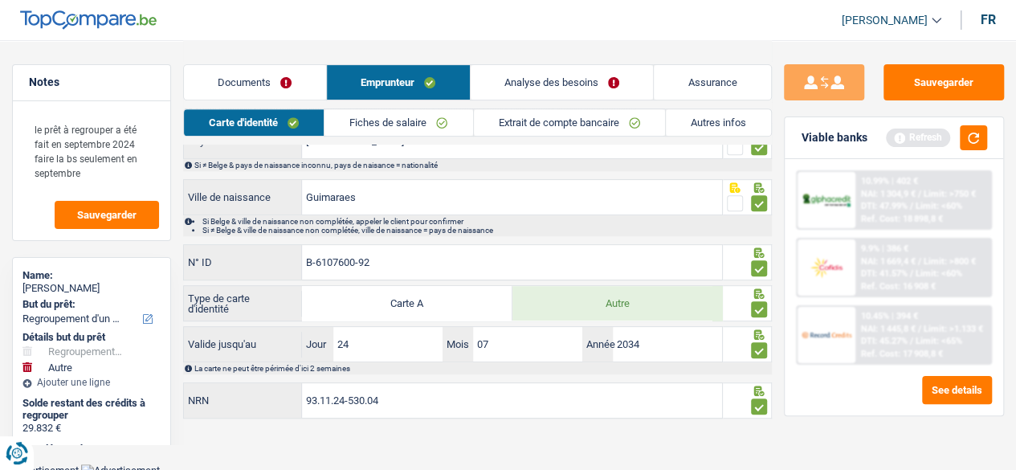
scroll to position [300, 0]
click at [416, 129] on link "Fiches de salaire" at bounding box center [399, 122] width 148 height 27
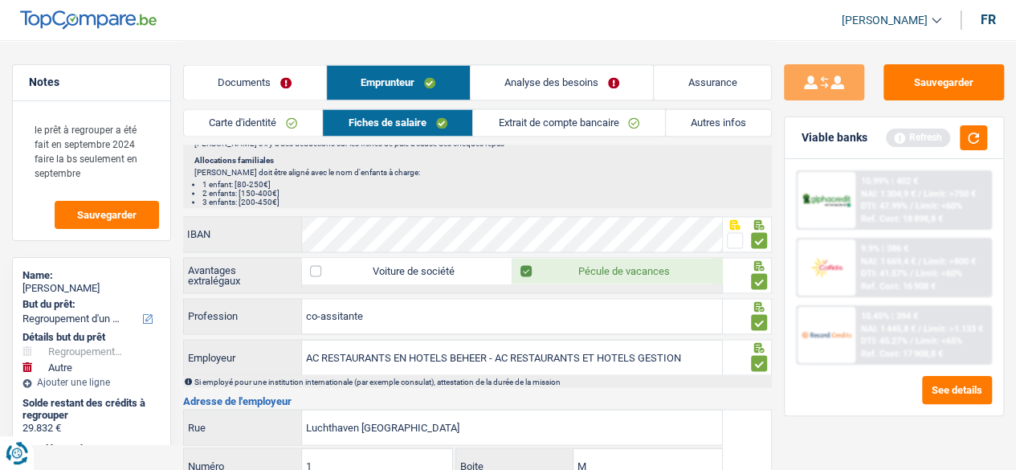
scroll to position [1345, 0]
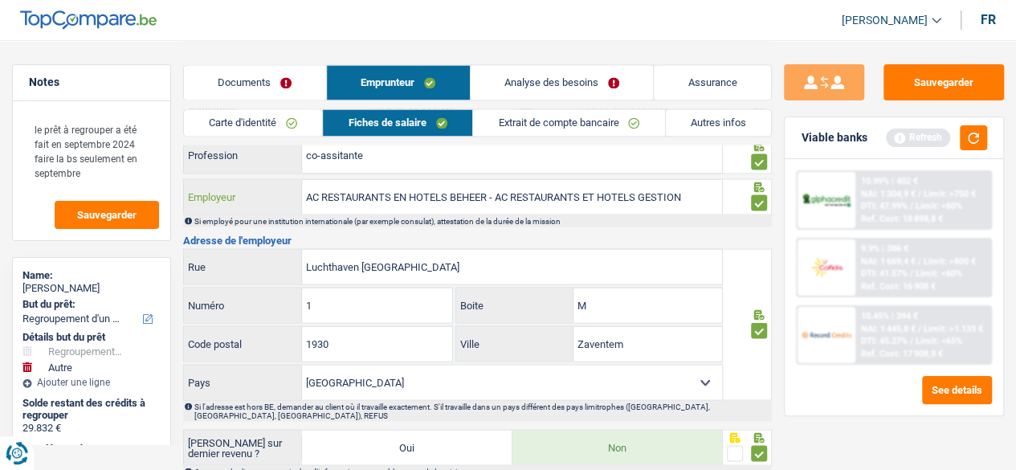
click at [703, 187] on input "AC RESTAURANTS EN HOTELS BEHEER - AC RESTAURANTS ET HOTELS GESTION" at bounding box center [512, 196] width 420 height 35
click at [757, 194] on span at bounding box center [759, 202] width 16 height 16
click at [0, 0] on input "radio" at bounding box center [0, 0] width 0 height 0
drag, startPoint x: 549, startPoint y: 183, endPoint x: 315, endPoint y: 197, distance: 235.0
click at [289, 190] on div "AC RESTAURANTS EN HOTELS BEHEER - AC RESTAURANTS ET HOTELS GESTION Employeur" at bounding box center [453, 196] width 539 height 35
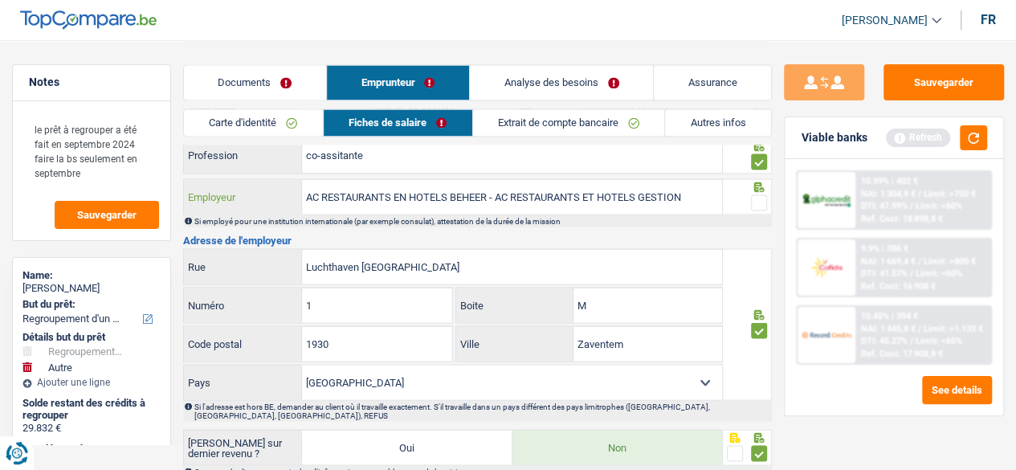
click at [715, 192] on input "AC RESTAURANTS EN HOTELS BEHEER - AC RESTAURANTS ET HOTELS GESTION" at bounding box center [512, 196] width 420 height 35
drag, startPoint x: 713, startPoint y: 187, endPoint x: 492, endPoint y: 182, distance: 221.8
click at [492, 182] on input "AC RESTAURANTS EN HOTELS BEHEER - AC RESTAURANTS ET HOTELS GESTION" at bounding box center [512, 196] width 420 height 35
type input "AC RESTAURANTS EN HOTELS BEHEER"
click at [755, 194] on span at bounding box center [759, 202] width 16 height 16
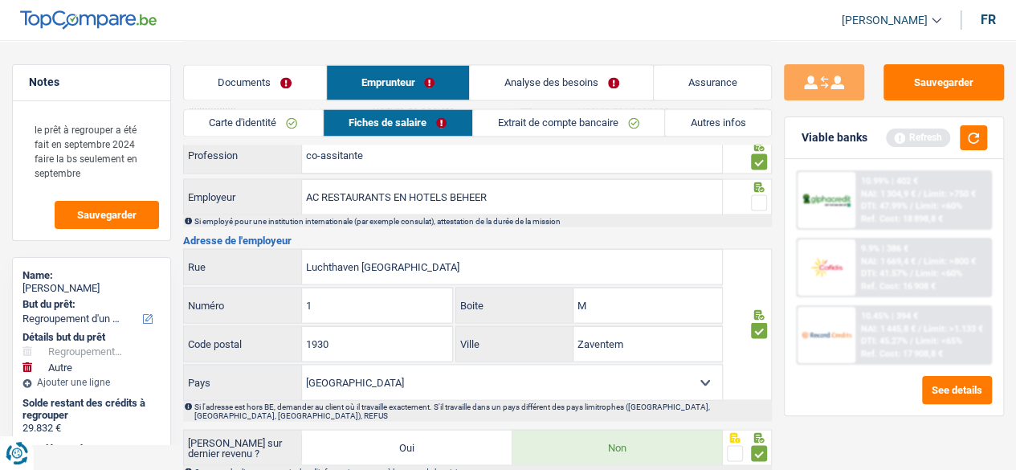
click at [0, 0] on input "radio" at bounding box center [0, 0] width 0 height 0
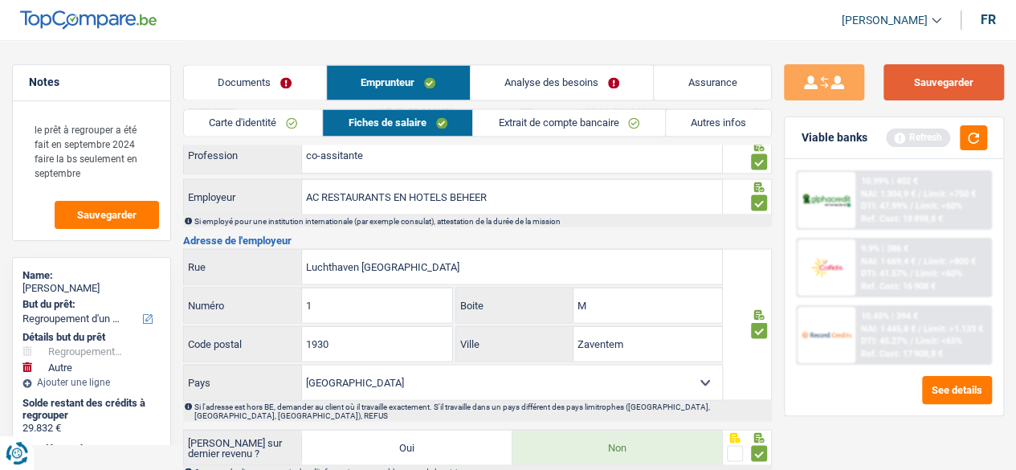
click at [945, 74] on button "Sauvegarder" at bounding box center [944, 82] width 120 height 36
click at [974, 137] on button "button" at bounding box center [973, 137] width 27 height 25
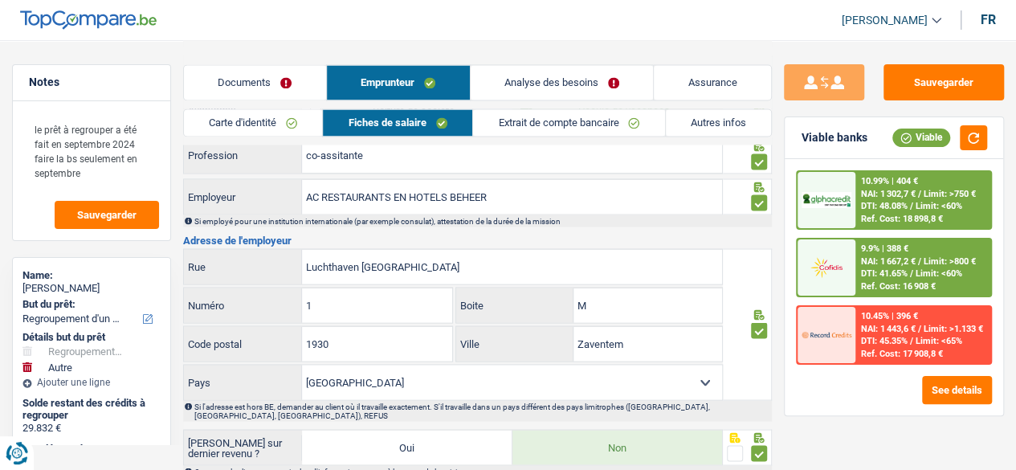
click at [873, 265] on span "NAI: 1 667,2 €" at bounding box center [887, 261] width 55 height 10
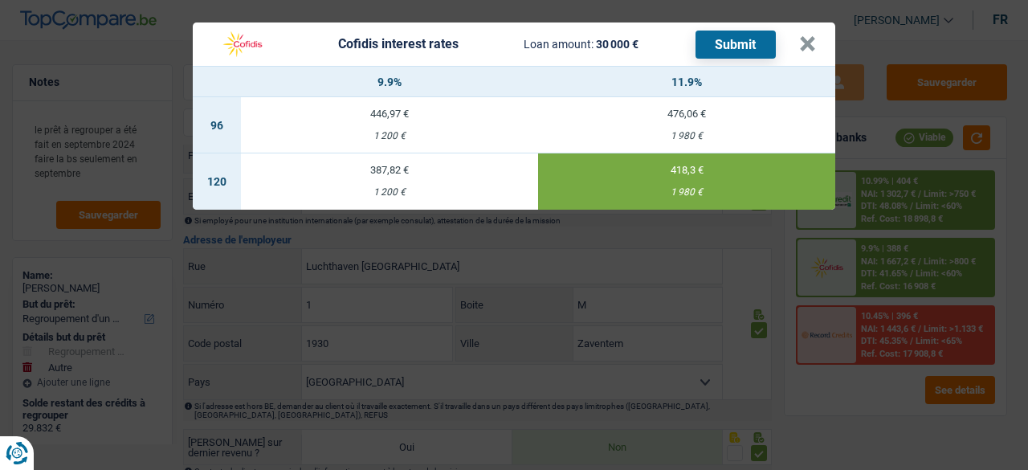
click at [717, 192] on div "1 980 €" at bounding box center [686, 192] width 297 height 10
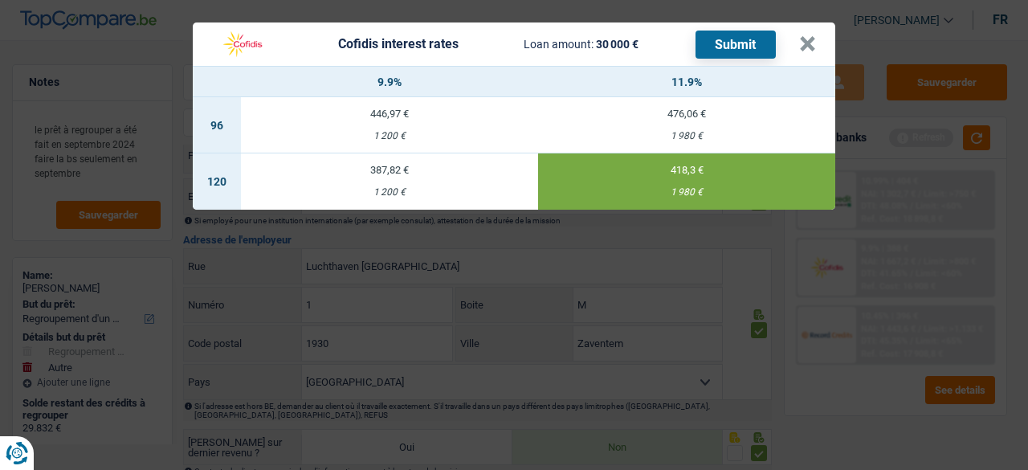
click at [746, 42] on button "Submit" at bounding box center [736, 45] width 80 height 28
click at [803, 47] on button "×" at bounding box center [807, 44] width 17 height 16
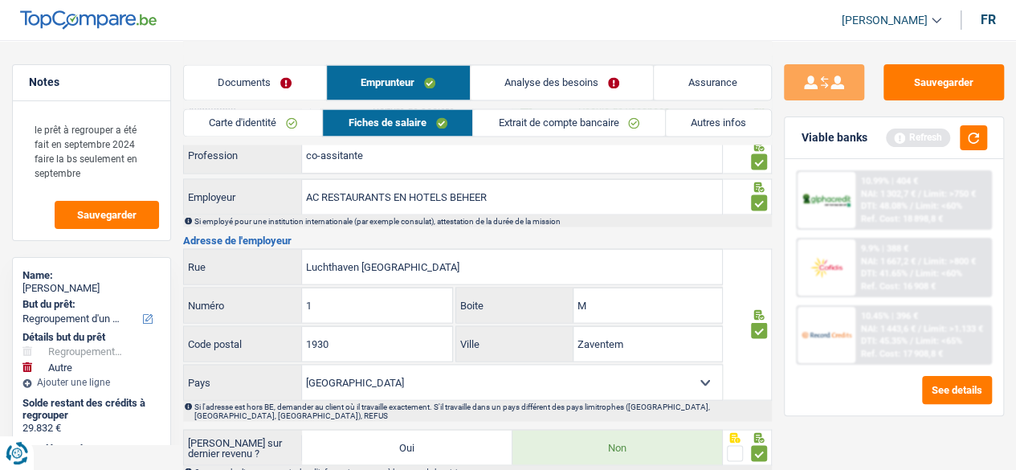
click at [233, 88] on link "Documents" at bounding box center [255, 82] width 142 height 35
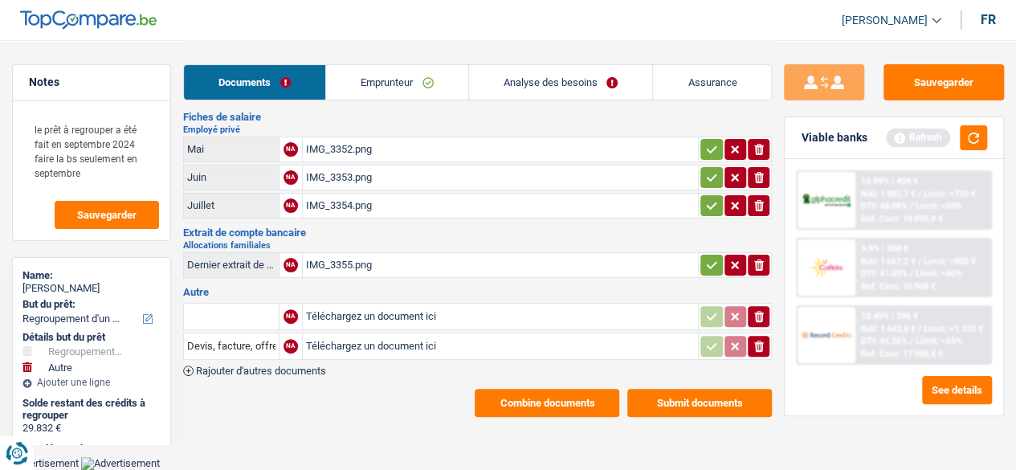
scroll to position [100, 0]
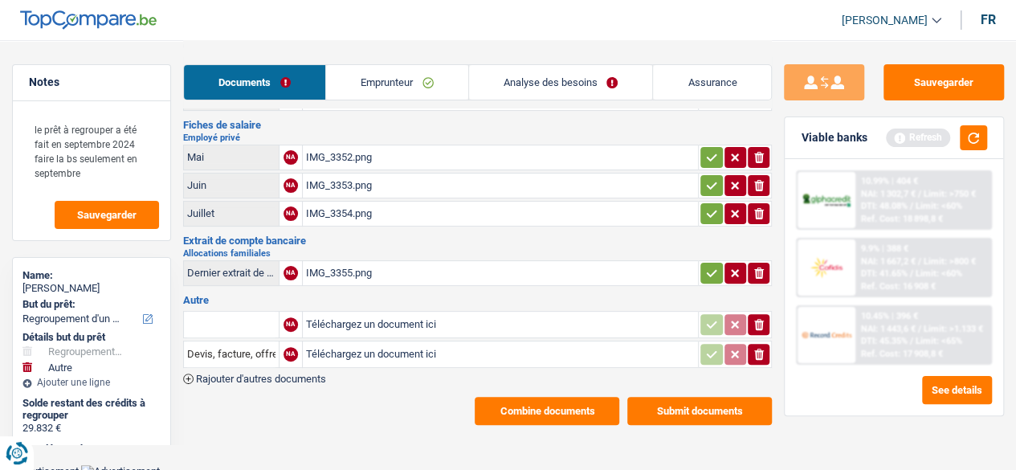
click at [688, 407] on button "Submit documents" at bounding box center [699, 411] width 145 height 28
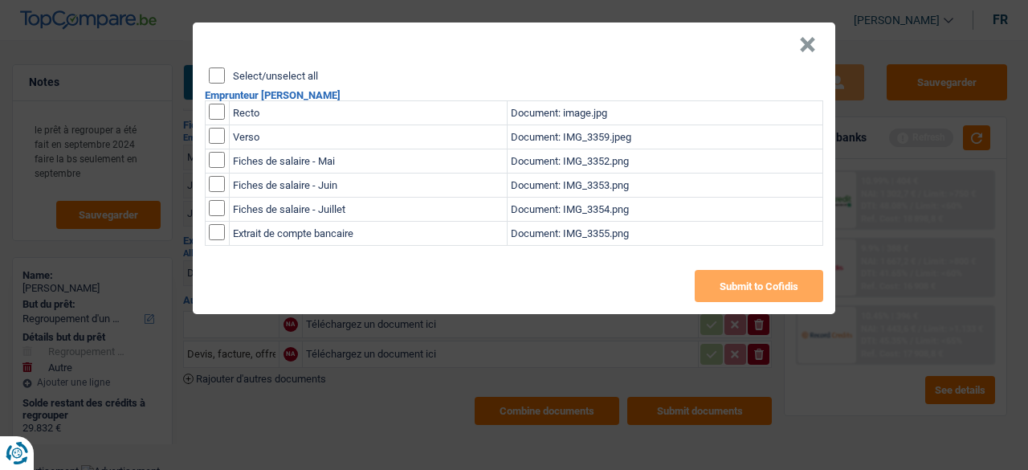
click at [215, 81] on input "Select/unselect all" at bounding box center [217, 75] width 16 height 16
checkbox input "true"
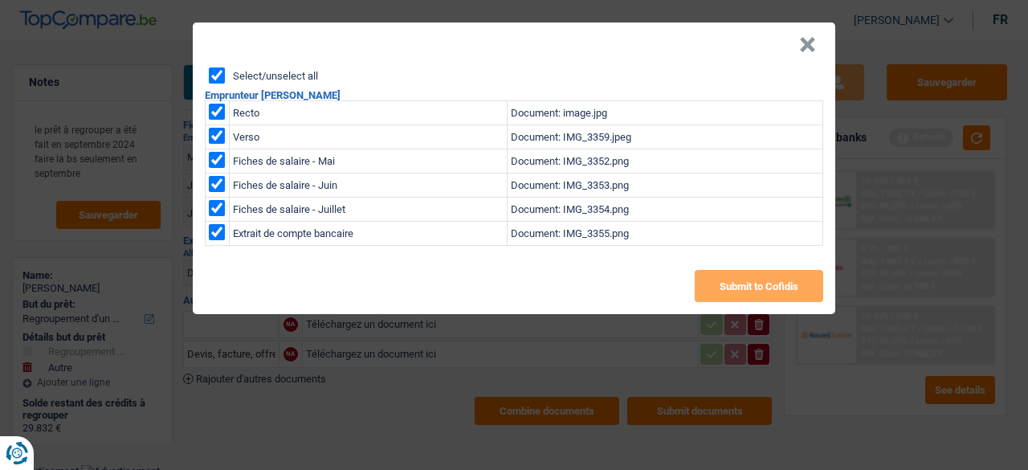
checkbox input "true"
click at [749, 297] on button "Submit to Cofidis" at bounding box center [759, 286] width 129 height 32
click at [810, 48] on button "×" at bounding box center [807, 45] width 17 height 16
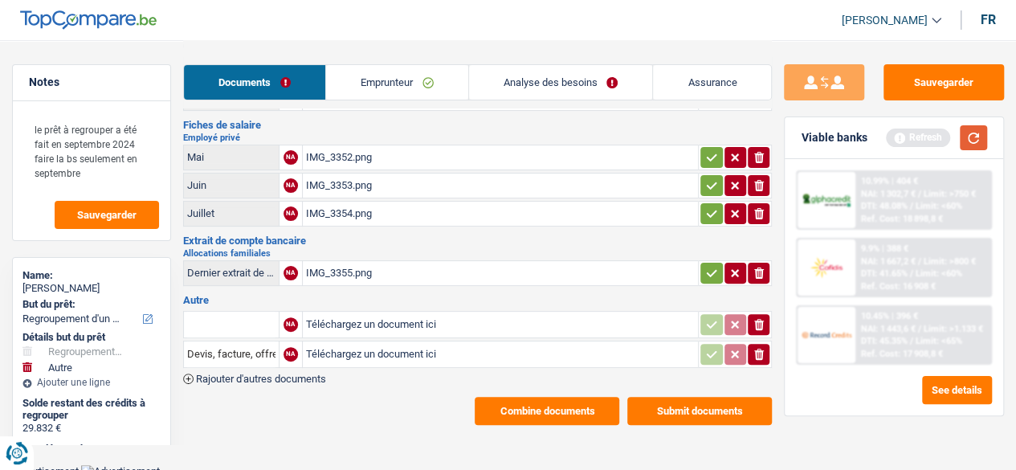
click at [974, 133] on button "button" at bounding box center [973, 137] width 27 height 25
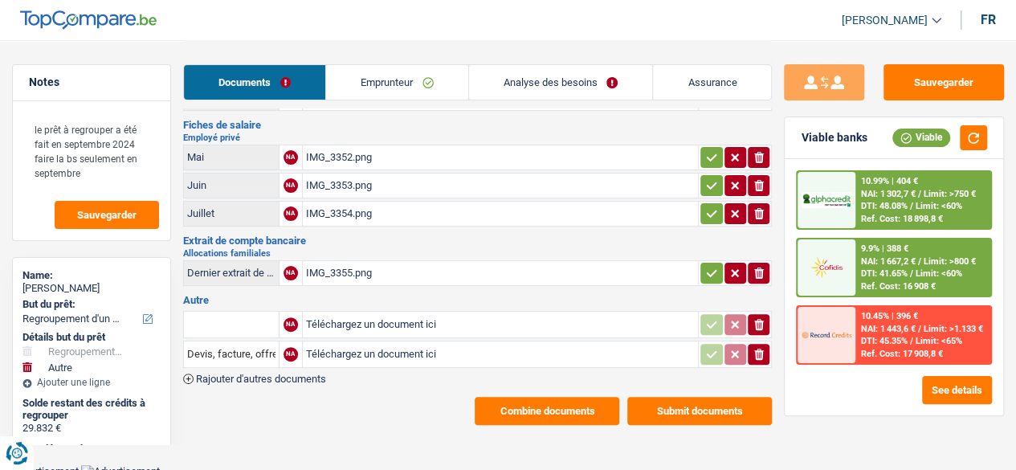
click at [553, 398] on button "Combine documents" at bounding box center [547, 411] width 145 height 28
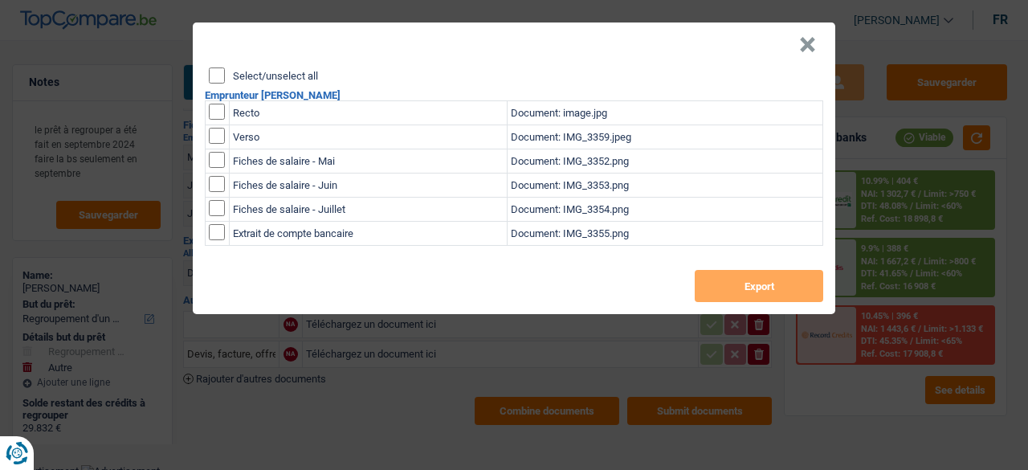
click at [217, 80] on input "Select/unselect all" at bounding box center [217, 75] width 16 height 16
checkbox input "true"
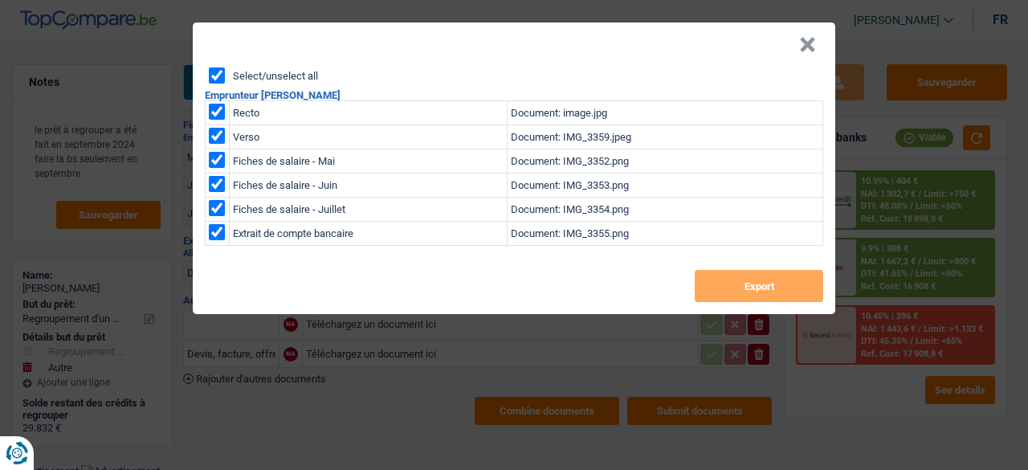
checkbox input "true"
click at [728, 292] on button "Export" at bounding box center [759, 286] width 129 height 32
click at [811, 46] on button "×" at bounding box center [807, 45] width 17 height 16
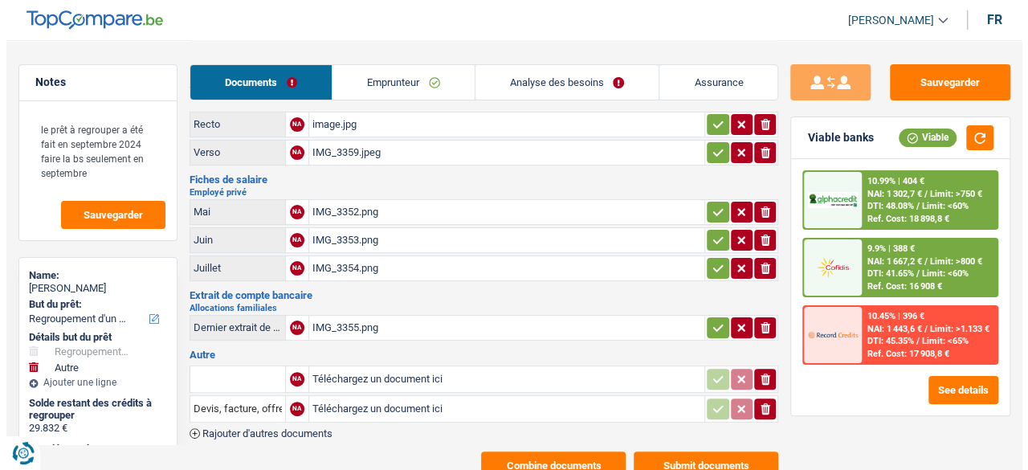
scroll to position [0, 0]
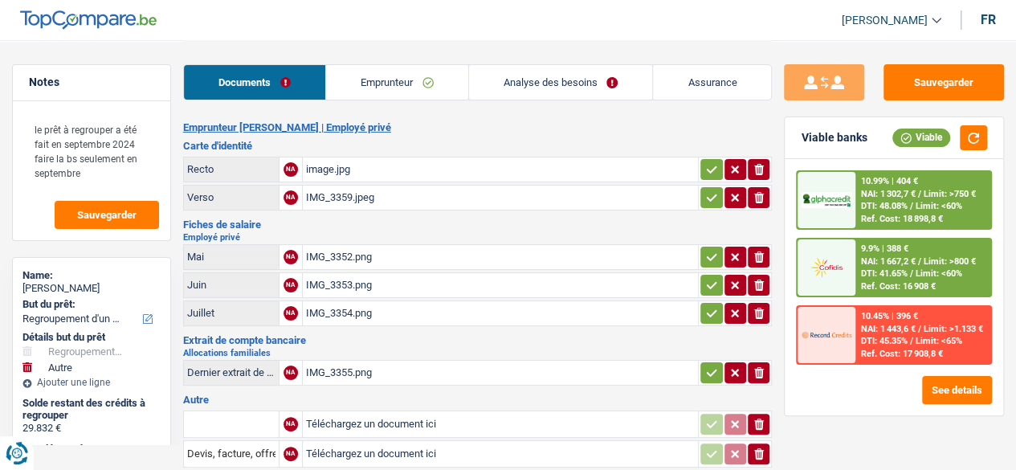
click at [876, 340] on span "DTI: 45.35%" at bounding box center [883, 341] width 47 height 10
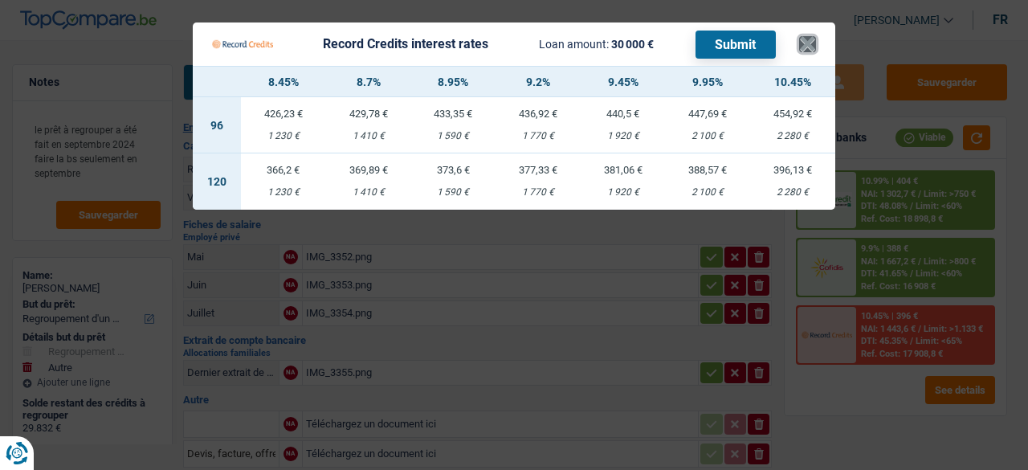
click at [806, 43] on button "×" at bounding box center [807, 44] width 17 height 16
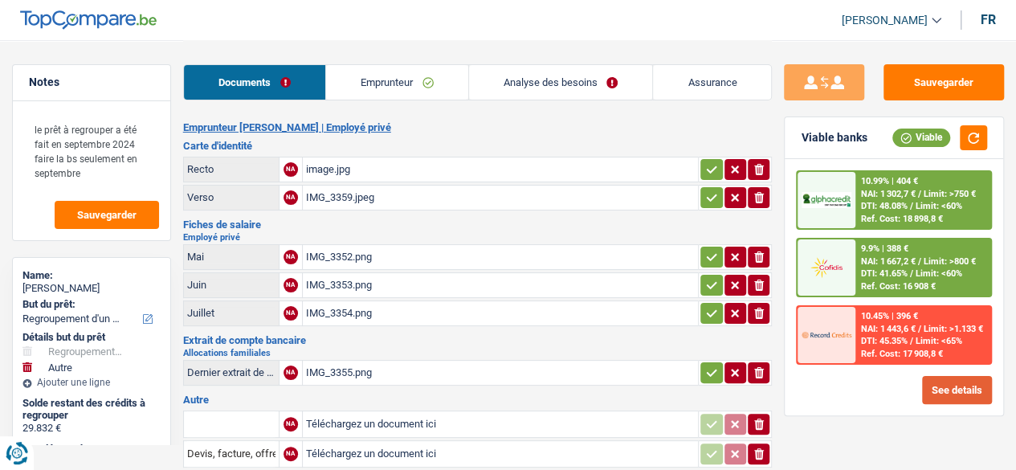
click at [952, 389] on button "See details" at bounding box center [957, 390] width 70 height 28
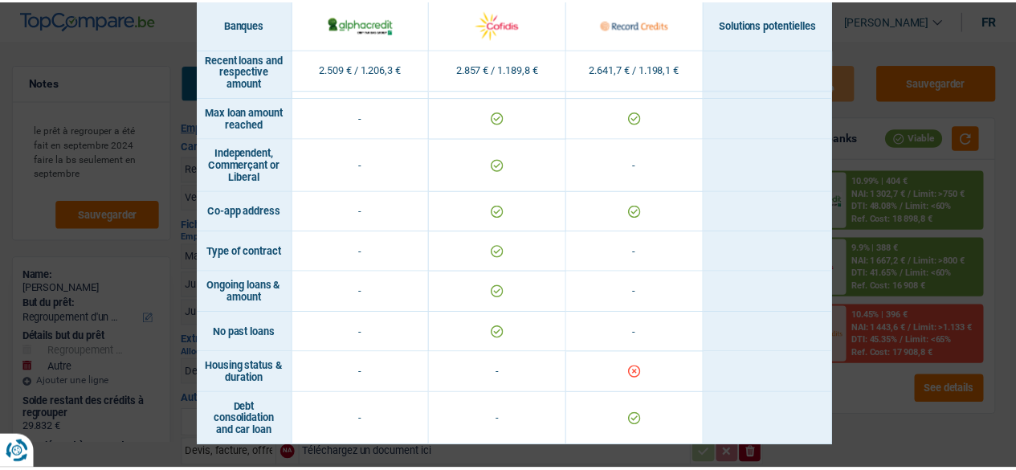
scroll to position [1094, 0]
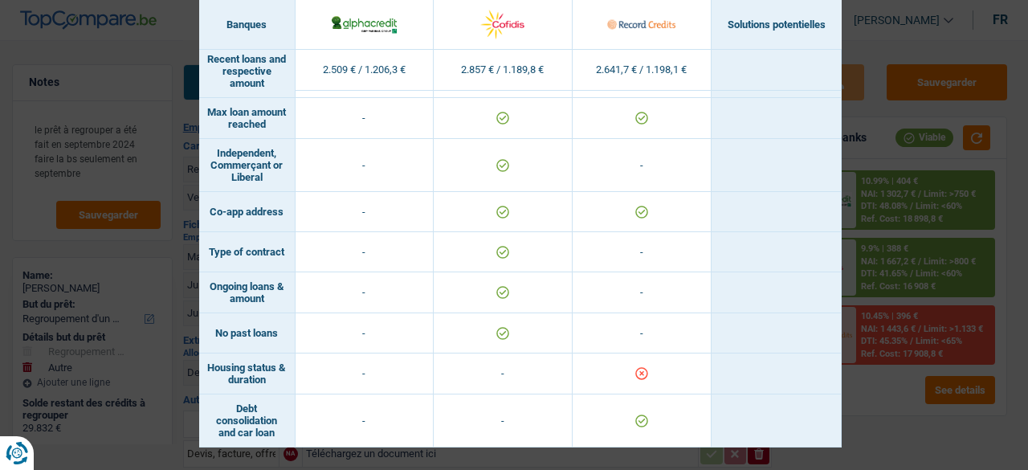
click at [872, 43] on div "Banks conditions × Banques Solutions potentielles Revenus / Charges 2.509 € / 1…" at bounding box center [514, 235] width 1028 height 470
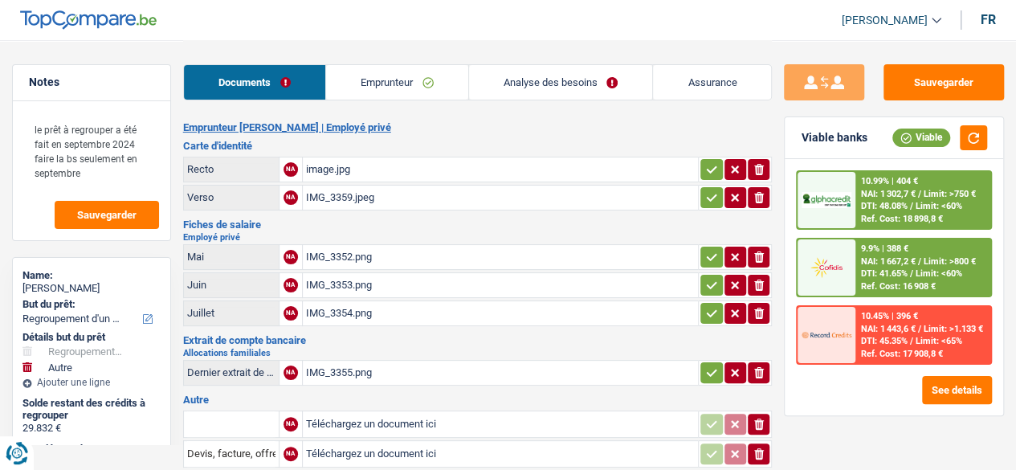
click at [877, 322] on div "10.45% | 396 € NAI: 1 443,6 € / Limit: >1.133 € DTI: 45.35% / Limit: <65% Ref. …" at bounding box center [923, 335] width 135 height 56
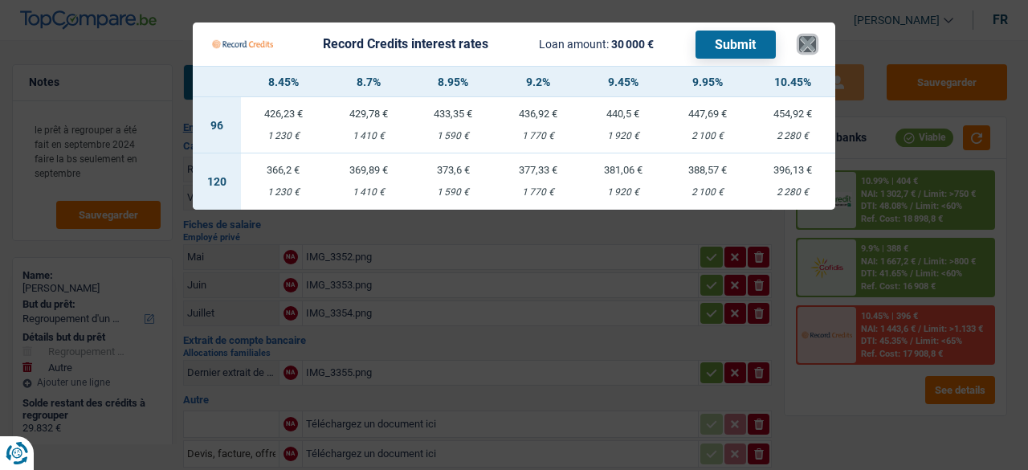
click at [811, 46] on button "×" at bounding box center [807, 44] width 17 height 16
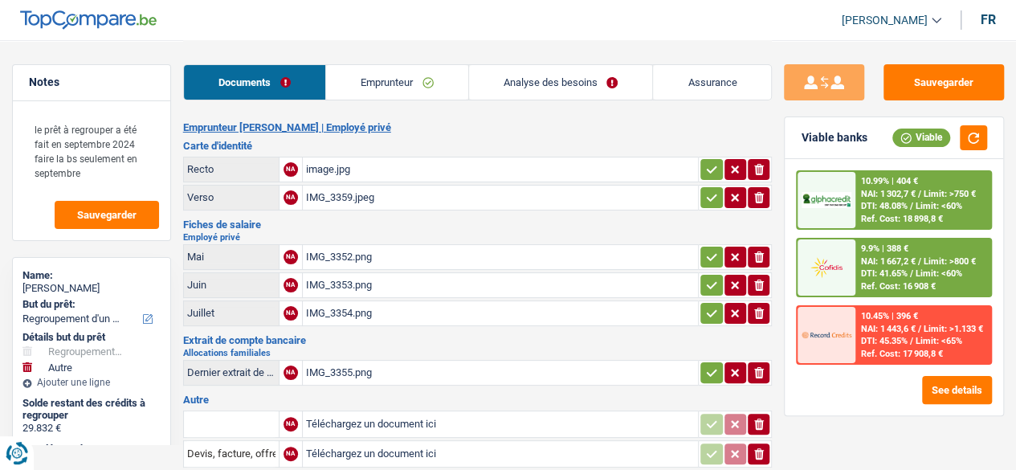
click at [591, 80] on link "Analyse des besoins" at bounding box center [561, 82] width 184 height 35
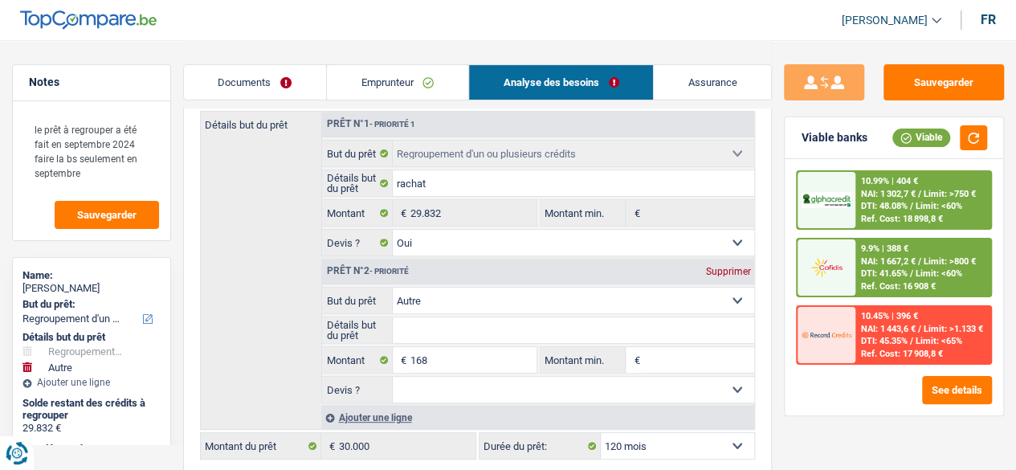
scroll to position [241, 0]
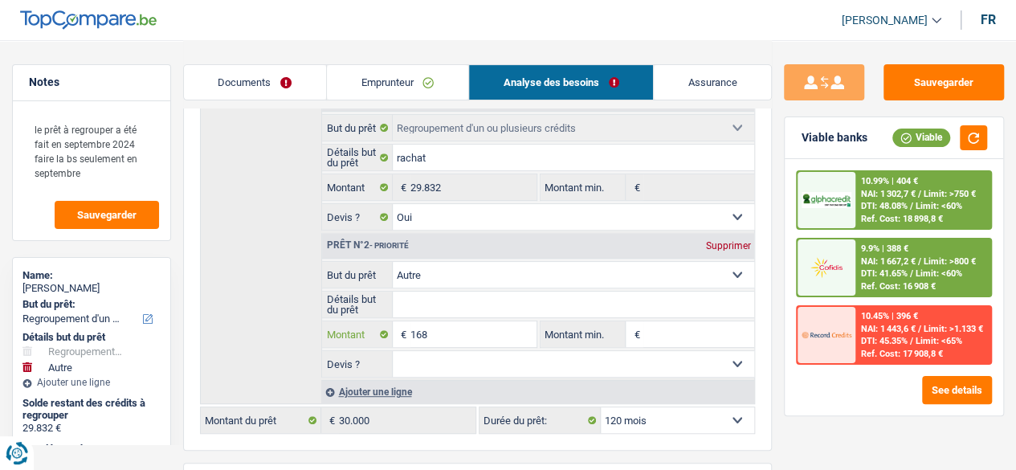
select select
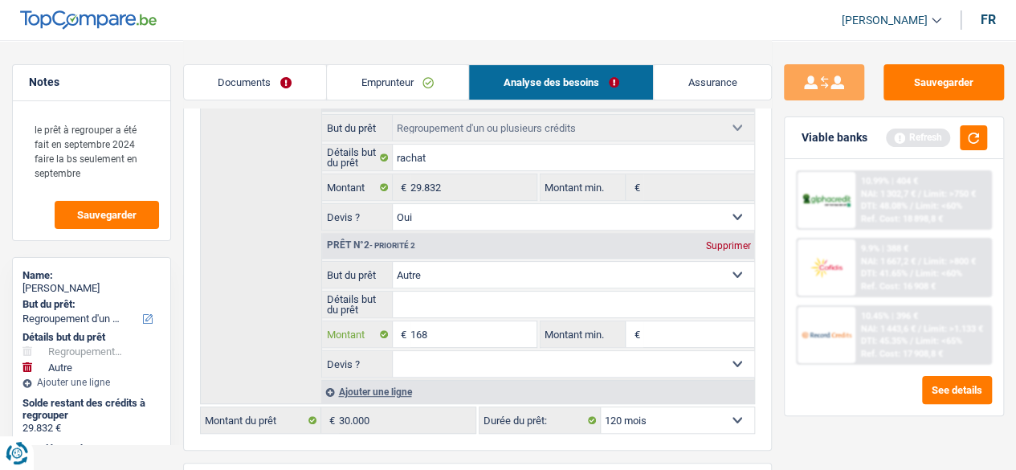
type input "16"
select select
type input "1"
select select
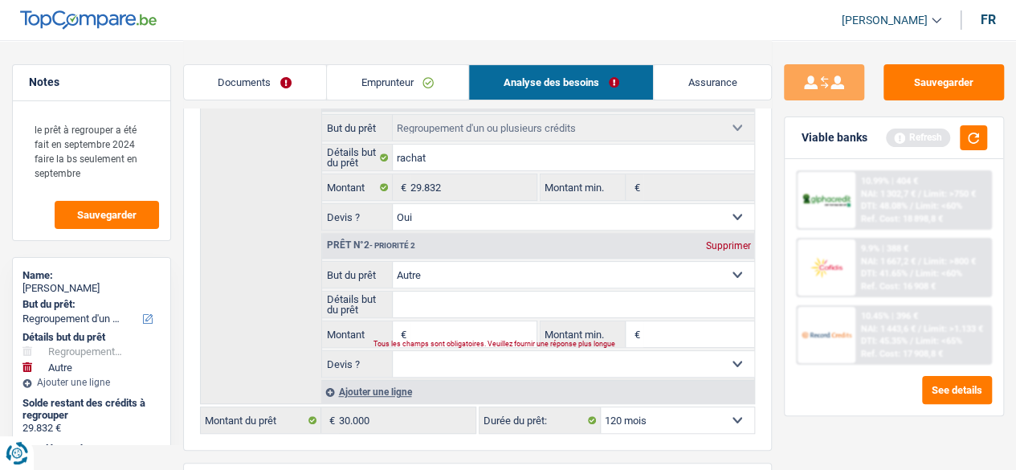
type input "0"
type input "29.832"
click at [736, 245] on div "Supprimer" at bounding box center [727, 246] width 53 height 10
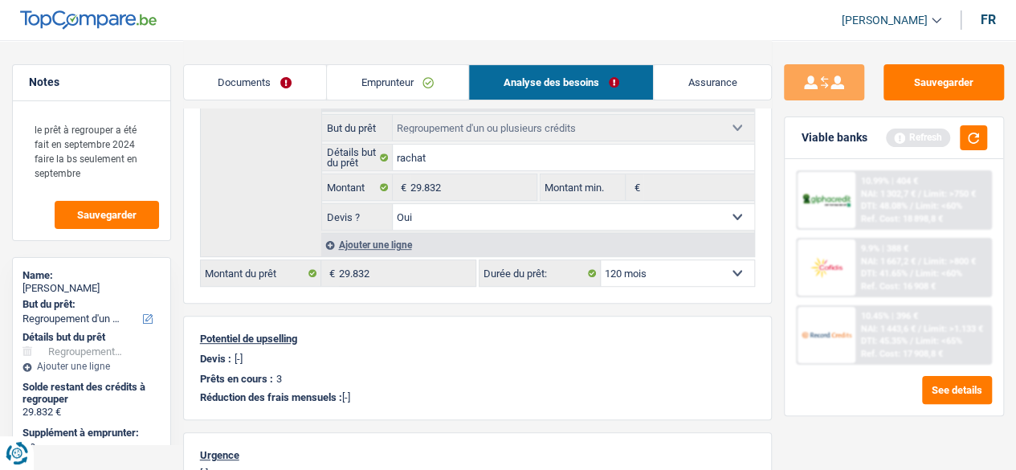
click at [737, 265] on select "12 mois 18 mois 24 mois 30 mois 36 mois 42 mois 48 mois 60 mois 72 mois 84 mois…" at bounding box center [678, 273] width 154 height 26
select select "84"
click at [601, 260] on select "12 mois 18 mois 24 mois 30 mois 36 mois 42 mois 48 mois 60 mois 72 mois 84 mois…" at bounding box center [678, 273] width 154 height 26
select select "84"
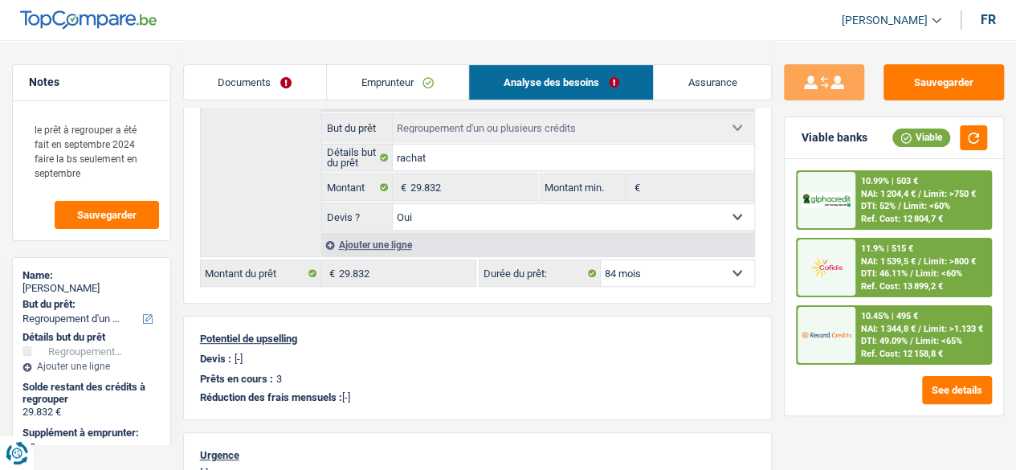
click at [871, 324] on span "NAI: 1 344,8 €" at bounding box center [887, 329] width 55 height 10
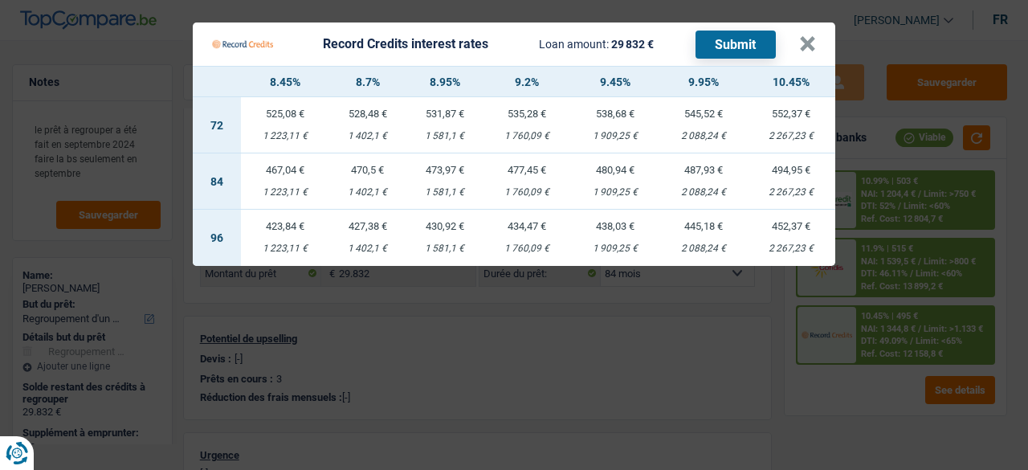
click at [786, 176] on td "494,95 € 2 267,23 €" at bounding box center [791, 181] width 88 height 56
select select "record credits"
type input "10,45"
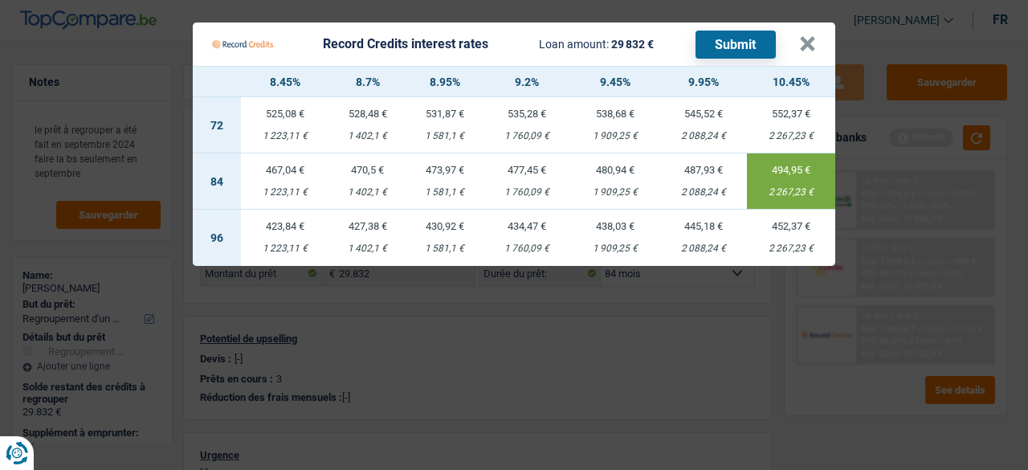
click at [745, 42] on button "Submit" at bounding box center [736, 45] width 80 height 28
click at [805, 36] on button "×" at bounding box center [807, 44] width 17 height 16
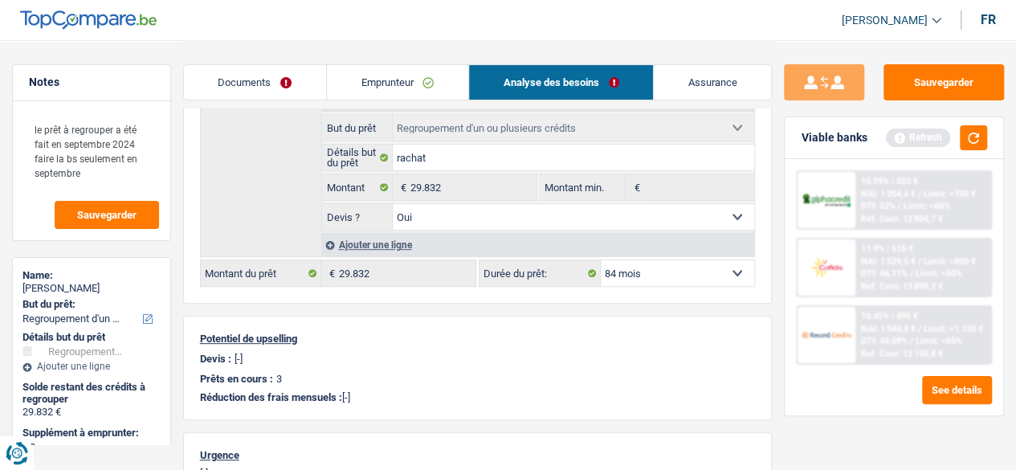
click at [246, 86] on link "Documents" at bounding box center [255, 82] width 142 height 35
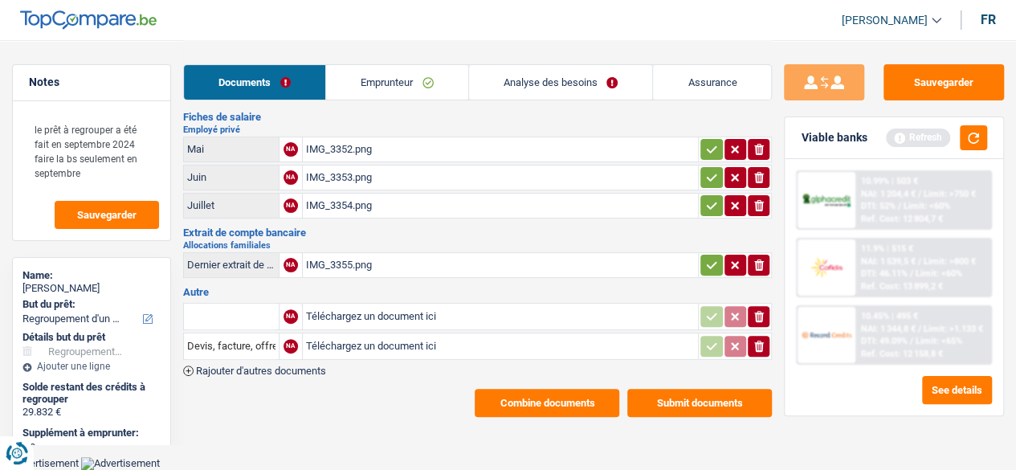
scroll to position [100, 0]
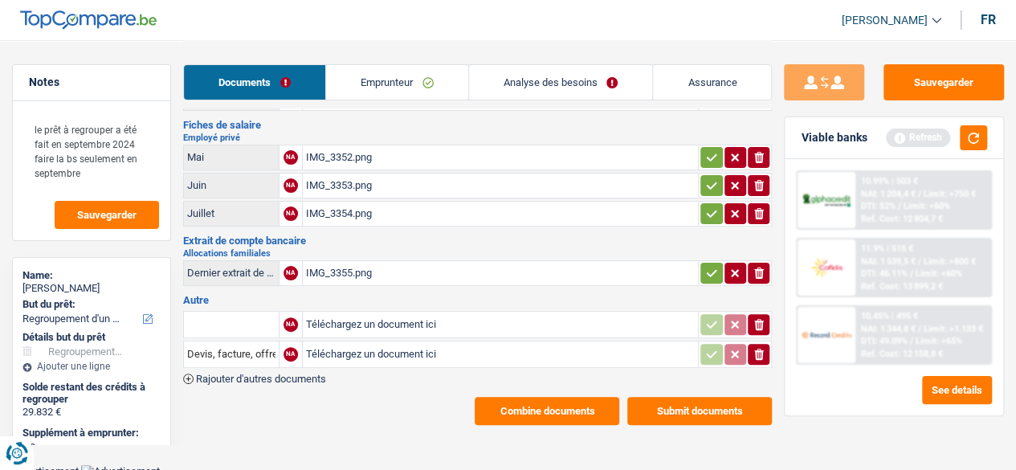
click at [389, 85] on link "Emprunteur" at bounding box center [397, 82] width 142 height 35
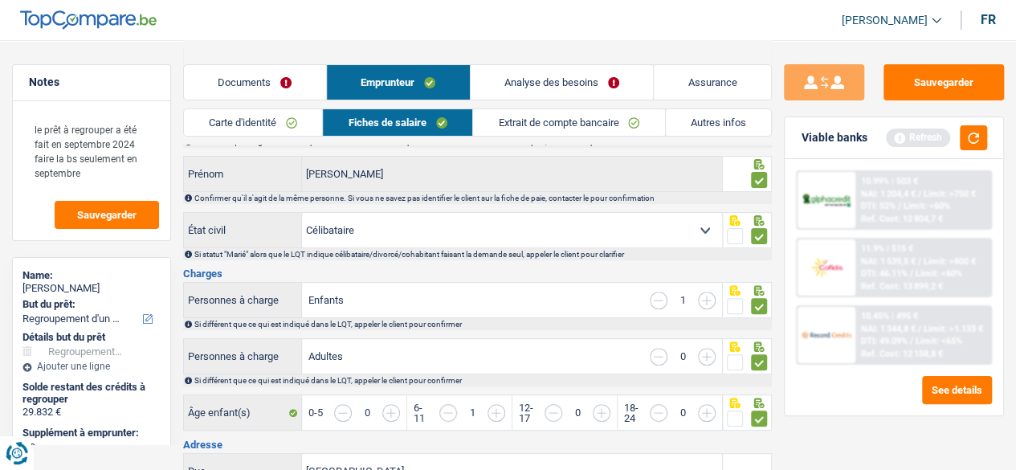
click at [566, 81] on link "Analyse des besoins" at bounding box center [562, 82] width 183 height 35
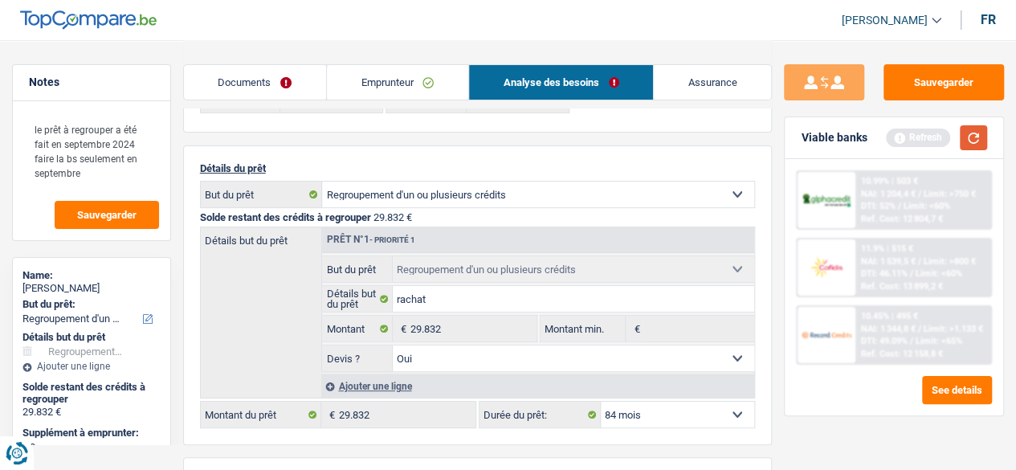
click at [977, 141] on button "button" at bounding box center [973, 137] width 27 height 25
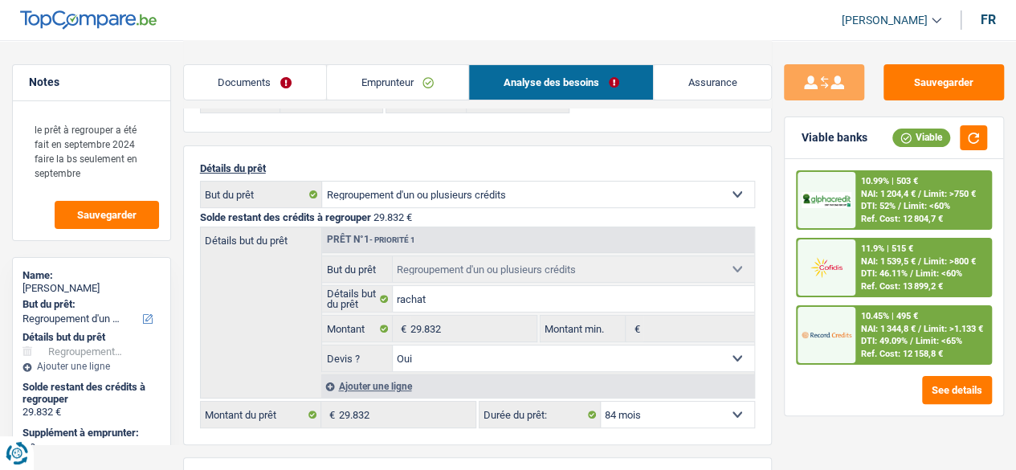
click at [902, 334] on div "10.45% | 495 € NAI: 1 344,8 € / Limit: >1.133 € DTI: 49.09% / Limit: <65% Ref. …" at bounding box center [923, 335] width 135 height 56
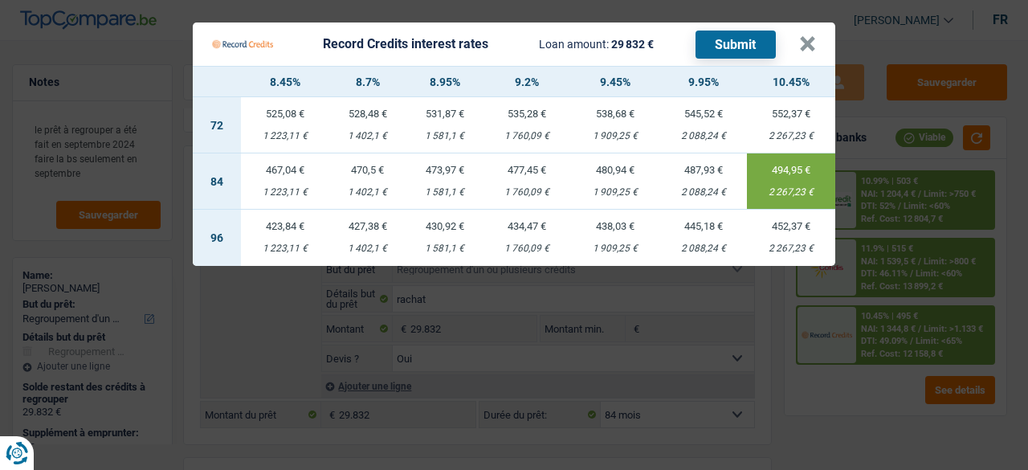
click at [818, 54] on Credits___BV_modal_header_ "Record Credits interest rates Loan amount: 29 832 € Submit ×" at bounding box center [514, 43] width 643 height 43
click at [811, 44] on button "×" at bounding box center [807, 44] width 17 height 16
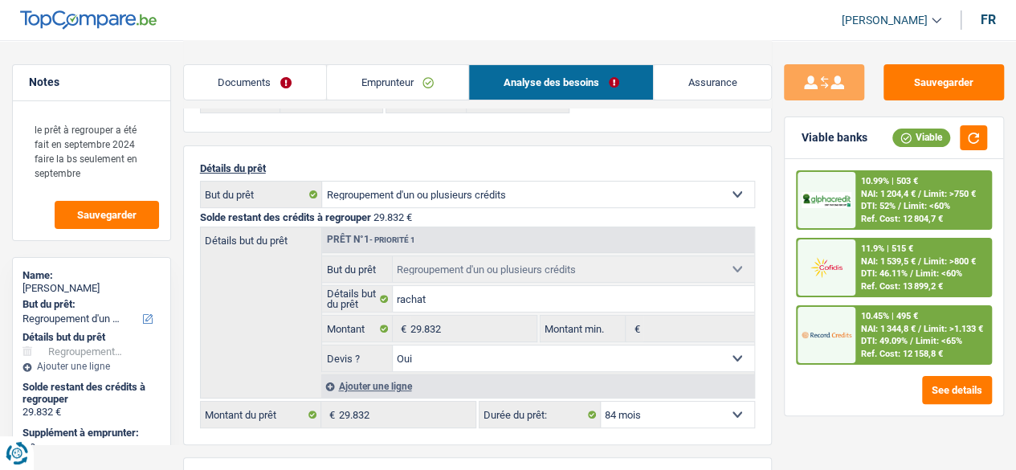
click at [202, 79] on link "Documents" at bounding box center [255, 82] width 142 height 35
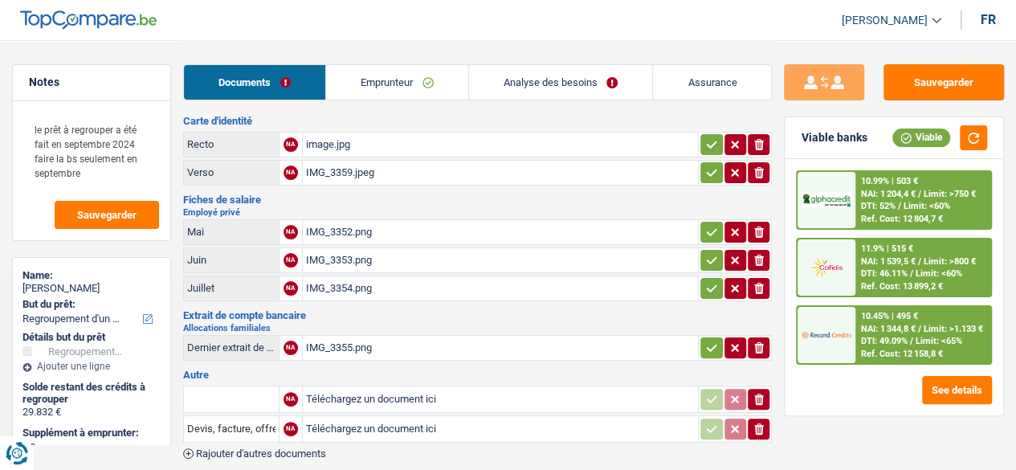
scroll to position [0, 0]
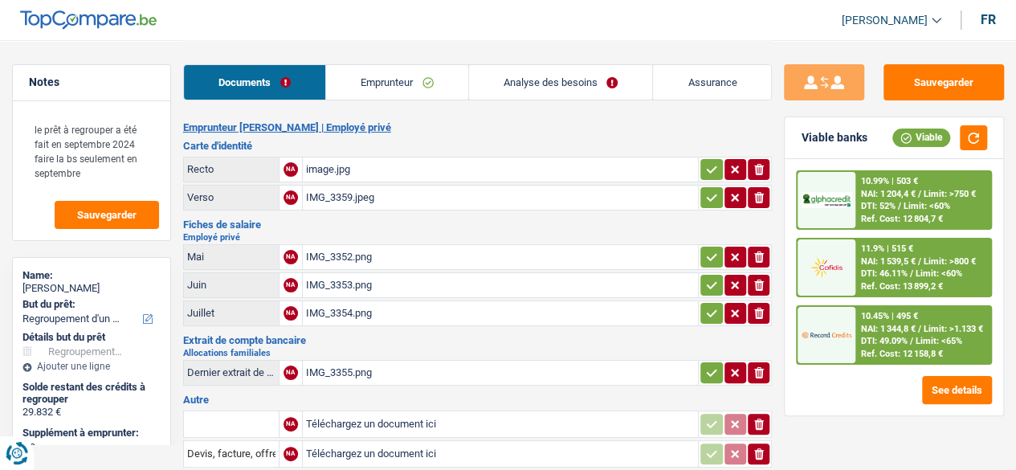
click at [307, 171] on div "image.jpg" at bounding box center [501, 169] width 390 height 24
click at [307, 192] on div "IMG_3359.jpeg" at bounding box center [501, 198] width 390 height 24
click at [307, 247] on div "IMG_3352.png" at bounding box center [501, 257] width 390 height 24
drag, startPoint x: 345, startPoint y: 90, endPoint x: 353, endPoint y: 92, distance: 8.4
click at [346, 91] on link "Emprunteur" at bounding box center [397, 82] width 142 height 35
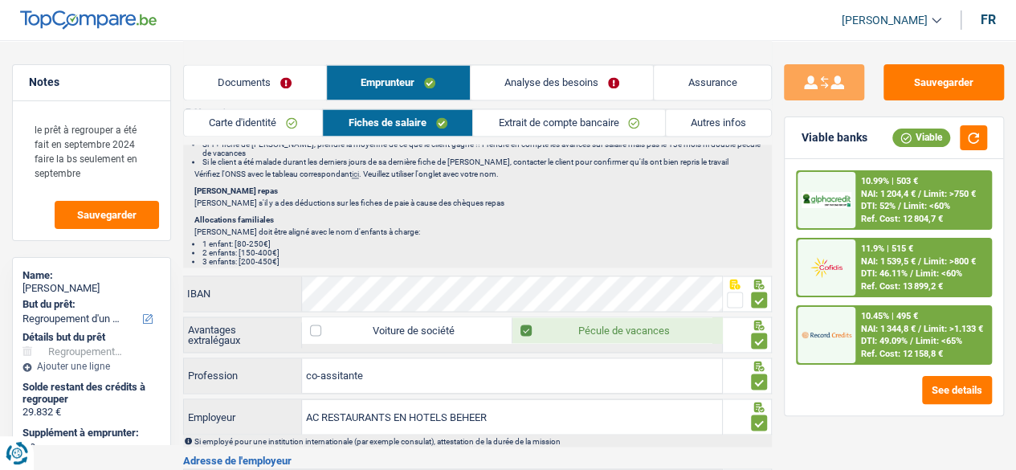
scroll to position [1366, 0]
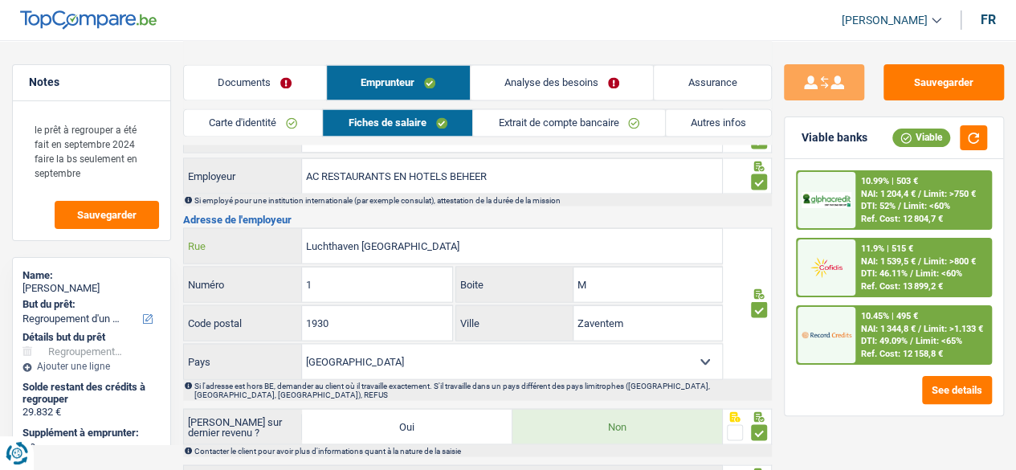
drag, startPoint x: 447, startPoint y: 235, endPoint x: 433, endPoint y: 243, distance: 16.2
click at [433, 243] on input "Luchthaven Brussel Nationaal" at bounding box center [512, 245] width 420 height 35
click at [448, 239] on input "Luchthaven Brussel Nationaal" at bounding box center [512, 245] width 420 height 35
drag, startPoint x: 505, startPoint y: 234, endPoint x: 470, endPoint y: 239, distance: 35.8
click at [470, 239] on input "Luchthaven Brussel Nationaal" at bounding box center [512, 245] width 420 height 35
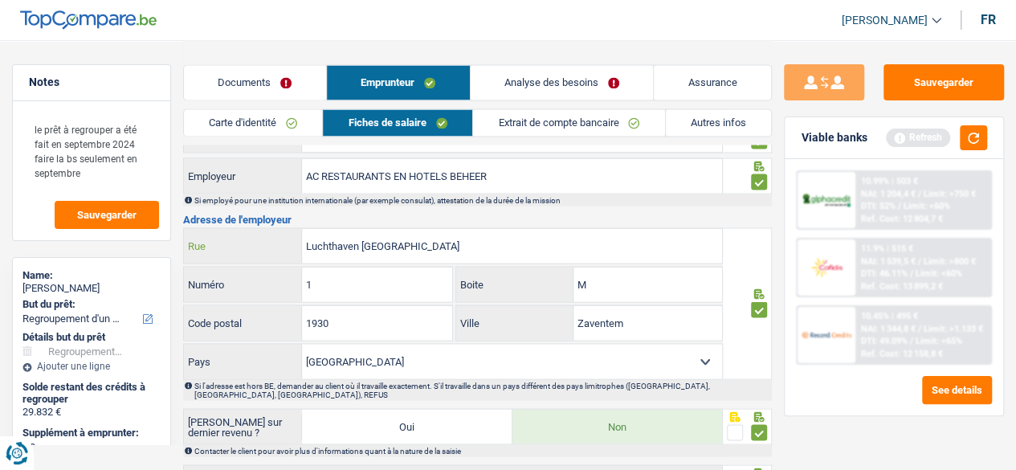
click at [442, 232] on input "Luchthaven Brussel NationaalGebouw" at bounding box center [512, 245] width 420 height 35
click at [447, 235] on input "Luchthaven Brussel NationaalGebouw" at bounding box center [512, 245] width 420 height 35
click at [506, 231] on input "Luchthaven Brussel Nationaal Gebouw" at bounding box center [512, 245] width 420 height 35
click at [525, 239] on input "Luchthaven Brussel Nationaal Gebouw M" at bounding box center [512, 245] width 420 height 35
click at [504, 237] on input "Luchthaven Brussel Nationaal Gebouw" at bounding box center [512, 245] width 420 height 35
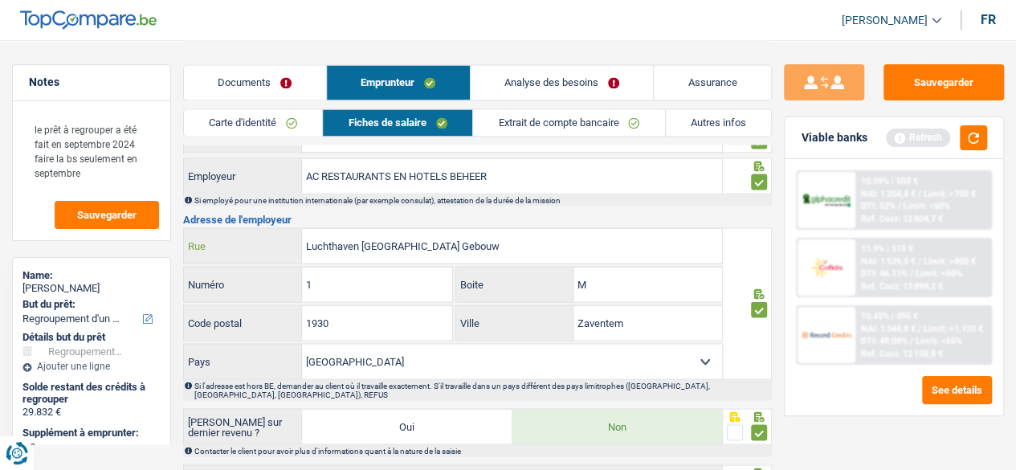
type input "Luchthaven Brussel Nationaal Gebouw"
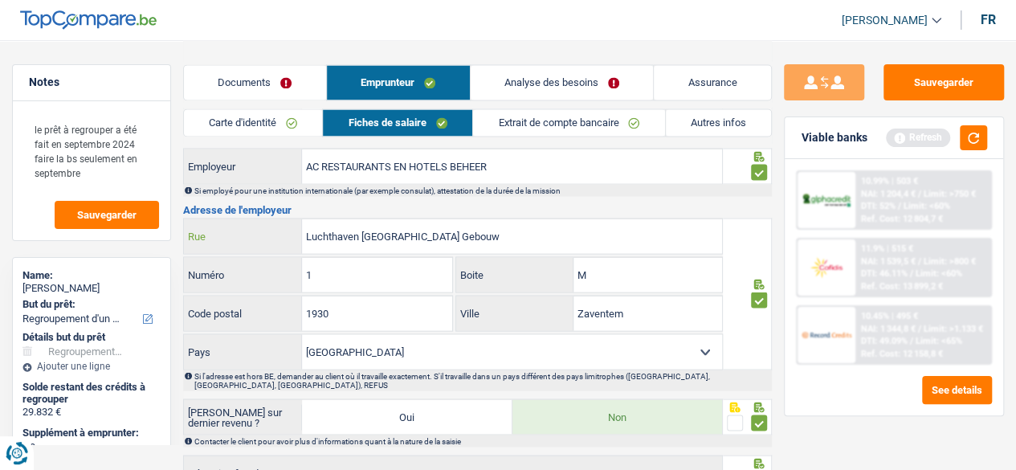
scroll to position [1168, 0]
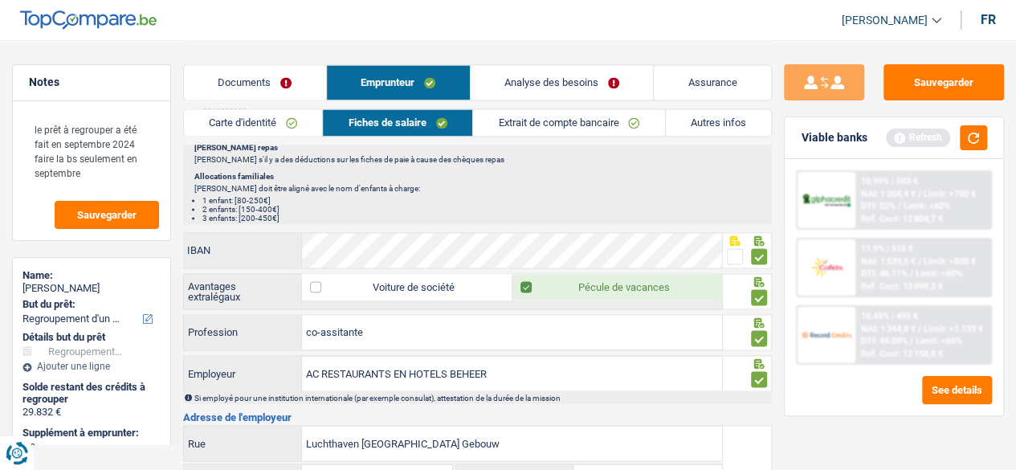
click at [529, 123] on link "Extrait de compte bancaire" at bounding box center [569, 122] width 192 height 27
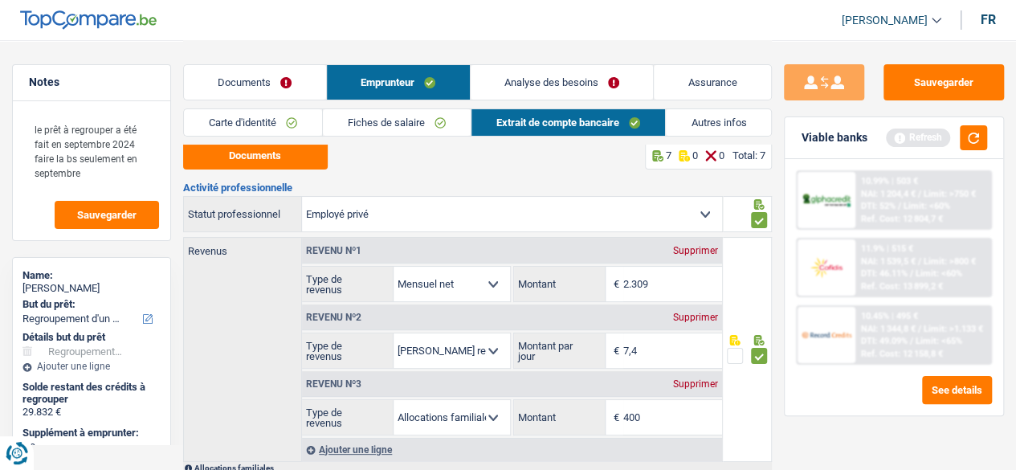
scroll to position [0, 0]
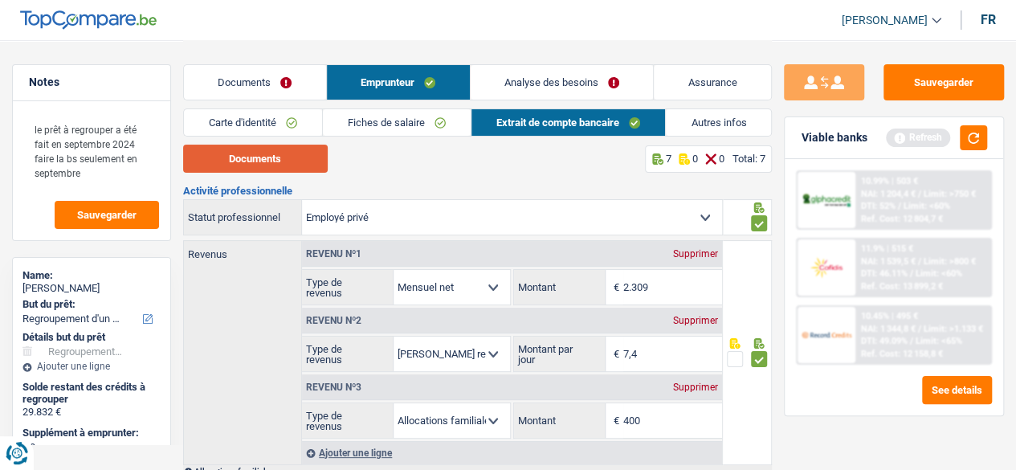
click at [288, 160] on button "Documents" at bounding box center [255, 159] width 145 height 28
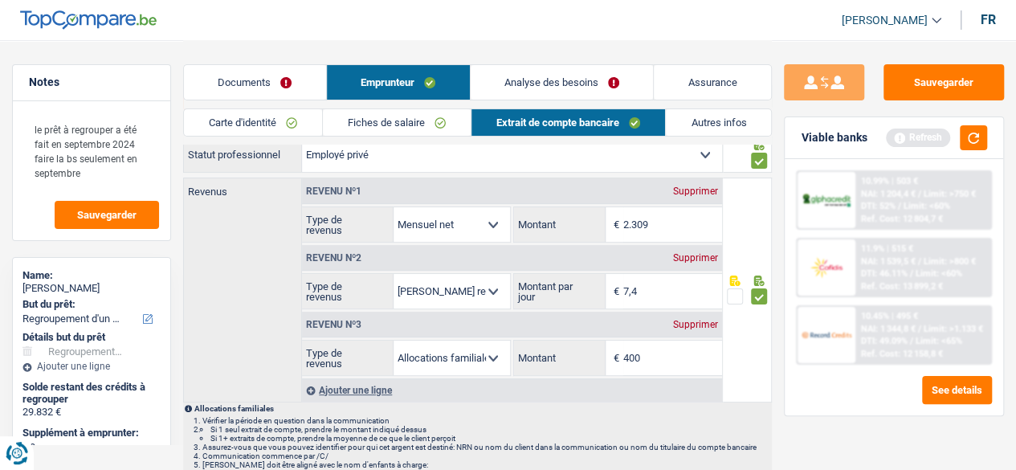
scroll to position [161, 0]
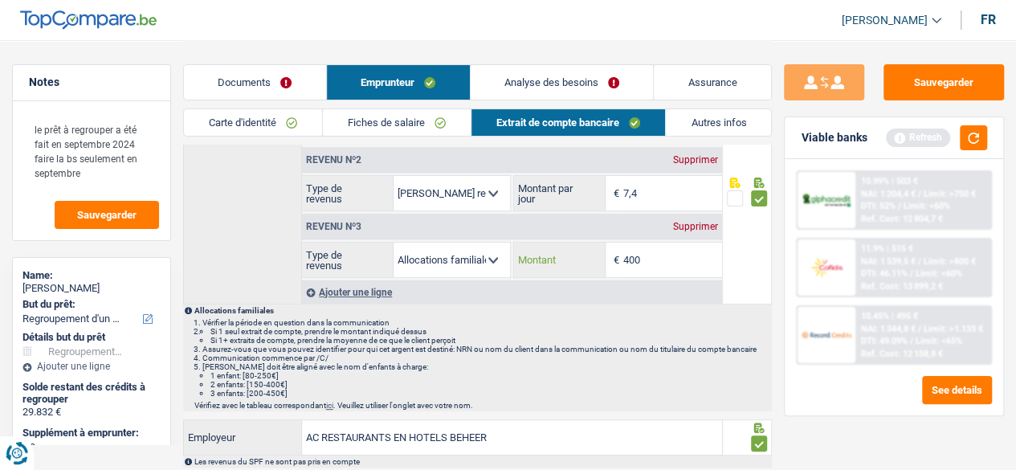
drag, startPoint x: 658, startPoint y: 256, endPoint x: 611, endPoint y: 257, distance: 47.4
click at [611, 257] on div "400 € Montant" at bounding box center [618, 260] width 208 height 35
type input "515"
click at [752, 198] on span at bounding box center [759, 198] width 16 height 16
click at [0, 0] on input "radio" at bounding box center [0, 0] width 0 height 0
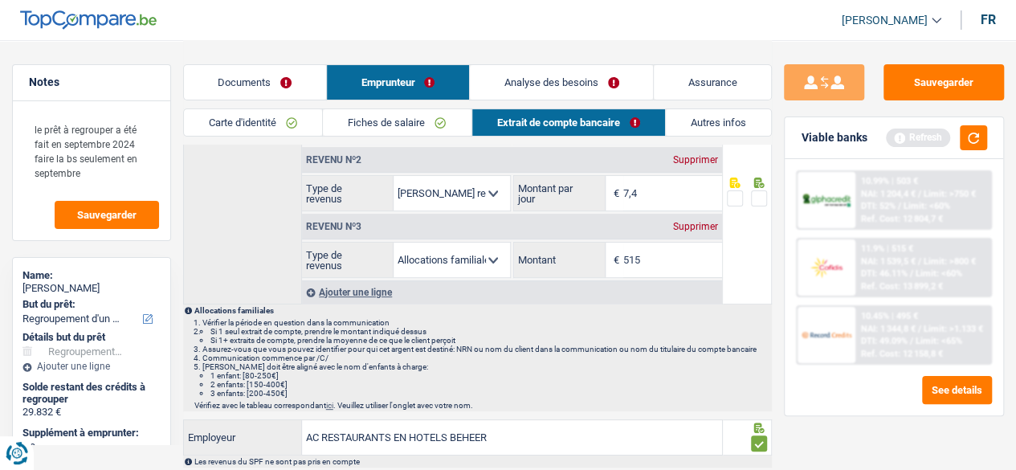
click at [756, 199] on span at bounding box center [759, 198] width 16 height 16
click at [0, 0] on input "radio" at bounding box center [0, 0] width 0 height 0
click at [866, 264] on span "NAI: 1 539,5 €" at bounding box center [887, 261] width 55 height 10
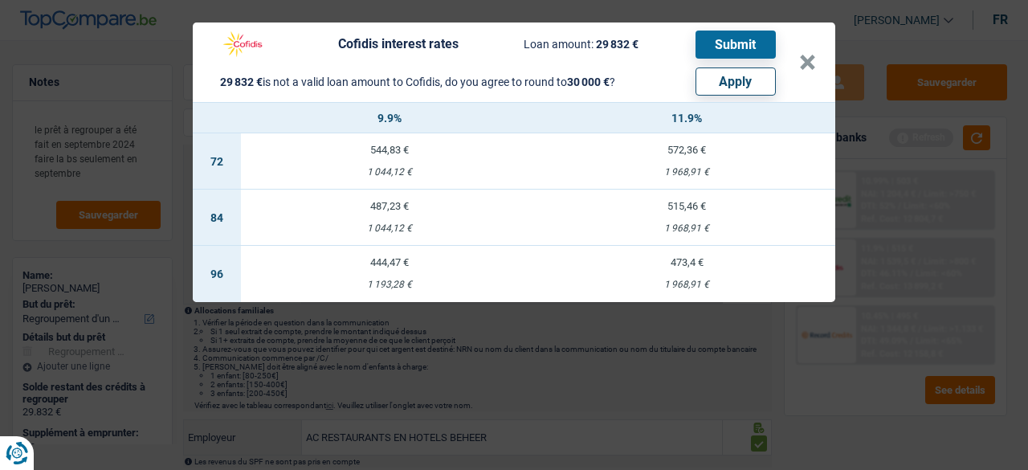
click at [816, 68] on header "Cofidis interest rates Loan amount: 29 832 € Submit 29 832 € is not a valid loa…" at bounding box center [514, 62] width 643 height 80
click at [813, 67] on button "×" at bounding box center [807, 63] width 17 height 16
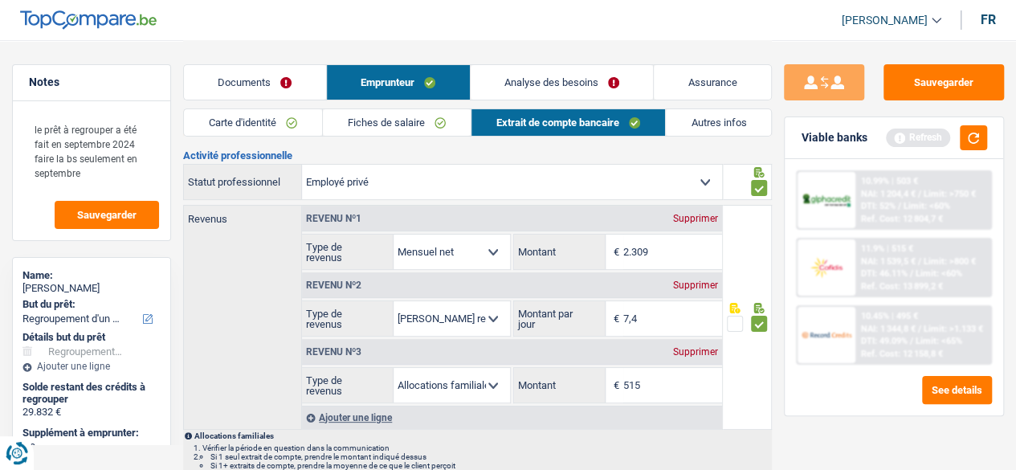
scroll to position [0, 0]
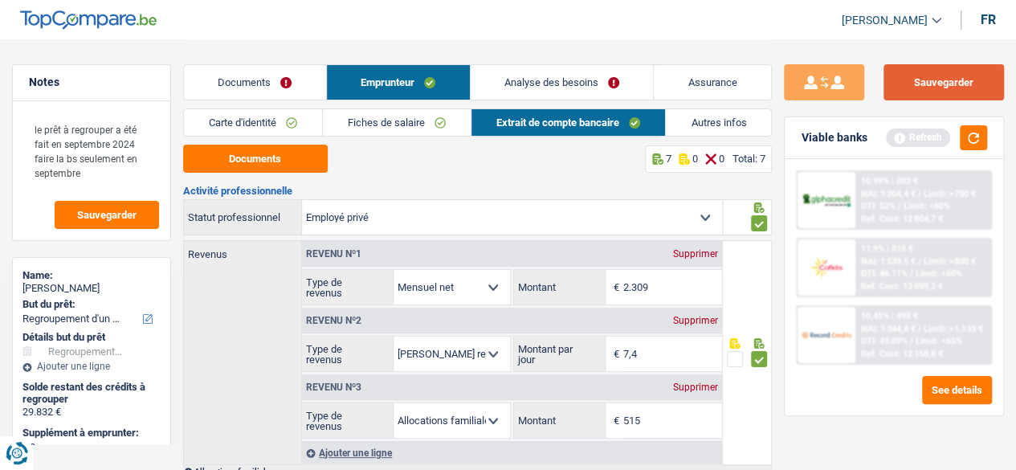
click at [926, 89] on button "Sauvegarder" at bounding box center [944, 82] width 120 height 36
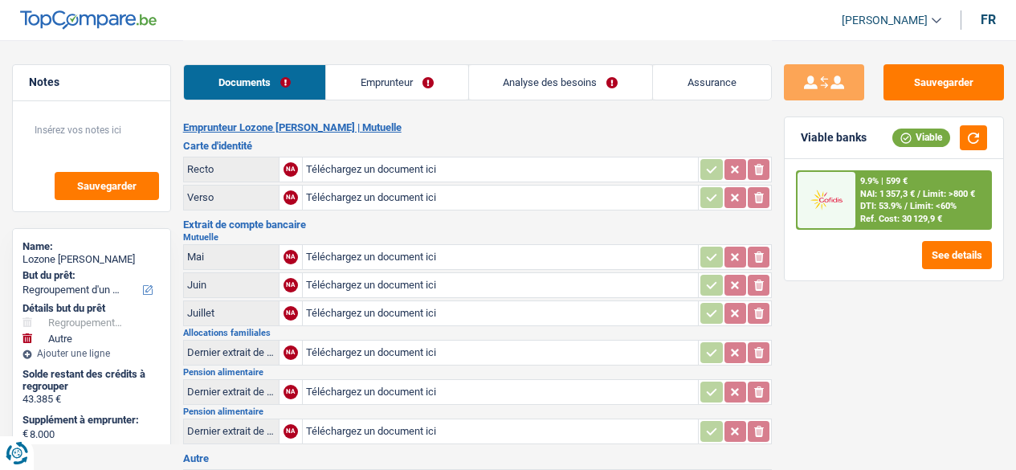
select select "refinancing"
select select "other"
select select "144"
select select "cofidis"
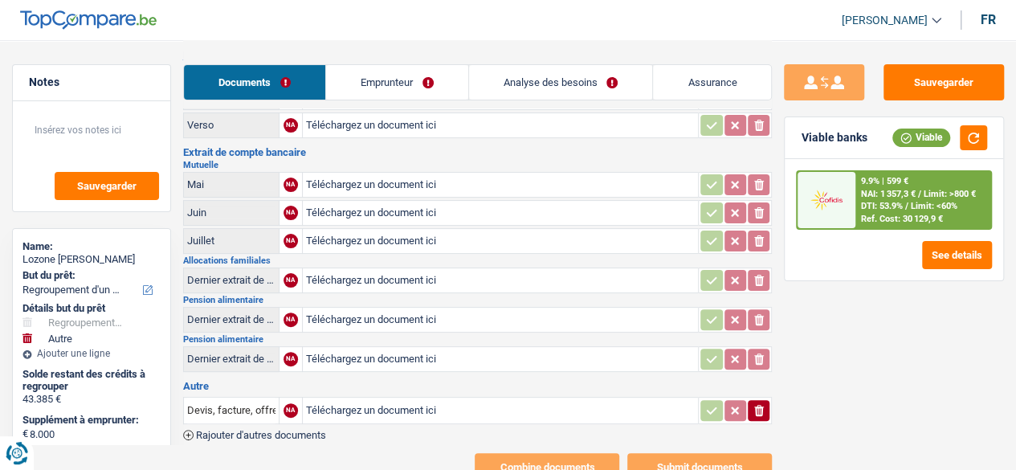
scroll to position [127, 0]
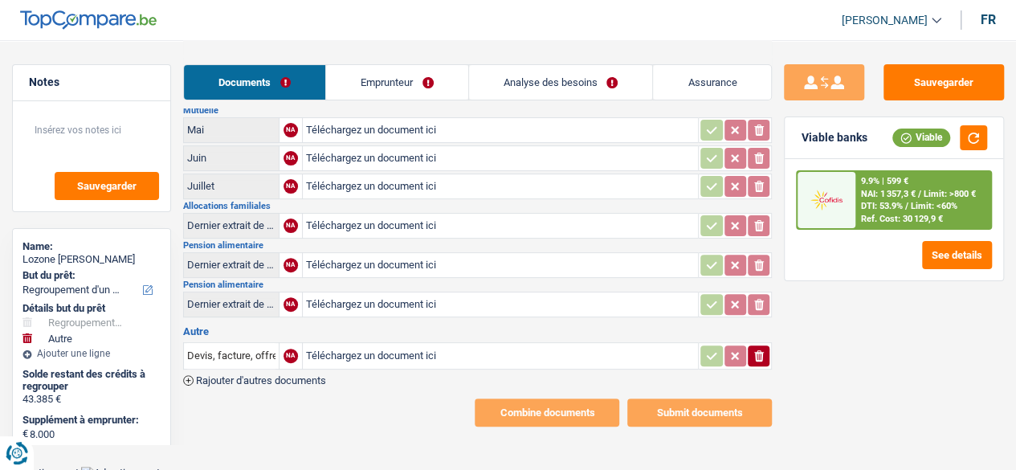
click at [385, 81] on link "Emprunteur" at bounding box center [397, 82] width 142 height 35
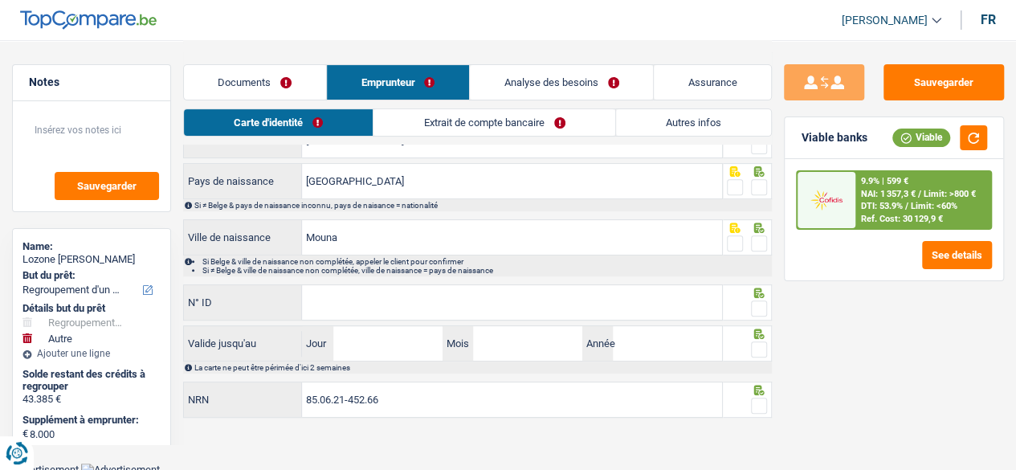
scroll to position [204, 0]
click at [484, 126] on link "Extrait de compte bancaire" at bounding box center [495, 122] width 242 height 27
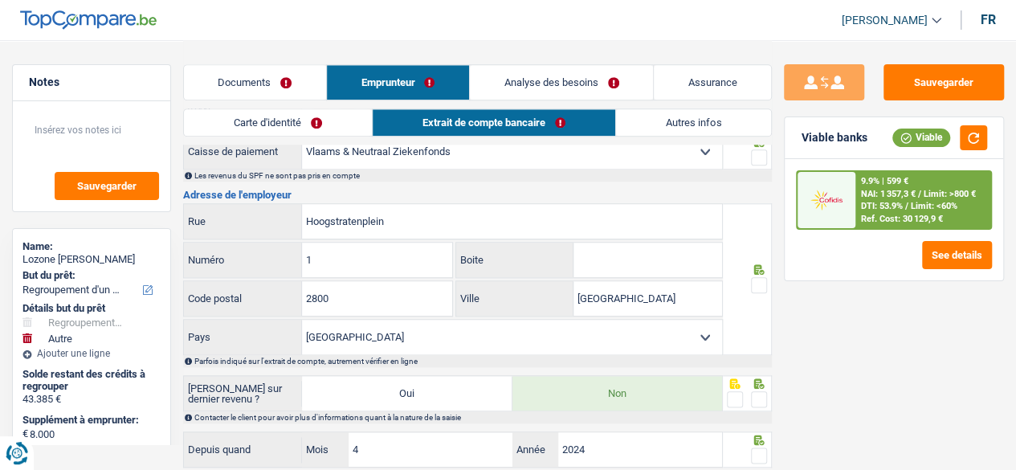
scroll to position [723, 0]
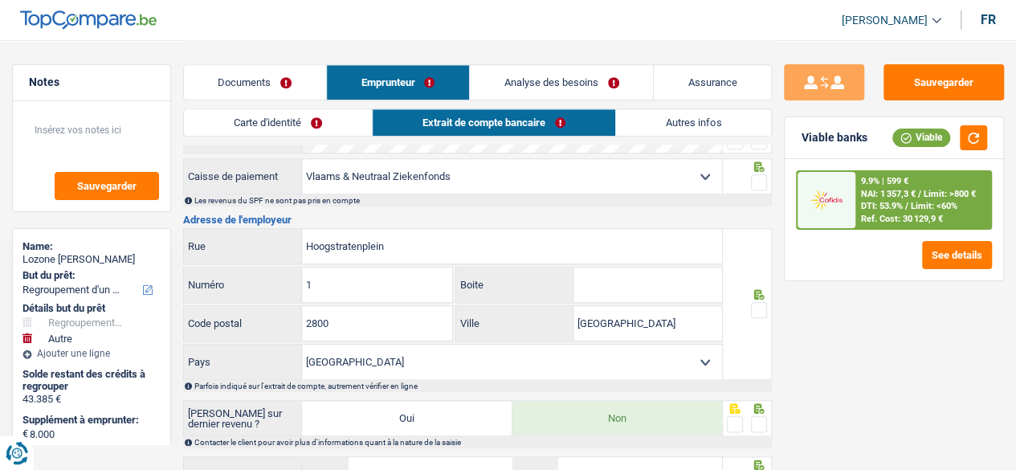
click at [673, 131] on link "Autres infos" at bounding box center [693, 122] width 155 height 27
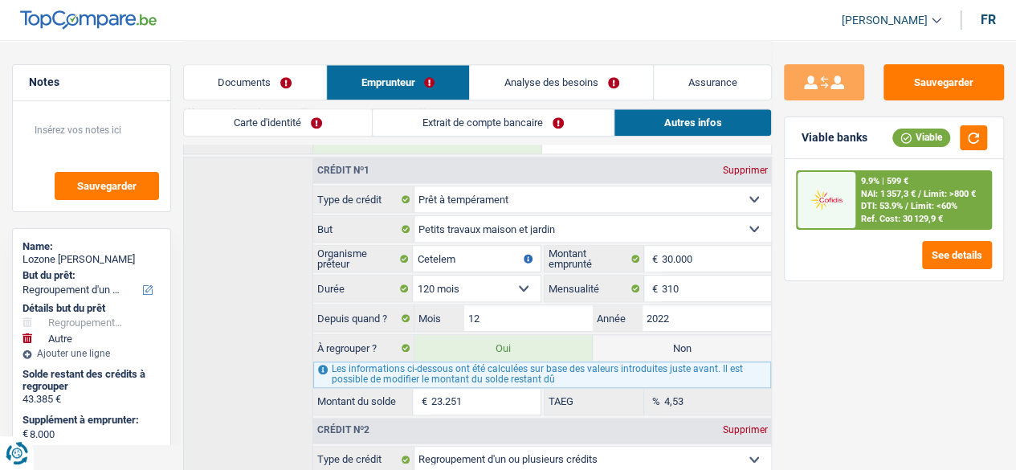
scroll to position [643, 0]
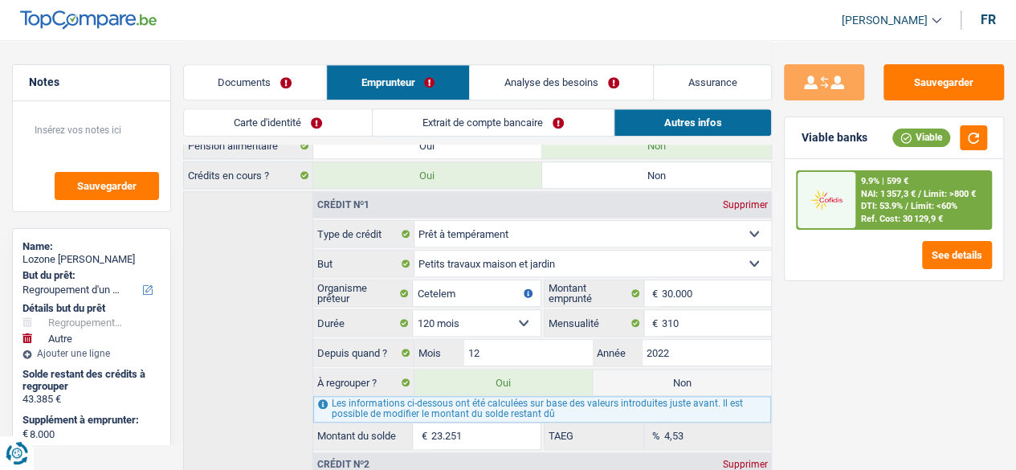
click at [551, 80] on link "Analyse des besoins" at bounding box center [561, 82] width 183 height 35
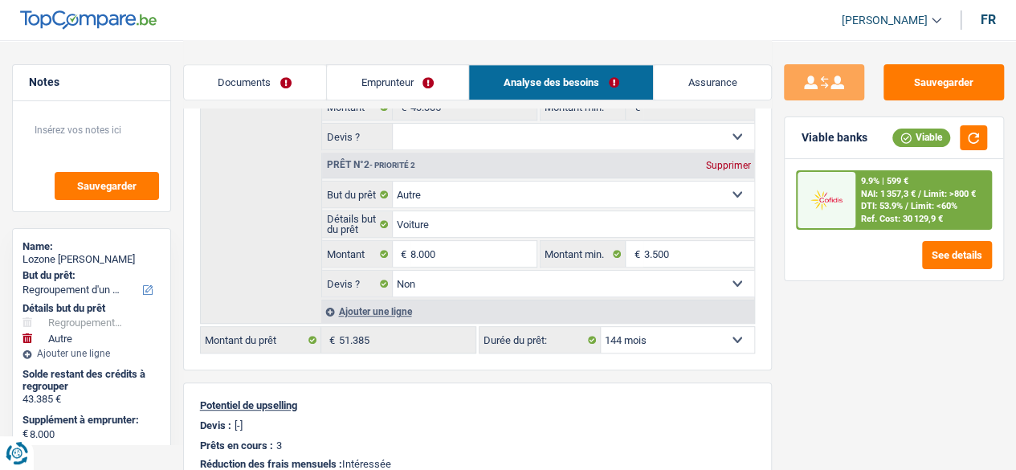
scroll to position [80, 0]
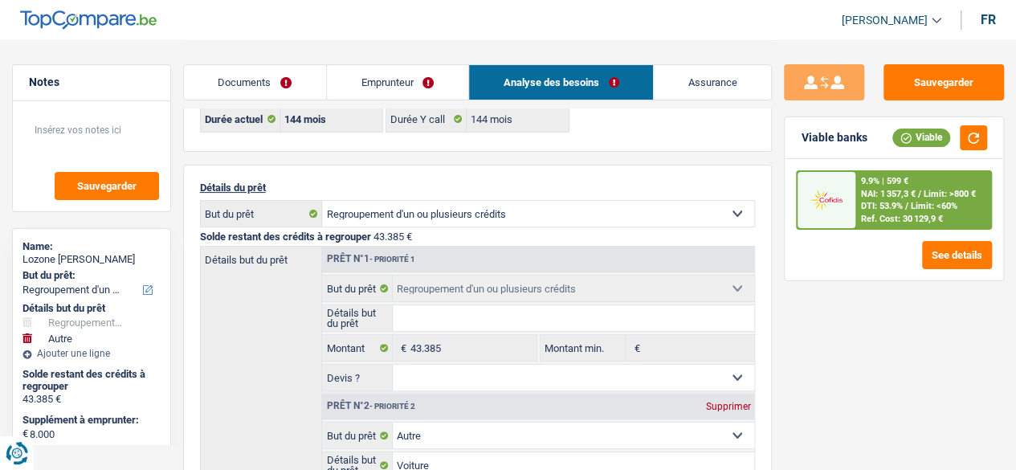
click at [373, 90] on link "Emprunteur" at bounding box center [397, 82] width 141 height 35
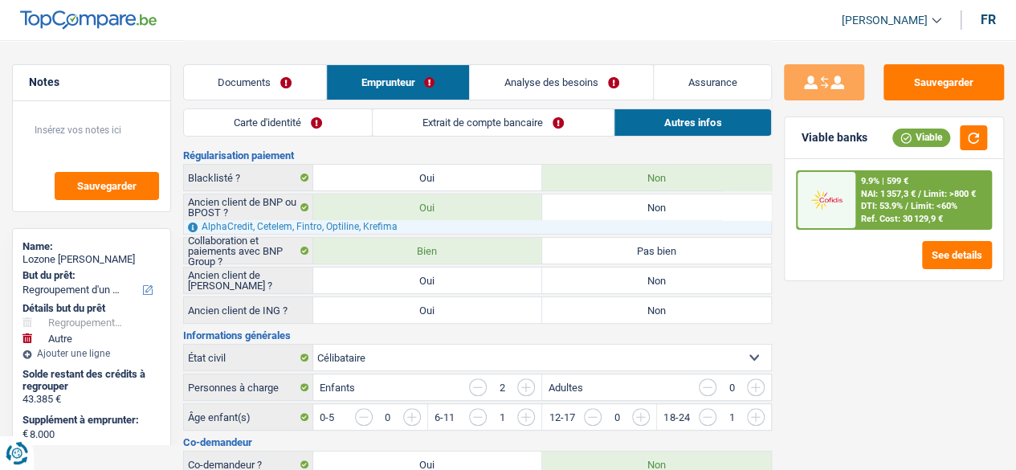
click at [235, 86] on link "Documents" at bounding box center [255, 82] width 142 height 35
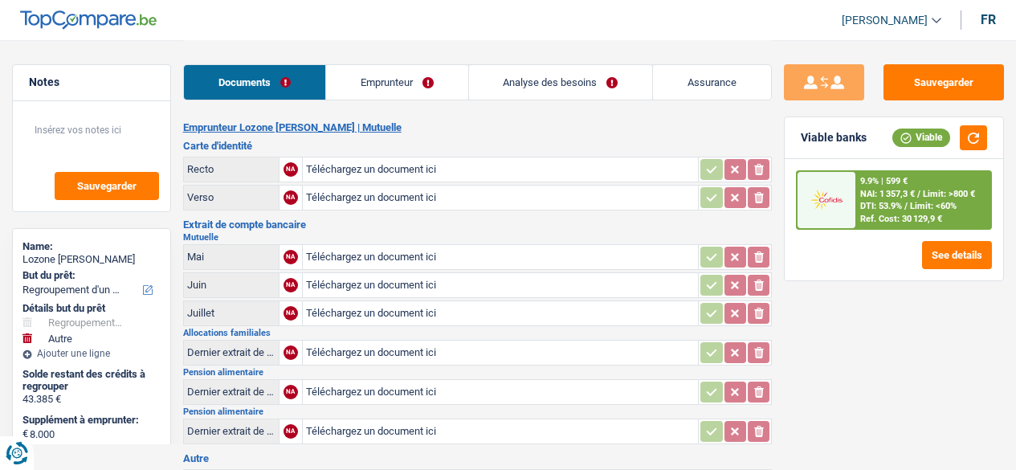
select select "refinancing"
select select "other"
select select "144"
select select "cofidis"
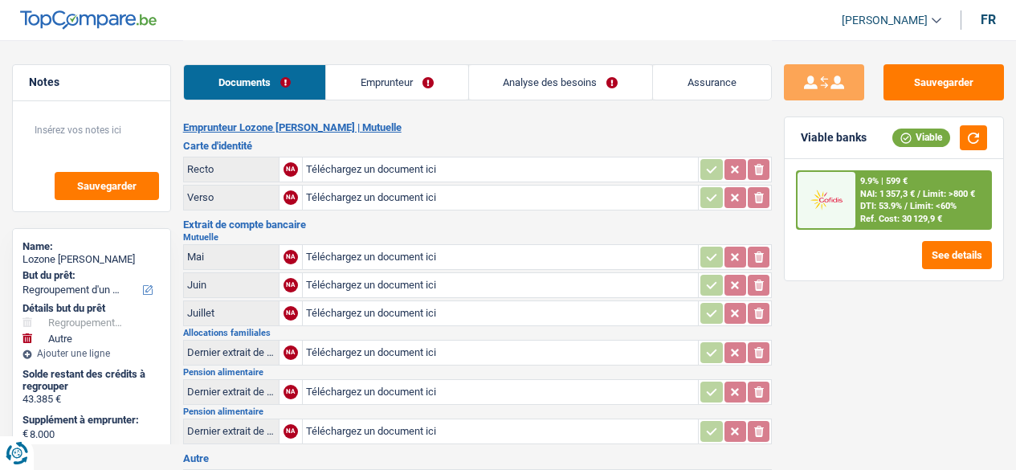
select select "refinancing"
select select "other"
select select "144"
select select "cofidis"
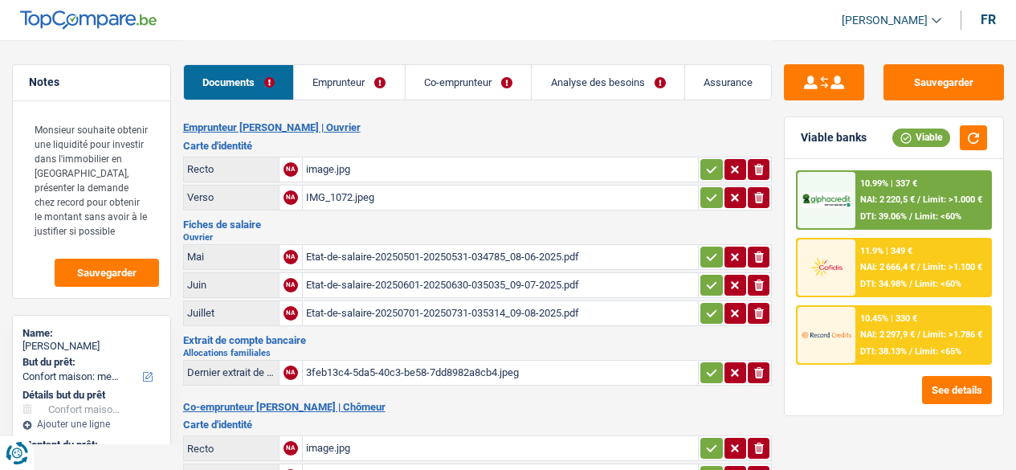
select select "household"
select select "120"
select select "record credits"
click at [357, 83] on link "Emprunteur" at bounding box center [349, 82] width 111 height 35
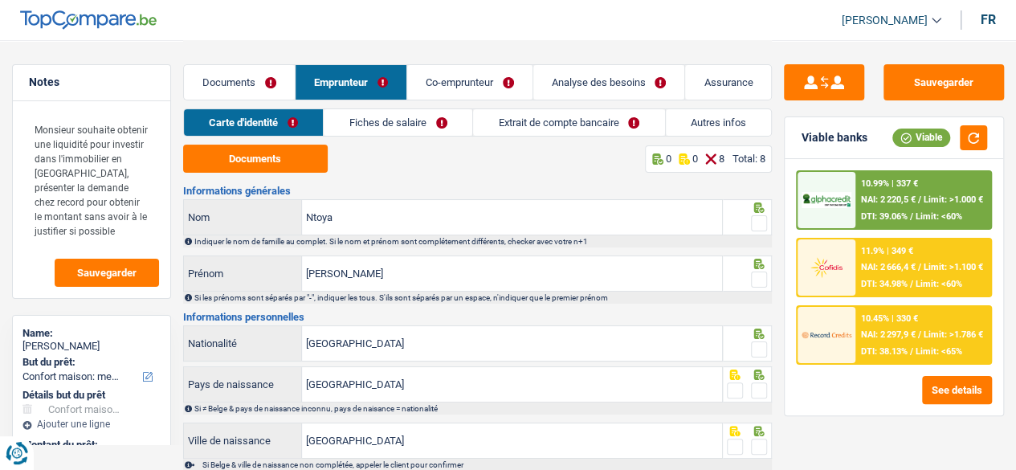
click at [440, 91] on link "Co-emprunteur" at bounding box center [469, 82] width 125 height 35
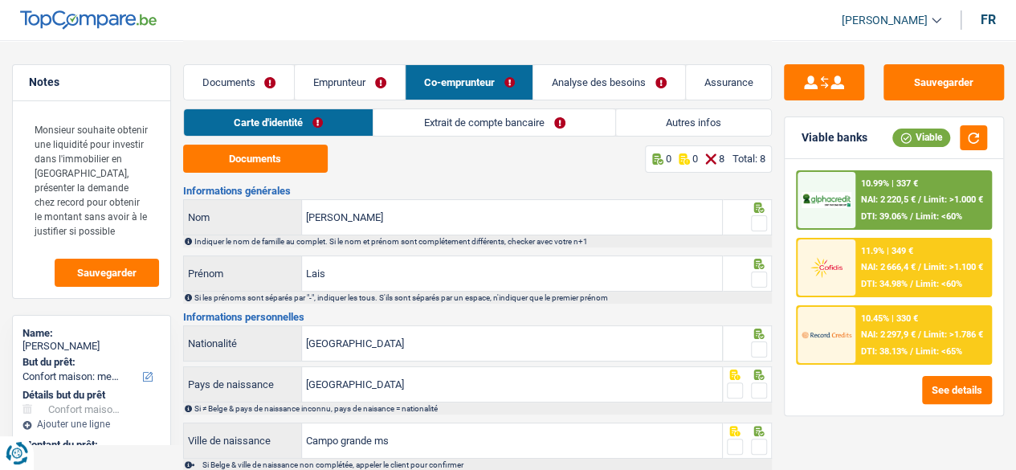
click at [590, 91] on link "Analyse des besoins" at bounding box center [609, 82] width 152 height 35
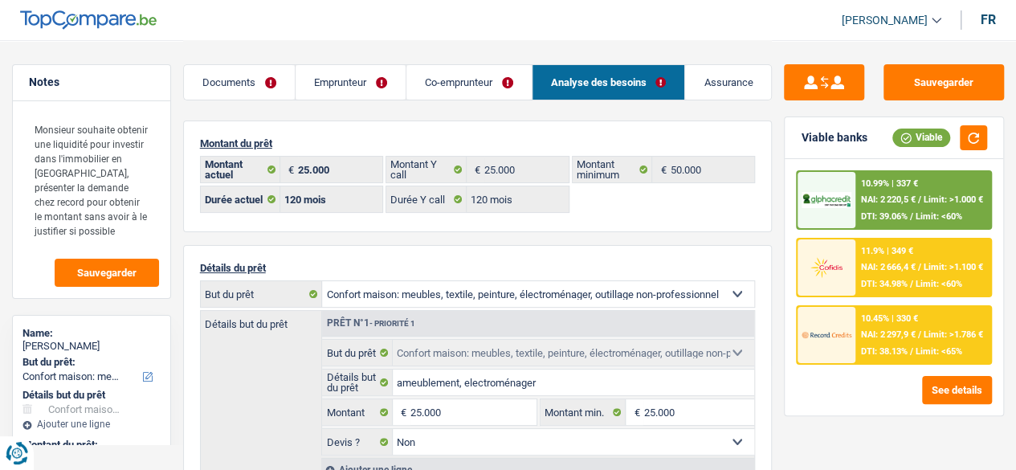
click at [950, 204] on span "Limit: >1.000 €" at bounding box center [952, 199] width 59 height 10
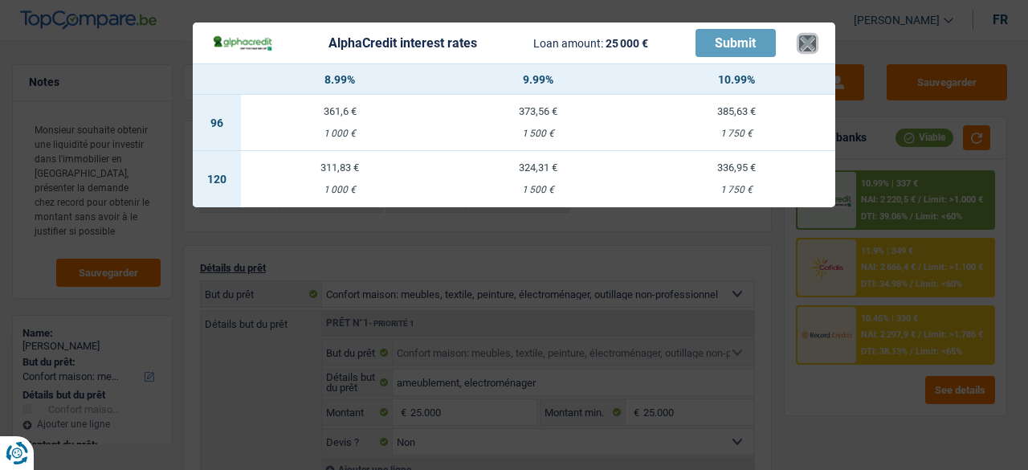
click at [813, 51] on button "×" at bounding box center [807, 43] width 17 height 16
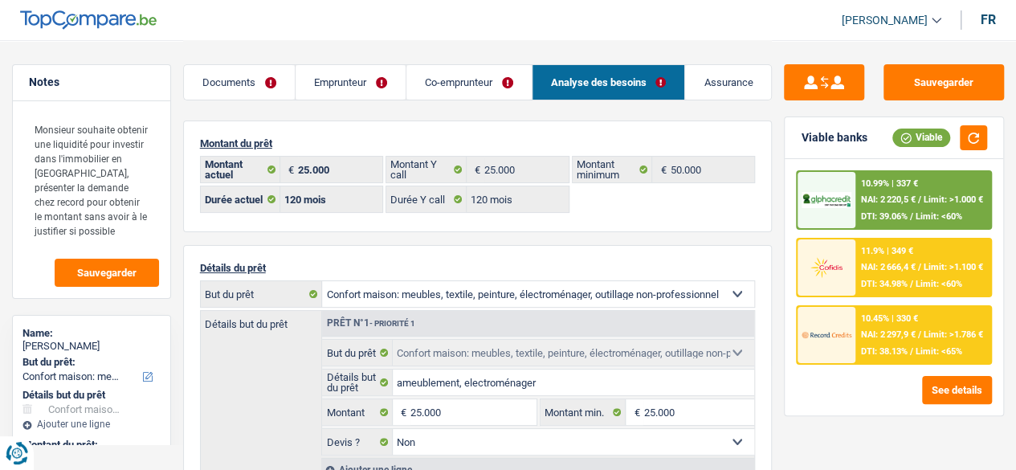
click at [917, 200] on div "NAI: 2 220,5 € / Limit: >1.000 €" at bounding box center [921, 199] width 122 height 10
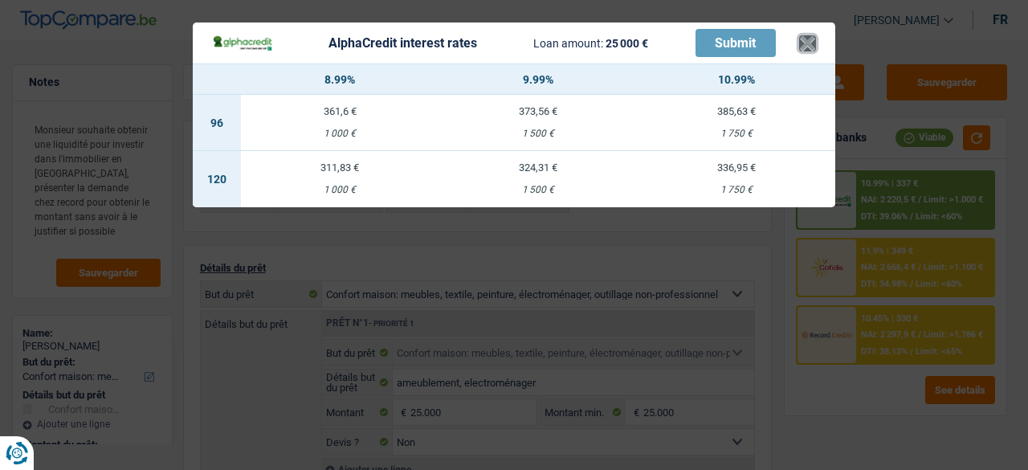
click at [811, 48] on button "×" at bounding box center [807, 43] width 17 height 16
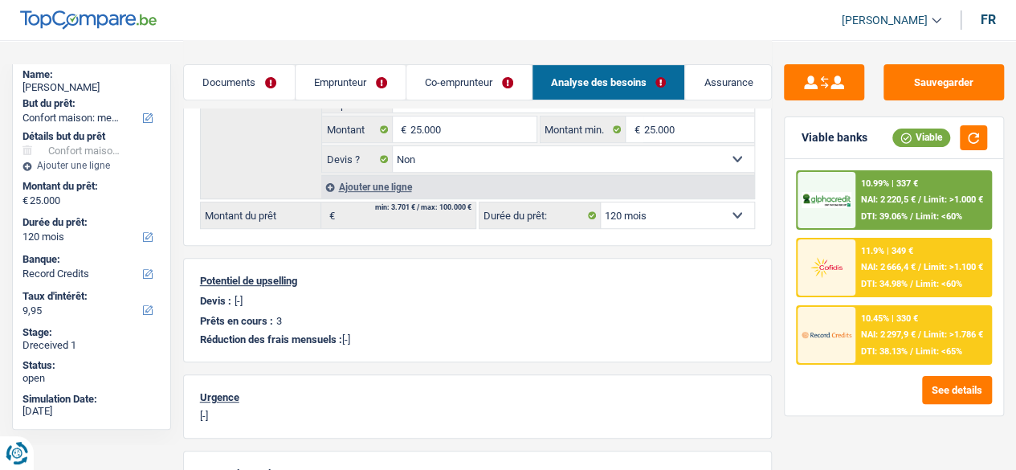
scroll to position [402, 0]
